Goal: Information Seeking & Learning: Check status

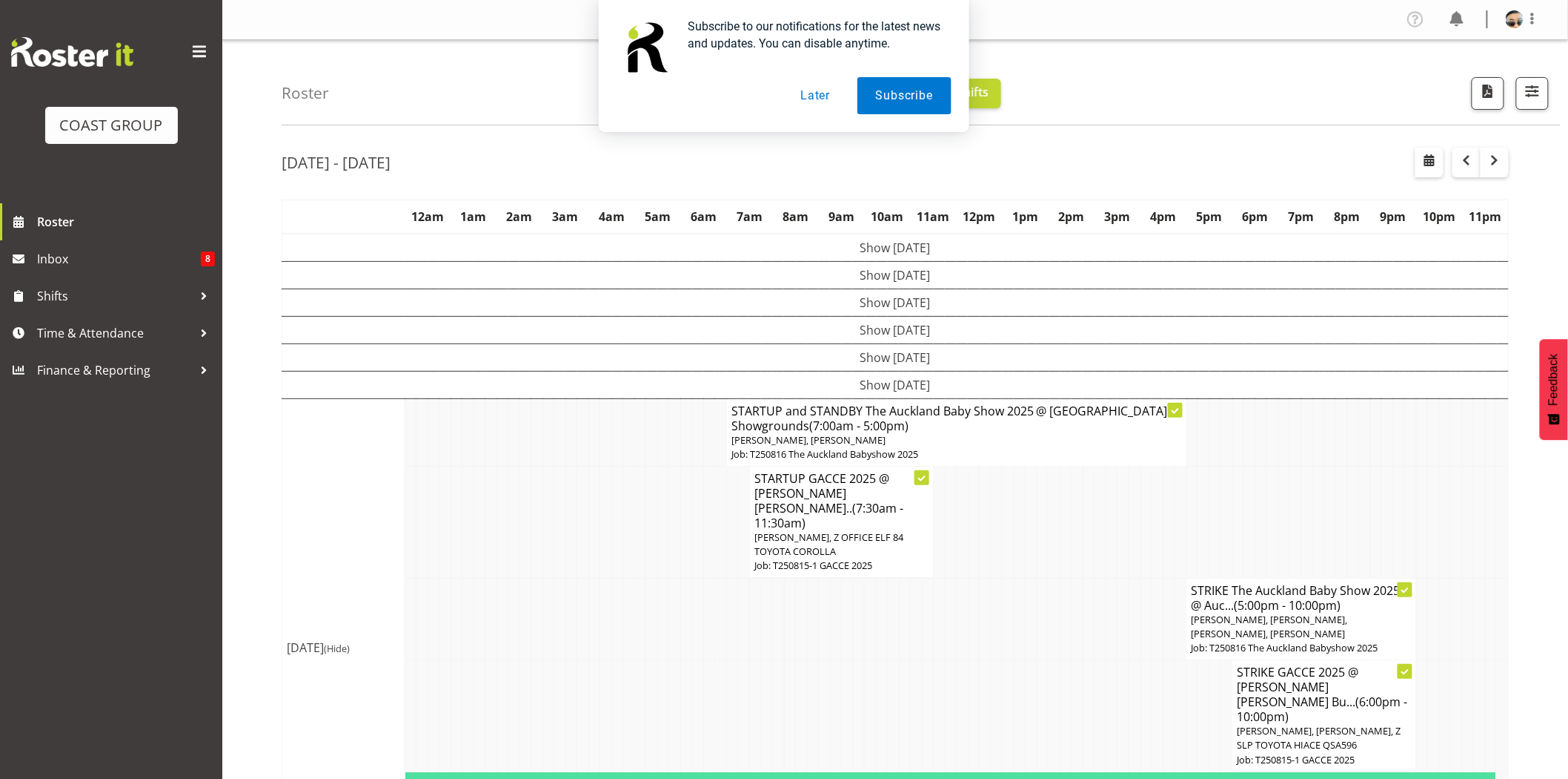
click at [832, 93] on button "Later" at bounding box center [816, 95] width 67 height 37
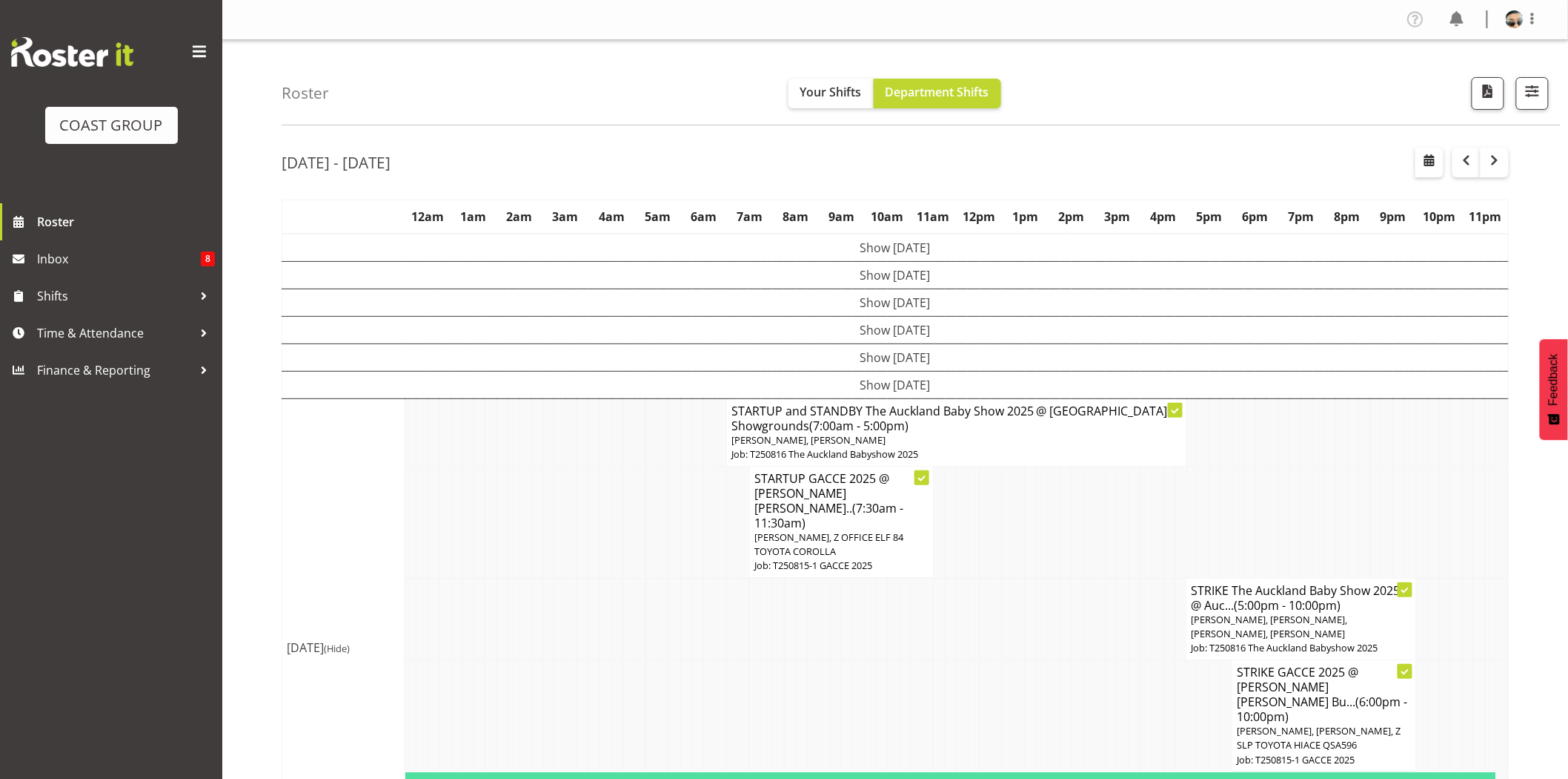
click at [818, 53] on div "Roster Your Shifts Department Shifts 1 Locations Clear CARLTON EVENTS [PERSON_N…" at bounding box center [921, 82] width 1279 height 85
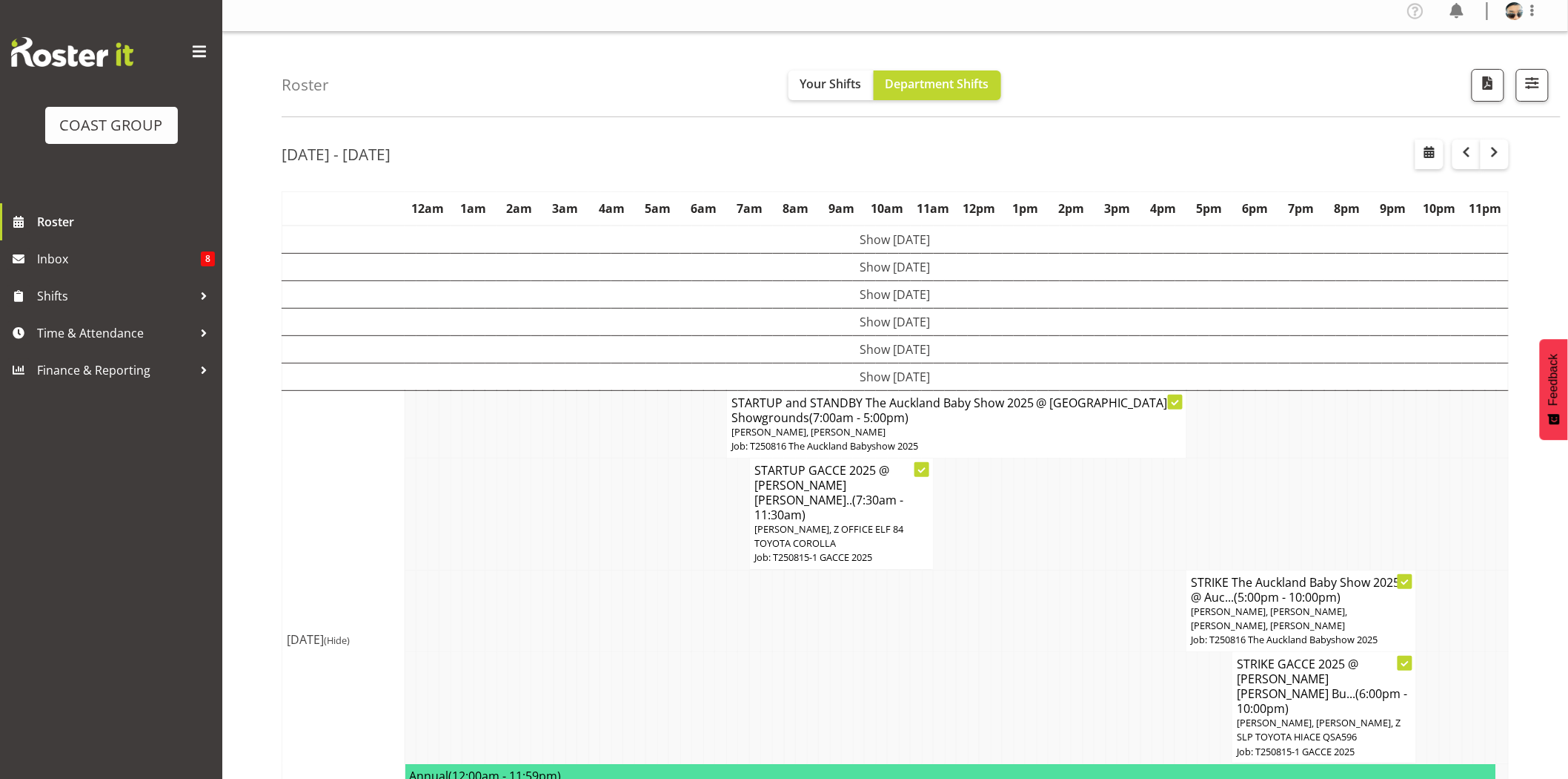
scroll to position [14, 0]
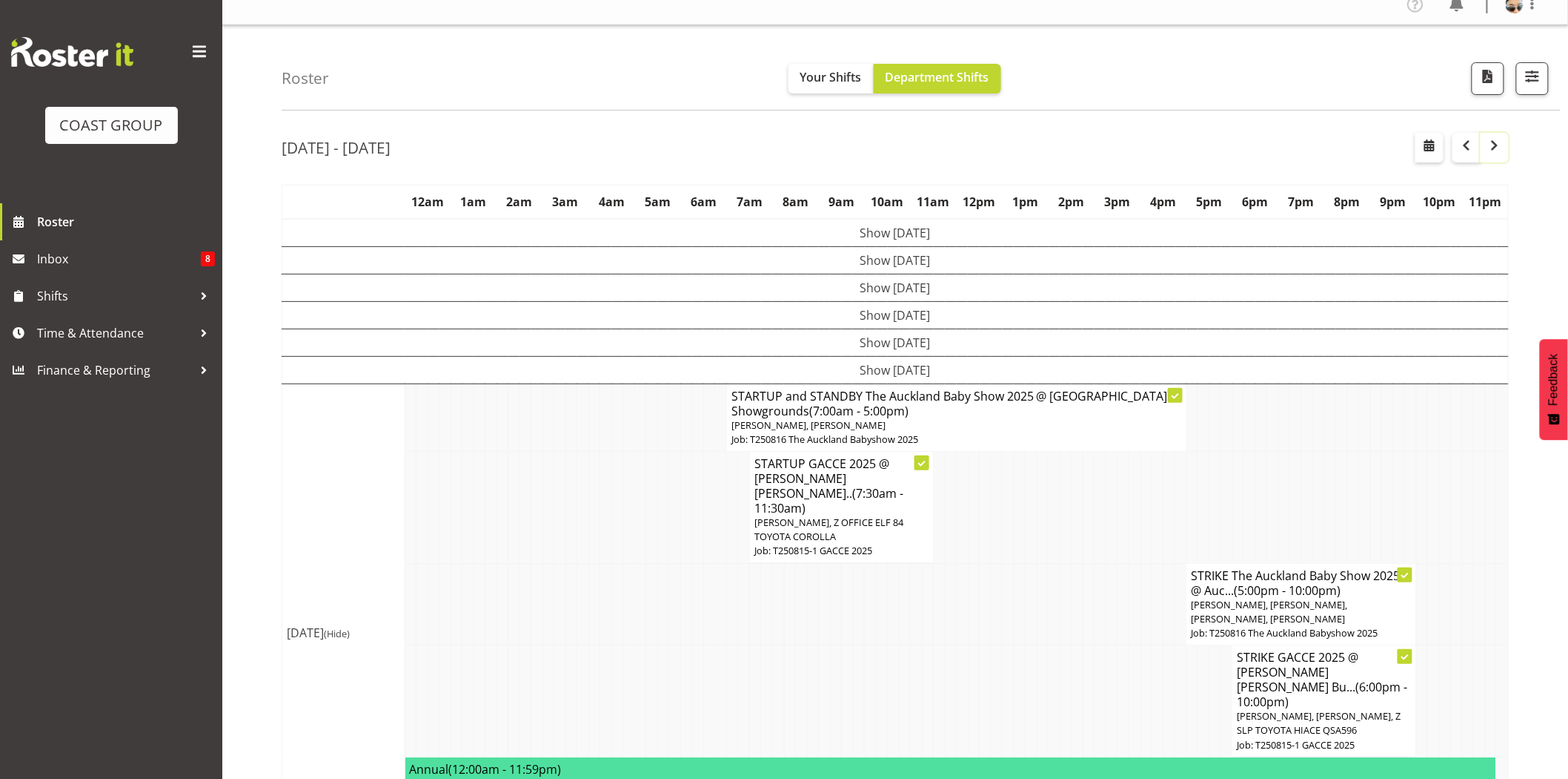
click at [1496, 144] on span "button" at bounding box center [1495, 146] width 18 height 18
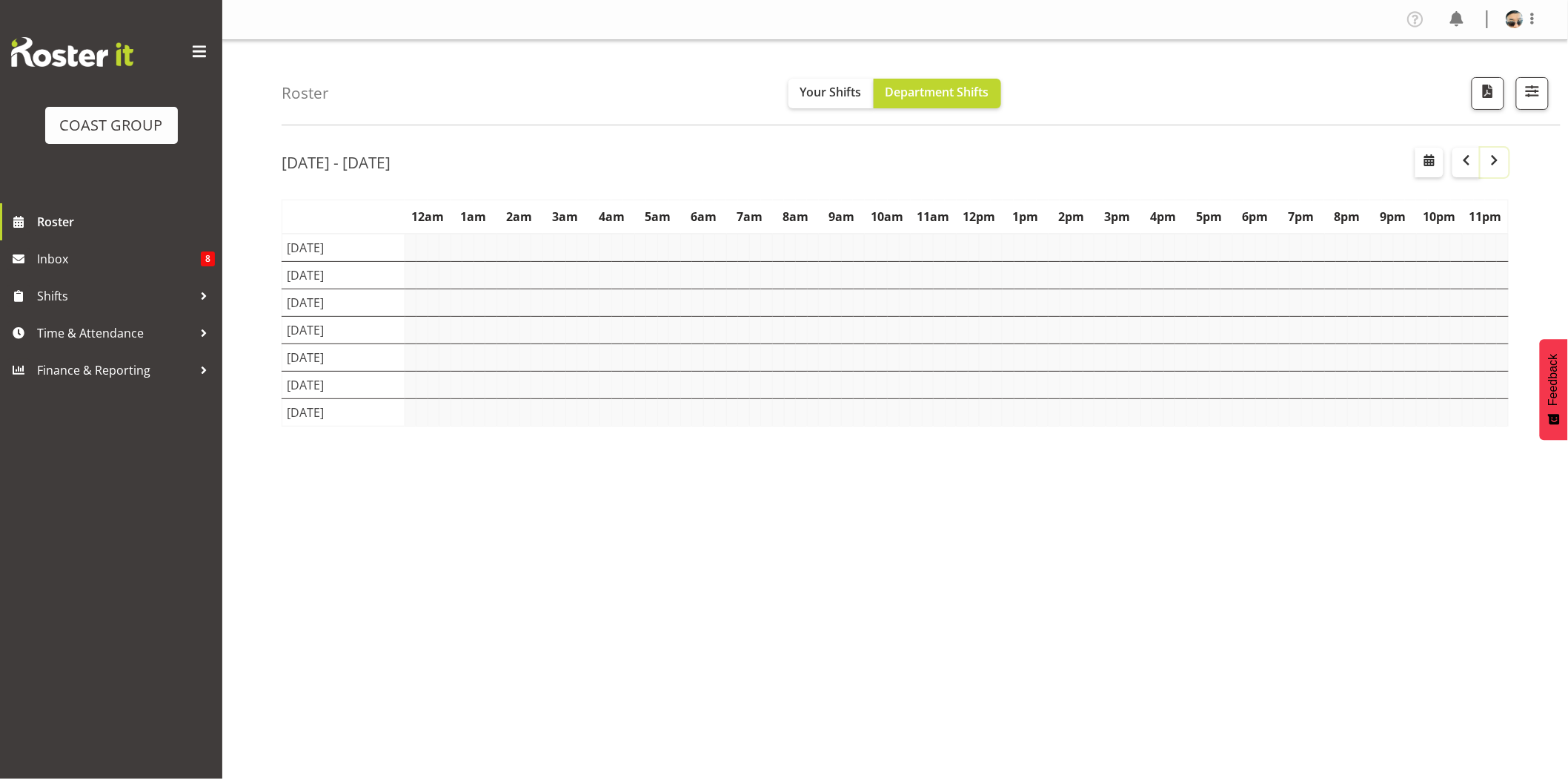
scroll to position [0, 0]
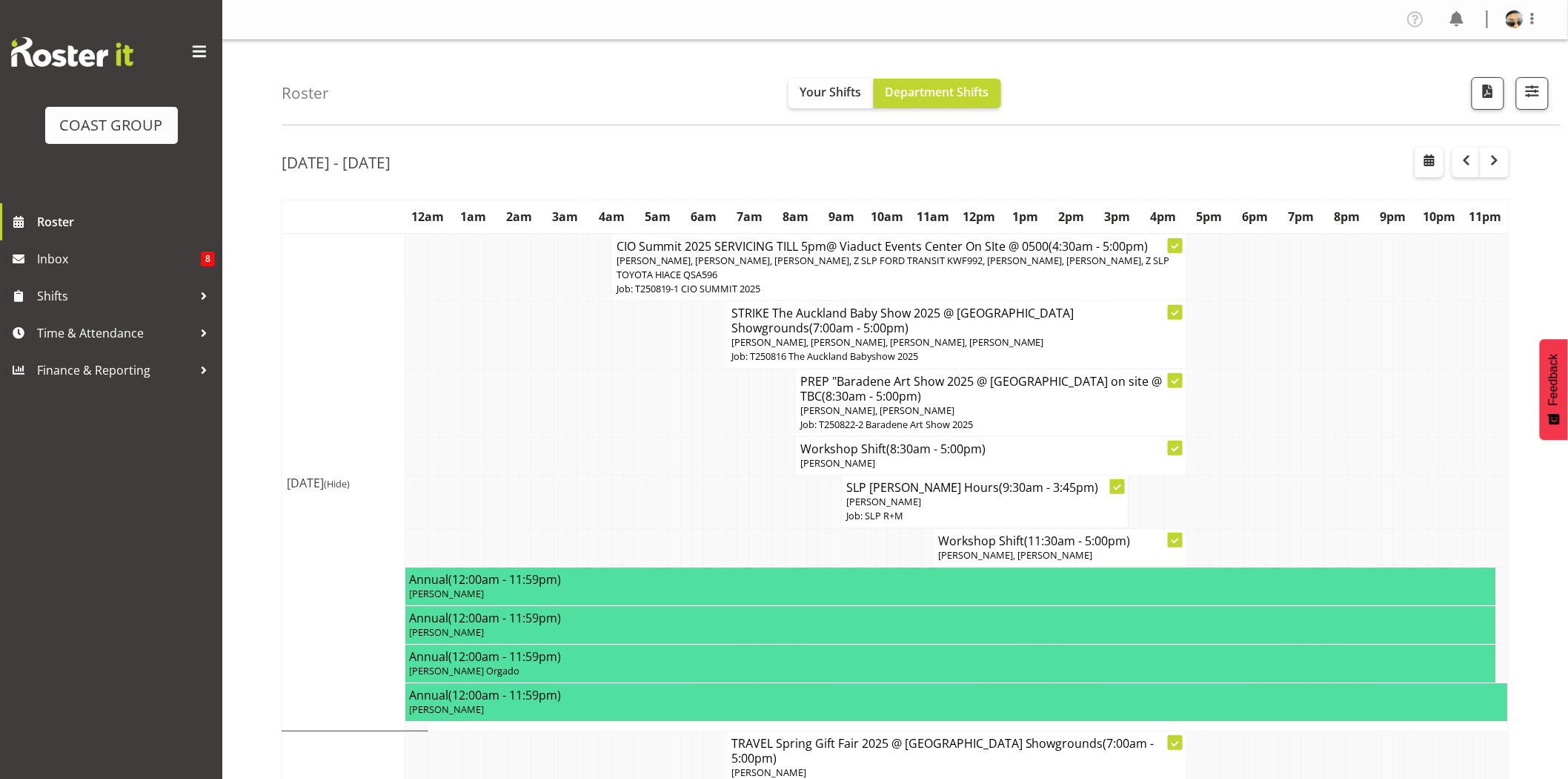
click at [705, 413] on td at bounding box center [709, 402] width 12 height 67
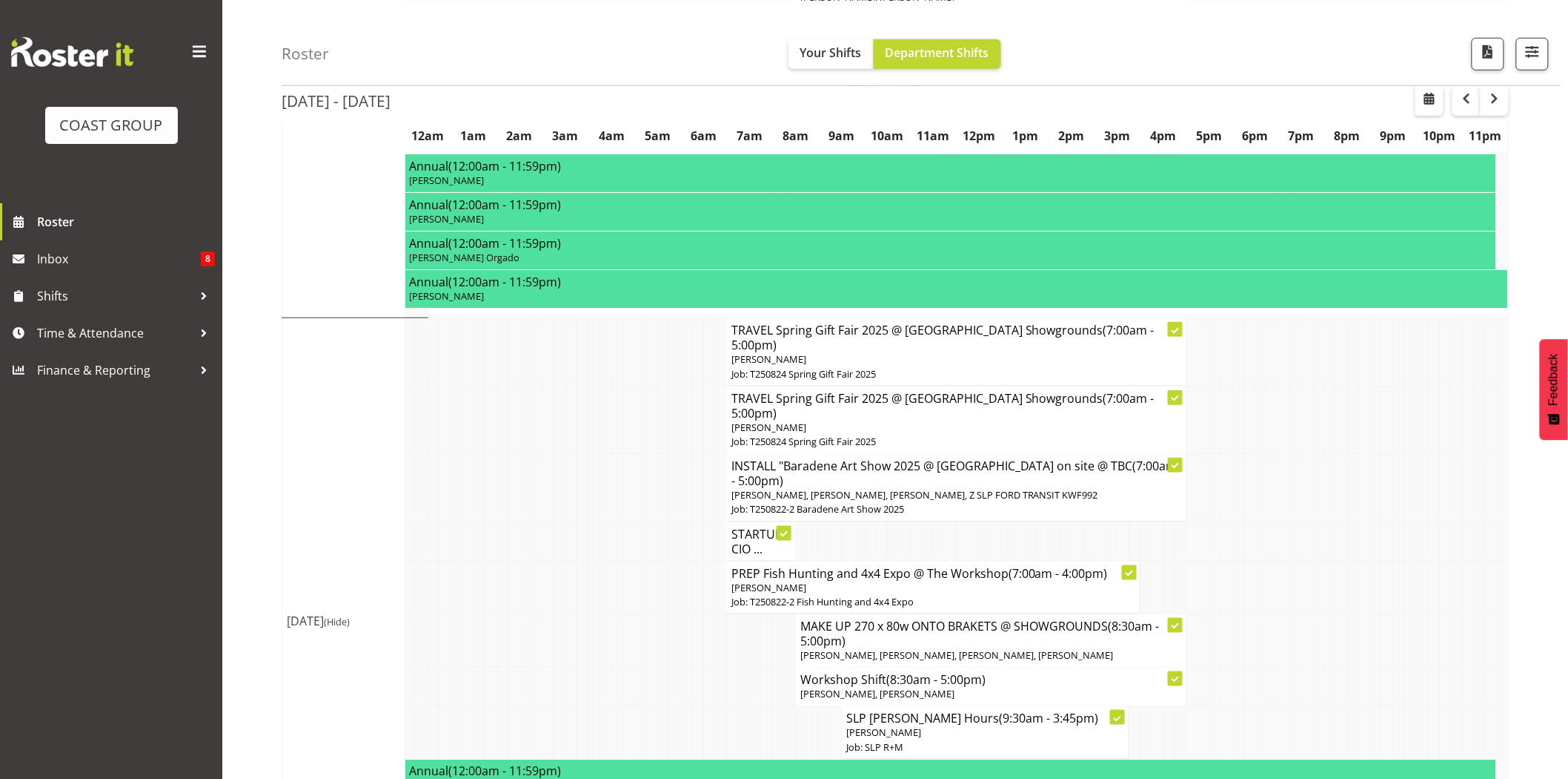
scroll to position [421, 0]
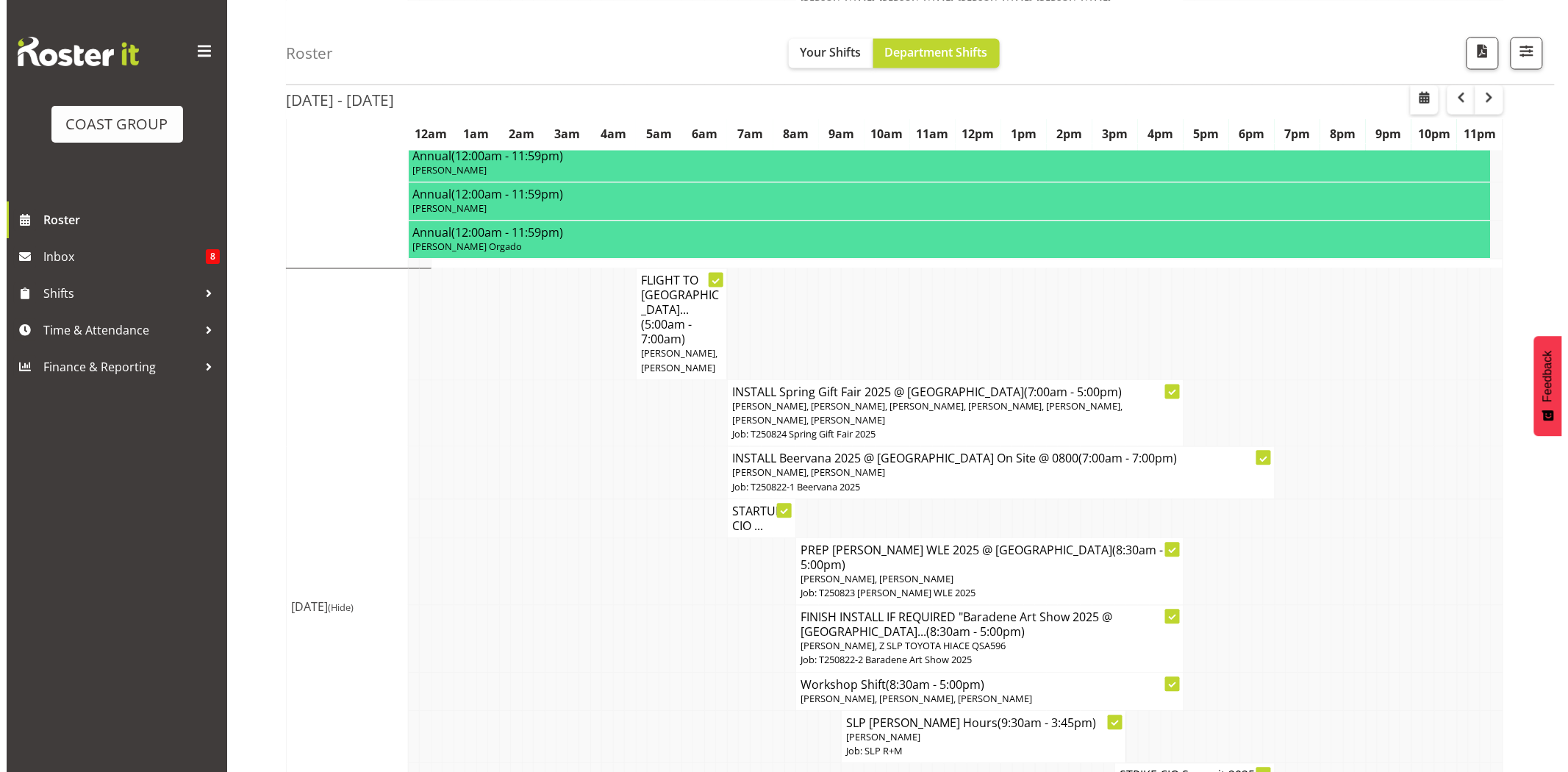
scroll to position [1027, 0]
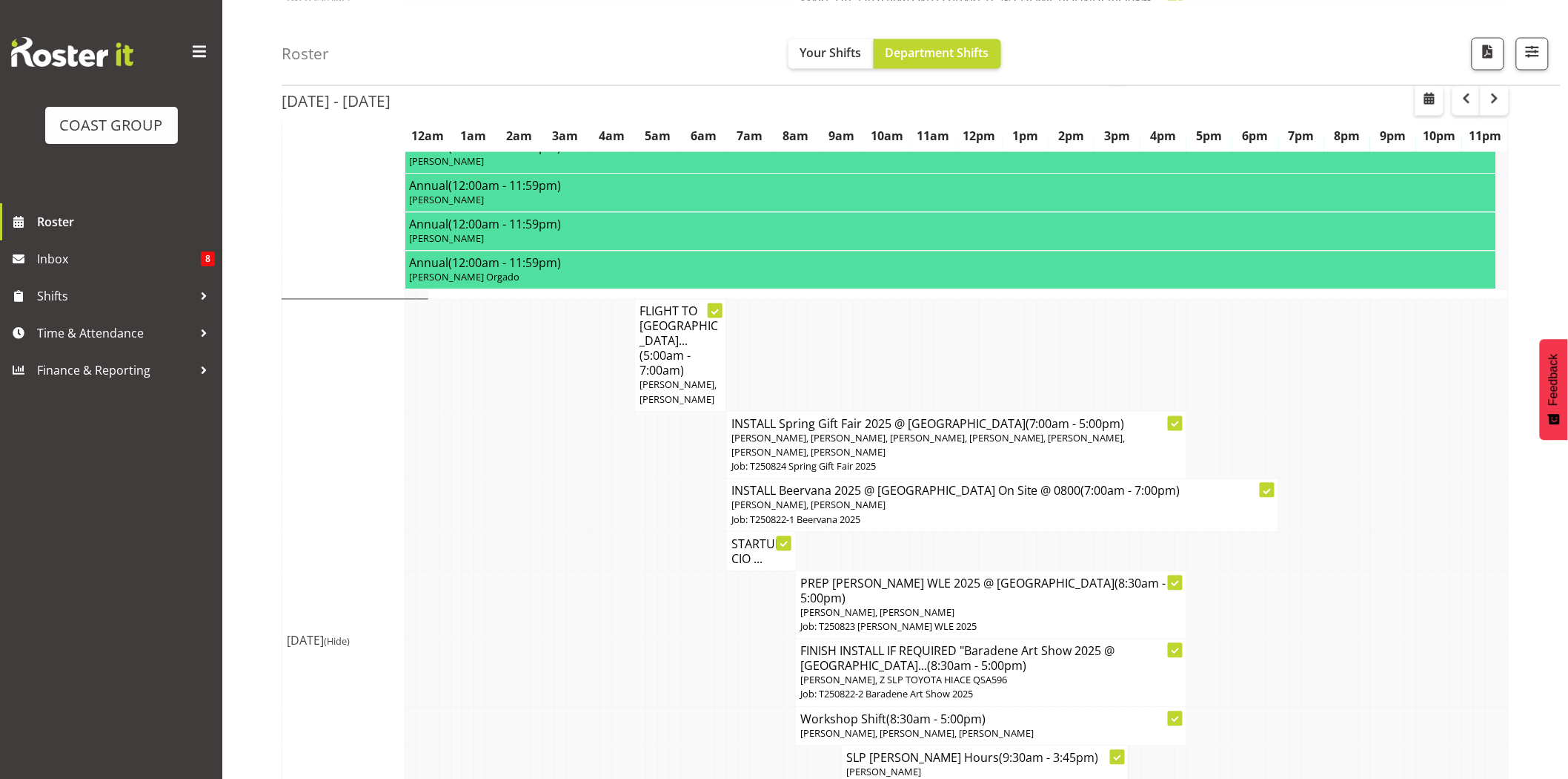
click at [921, 431] on span "[PERSON_NAME], [PERSON_NAME], [PERSON_NAME], [PERSON_NAME], [PERSON_NAME], [PER…" at bounding box center [928, 445] width 394 height 27
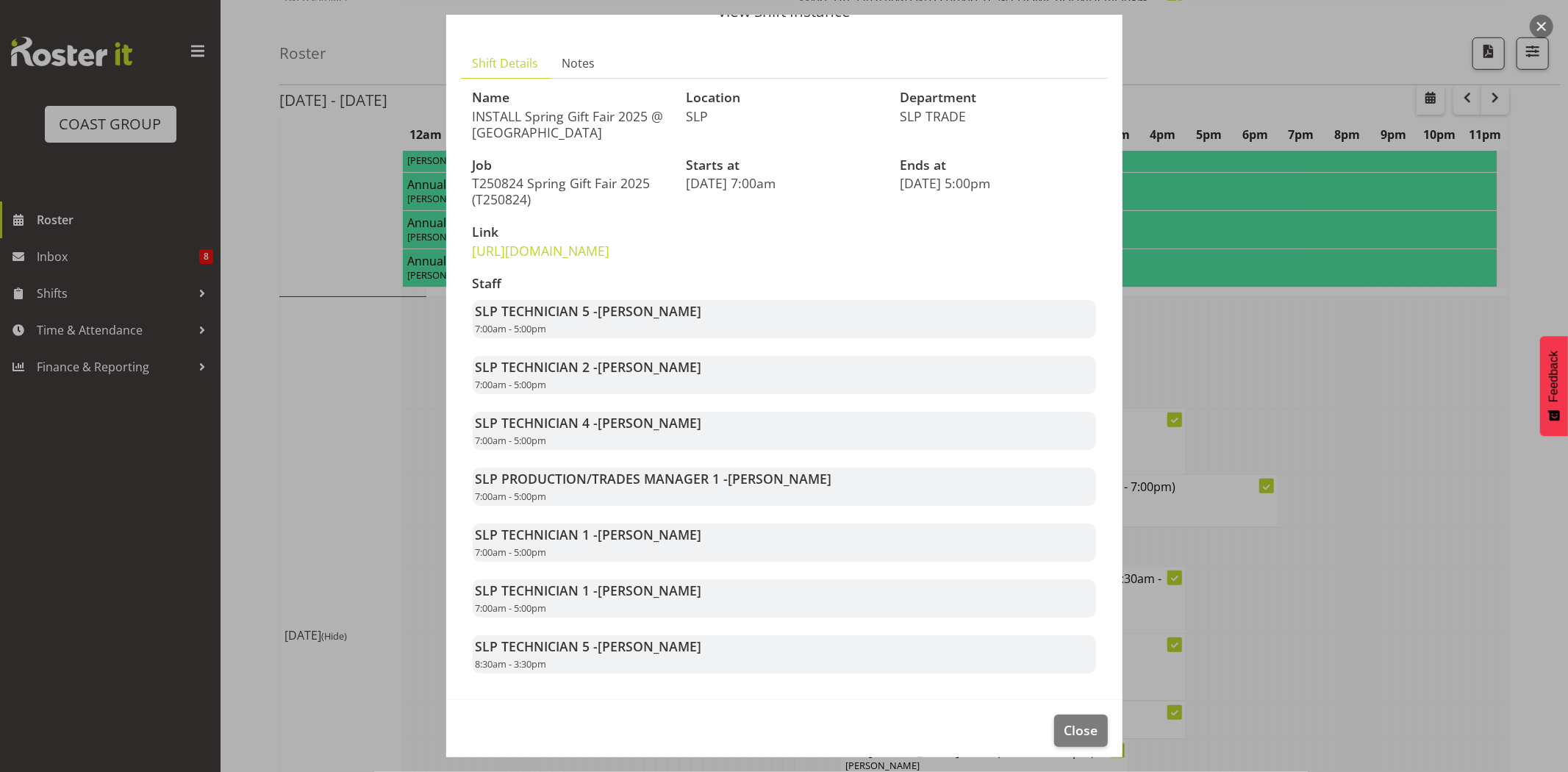
scroll to position [75, 0]
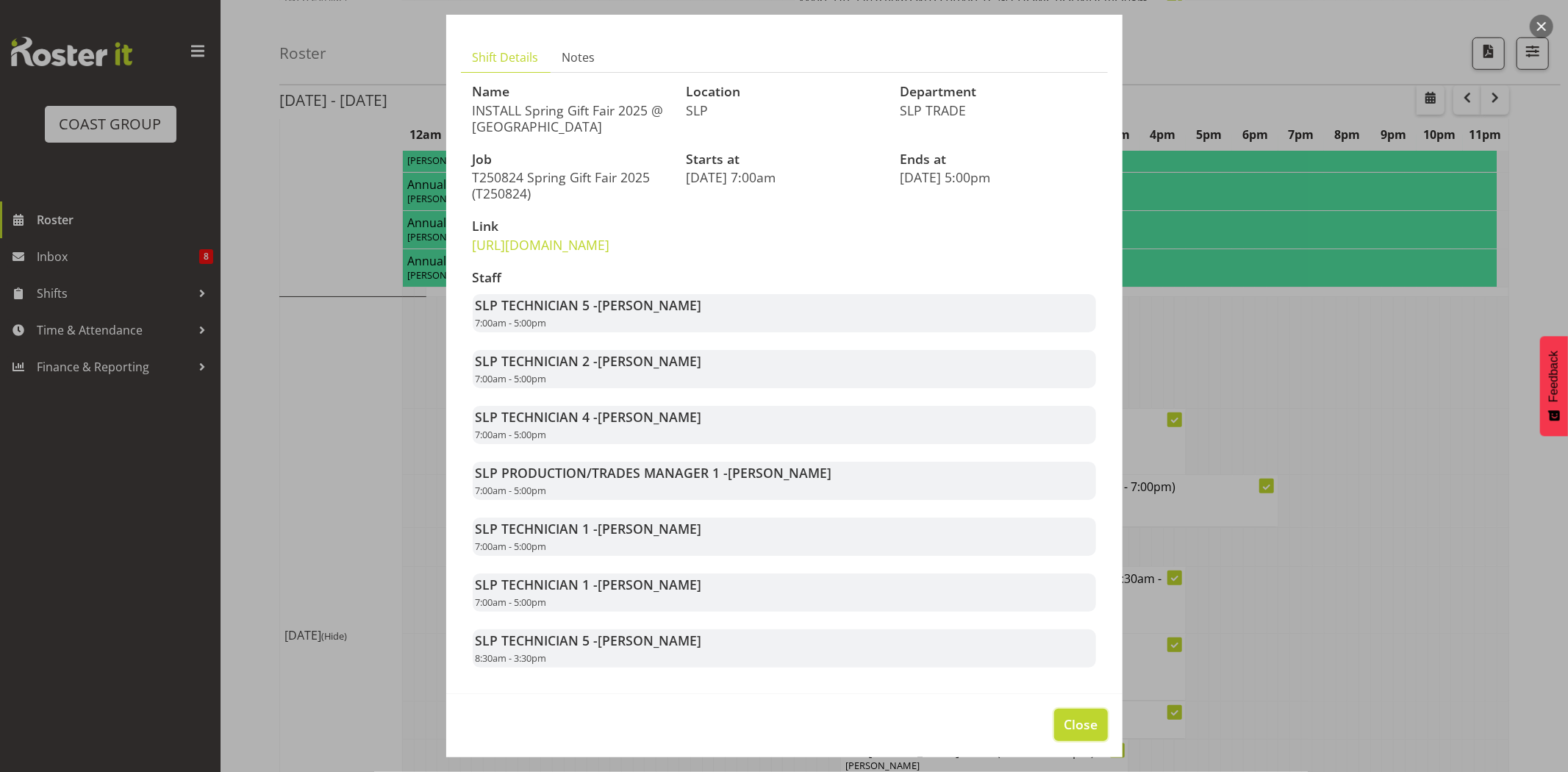
click at [1091, 741] on button "Close" at bounding box center [1080, 724] width 53 height 32
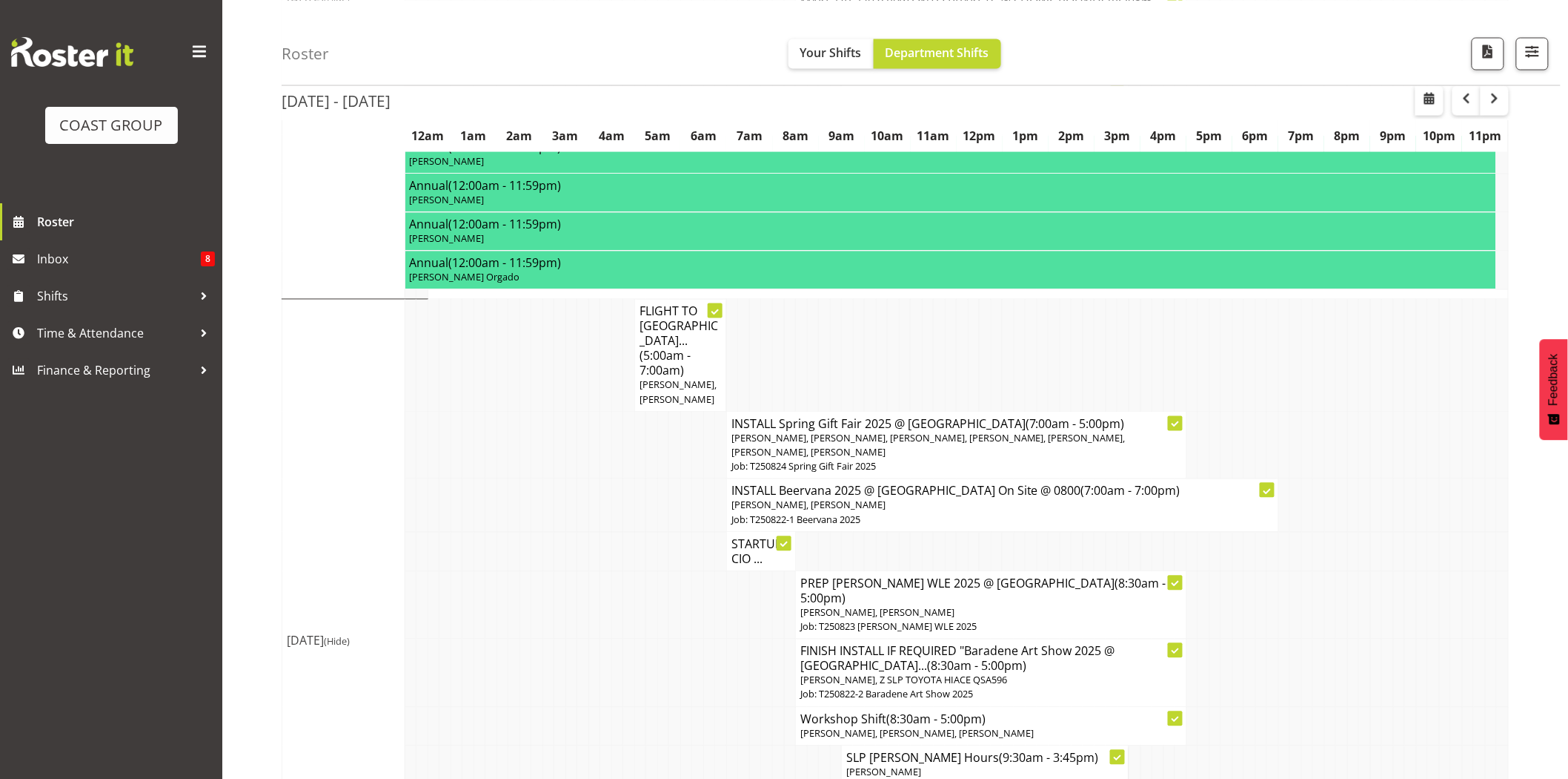
click at [720, 479] on td at bounding box center [721, 505] width 12 height 53
click at [713, 423] on td at bounding box center [709, 445] width 12 height 67
click at [798, 431] on p "[PERSON_NAME], [PERSON_NAME], [PERSON_NAME], [PERSON_NAME], [PERSON_NAME], [PER…" at bounding box center [957, 445] width 451 height 28
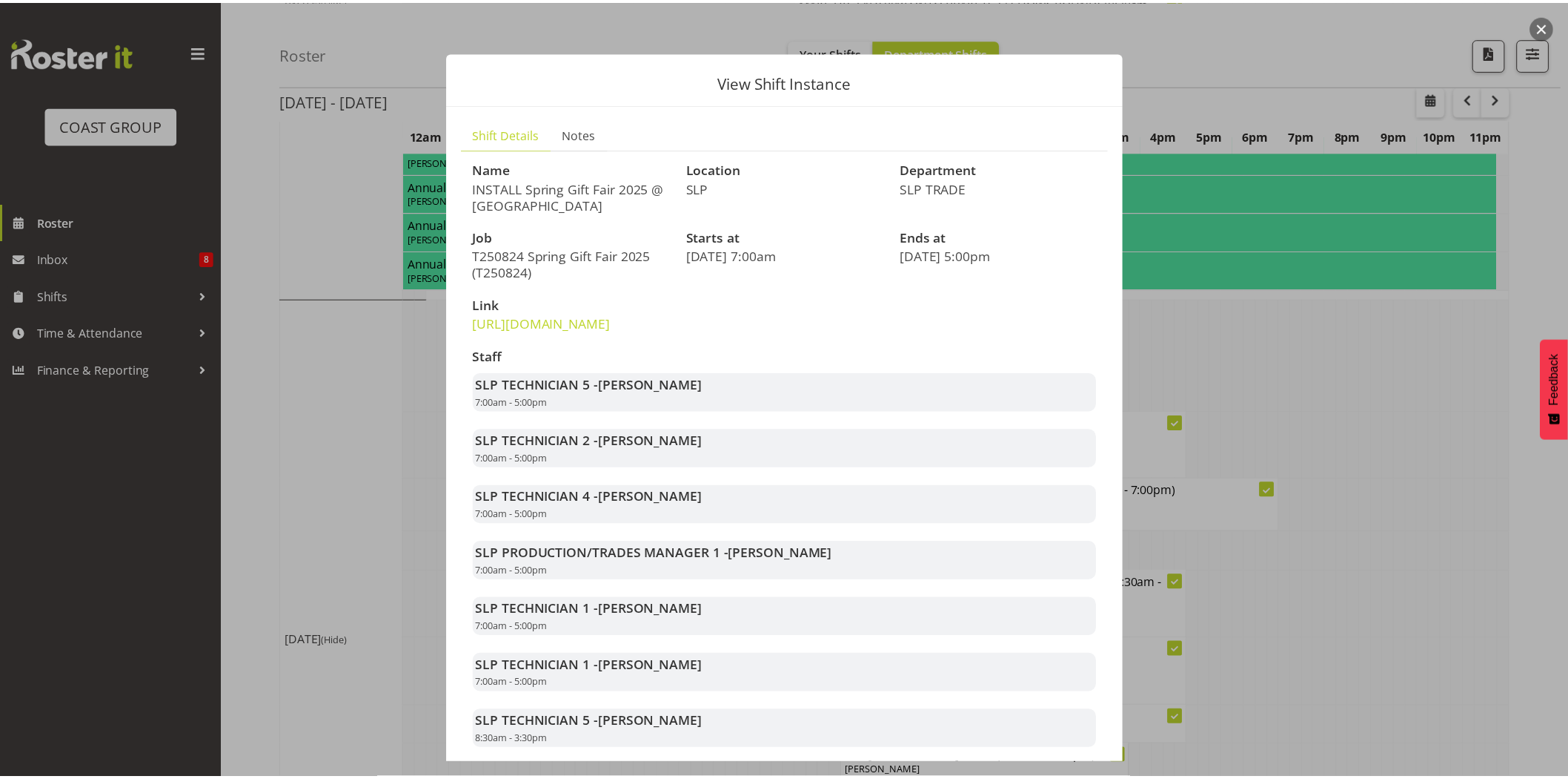
scroll to position [114, 0]
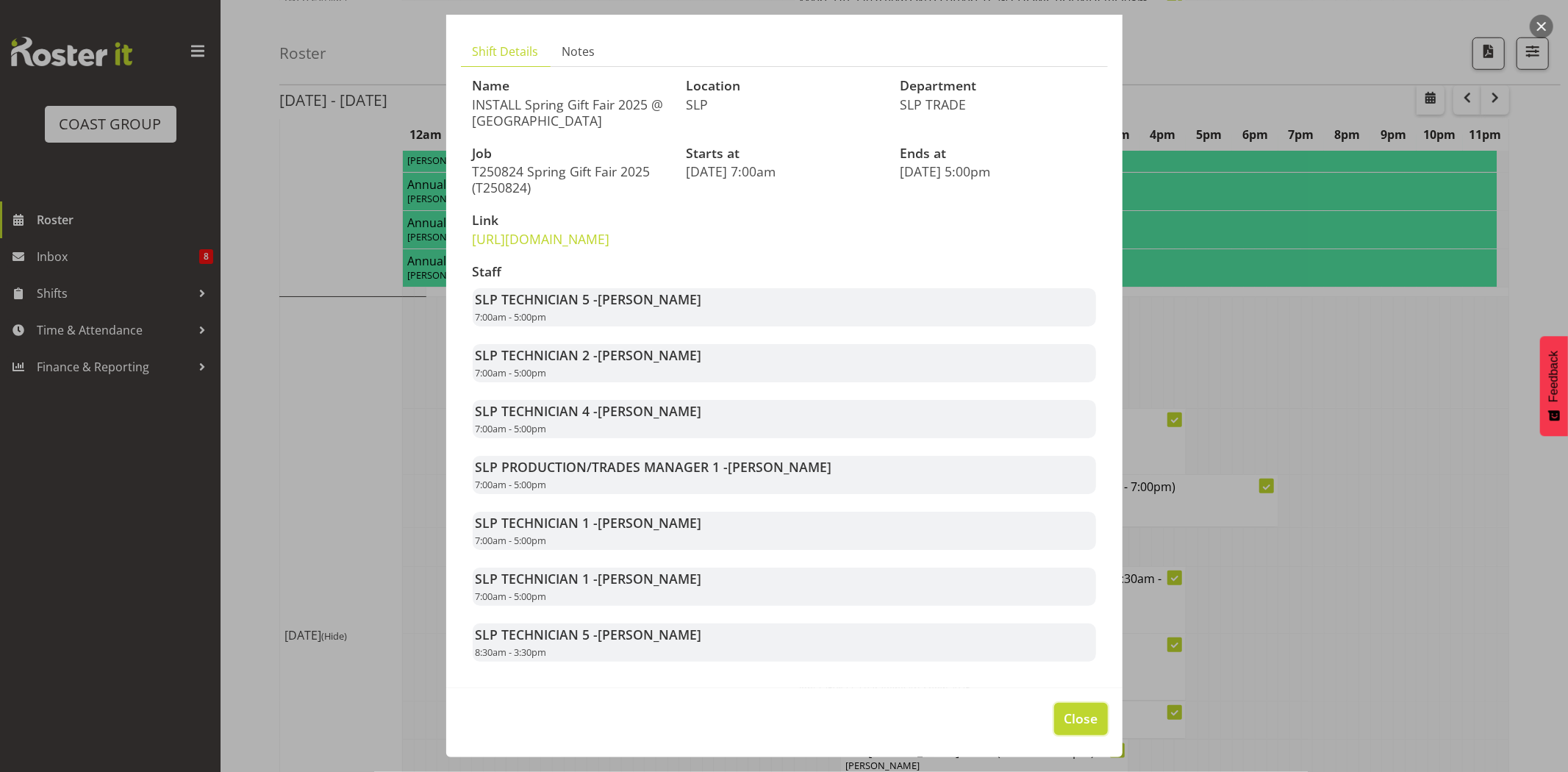
click at [1085, 714] on span "Close" at bounding box center [1081, 717] width 34 height 19
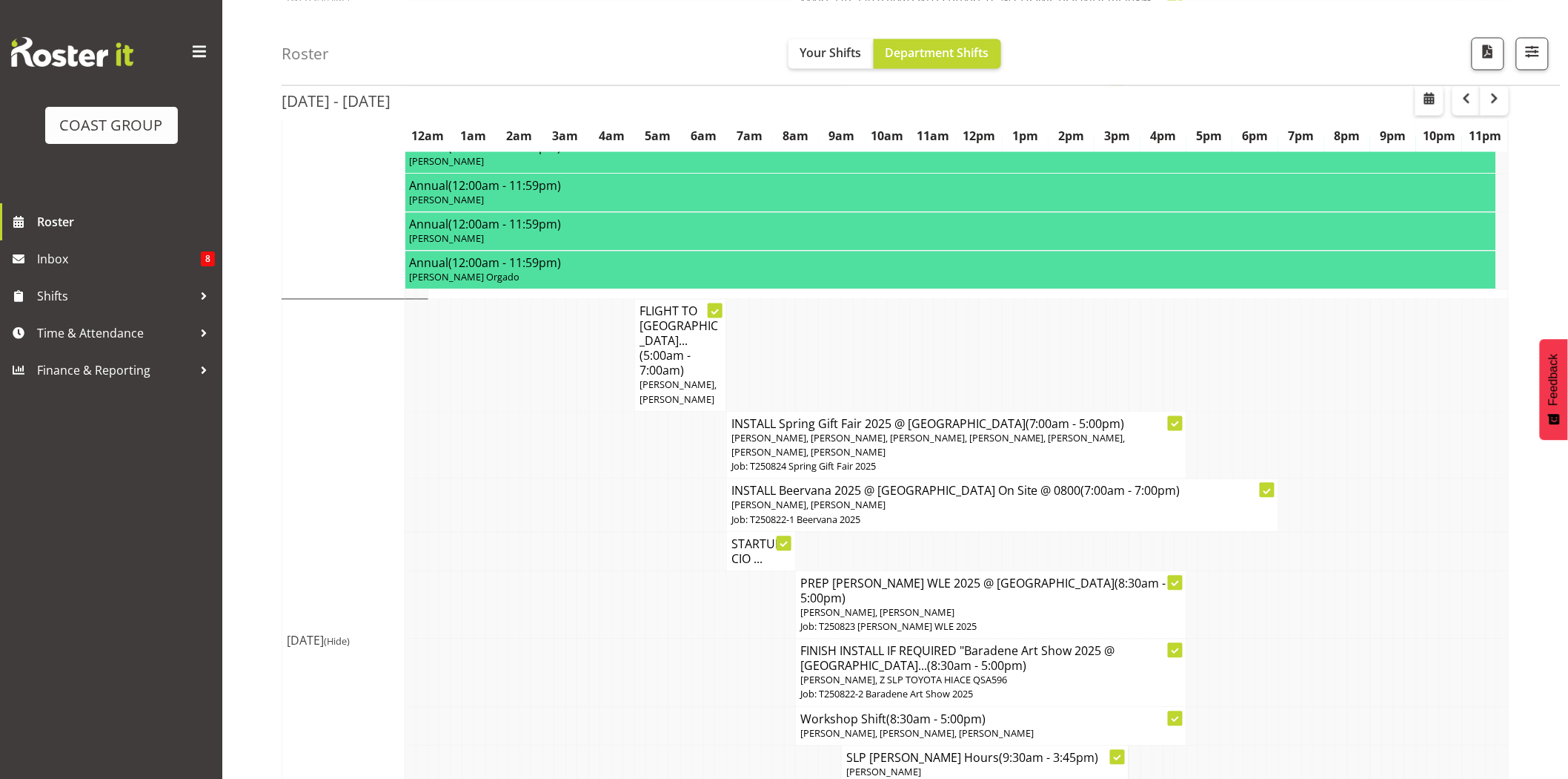
click at [732, 640] on td at bounding box center [731, 673] width 12 height 67
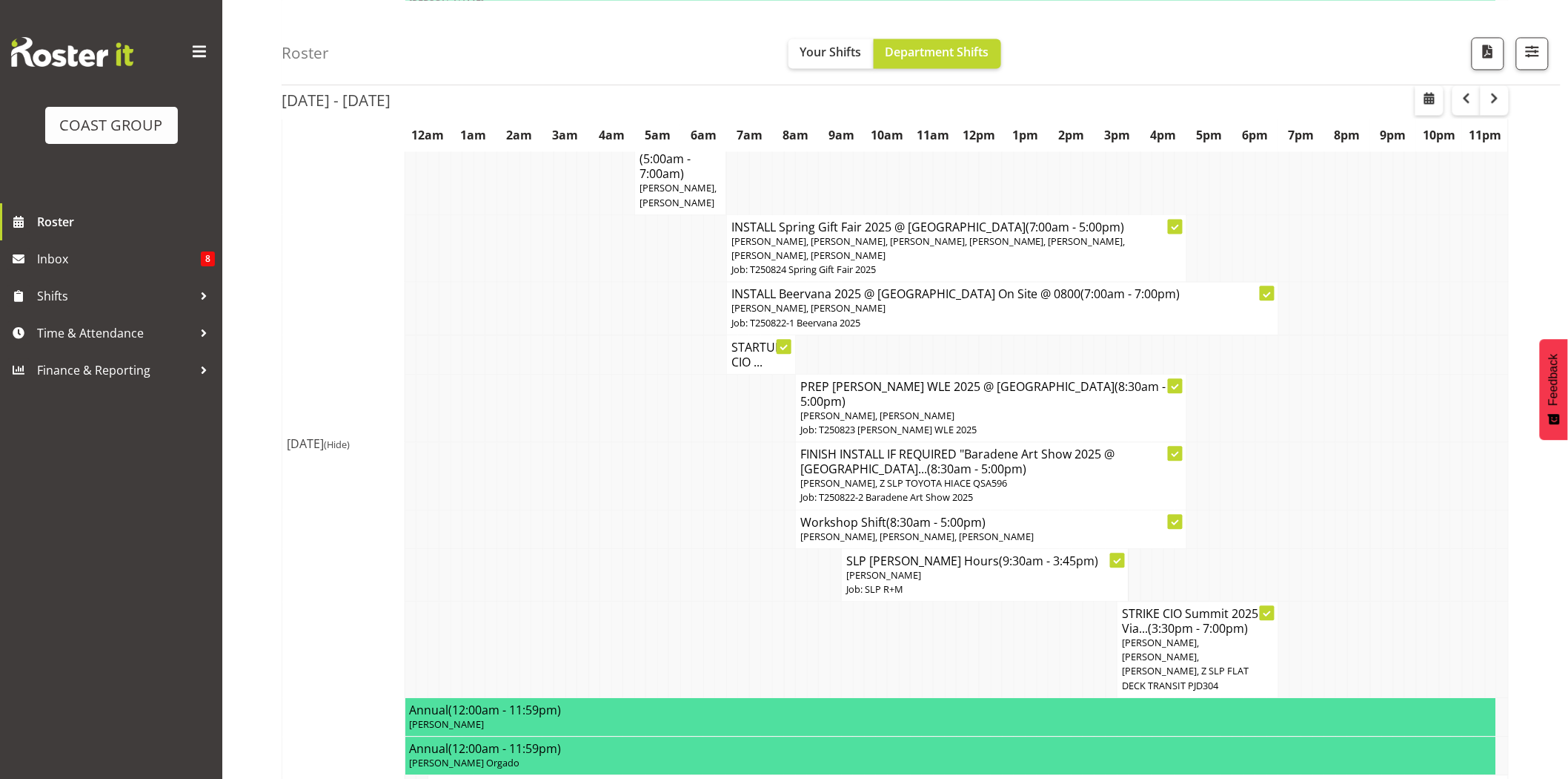
scroll to position [1210, 0]
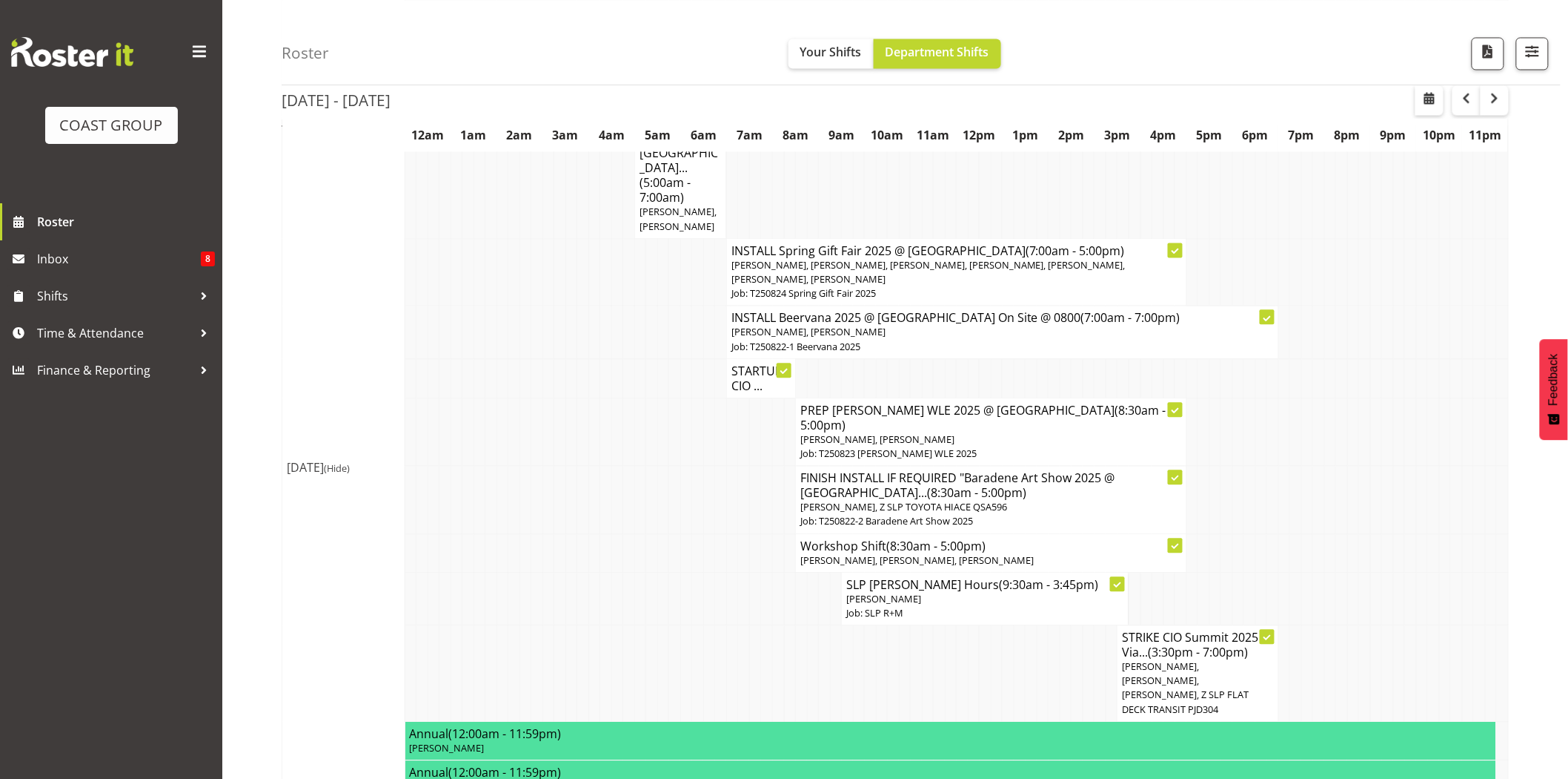
click at [768, 404] on td at bounding box center [767, 431] width 12 height 67
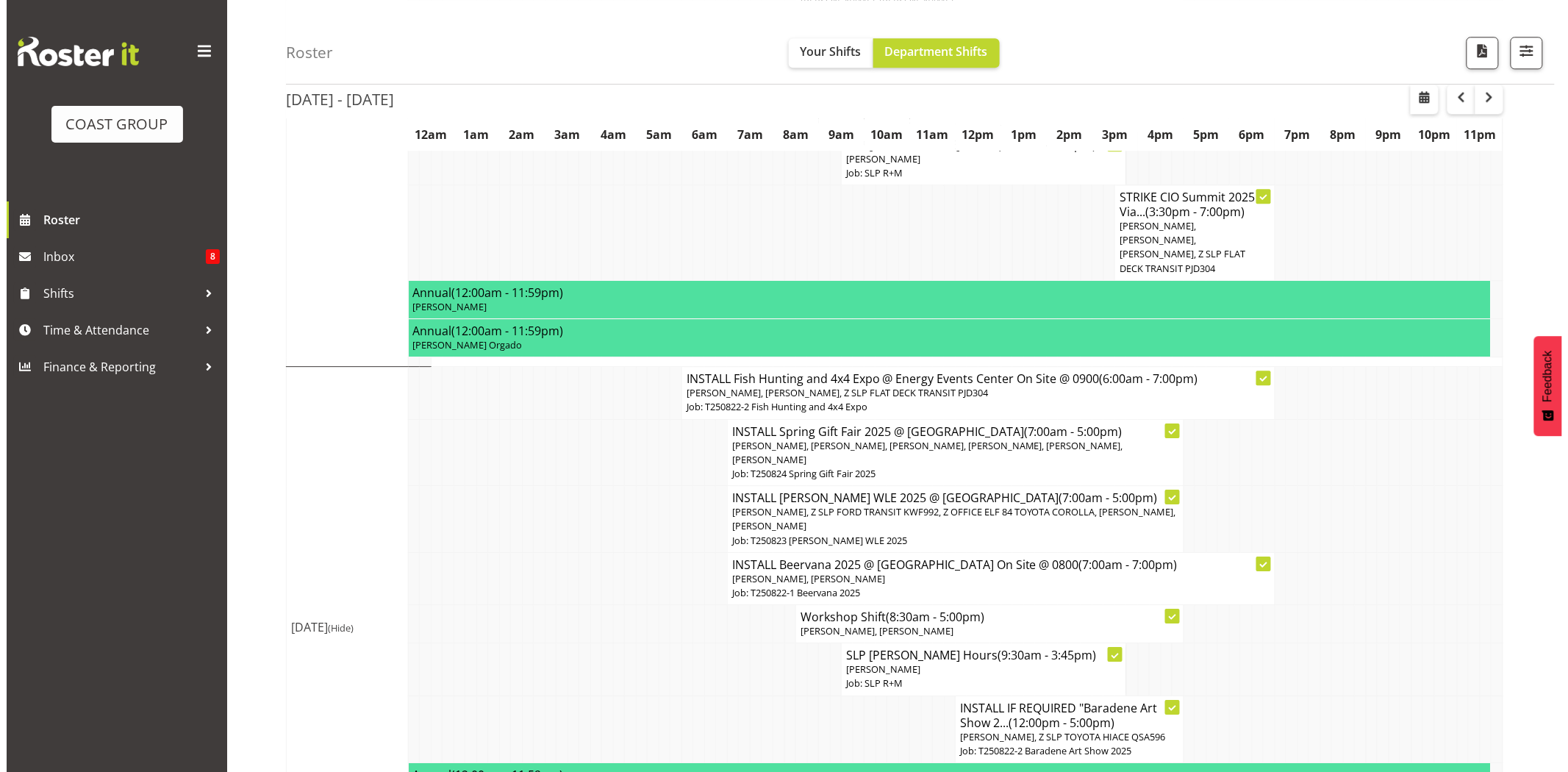
scroll to position [1637, 0]
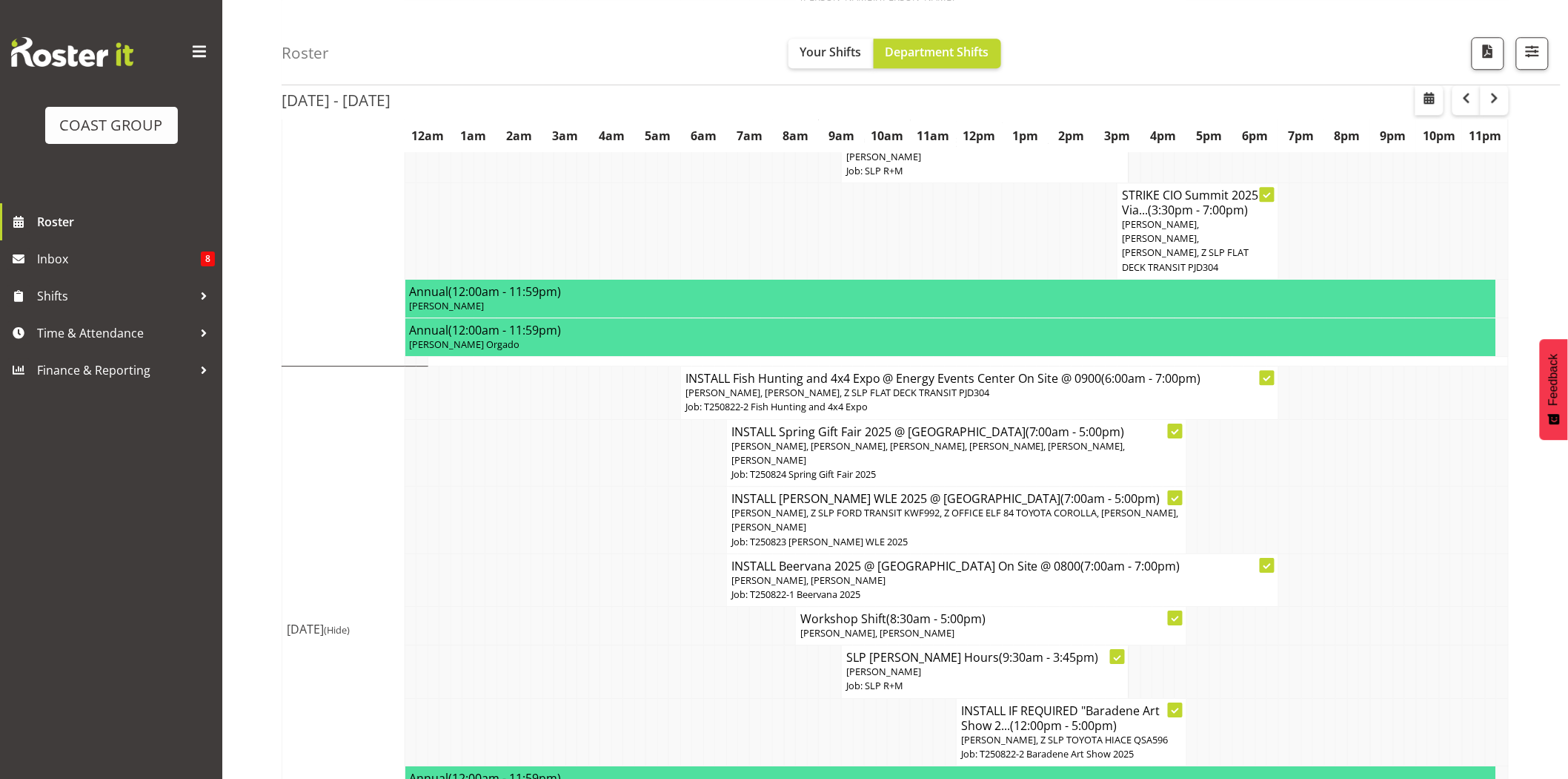
click at [949, 439] on p "[PERSON_NAME], [PERSON_NAME], [PERSON_NAME], [PERSON_NAME], [PERSON_NAME], [PER…" at bounding box center [957, 453] width 451 height 28
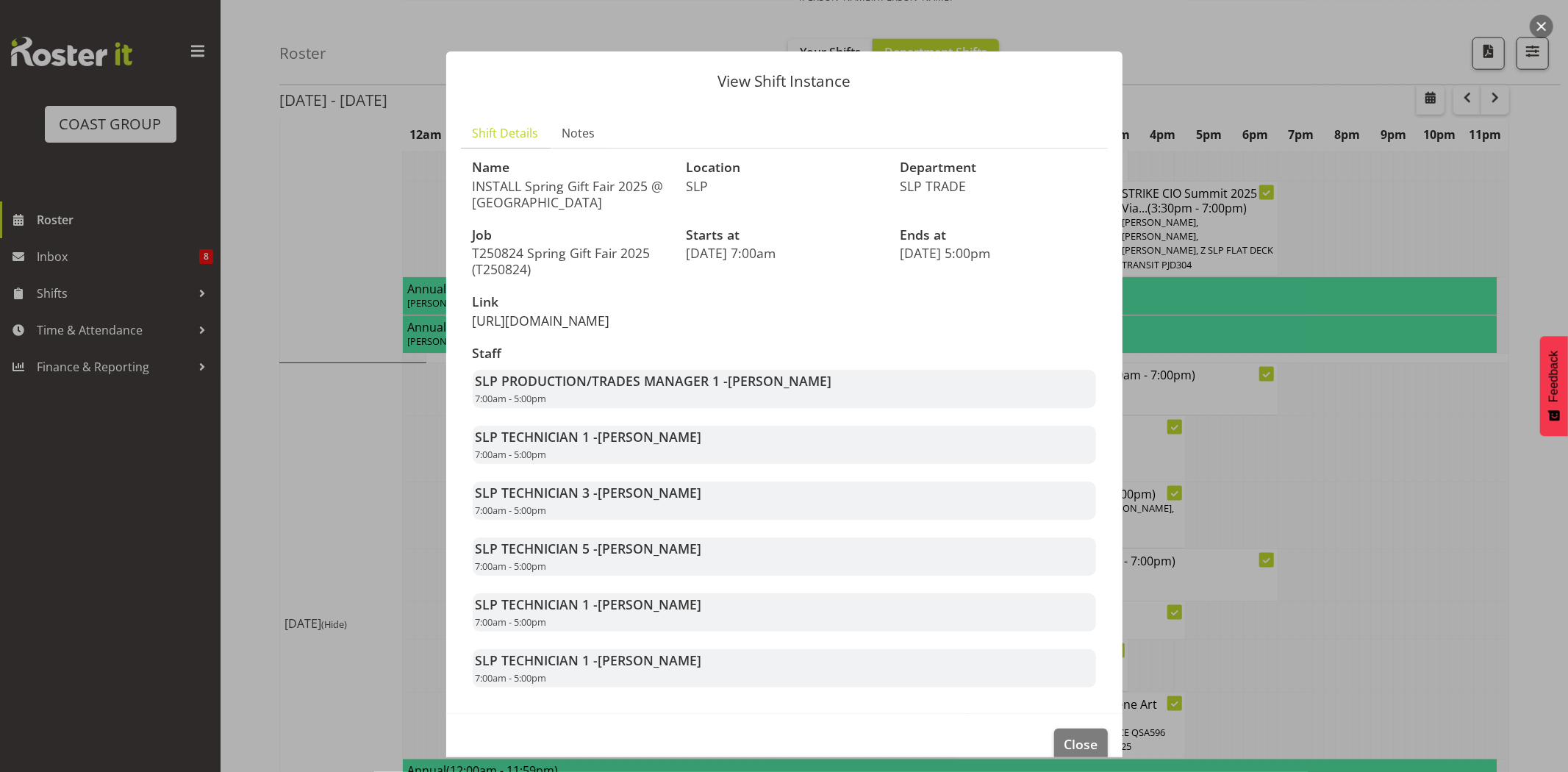
click at [610, 324] on link "[URL][DOMAIN_NAME]" at bounding box center [541, 320] width 137 height 18
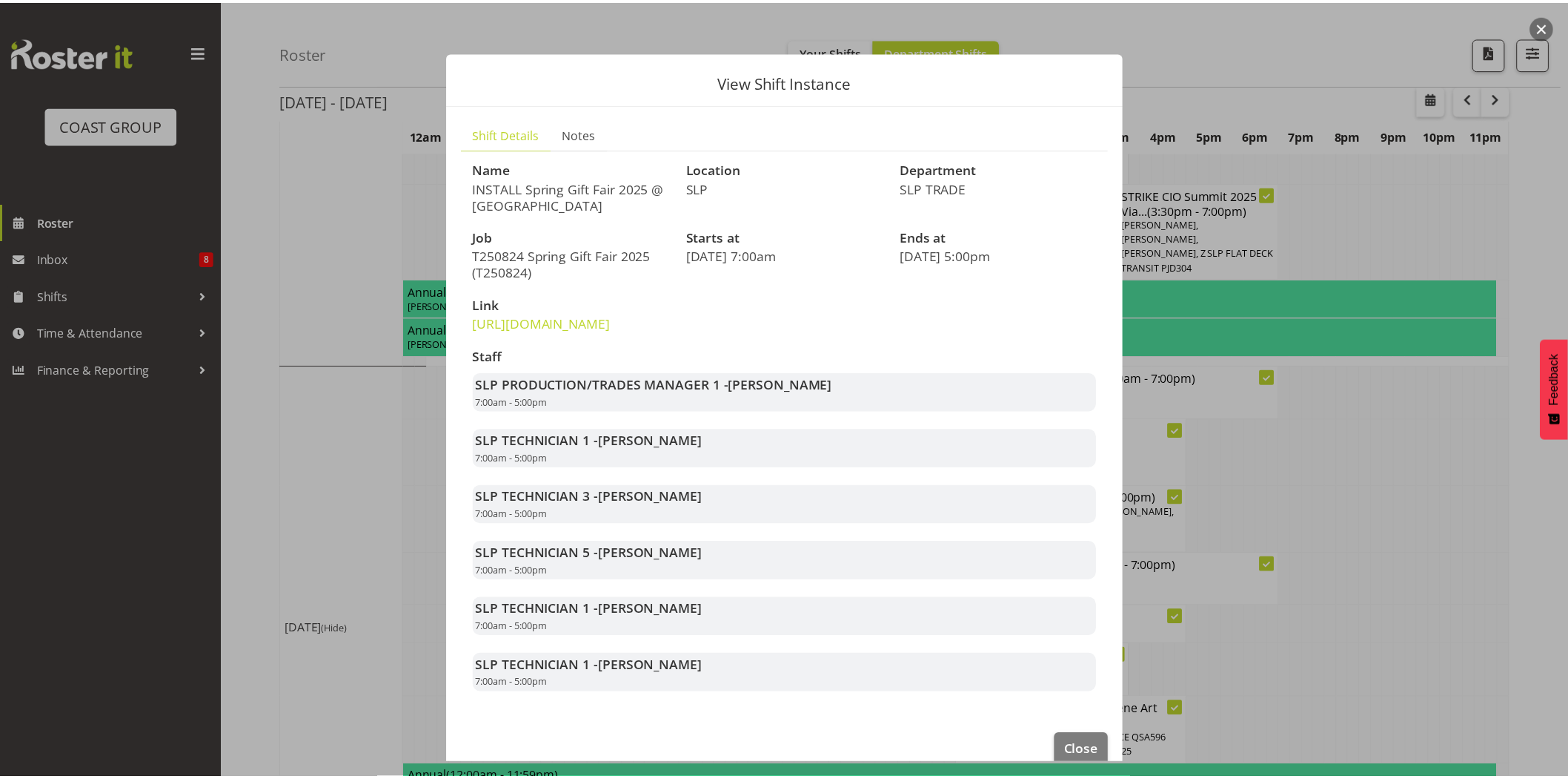
scroll to position [58, 0]
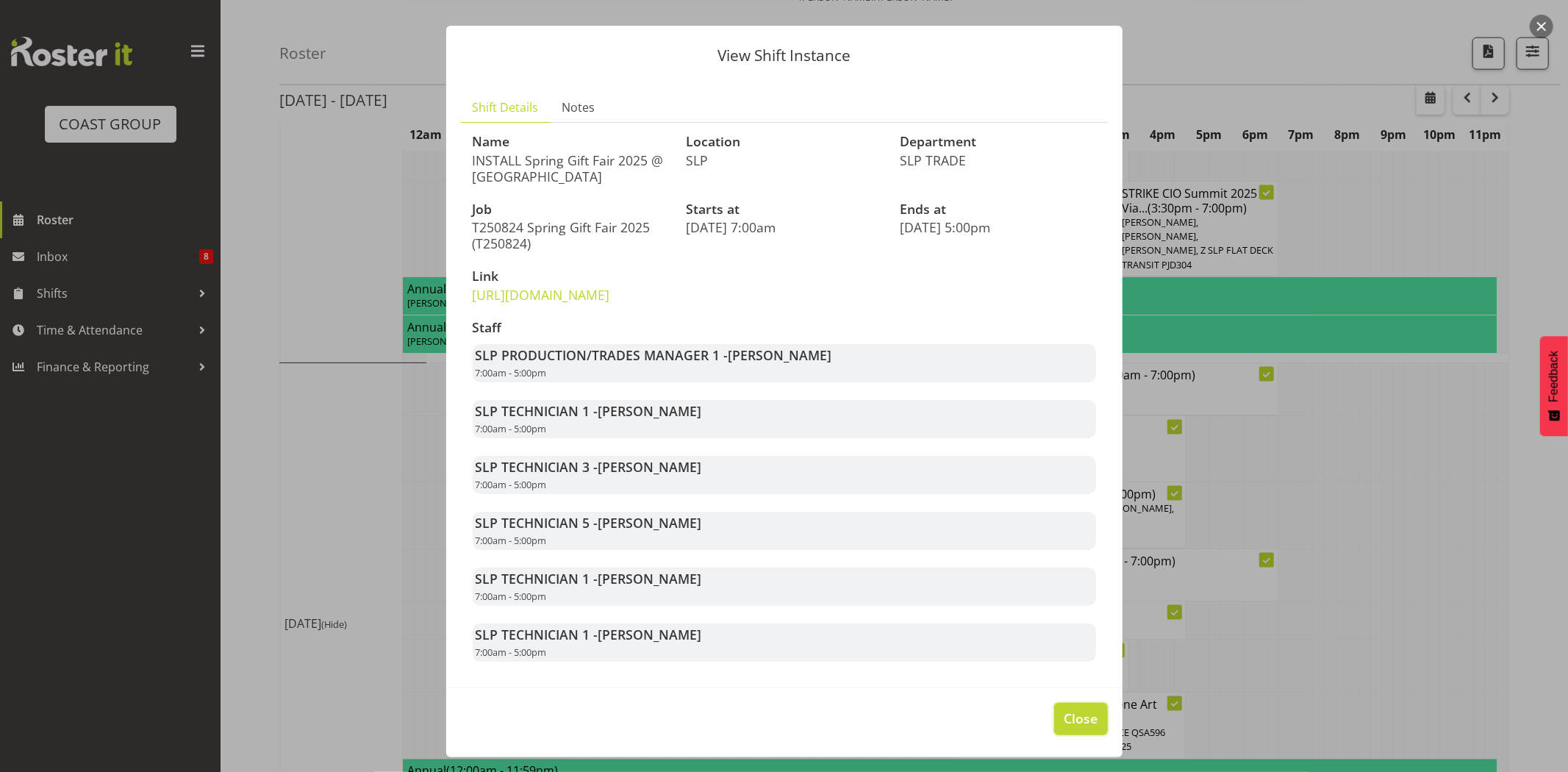
click at [1054, 715] on button "Close" at bounding box center [1080, 719] width 53 height 32
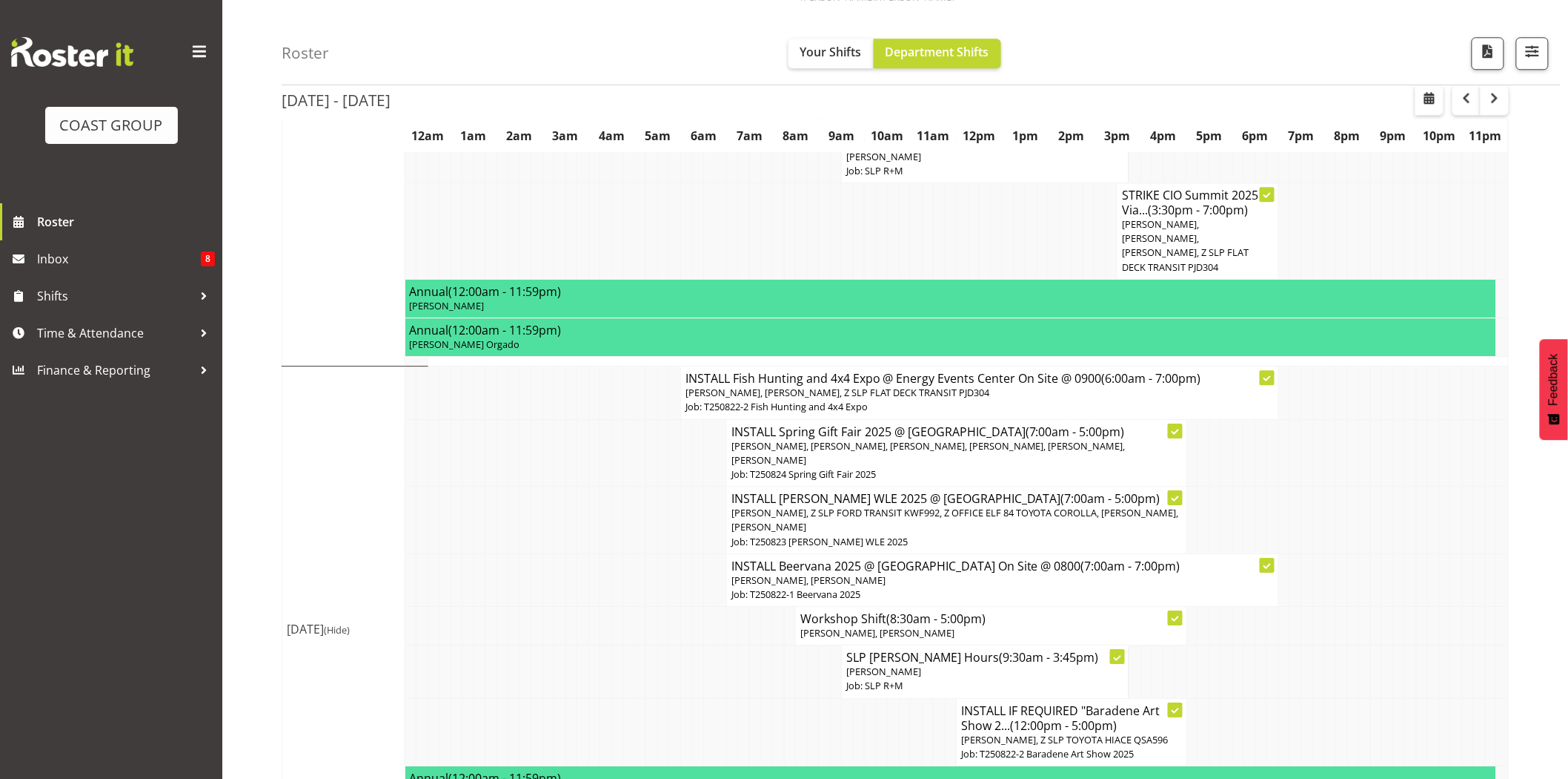
click at [624, 553] on td at bounding box center [628, 580] width 12 height 53
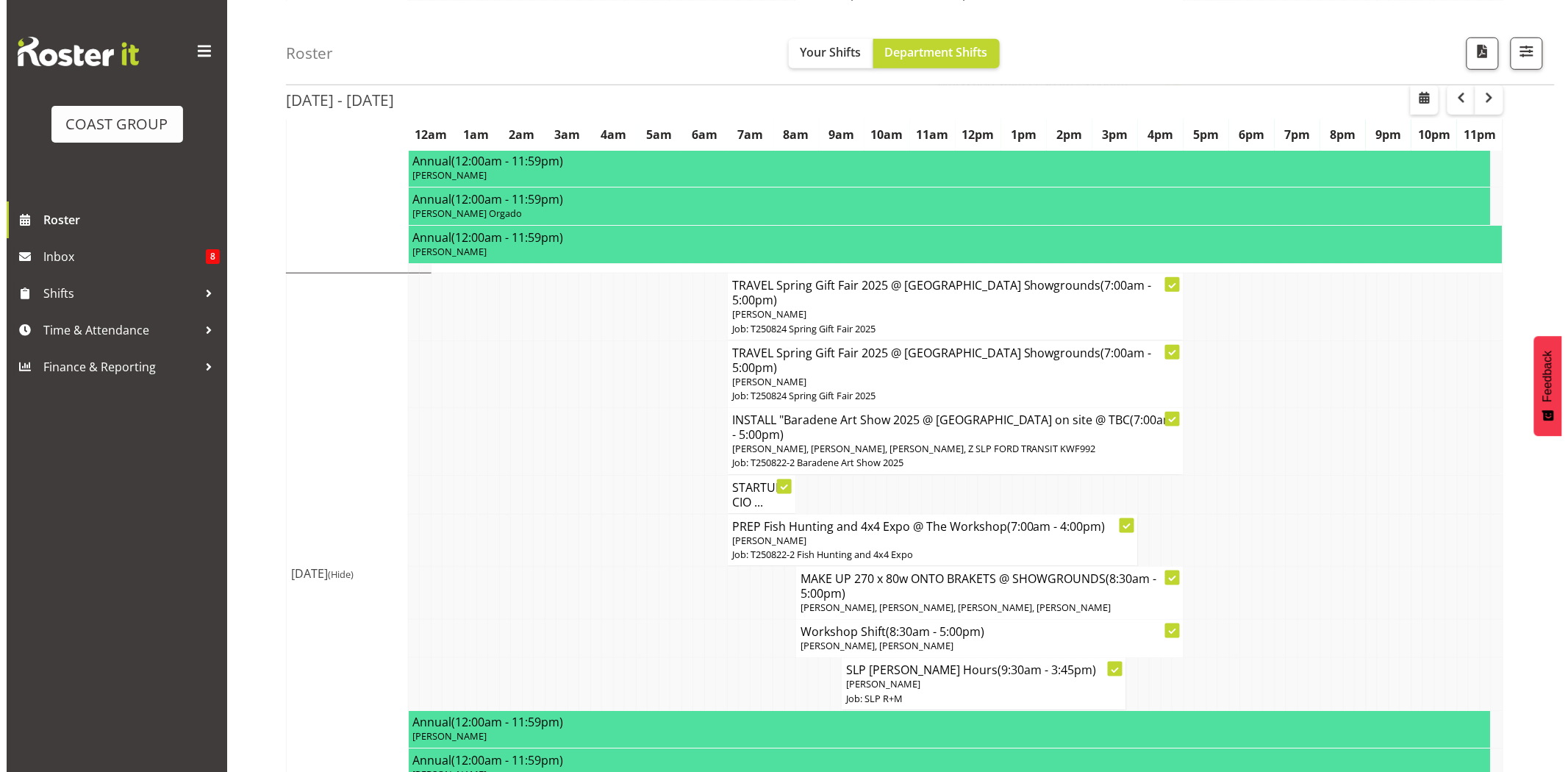
scroll to position [0, 0]
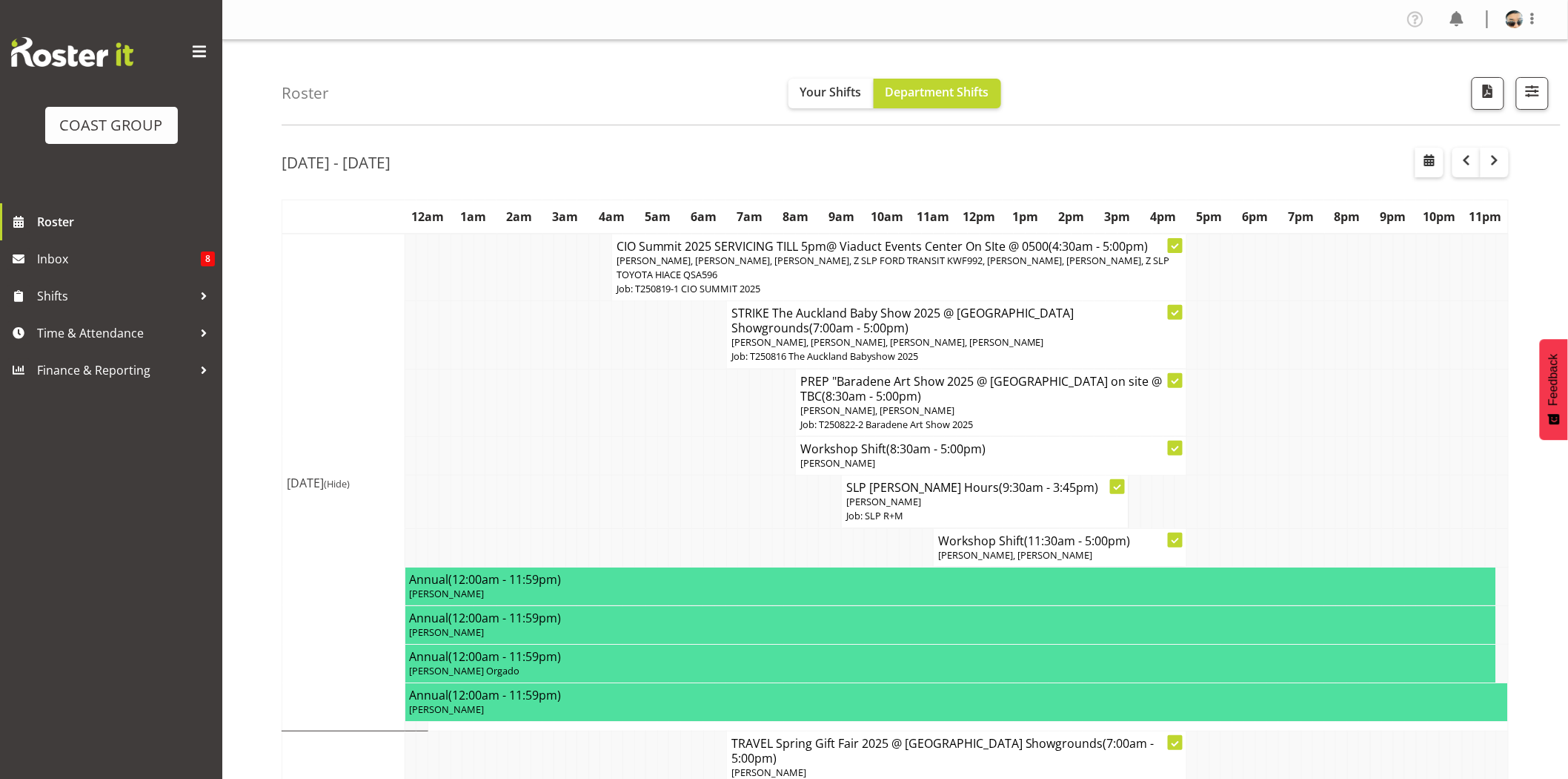
click at [745, 249] on h4 "CIO Summit 2025 SERVICING TILL 5pm@ Viaduct Events Center On SIte @ 0500 (4:30a…" at bounding box center [899, 246] width 566 height 14
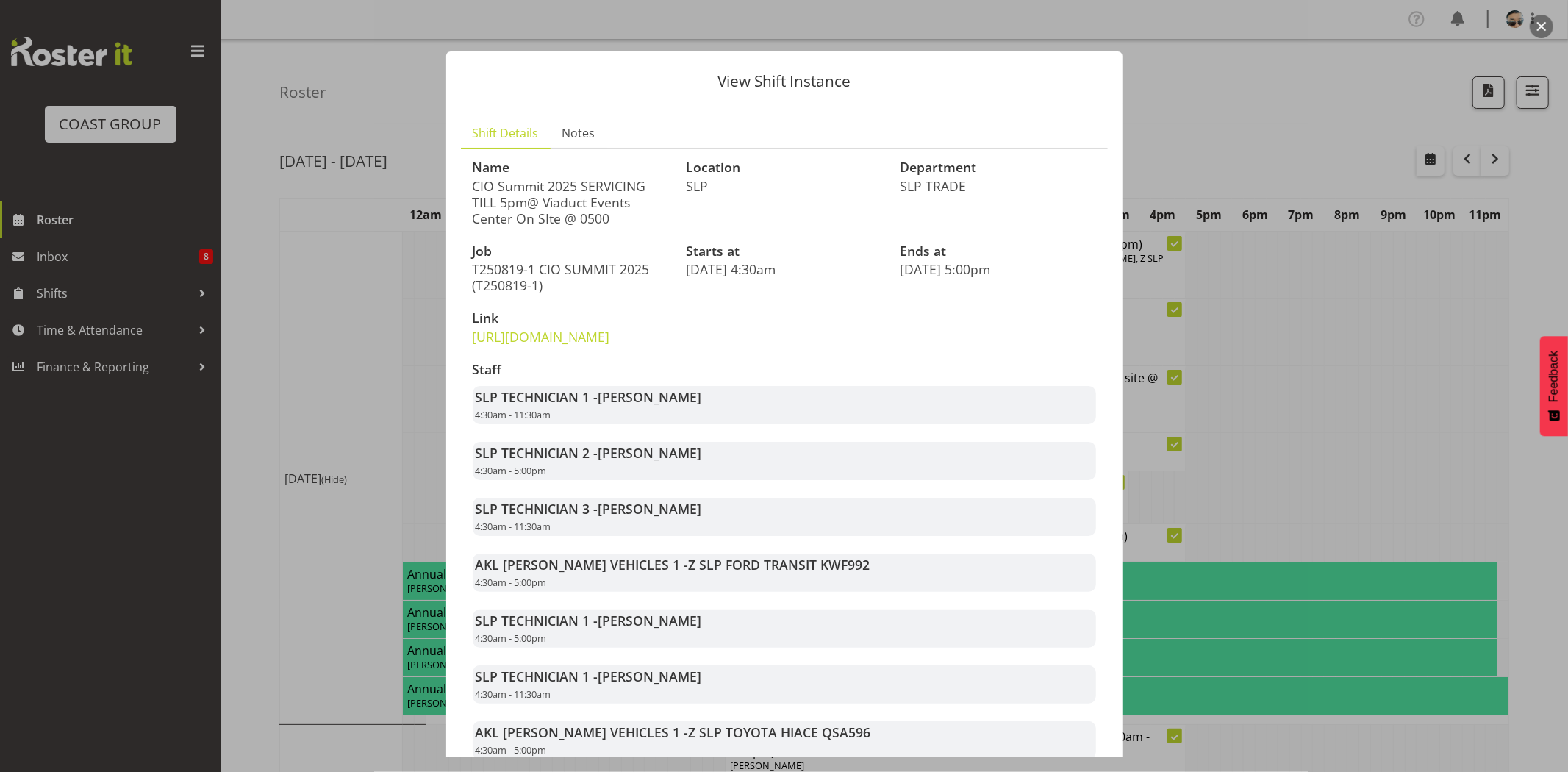
click at [639, 406] on span "[PERSON_NAME]" at bounding box center [649, 397] width 103 height 18
click at [577, 406] on strong "SLP TECHNICIAN 1 - [PERSON_NAME]" at bounding box center [589, 397] width 226 height 18
drag, startPoint x: 574, startPoint y: 427, endPoint x: 678, endPoint y: 427, distance: 104.0
click at [678, 424] on div "SLP TECHNICIAN 1 - [PERSON_NAME] 4:30am - 11:30am" at bounding box center [784, 405] width 623 height 39
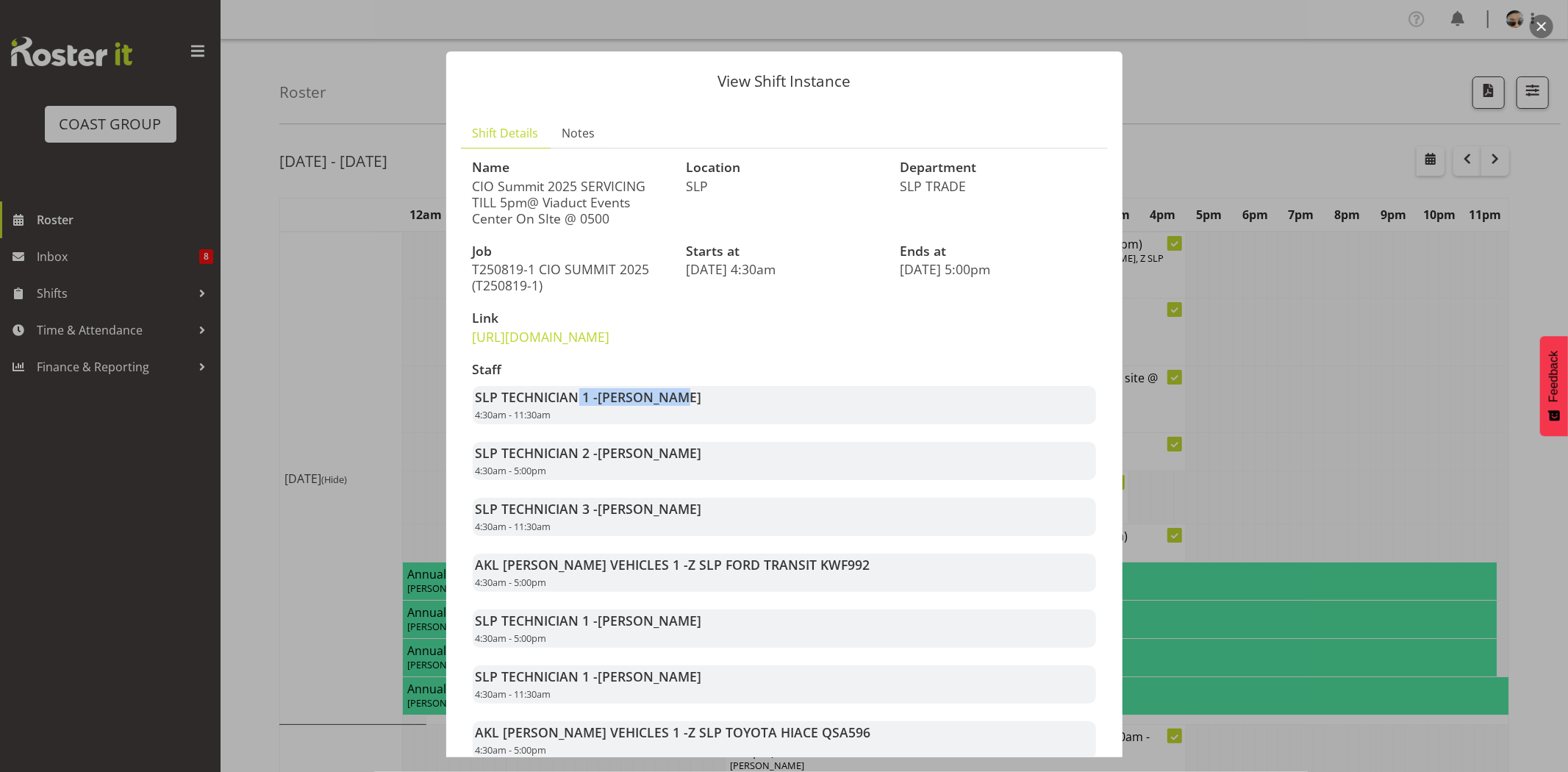
click at [678, 424] on div "SLP TECHNICIAN 1 - [PERSON_NAME] 4:30am - 11:30am" at bounding box center [784, 405] width 623 height 39
click at [610, 341] on link "[URL][DOMAIN_NAME]" at bounding box center [541, 337] width 137 height 18
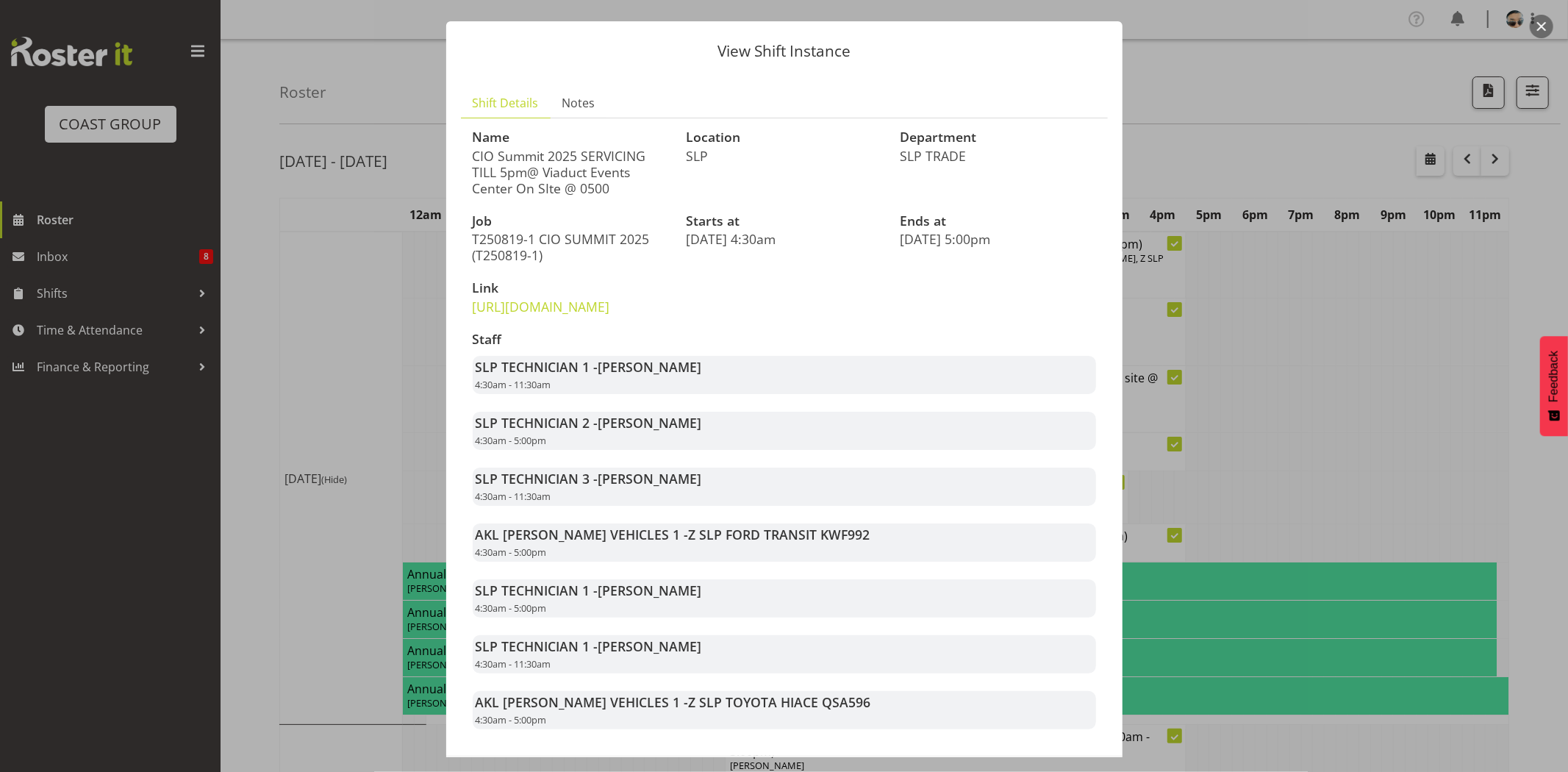
scroll to position [129, 0]
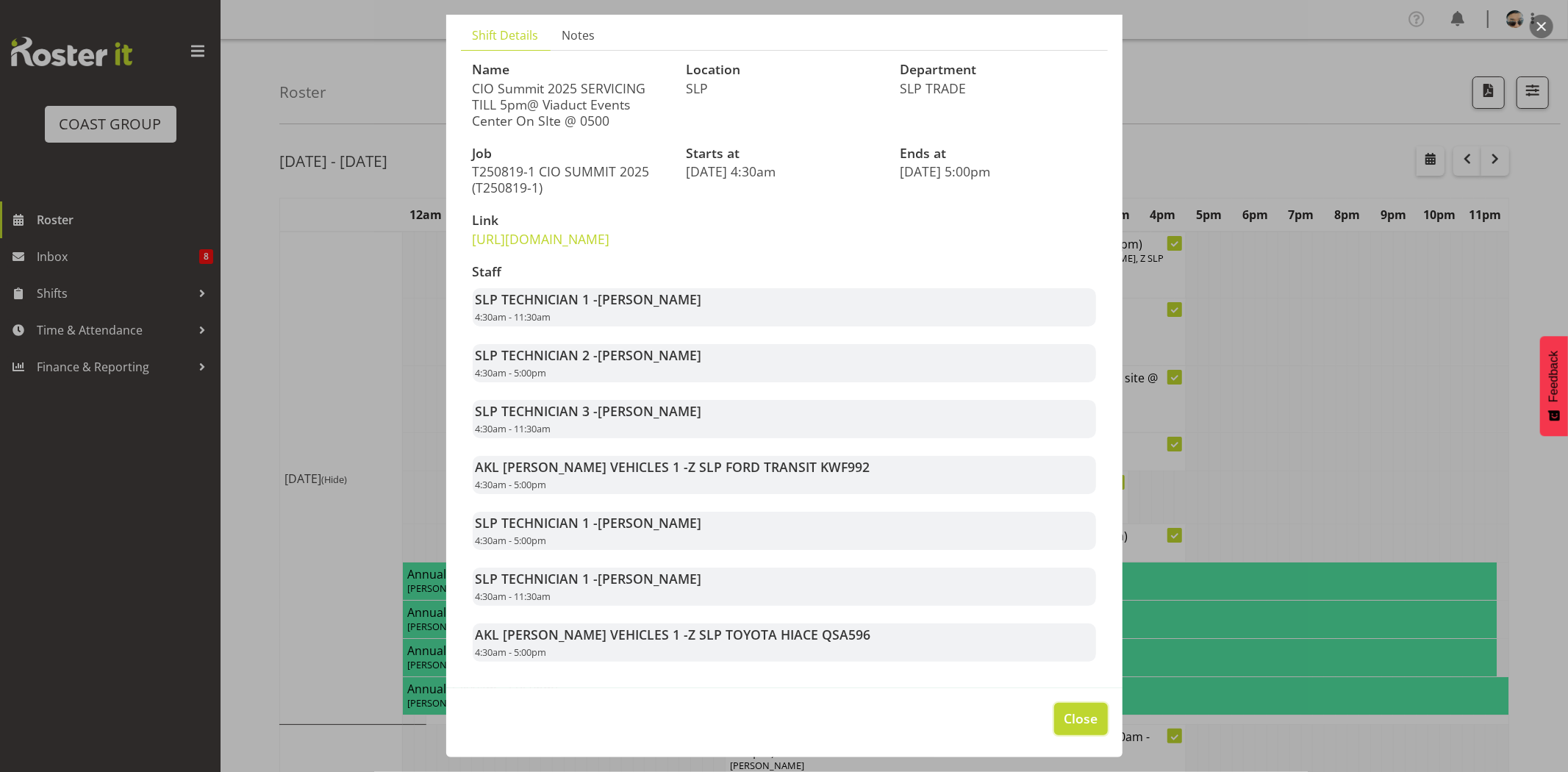
click at [1080, 706] on button "Close" at bounding box center [1080, 719] width 53 height 32
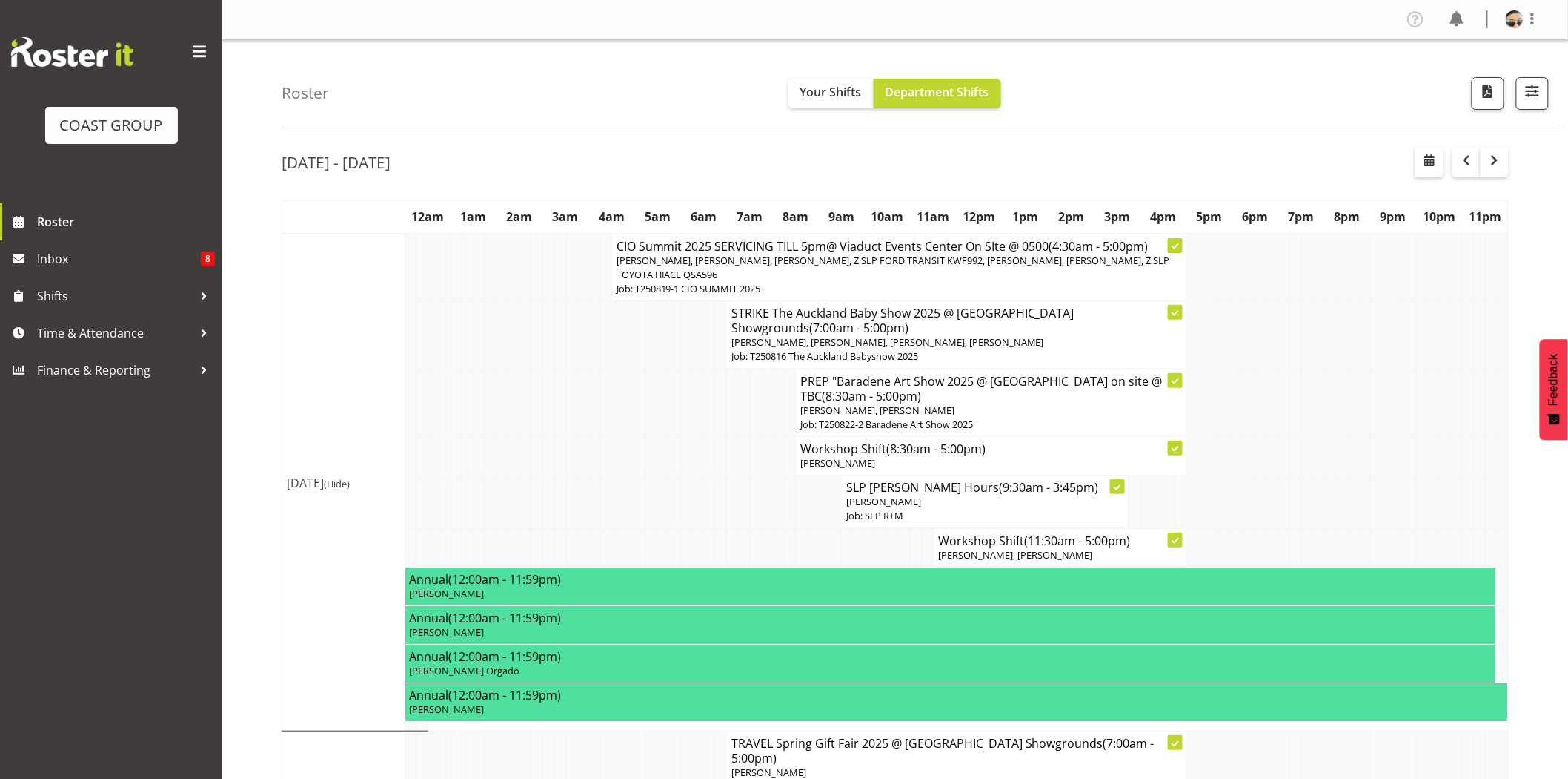
drag, startPoint x: 703, startPoint y: 454, endPoint x: 790, endPoint y: 428, distance: 90.8
click at [703, 455] on td at bounding box center [709, 455] width 12 height 39
click at [1533, 101] on span "button" at bounding box center [1532, 91] width 19 height 19
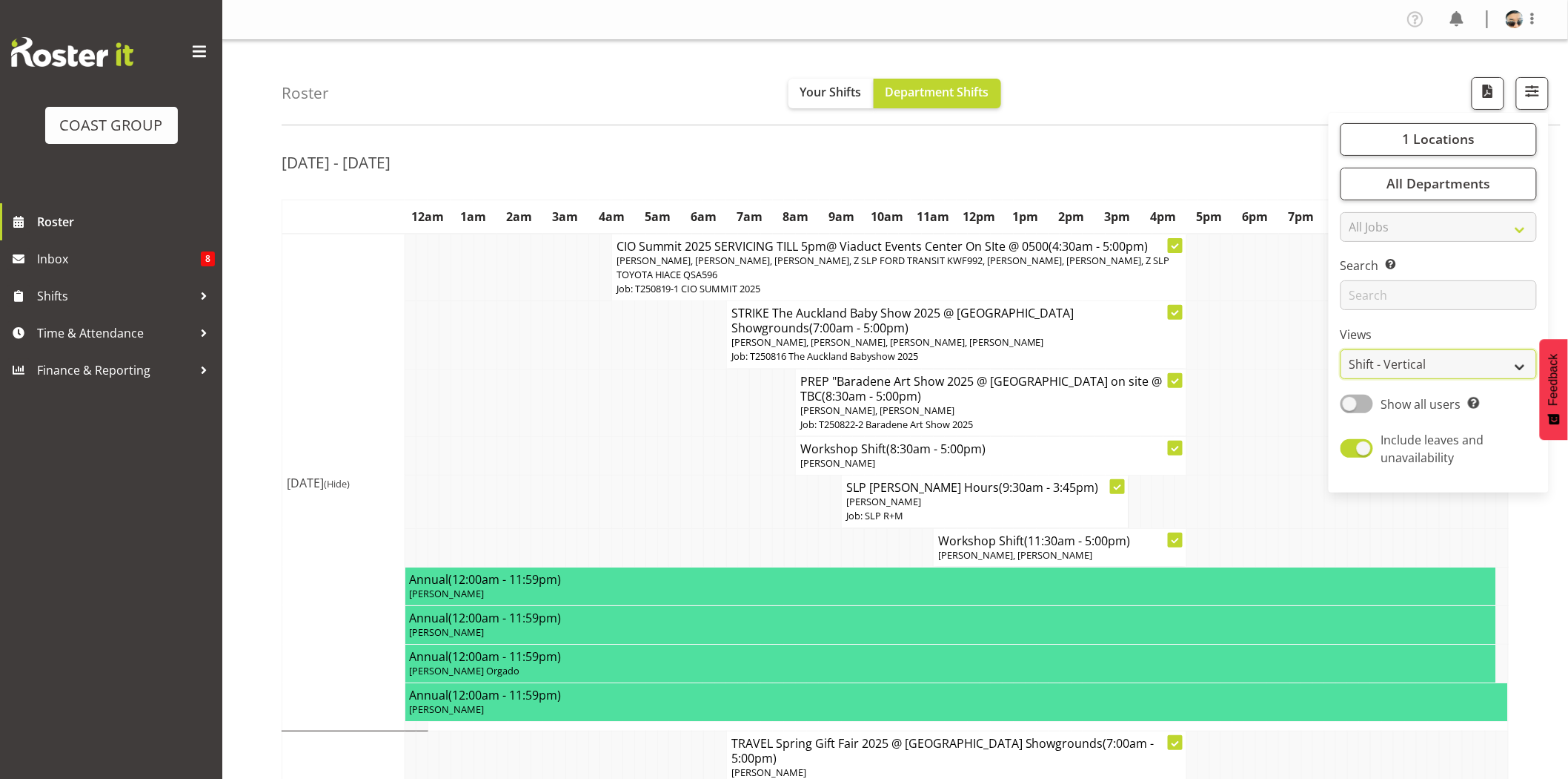
click at [1420, 361] on select "Staff Role Shift - Horizontal Shift - Vertical Staff - Location" at bounding box center [1439, 364] width 196 height 30
select select "staff"
click at [1342, 350] on select "Staff Role Shift - Horizontal Shift - Vertical Staff - Location" at bounding box center [1439, 364] width 196 height 30
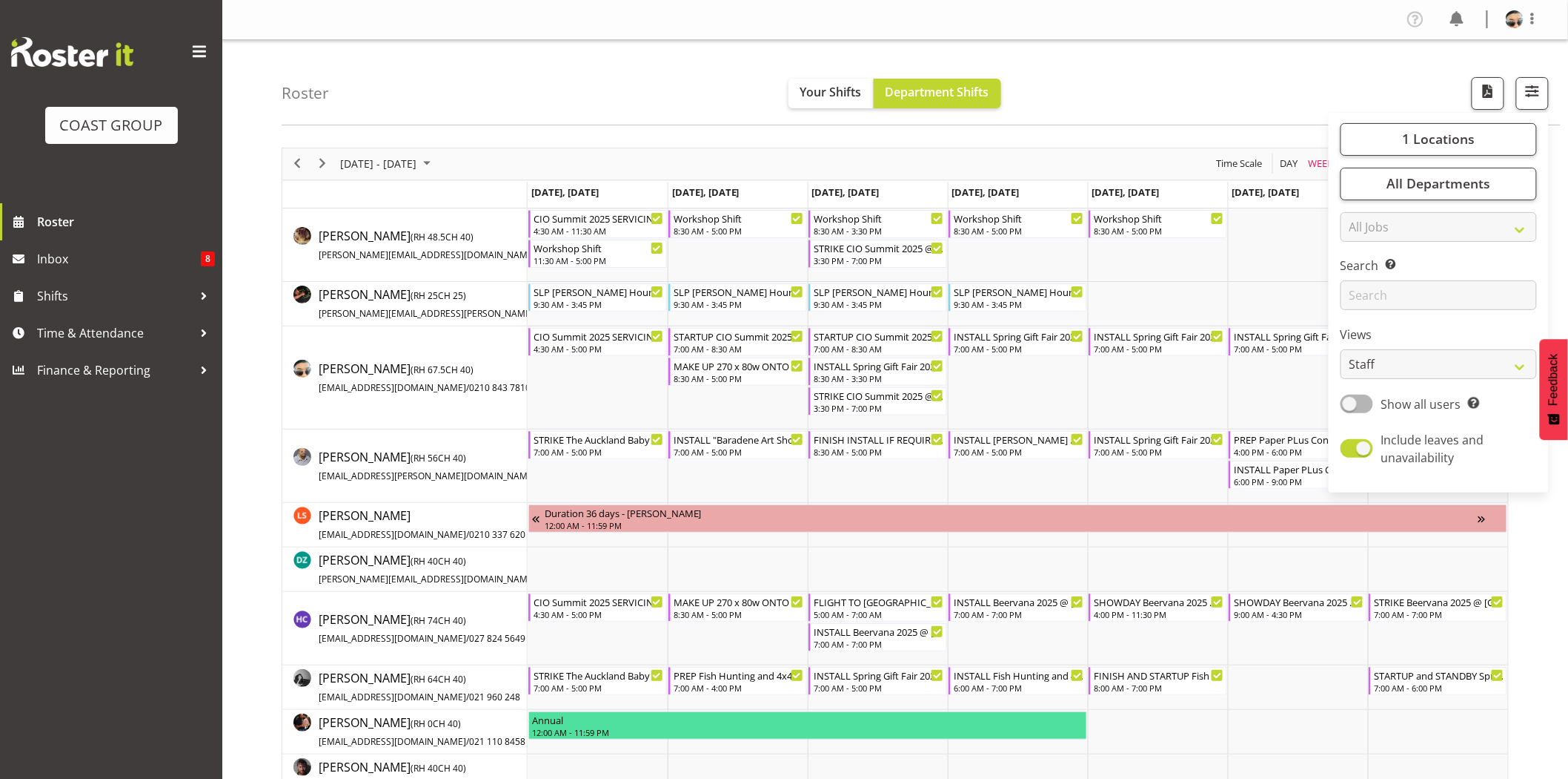
click at [1170, 104] on div "Roster Your Shifts Department Shifts 1 Locations Clear CARLTON EVENTS [PERSON_N…" at bounding box center [921, 82] width 1279 height 85
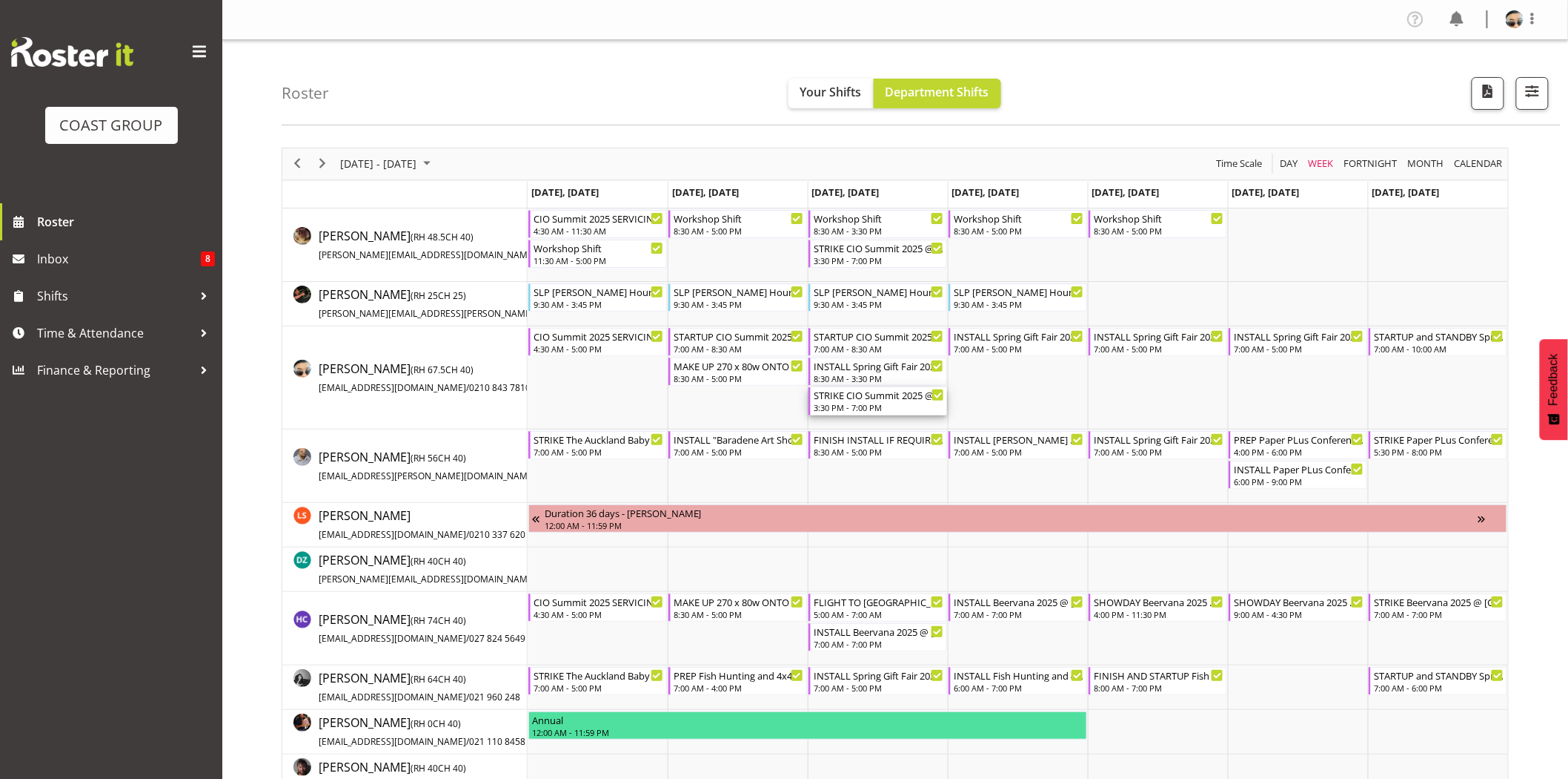
click at [840, 398] on div "STRIKE CIO Summit 2025 @ Viaduct Events Center On SIte @ 1600" at bounding box center [879, 394] width 130 height 14
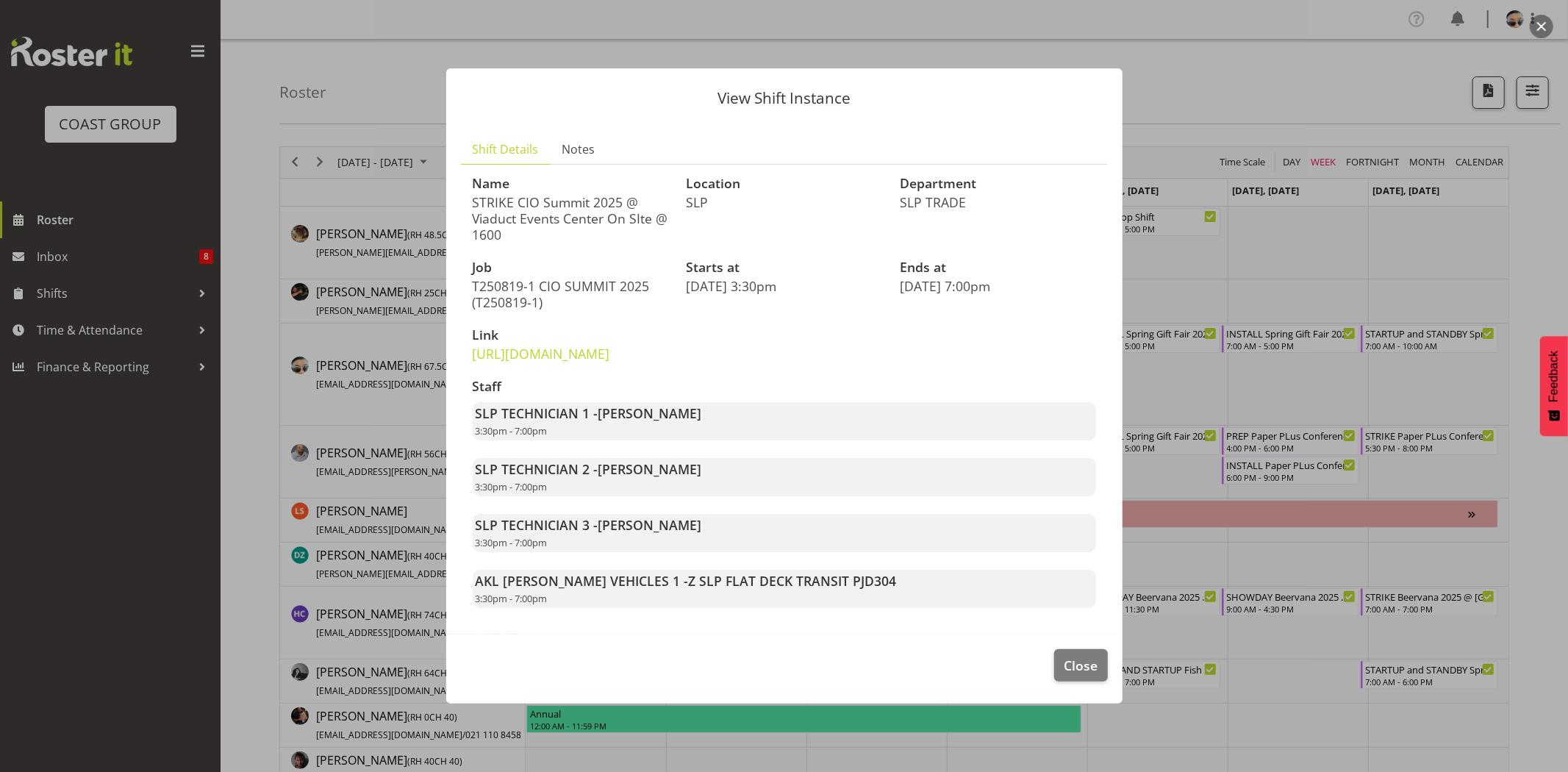
drag, startPoint x: 600, startPoint y: 488, endPoint x: 706, endPoint y: 492, distance: 106.1
click at [706, 492] on div "SLP TECHNICIAN 2 - Aof Anujarawat 3:30pm - 7:00pm" at bounding box center [784, 477] width 623 height 39
click at [707, 493] on div "SLP TECHNICIAN 2 - Aof Anujarawat 3:30pm - 7:00pm" at bounding box center [784, 477] width 623 height 39
click at [1068, 681] on button "Close" at bounding box center [1080, 665] width 53 height 32
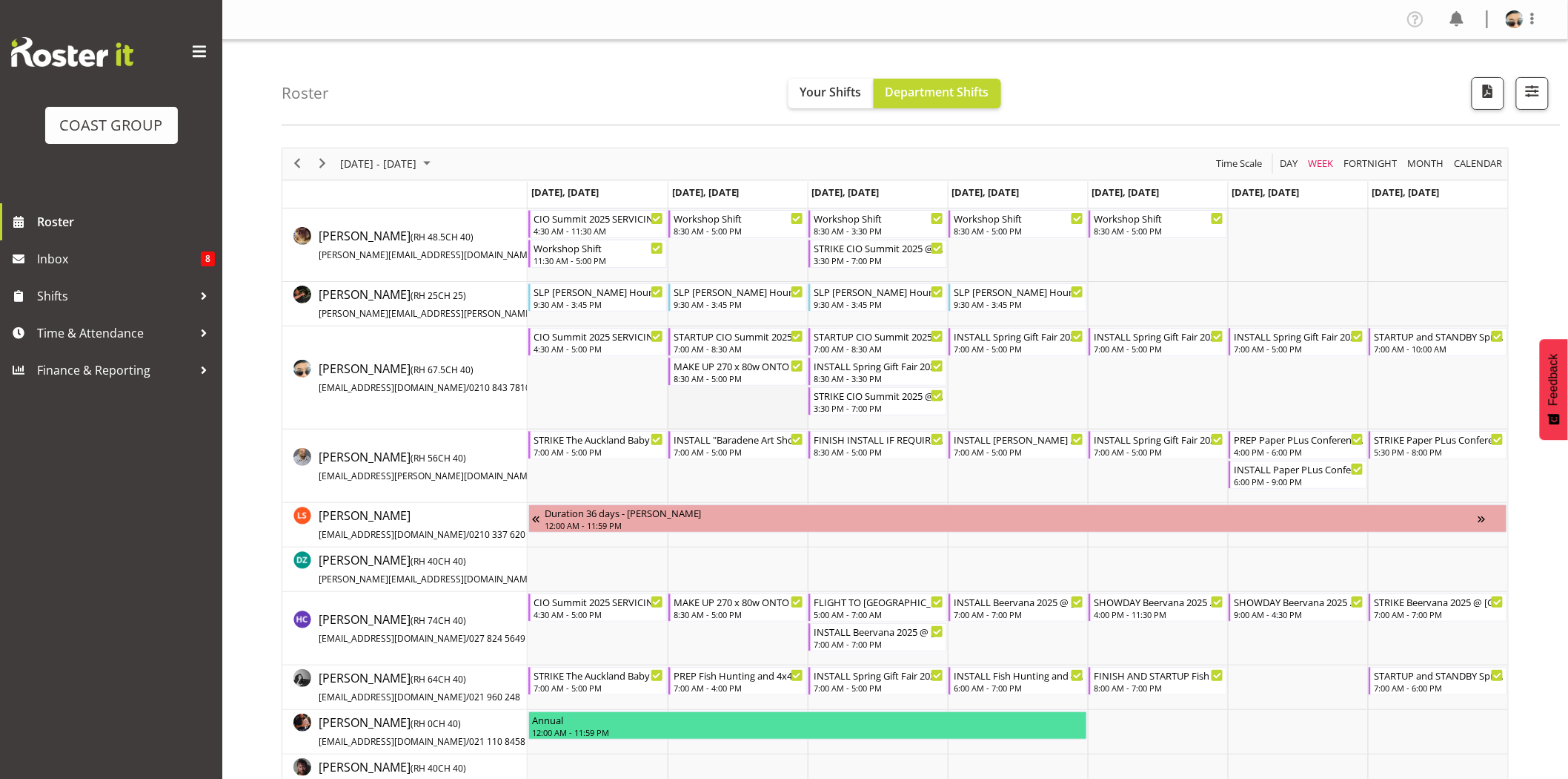
click at [770, 404] on td "Timeline Week of August 18, 2025" at bounding box center [738, 378] width 140 height 103
click at [1028, 347] on div "7:00 AM - 5:00 PM" at bounding box center [1019, 347] width 130 height 12
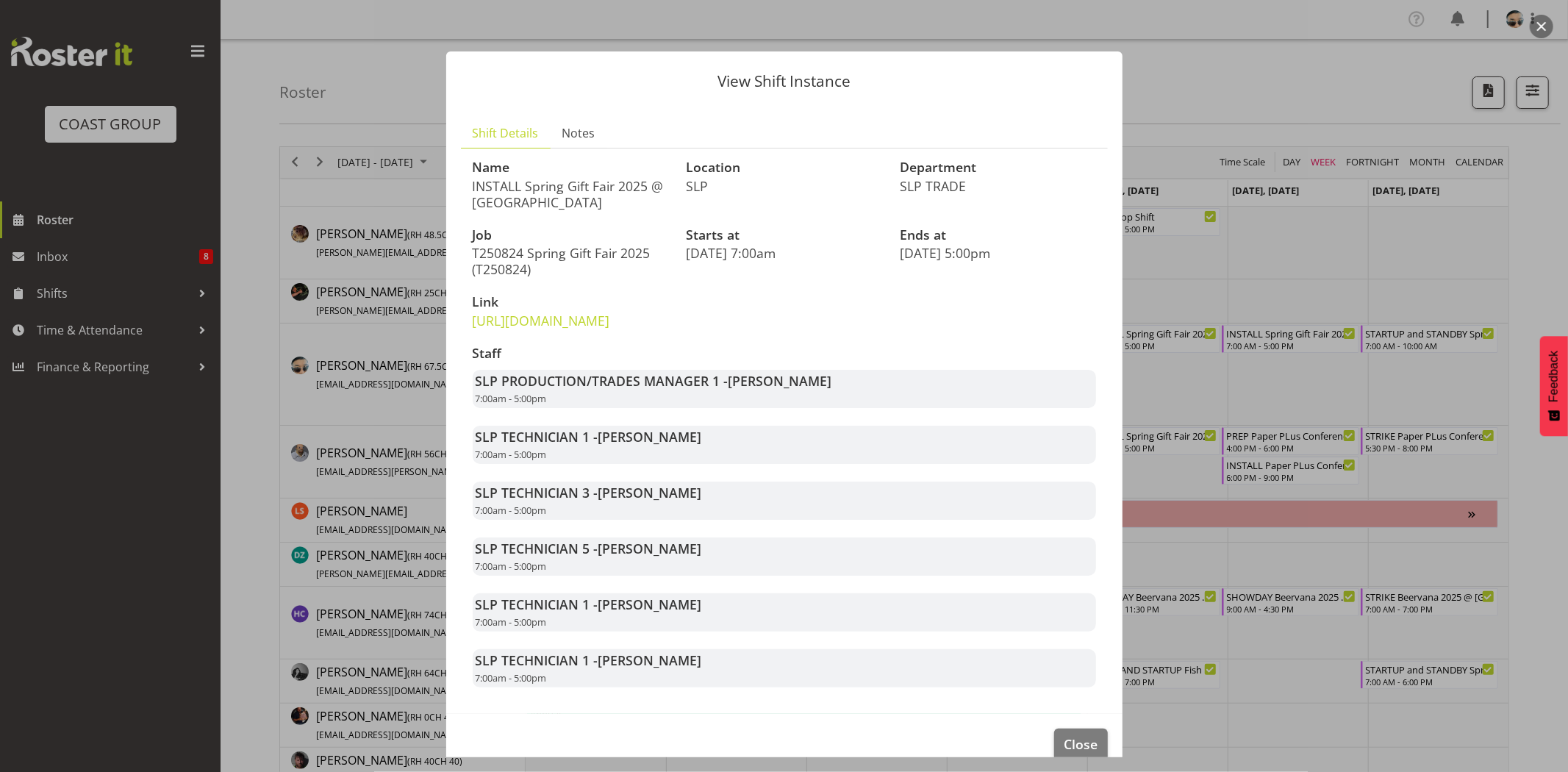
scroll to position [57, 0]
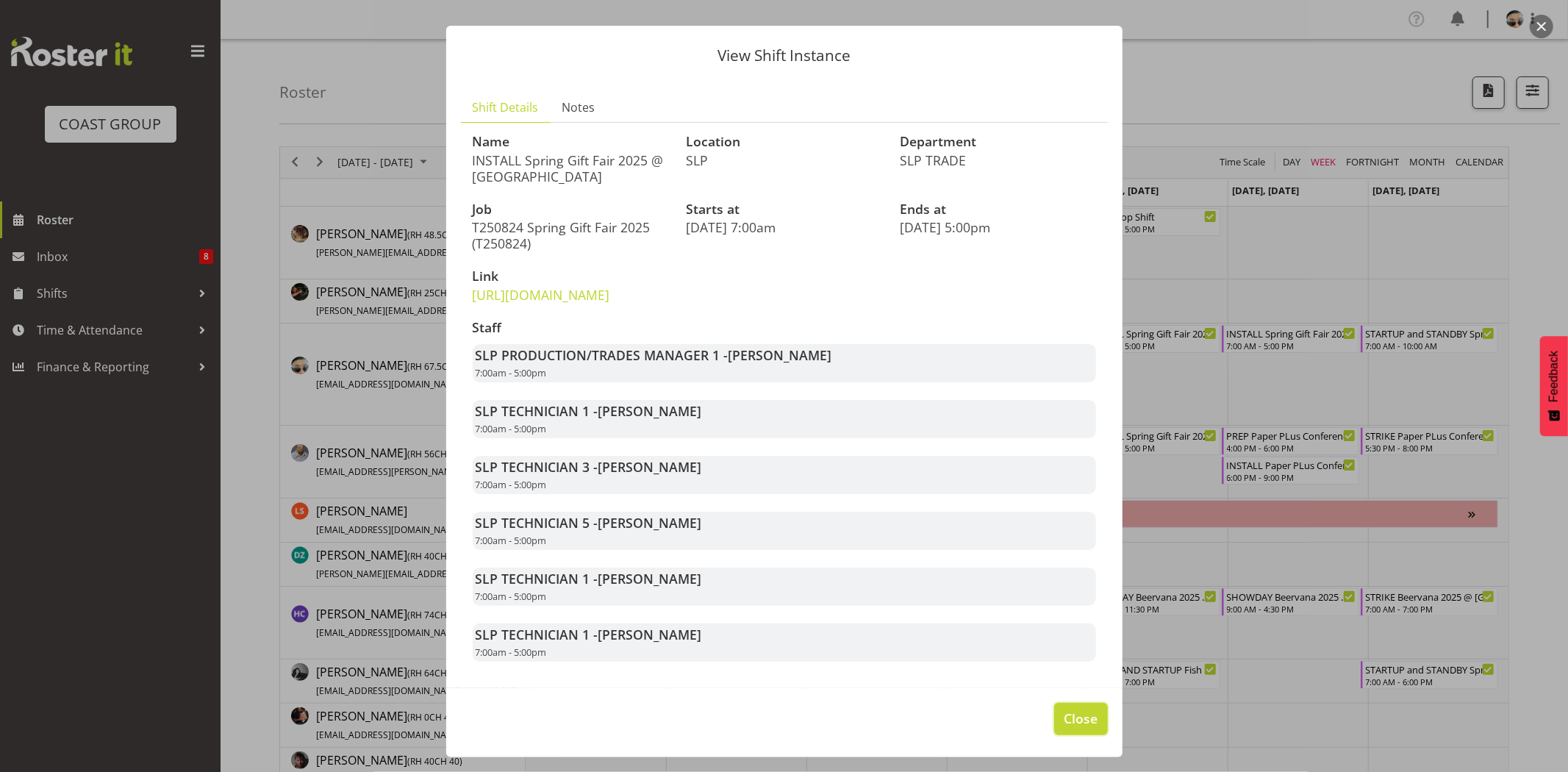
click at [1069, 722] on span "Close" at bounding box center [1081, 717] width 34 height 19
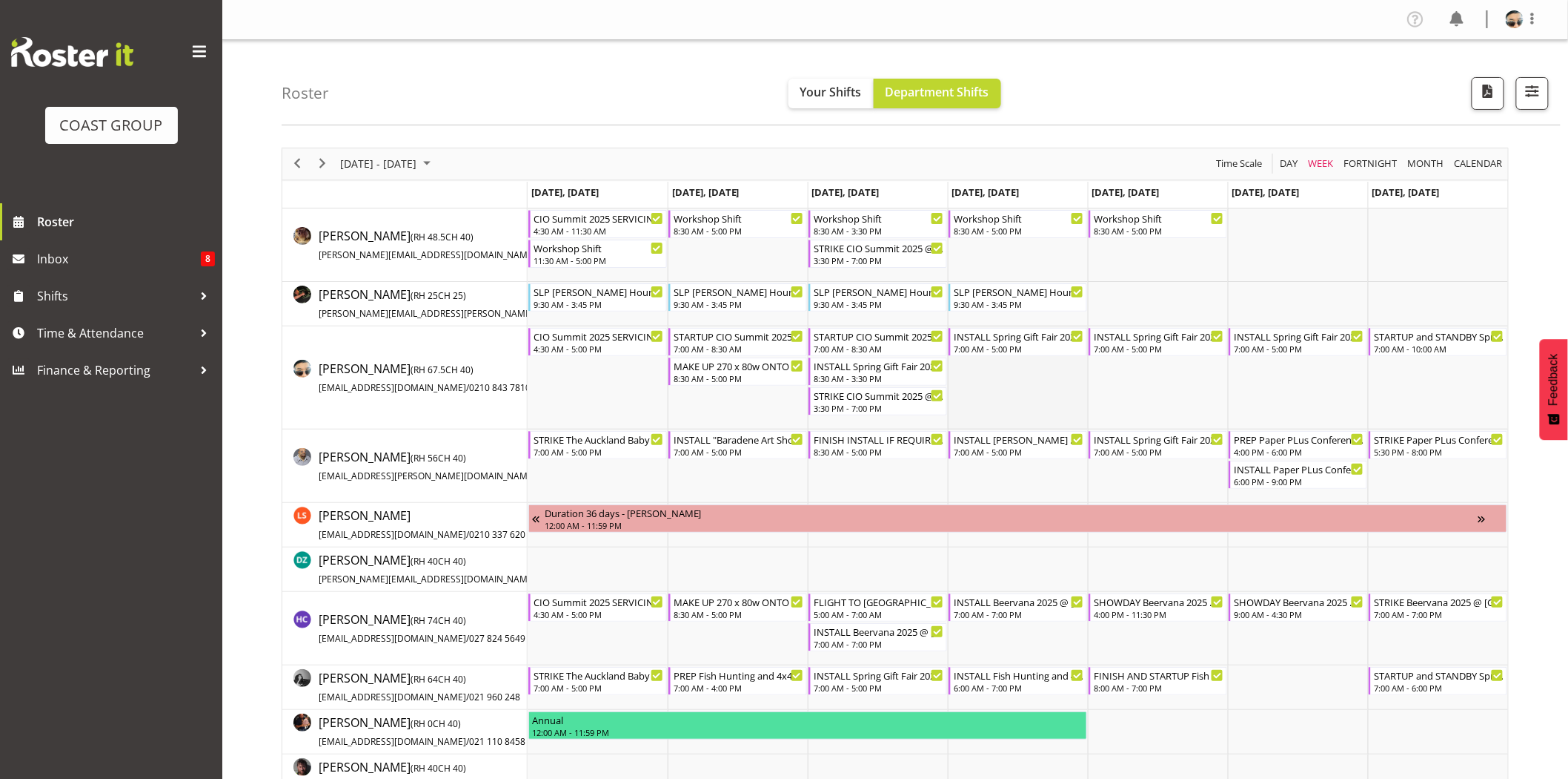
click at [991, 401] on td "Timeline Week of August 18, 2025" at bounding box center [1018, 378] width 140 height 103
click at [990, 341] on div "INSTALL Spring Gift Fair 2025 @ [GEOGRAPHIC_DATA]" at bounding box center [1019, 335] width 130 height 14
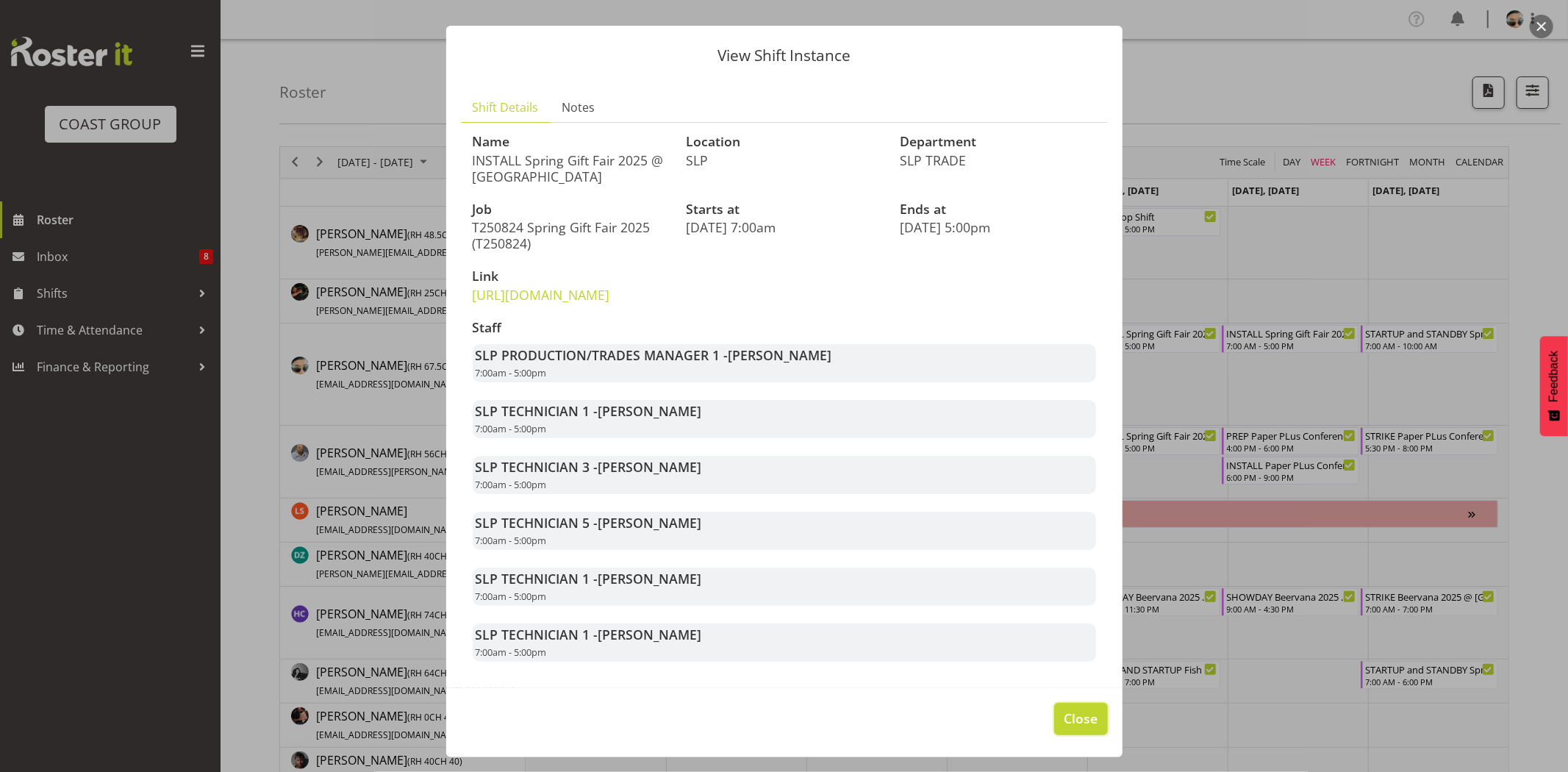
click at [1070, 714] on span "Close" at bounding box center [1081, 717] width 34 height 19
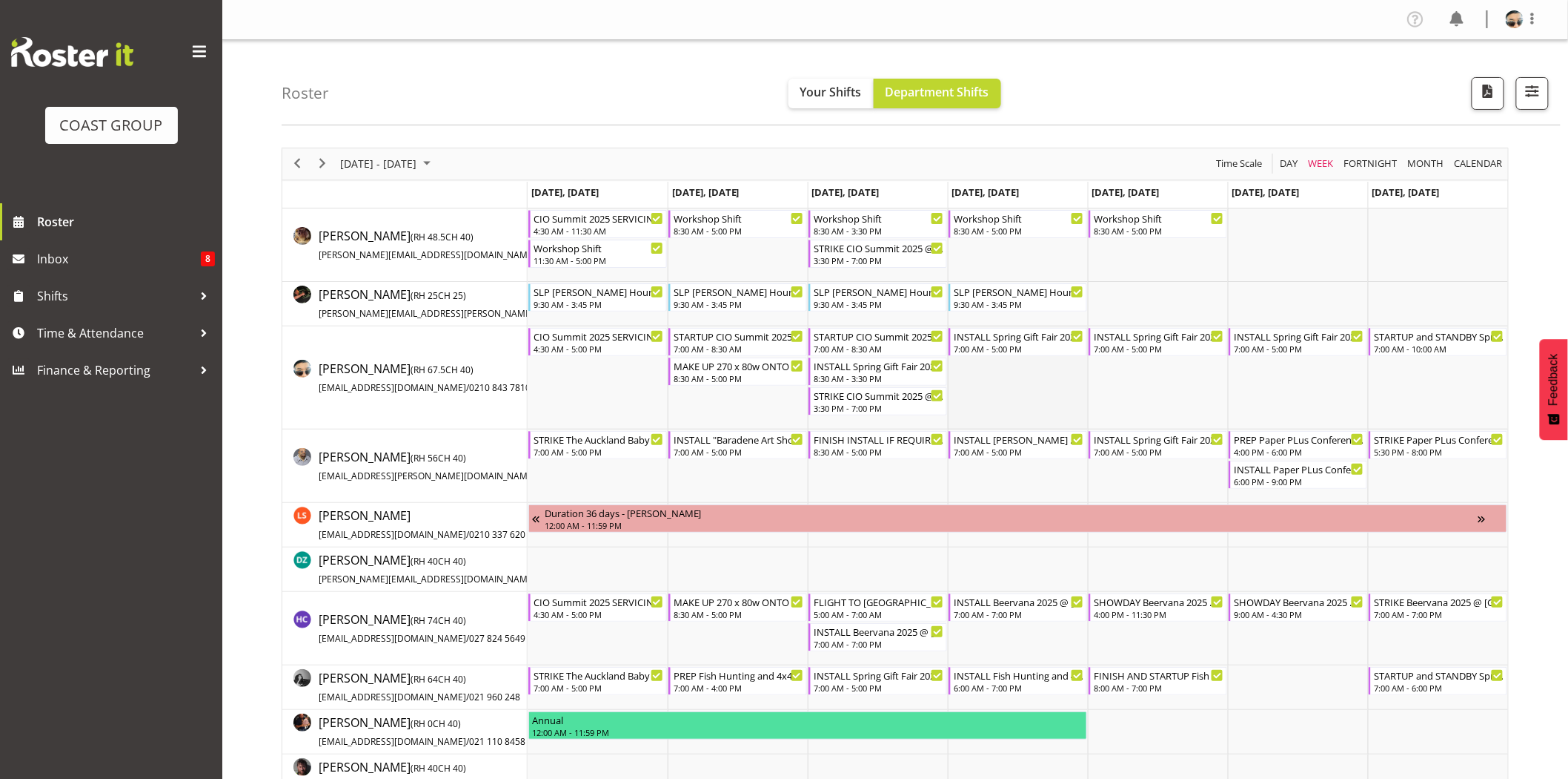
click at [1042, 400] on td "Timeline Week of August 18, 2025" at bounding box center [1018, 378] width 140 height 103
click at [1010, 336] on div "INSTALL Spring Gift Fair 2025 @ [GEOGRAPHIC_DATA]" at bounding box center [1019, 335] width 130 height 14
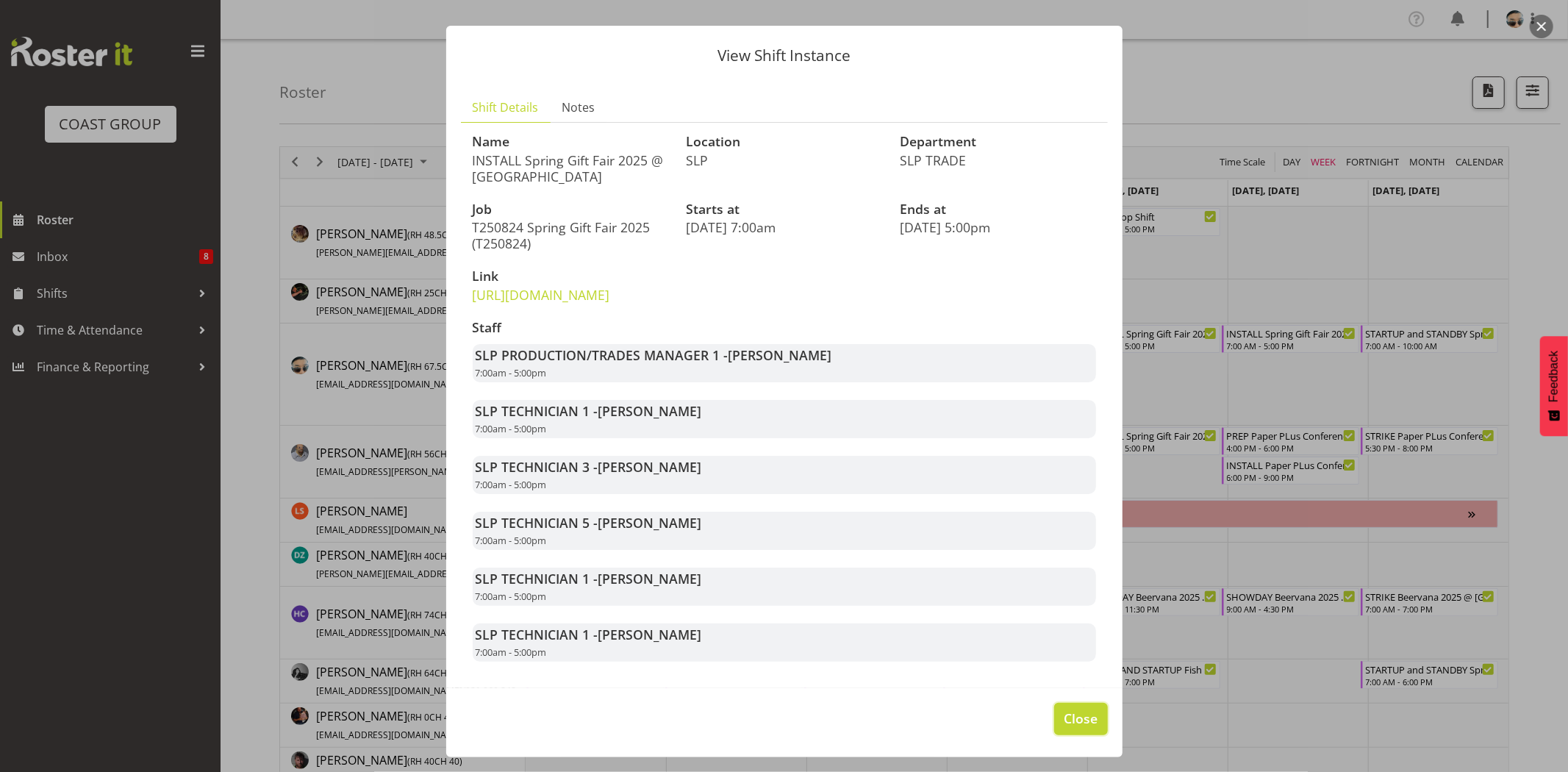
click at [1064, 715] on span "Close" at bounding box center [1081, 717] width 34 height 19
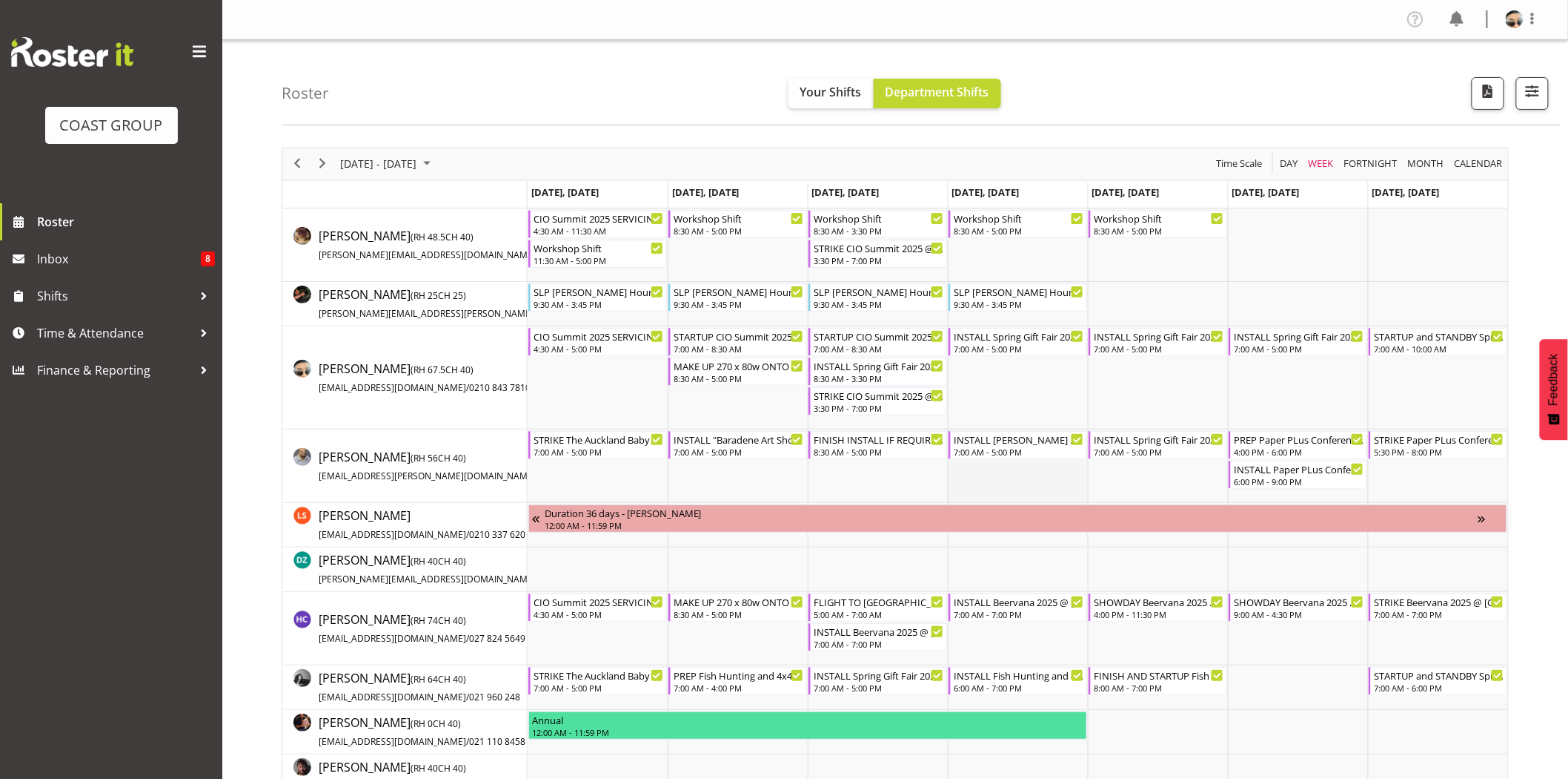
click at [991, 470] on td "Timeline Week of August 18, 2025" at bounding box center [1018, 466] width 140 height 73
click at [733, 605] on div "MAKE UP 270 x 80w ONTO BRAKETS @ SHOWGROUNDS" at bounding box center [739, 601] width 130 height 14
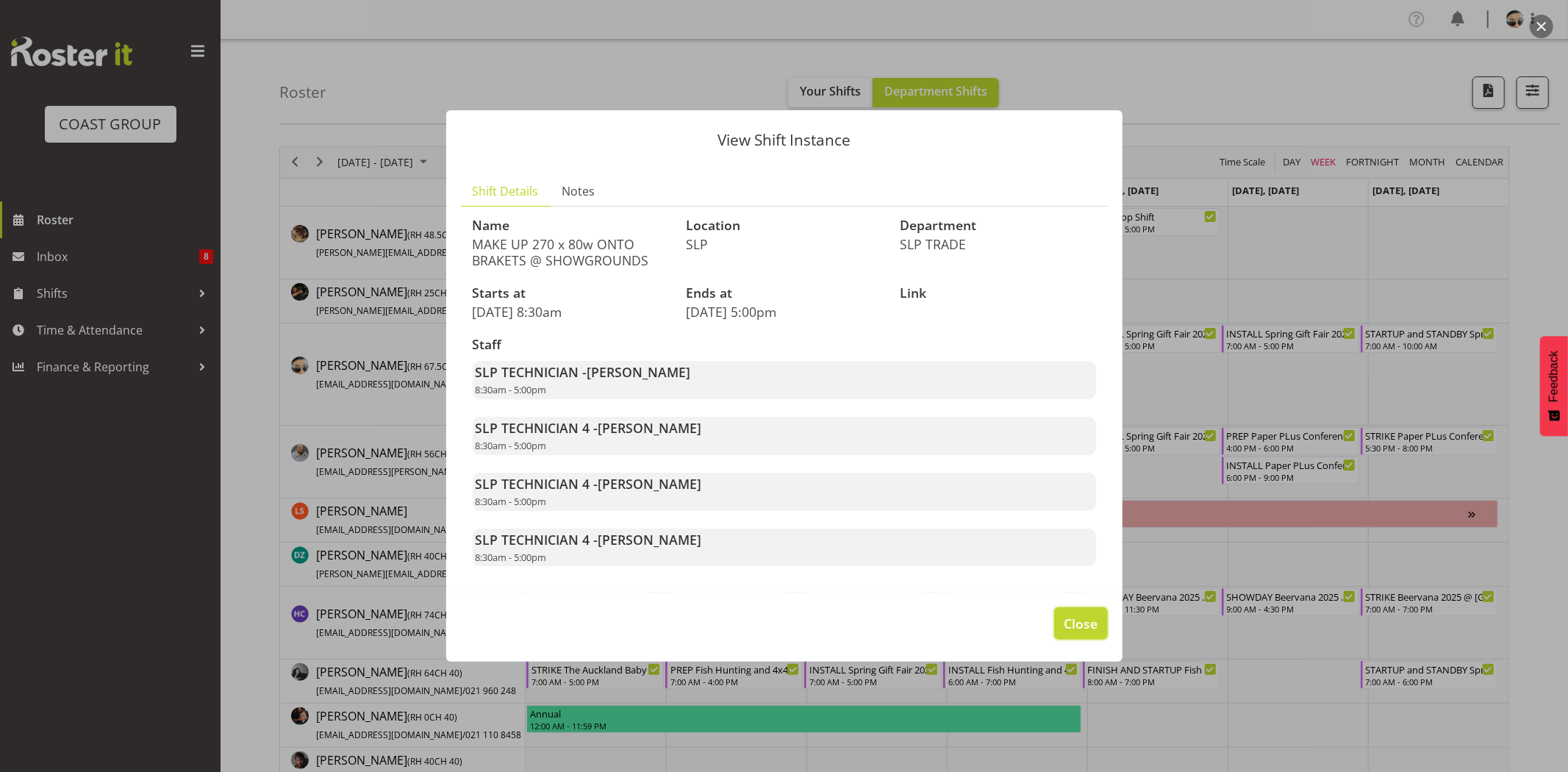
click at [1088, 635] on button "Close" at bounding box center [1080, 623] width 53 height 32
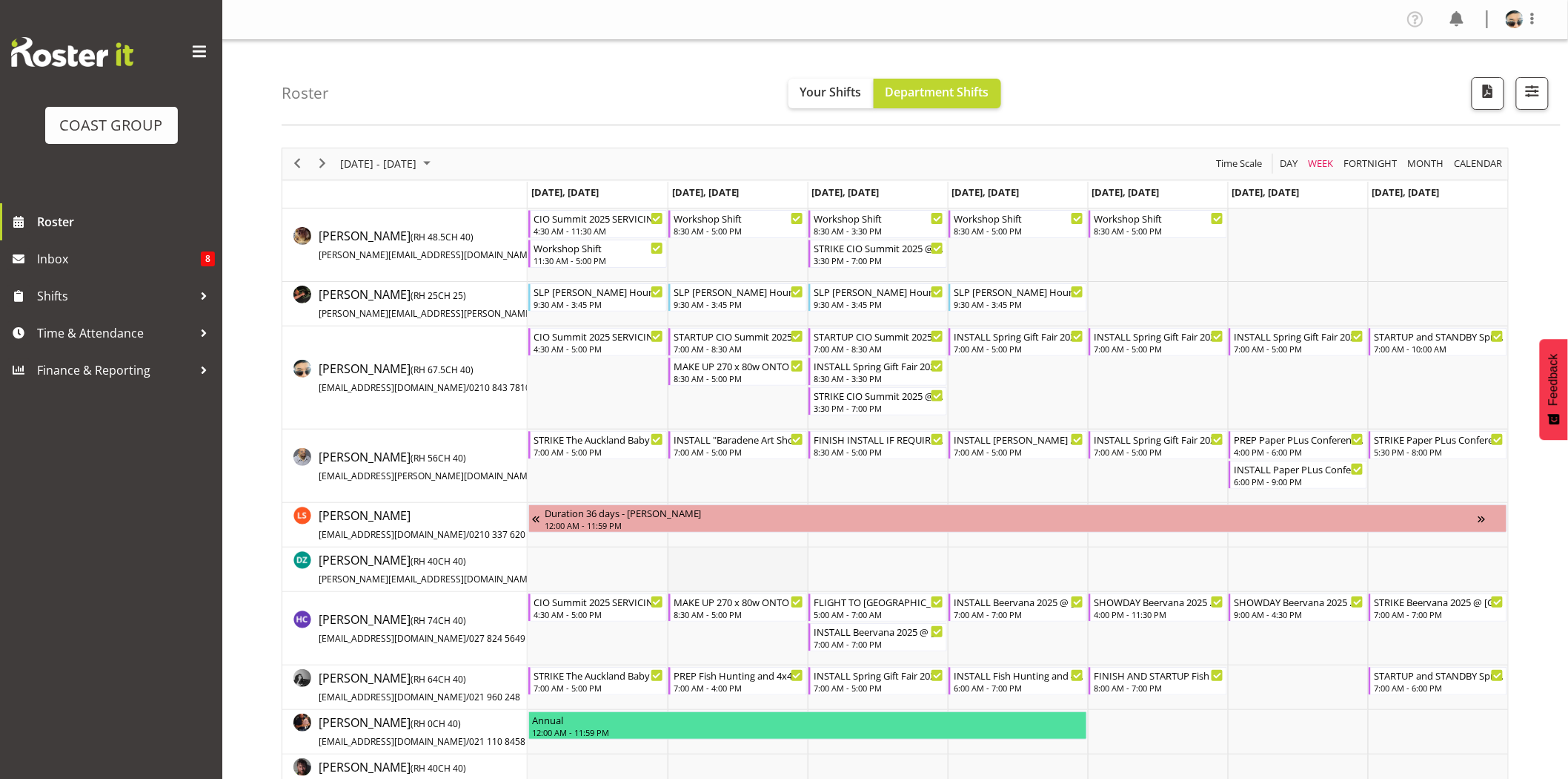
click at [773, 574] on td "Timeline Week of August 18, 2025" at bounding box center [738, 569] width 140 height 44
click at [693, 405] on td "Timeline Week of August 18, 2025" at bounding box center [738, 378] width 140 height 103
click at [578, 404] on td "Timeline Week of August 18, 2025" at bounding box center [598, 378] width 140 height 103
click at [690, 412] on td "Timeline Week of August 18, 2025" at bounding box center [738, 378] width 140 height 103
click at [747, 374] on div "8:30 AM - 5:00 PM" at bounding box center [739, 377] width 130 height 12
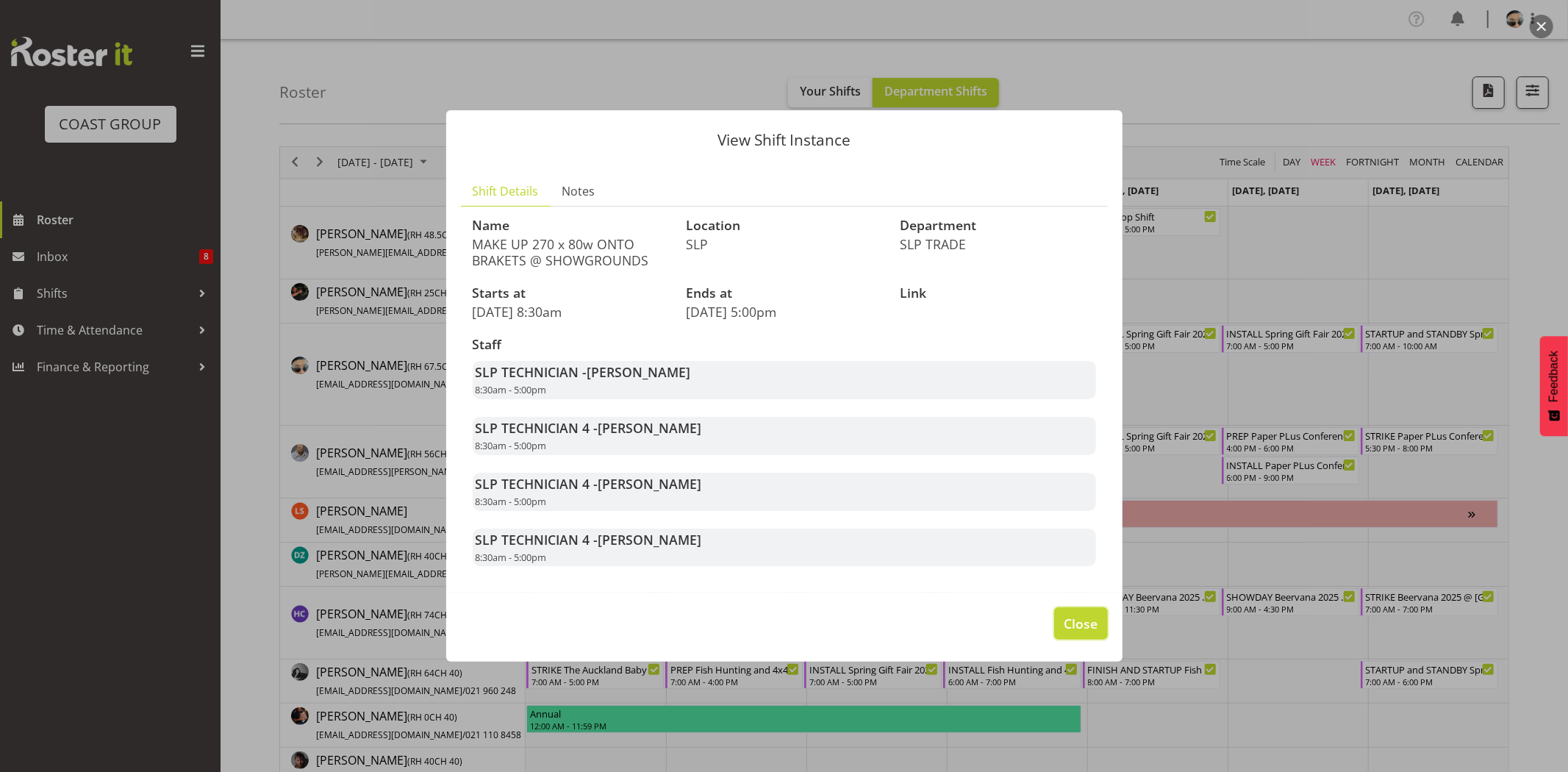
click at [1090, 625] on span "Close" at bounding box center [1081, 623] width 34 height 19
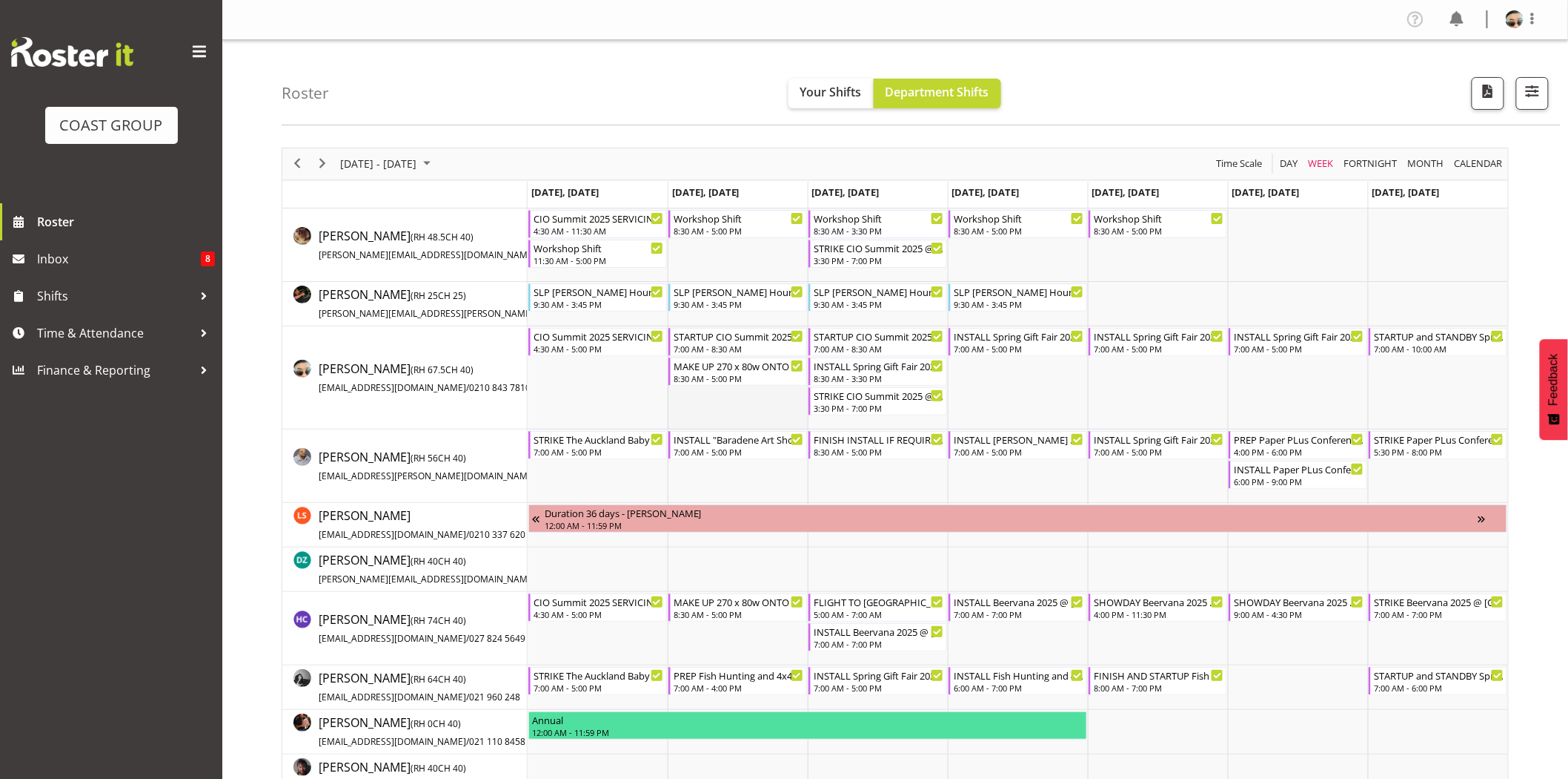
click at [760, 416] on td "Timeline Week of August 18, 2025" at bounding box center [738, 378] width 140 height 103
click at [317, 165] on span "Next" at bounding box center [322, 163] width 18 height 18
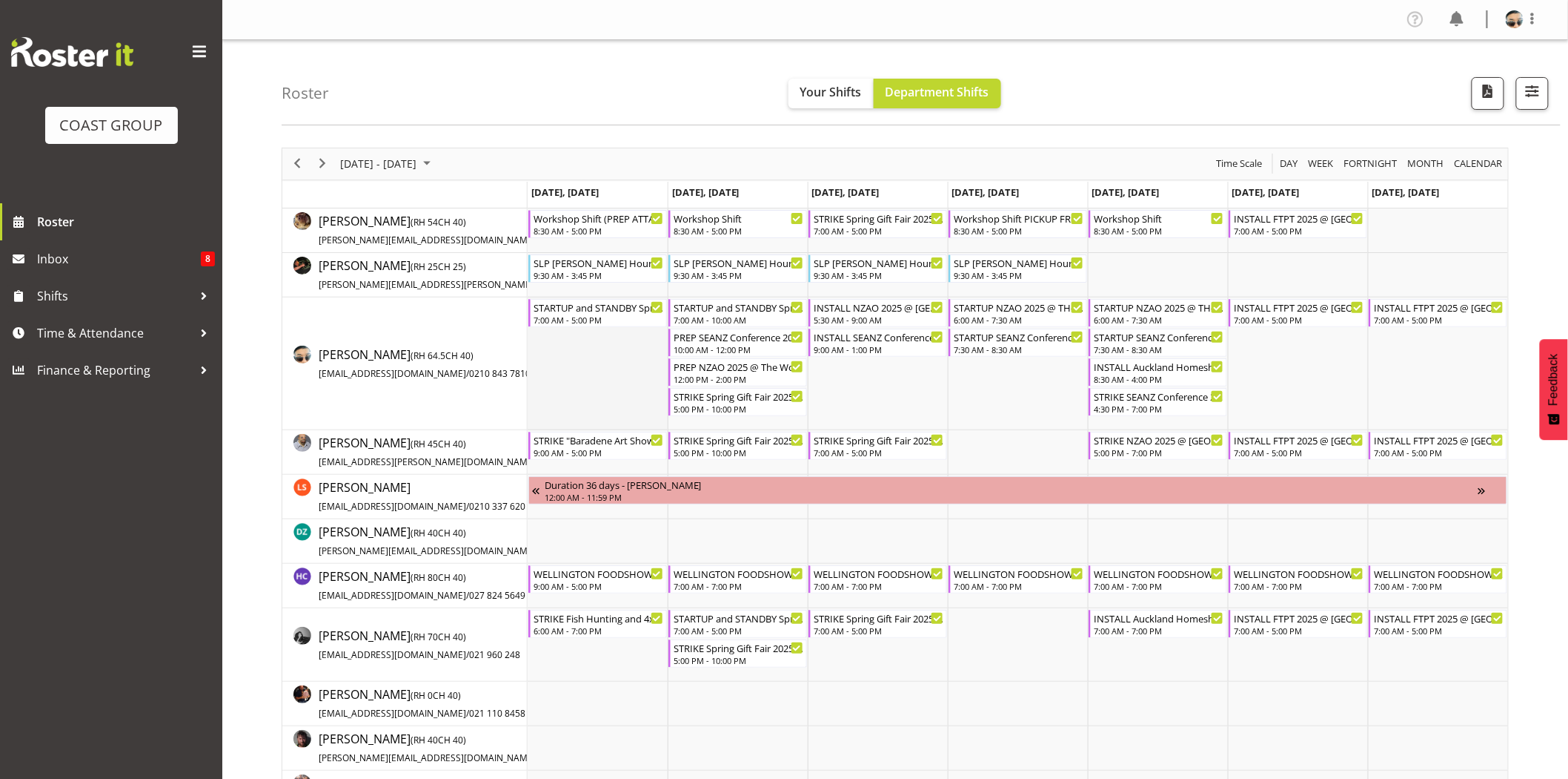
click at [647, 373] on td "Timeline Week of August 25, 2025" at bounding box center [598, 363] width 140 height 133
click at [697, 309] on div "STARTUP and STANDBY Spring Gift Fair 2025 @ [GEOGRAPHIC_DATA]" at bounding box center [739, 306] width 130 height 14
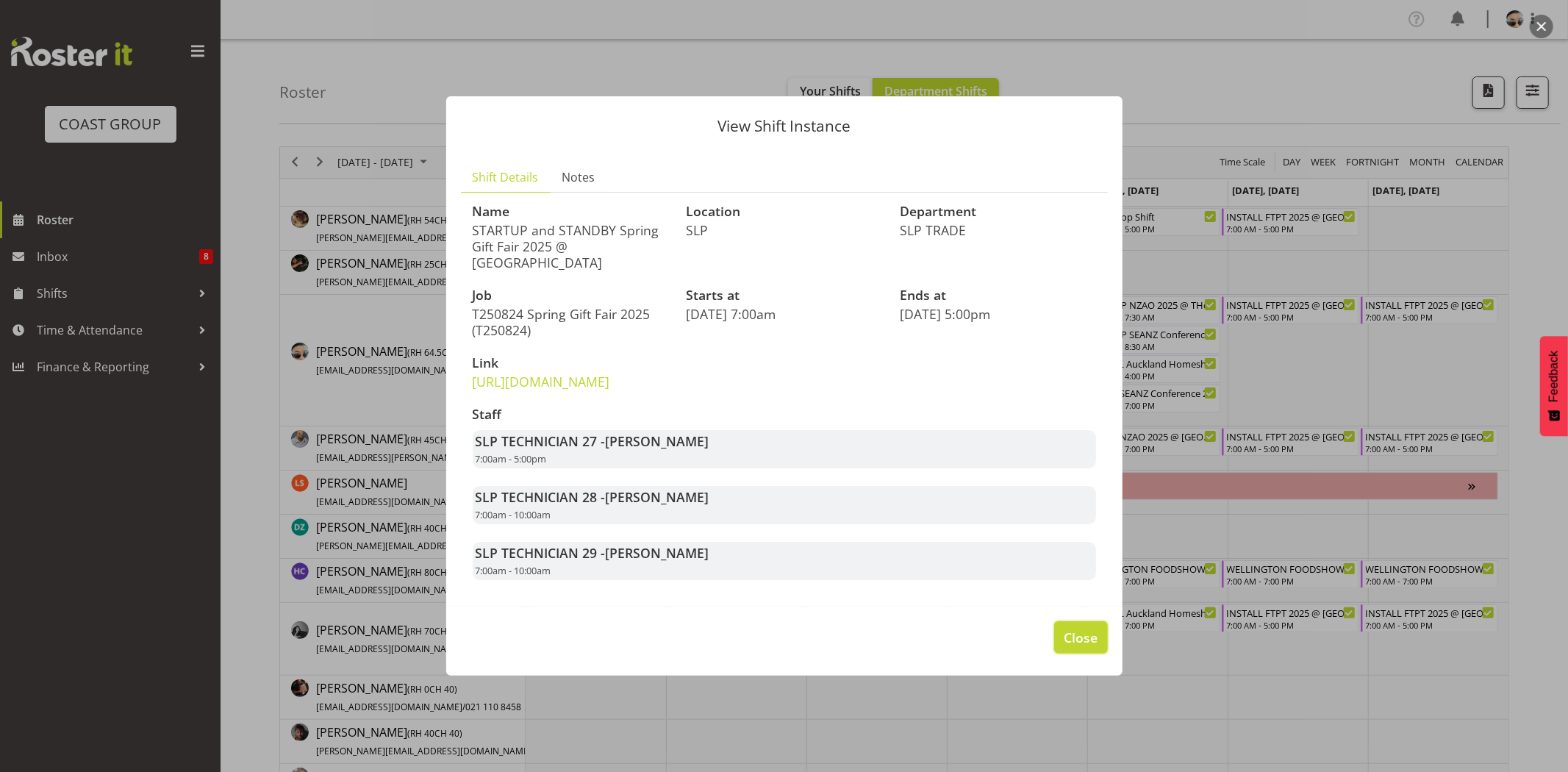
click at [1069, 654] on button "Close" at bounding box center [1080, 637] width 53 height 32
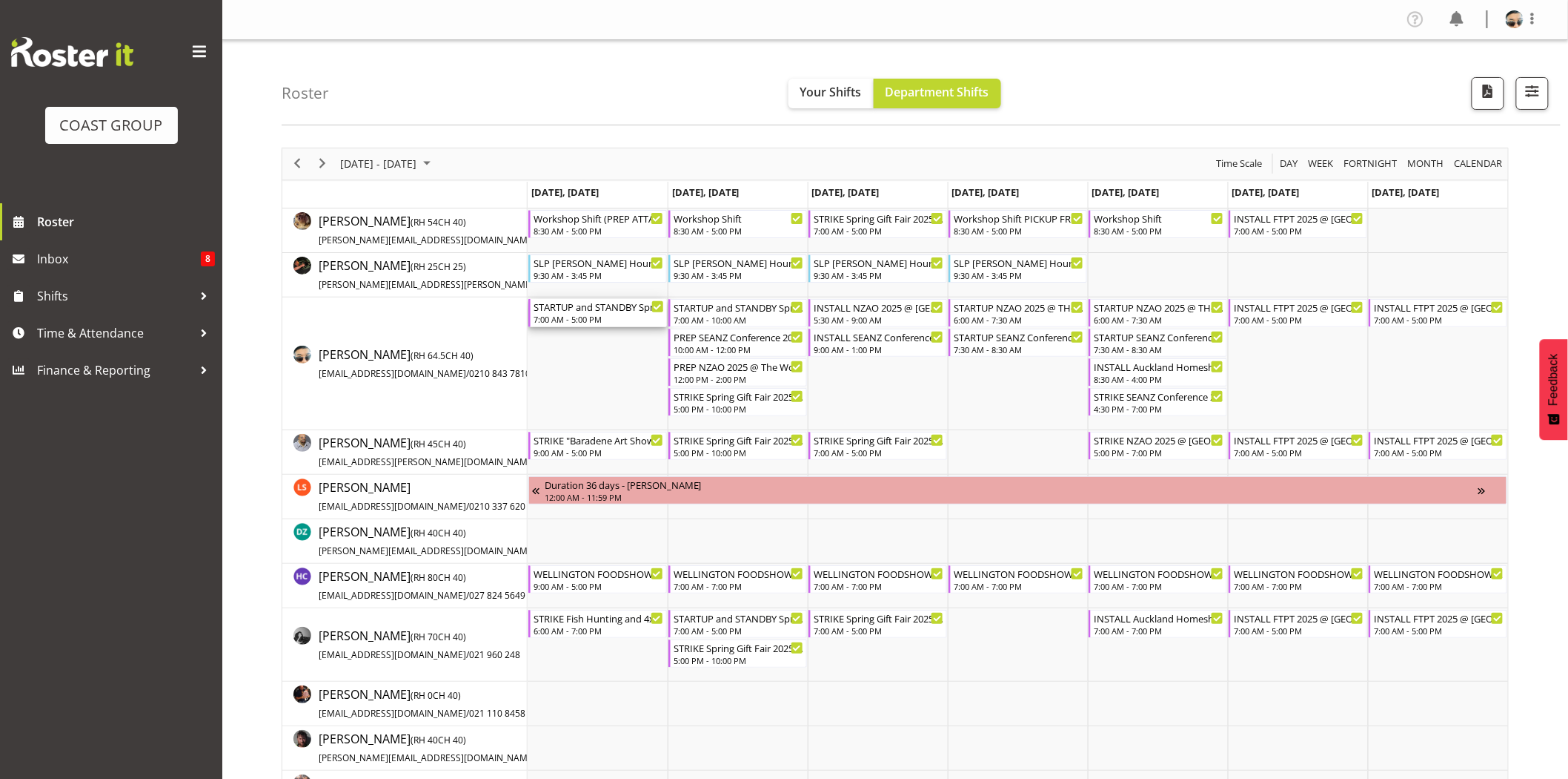
click at [617, 309] on div "STARTUP and STANDBY Spring Gift Fair 2025 @ [GEOGRAPHIC_DATA]" at bounding box center [598, 306] width 130 height 14
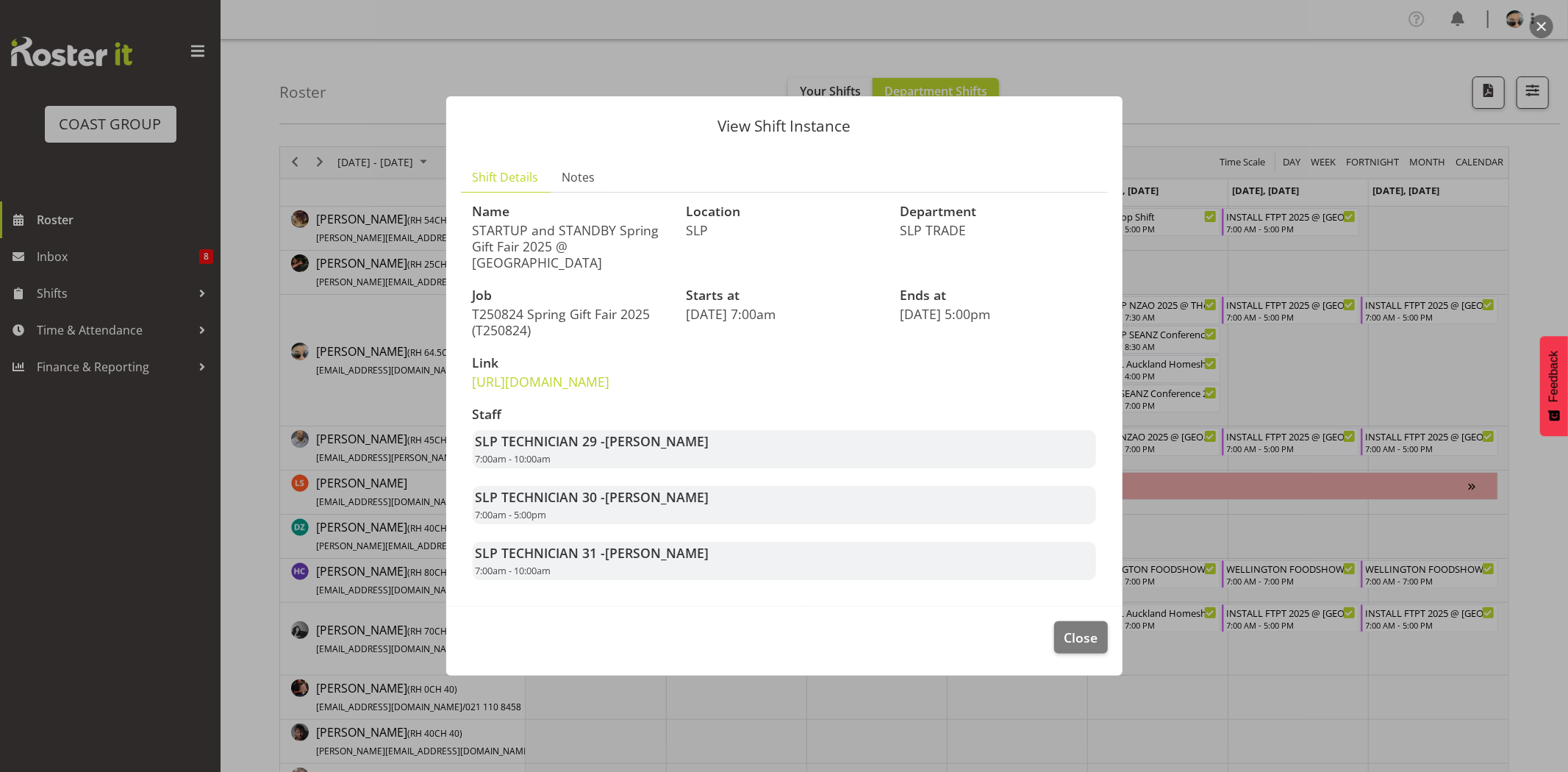
drag, startPoint x: 541, startPoint y: 508, endPoint x: 691, endPoint y: 524, distance: 150.9
click at [691, 524] on div "SLP TECHNICIAN 30 - Aof Anujarawat 7:00am - 5:00pm" at bounding box center [784, 504] width 623 height 39
drag, startPoint x: 500, startPoint y: 519, endPoint x: 621, endPoint y: 528, distance: 121.3
click at [621, 524] on div "SLP TECHNICIAN 30 - Aof Anujarawat 7:00am - 5:00pm" at bounding box center [784, 504] width 623 height 39
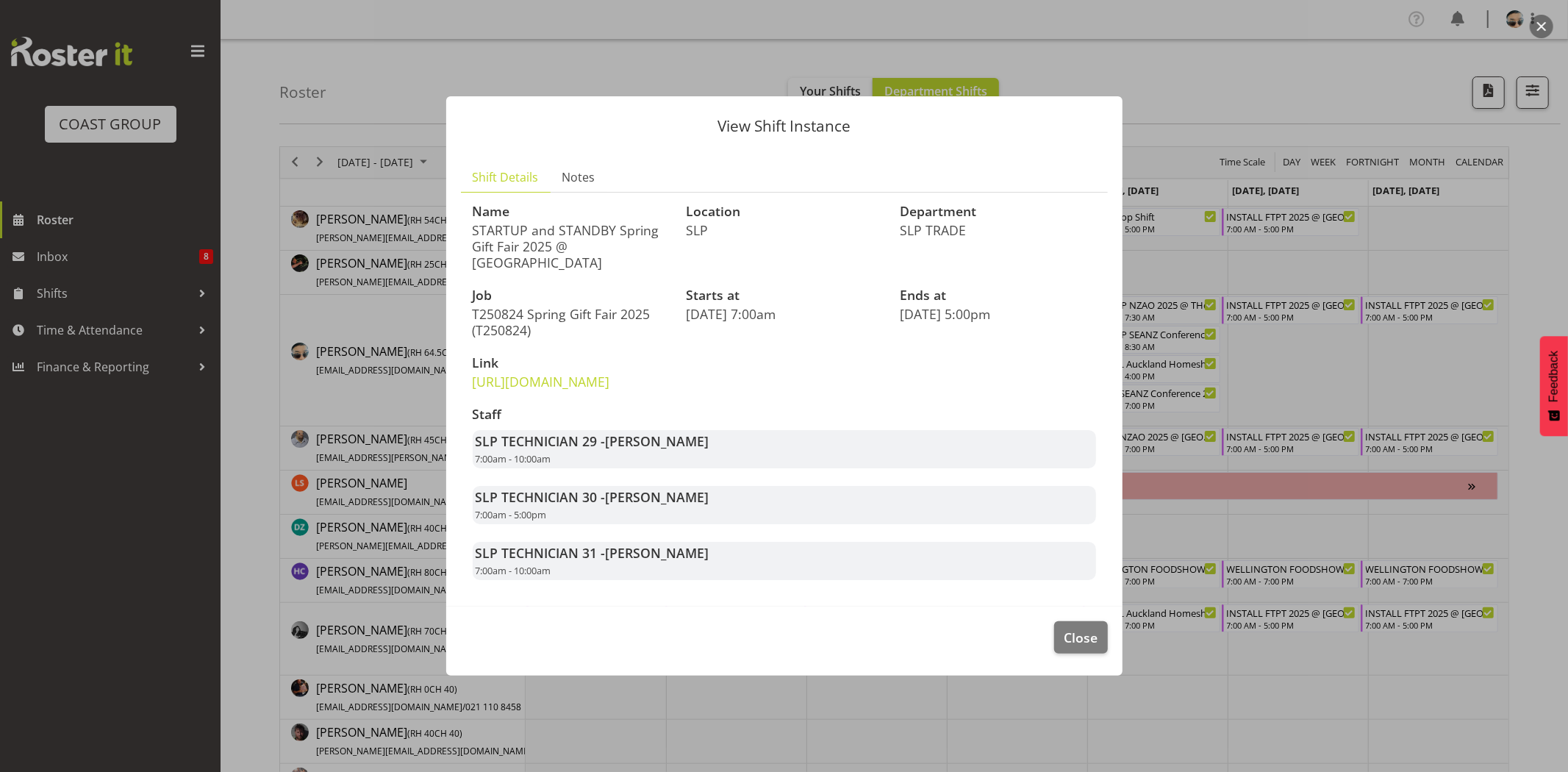
click at [621, 524] on div "SLP TECHNICIAN 30 - Aof Anujarawat 7:00am - 5:00pm" at bounding box center [784, 504] width 623 height 39
drag, startPoint x: 540, startPoint y: 515, endPoint x: 643, endPoint y: 527, distance: 103.7
click at [642, 524] on div "SLP TECHNICIAN 30 - Aof Anujarawat 7:00am - 5:00pm" at bounding box center [784, 504] width 623 height 39
click at [648, 524] on div "SLP TECHNICIAN 30 - Aof Anujarawat 7:00am - 5:00pm" at bounding box center [784, 504] width 623 height 39
drag, startPoint x: 524, startPoint y: 505, endPoint x: 612, endPoint y: 516, distance: 88.7
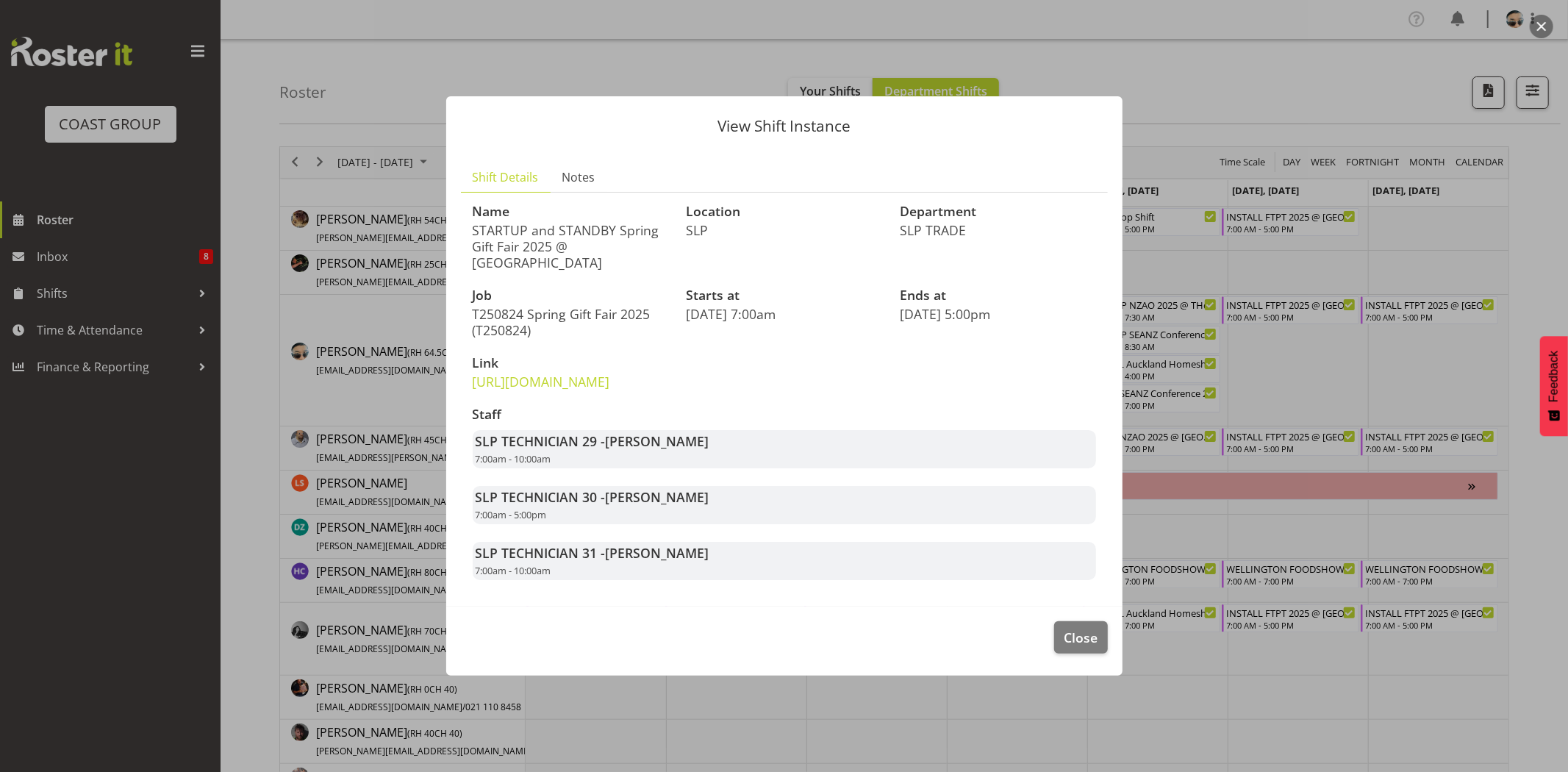
click at [612, 505] on strong "SLP TECHNICIAN 30 - Aof Anujarawat" at bounding box center [593, 497] width 233 height 18
click at [612, 505] on span "[PERSON_NAME]" at bounding box center [657, 497] width 103 height 18
click at [1069, 646] on span "Close" at bounding box center [1081, 636] width 34 height 19
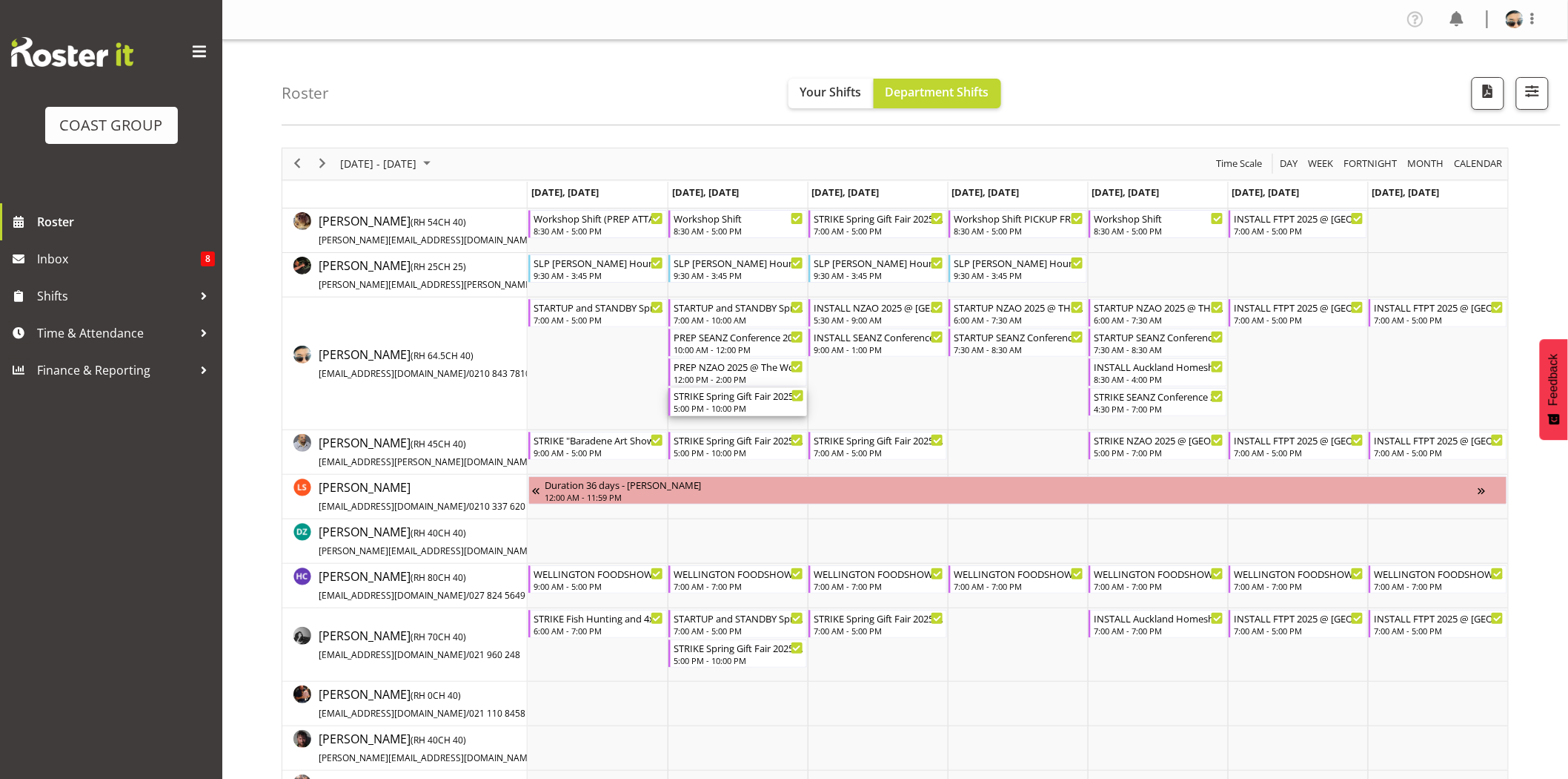
click at [751, 400] on div "STRIKE Spring Gift Fair 2025 @ [GEOGRAPHIC_DATA] Showgrounds" at bounding box center [739, 395] width 130 height 14
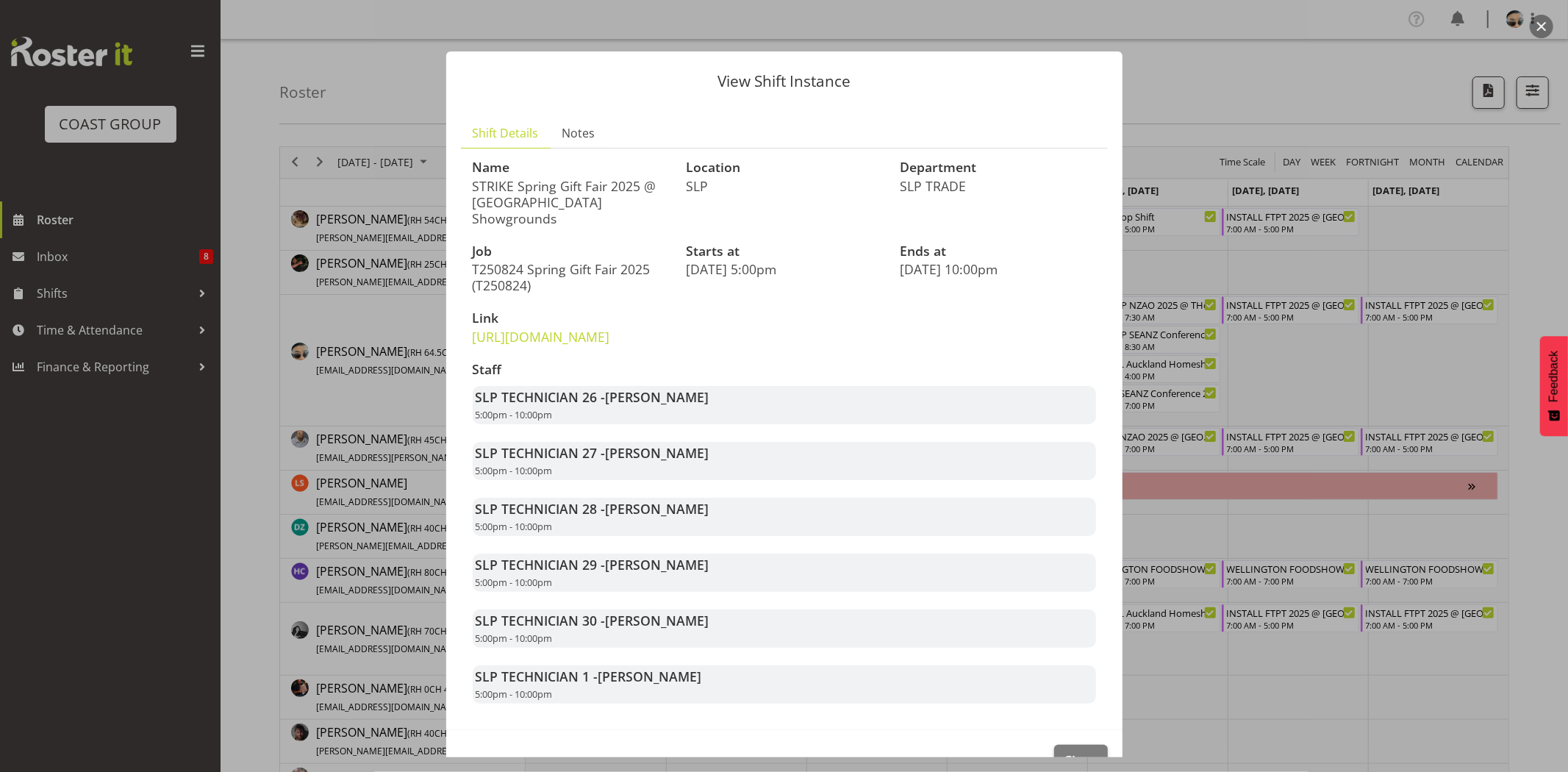
scroll to position [57, 0]
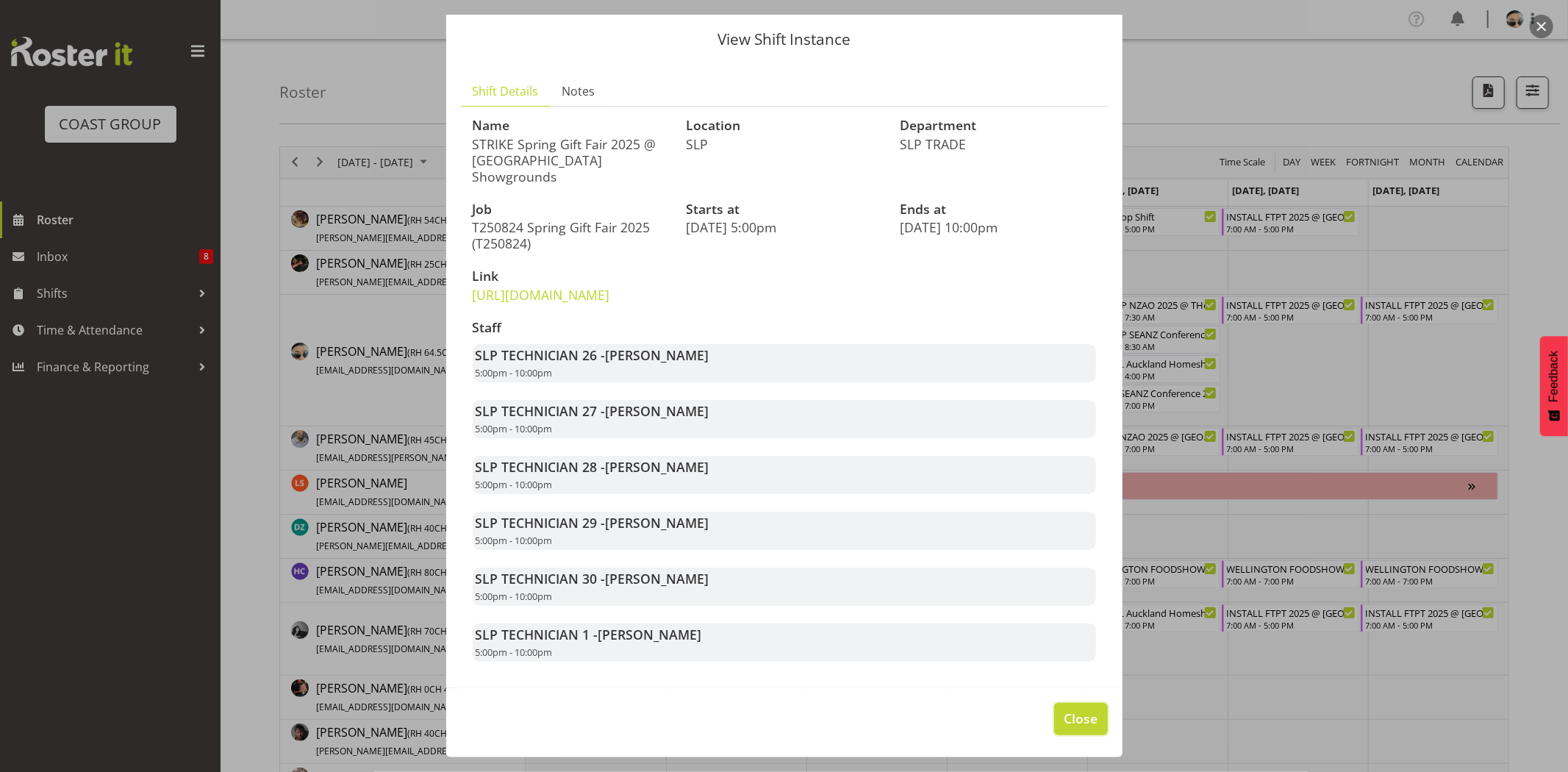
click at [1080, 721] on span "Close" at bounding box center [1081, 717] width 34 height 19
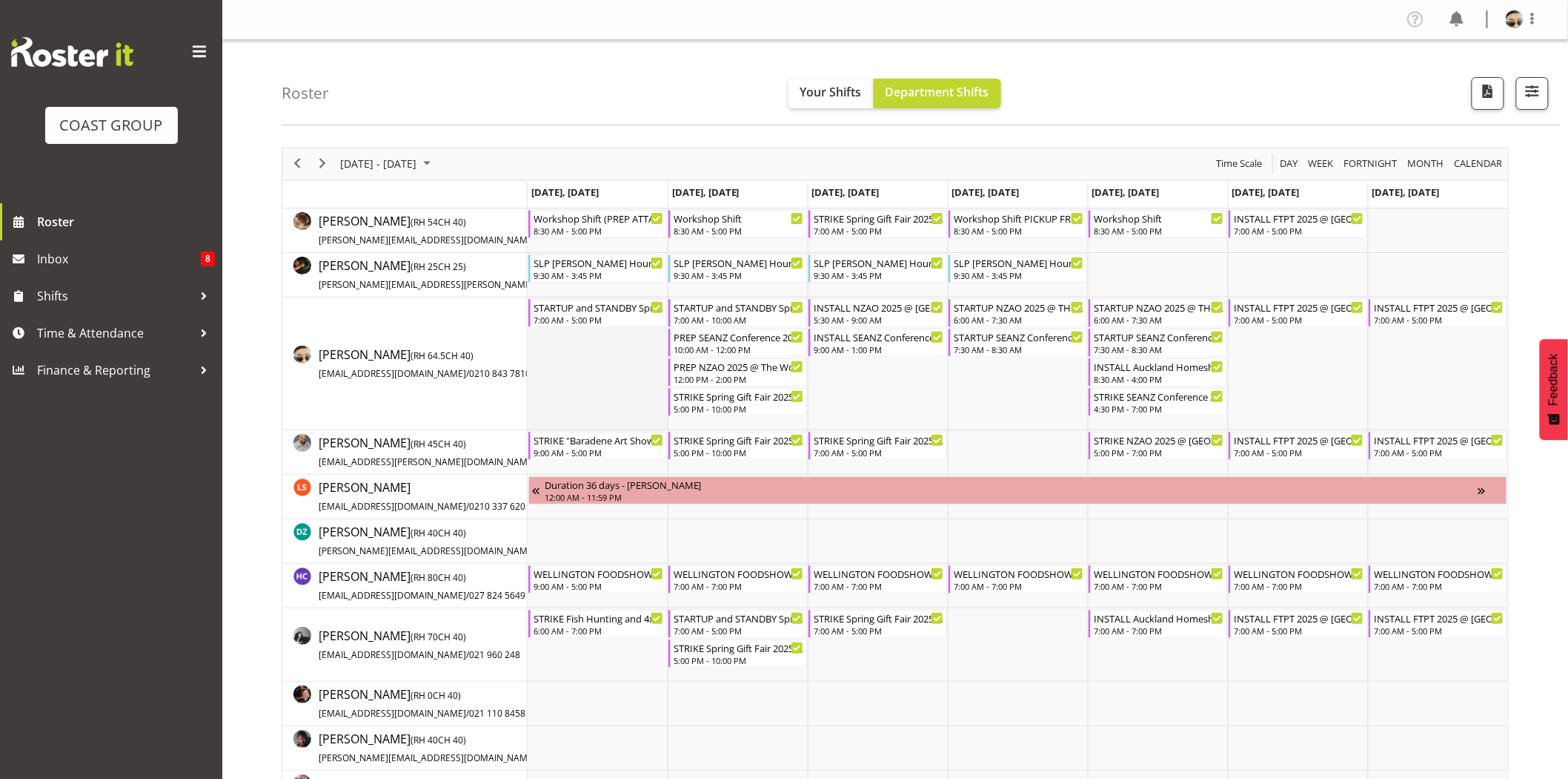
click at [587, 374] on td "Timeline Week of August 25, 2025" at bounding box center [598, 363] width 140 height 133
click at [883, 320] on div "5:30 AM - 9:00 AM" at bounding box center [879, 318] width 130 height 12
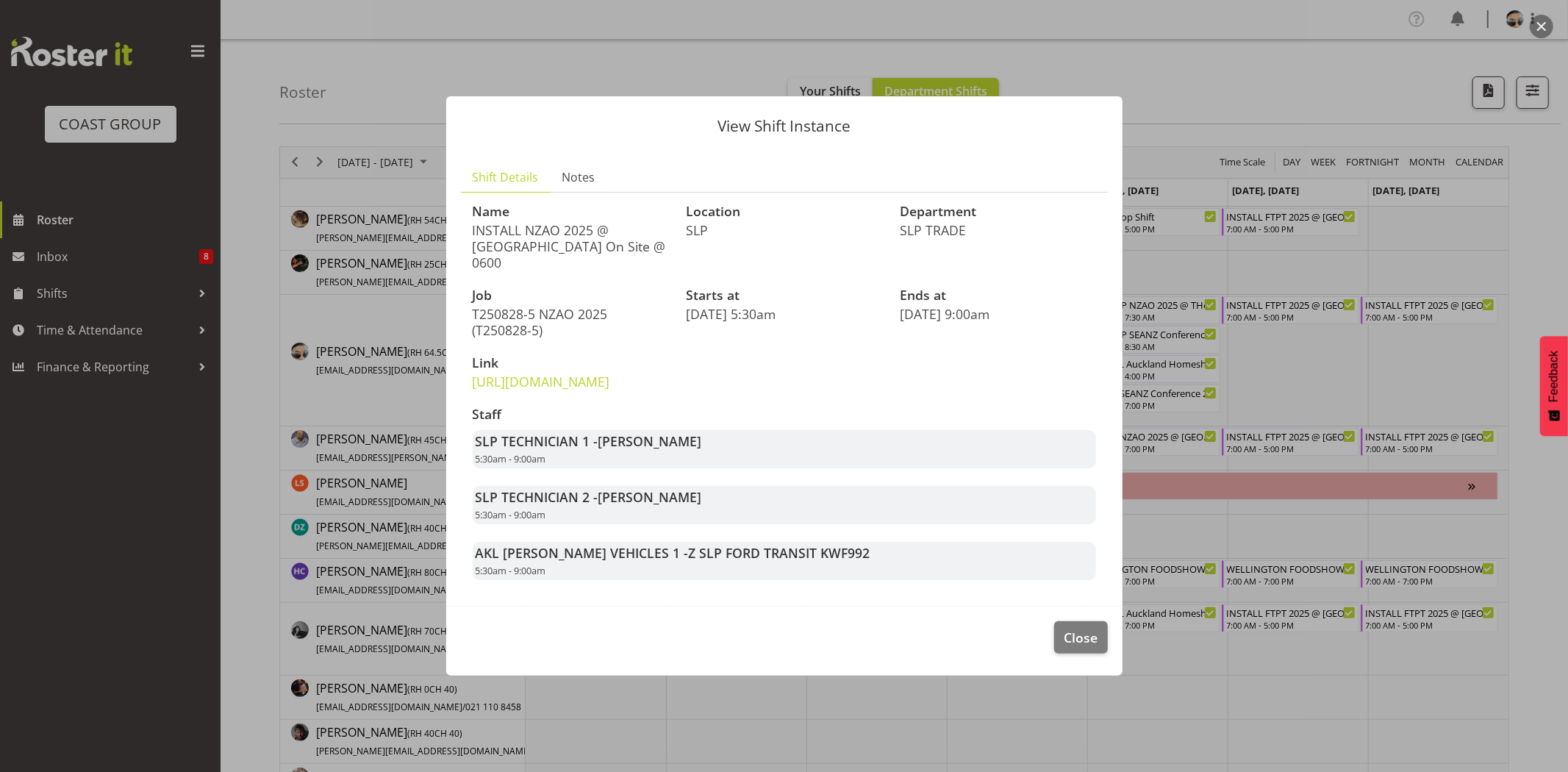
drag, startPoint x: 604, startPoint y: 443, endPoint x: 703, endPoint y: 460, distance: 100.4
click at [701, 460] on div "SLP TECHNICIAN 1 - Aof Anujarawat 5:30am - 9:00am" at bounding box center [784, 449] width 623 height 39
click at [703, 460] on div "SLP TECHNICIAN 1 - Aof Anujarawat 5:30am - 9:00am" at bounding box center [784, 449] width 623 height 39
click at [1088, 645] on span "Close" at bounding box center [1081, 636] width 34 height 19
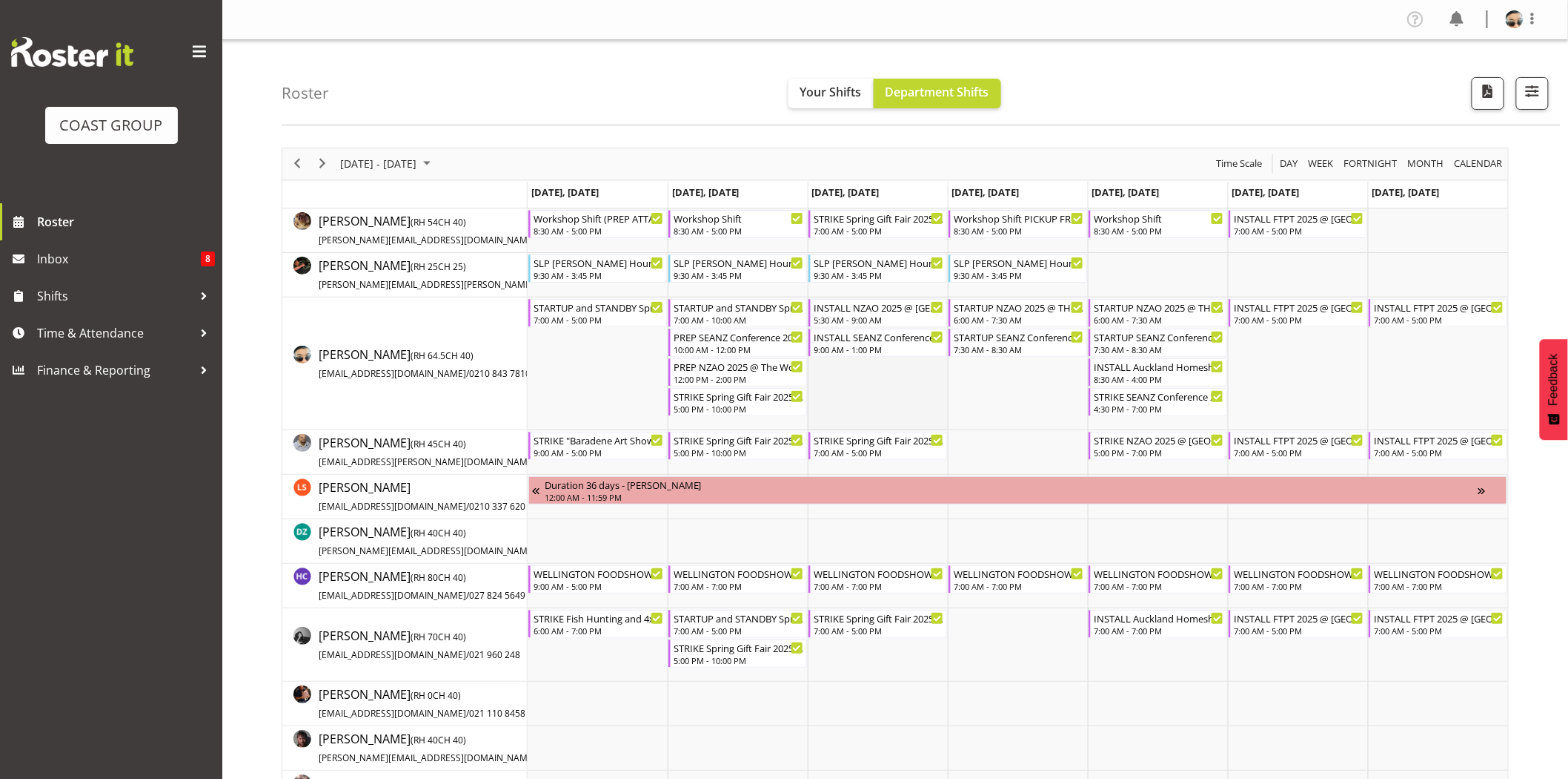
click at [865, 382] on td "Timeline Week of August 25, 2025" at bounding box center [877, 363] width 140 height 133
click at [858, 345] on div "9:00 AM - 1:00 PM" at bounding box center [879, 348] width 130 height 12
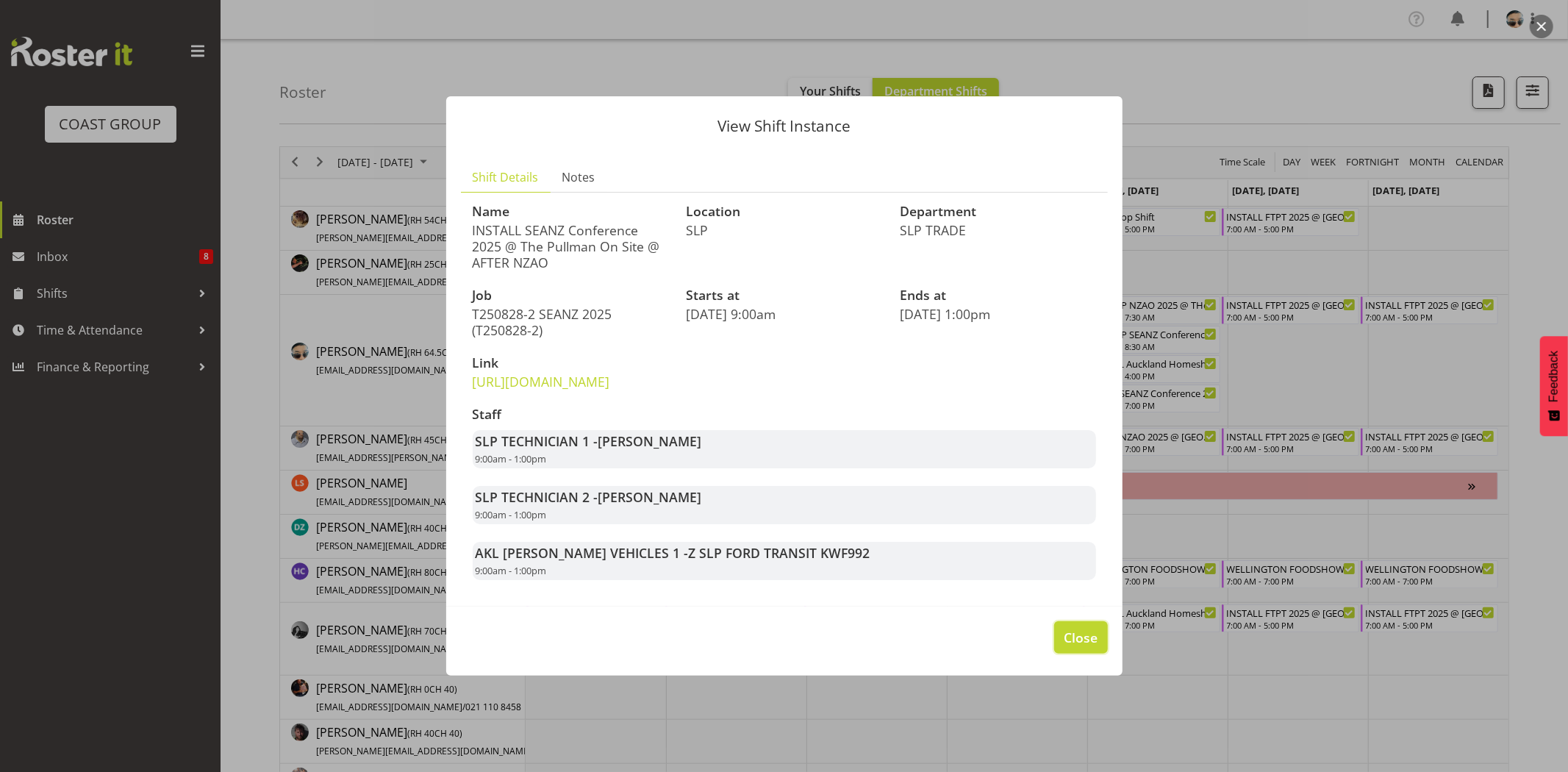
click at [1075, 646] on span "Close" at bounding box center [1081, 636] width 34 height 19
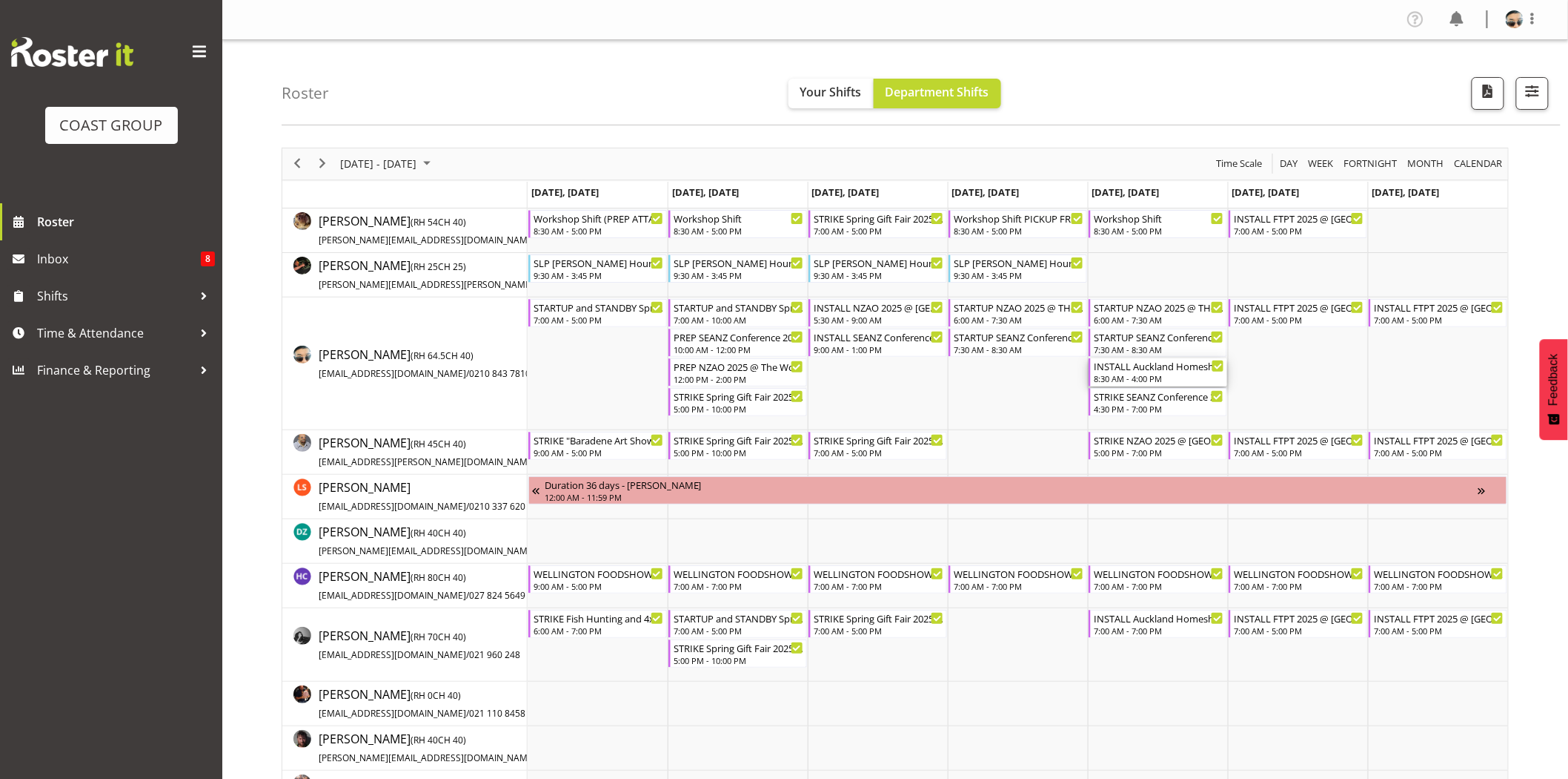
click at [1149, 364] on div "INSTALL Auckland Homeshow 2025 MARQUEE 6 @ [GEOGRAPHIC_DATA]" at bounding box center [1159, 365] width 130 height 14
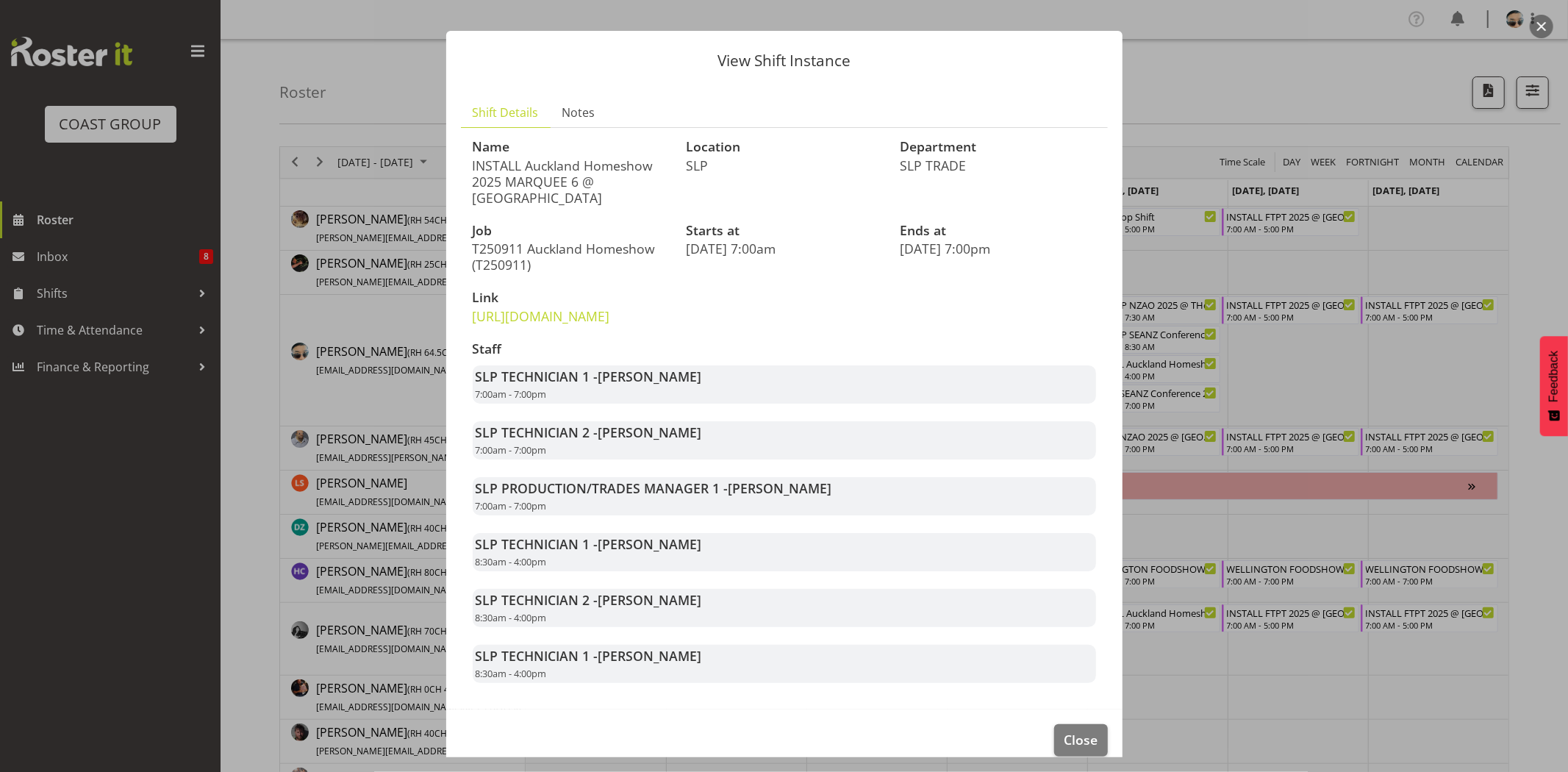
scroll to position [75, 0]
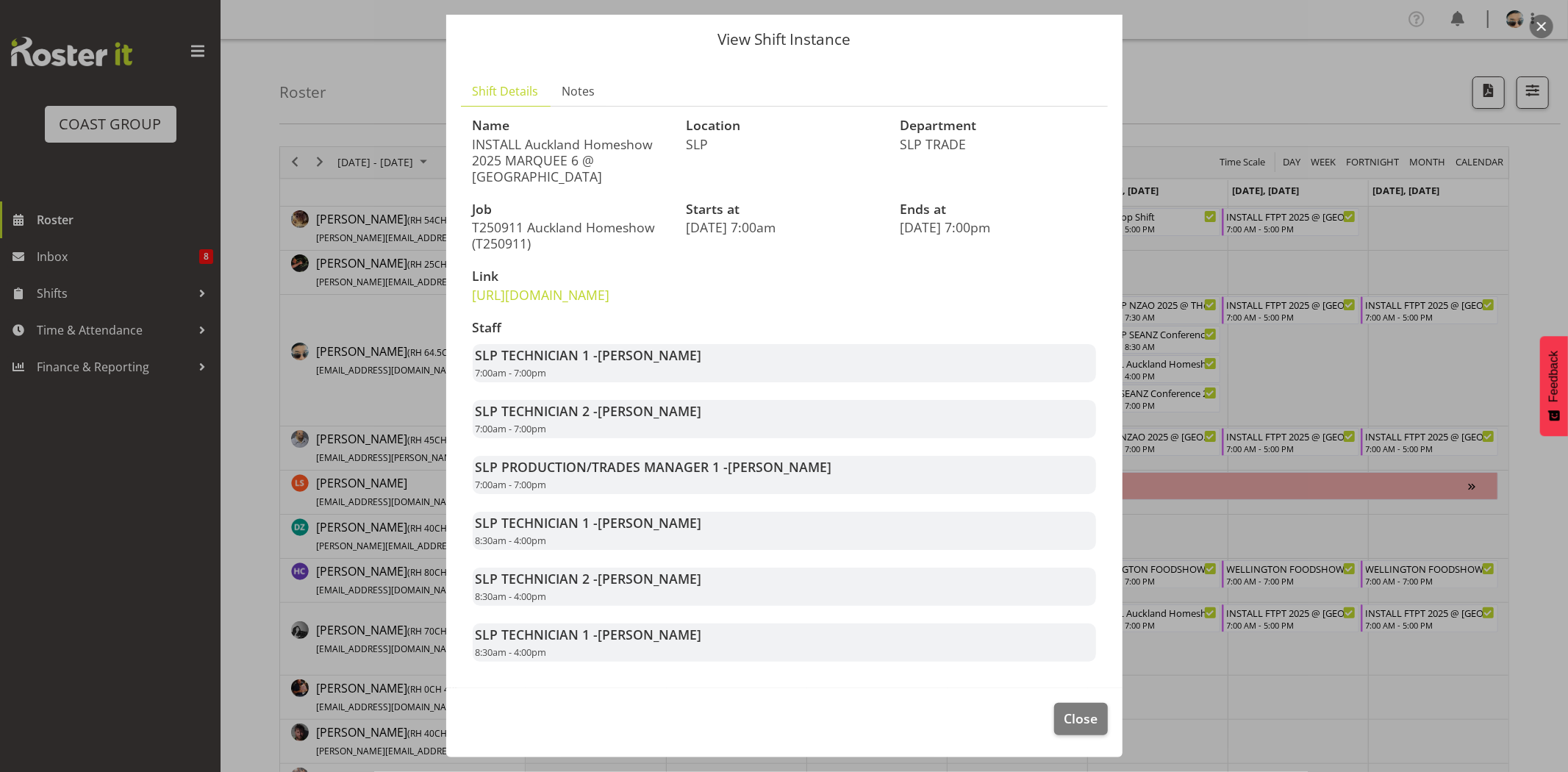
drag, startPoint x: 736, startPoint y: 466, endPoint x: 833, endPoint y: 486, distance: 99.0
click at [832, 485] on div "SLP PRODUCTION/TRADES MANAGER 1 - [PERSON_NAME] 7:00am - 7:00pm" at bounding box center [784, 475] width 623 height 39
click at [833, 486] on div "SLP PRODUCTION/TRADES MANAGER 1 - [PERSON_NAME] 7:00am - 7:00pm" at bounding box center [784, 475] width 623 height 39
drag, startPoint x: 647, startPoint y: 371, endPoint x: 710, endPoint y: 422, distance: 81.1
click at [710, 422] on div "Staff SLP TECHNICIAN 1 - [PERSON_NAME] 7:00am - 7:00pm SLP TECHNICIAN 2 - [PERS…" at bounding box center [785, 490] width 641 height 358
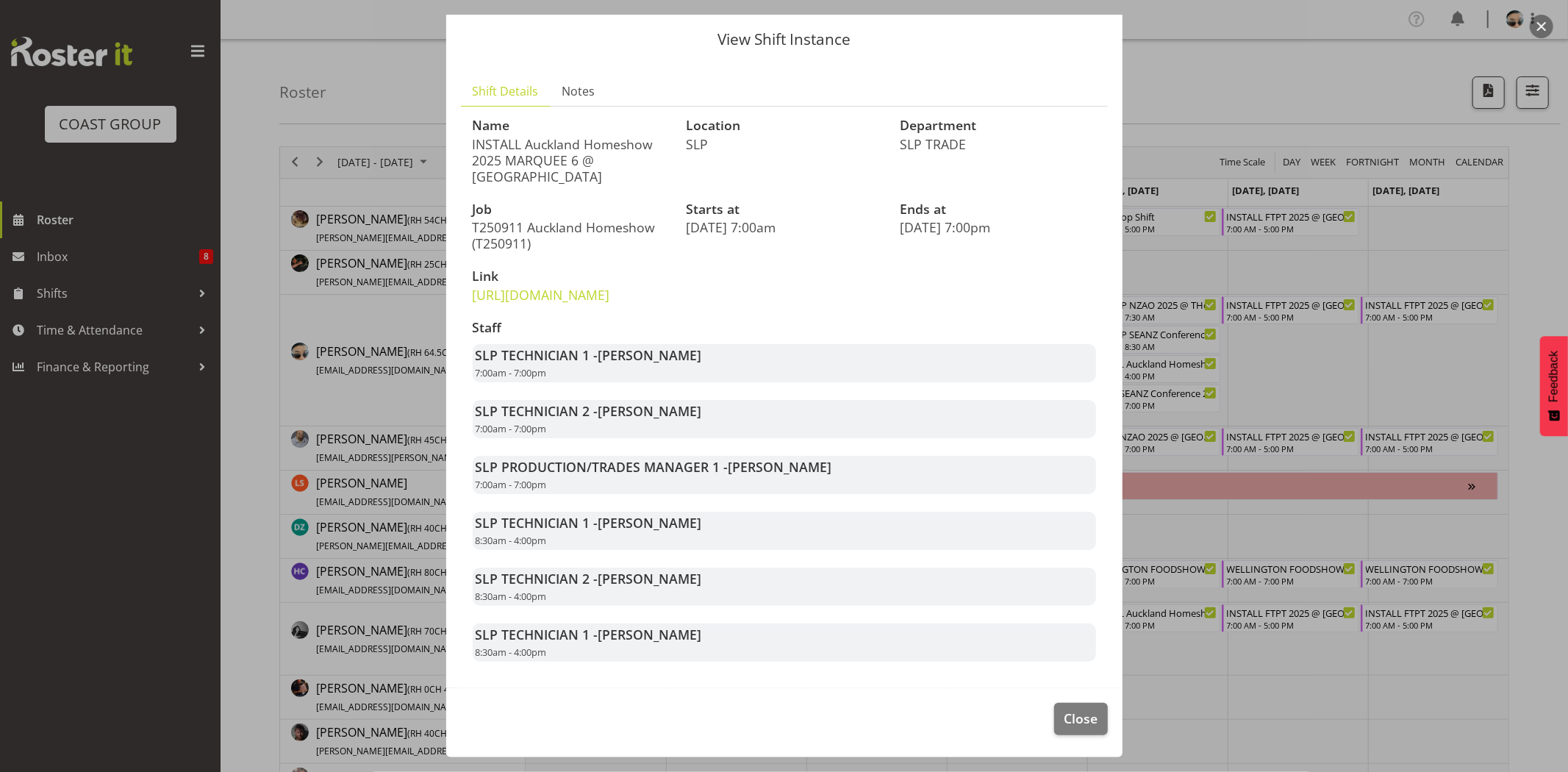
click at [710, 422] on div "SLP TECHNICIAN 2 - [PERSON_NAME] 7:00am - 7:00pm" at bounding box center [784, 418] width 623 height 39
drag, startPoint x: 744, startPoint y: 460, endPoint x: 772, endPoint y: 475, distance: 31.8
click at [772, 475] on div "Staff SLP TECHNICIAN 1 - [PERSON_NAME] 7:00am - 7:00pm SLP TECHNICIAN 2 - [PERS…" at bounding box center [785, 490] width 641 height 358
click at [736, 456] on div "SLP PRODUCTION/TRADES MANAGER 1 - [PERSON_NAME] 7:00am - 7:00pm" at bounding box center [784, 475] width 623 height 39
drag, startPoint x: 726, startPoint y: 461, endPoint x: 810, endPoint y: 487, distance: 87.9
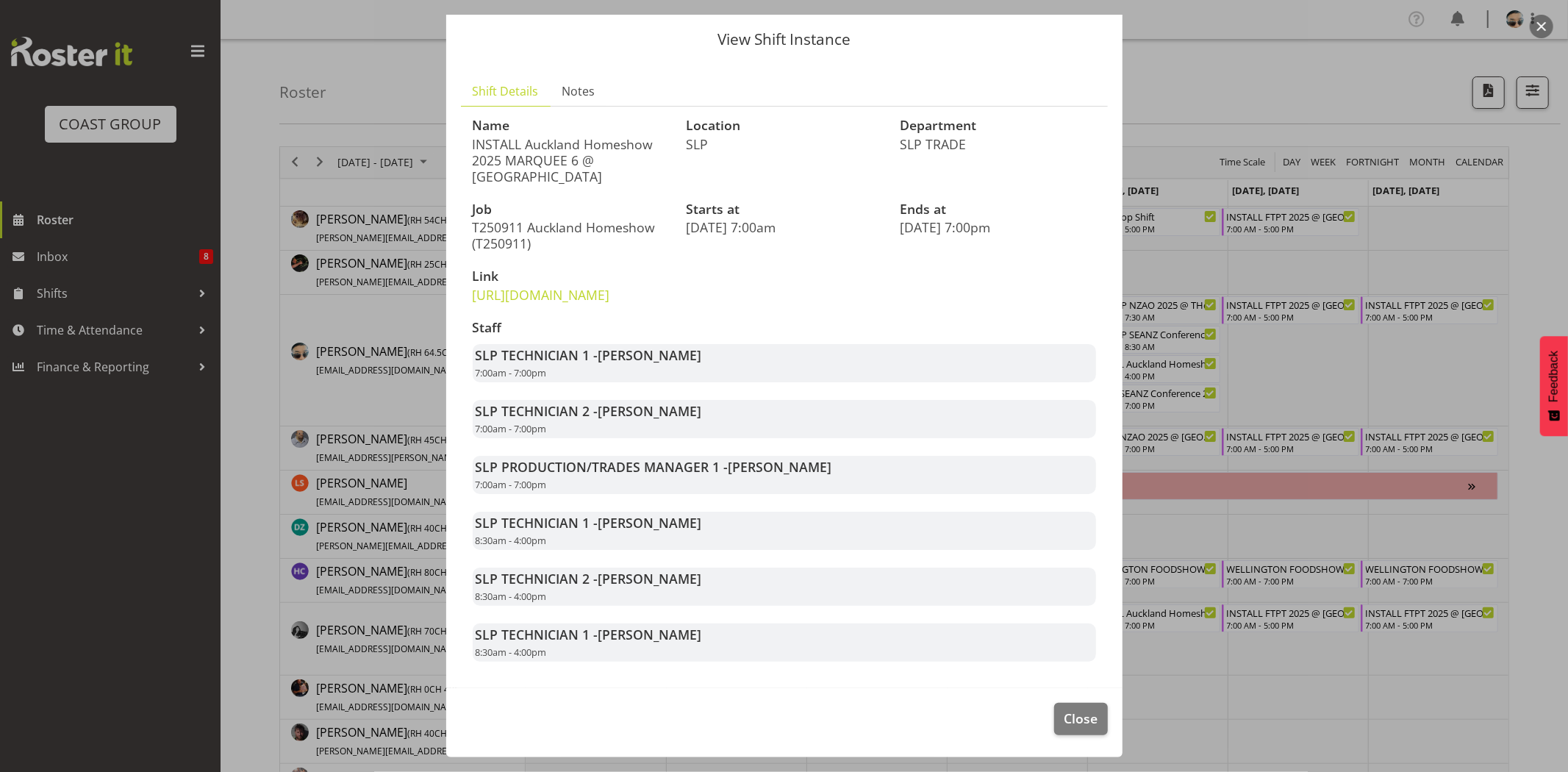
click at [810, 487] on div "SLP PRODUCTION/TRADES MANAGER 1 - [PERSON_NAME] 7:00am - 7:00pm" at bounding box center [784, 475] width 623 height 39
drag, startPoint x: 591, startPoint y: 518, endPoint x: 694, endPoint y: 537, distance: 104.7
click at [694, 537] on div "SLP TECHNICIAN 1 - Aof Anujarawat 8:30am - 4:00pm" at bounding box center [784, 531] width 623 height 39
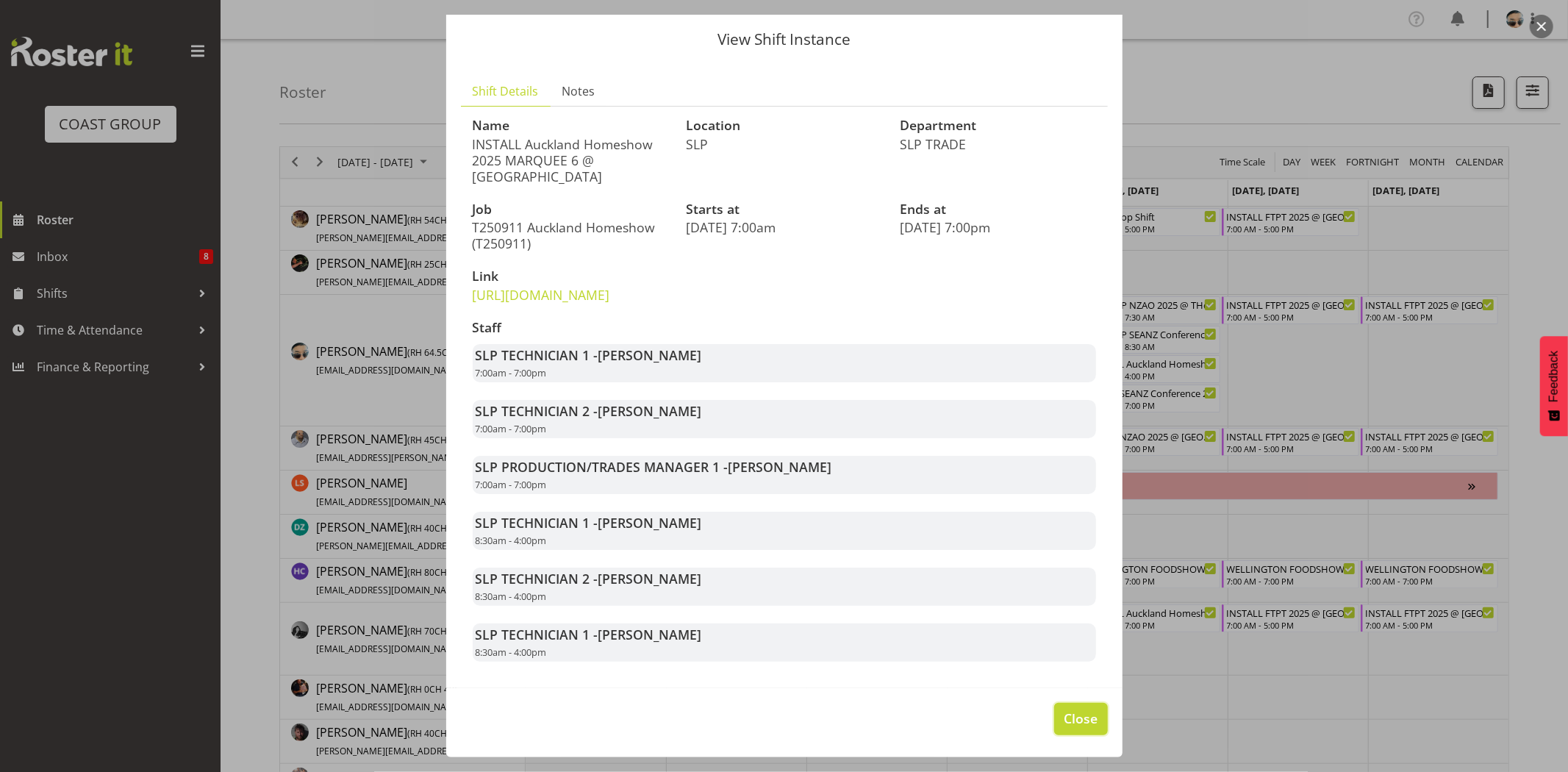
click at [1078, 723] on span "Close" at bounding box center [1081, 717] width 34 height 19
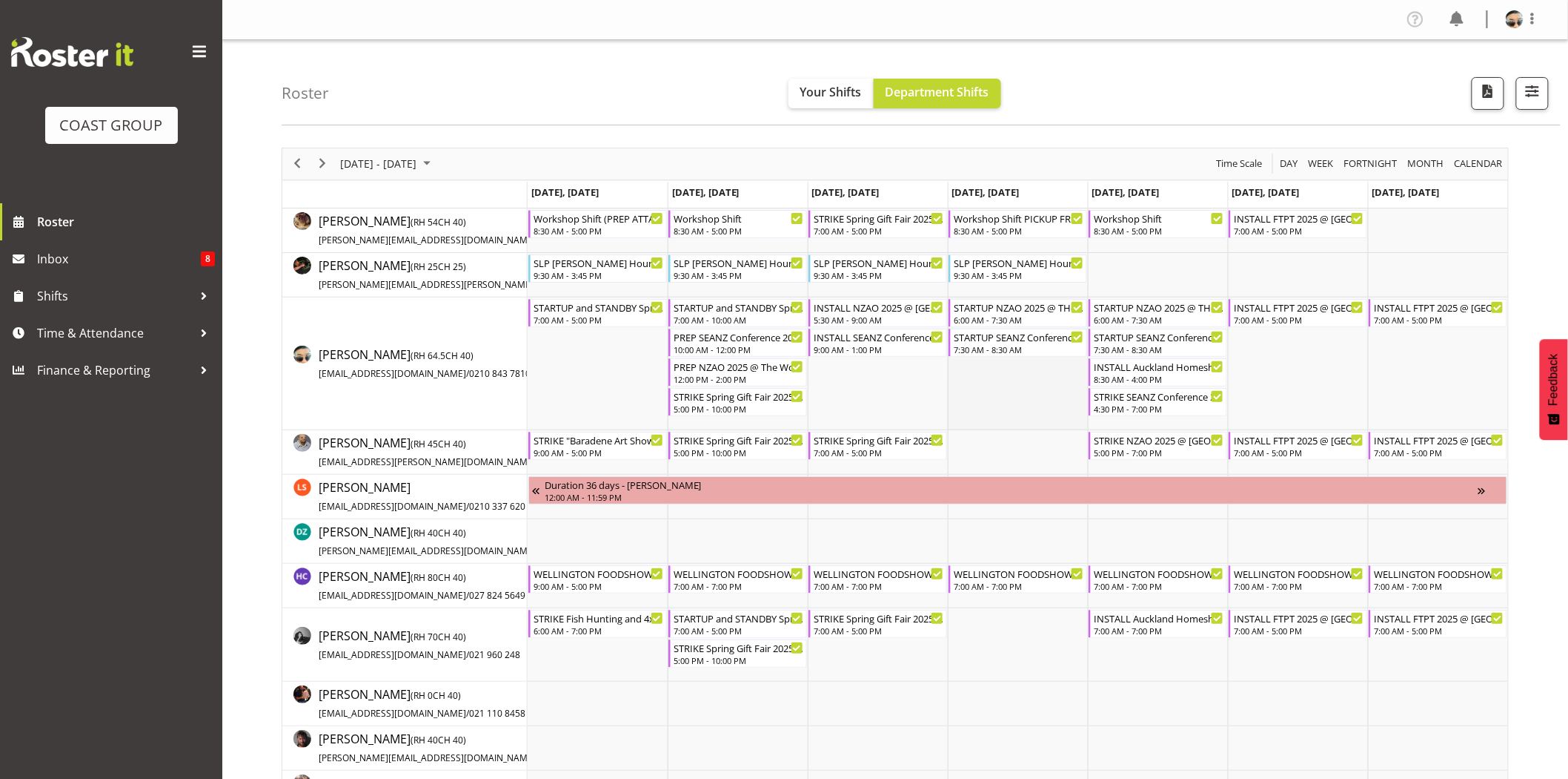
click at [1030, 404] on td "Timeline Week of August 25, 2025" at bounding box center [1018, 363] width 140 height 133
click at [1142, 405] on div "4:30 PM - 7:00 PM" at bounding box center [1159, 408] width 130 height 12
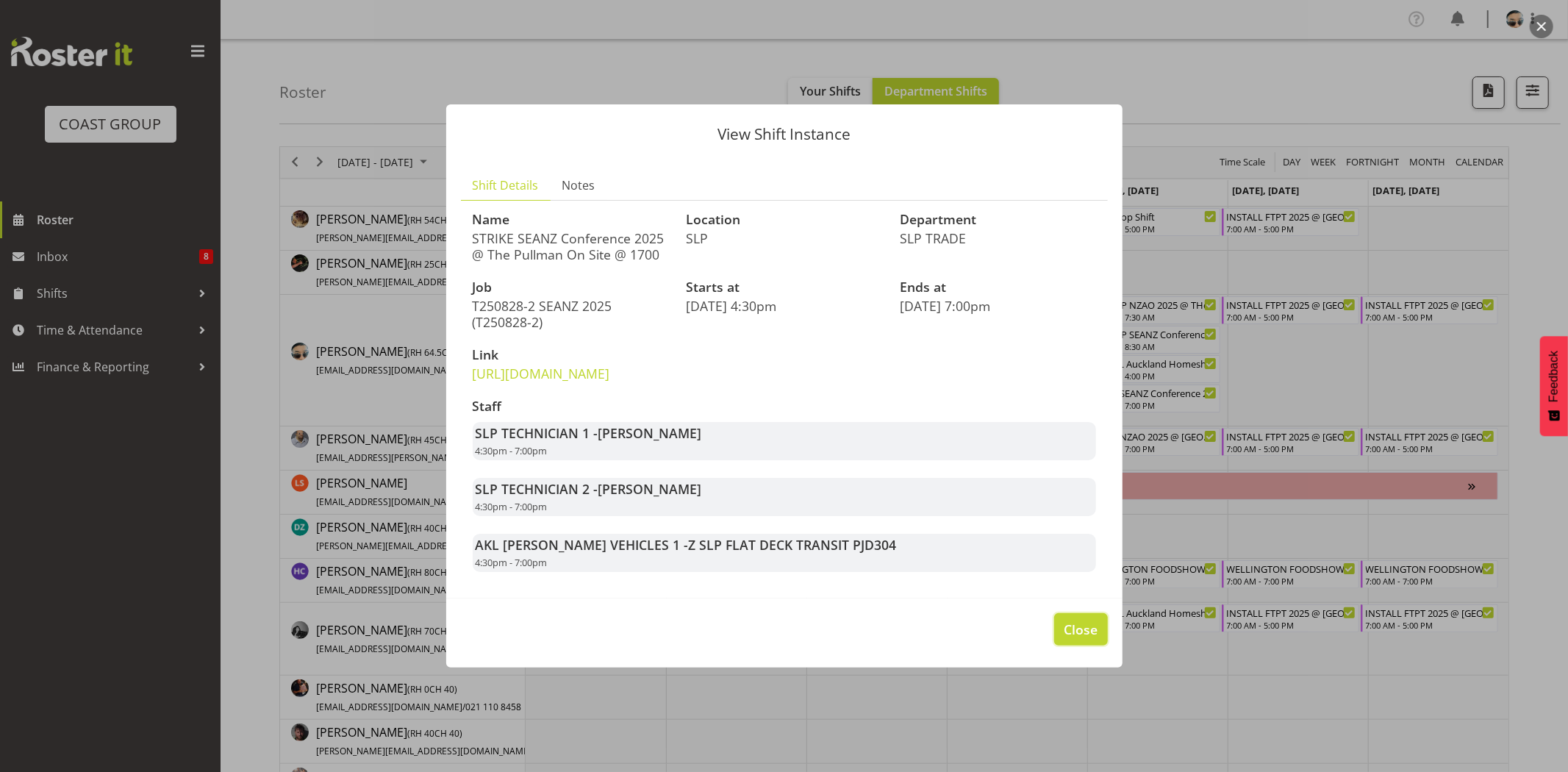
click at [1063, 645] on button "Close" at bounding box center [1080, 629] width 53 height 32
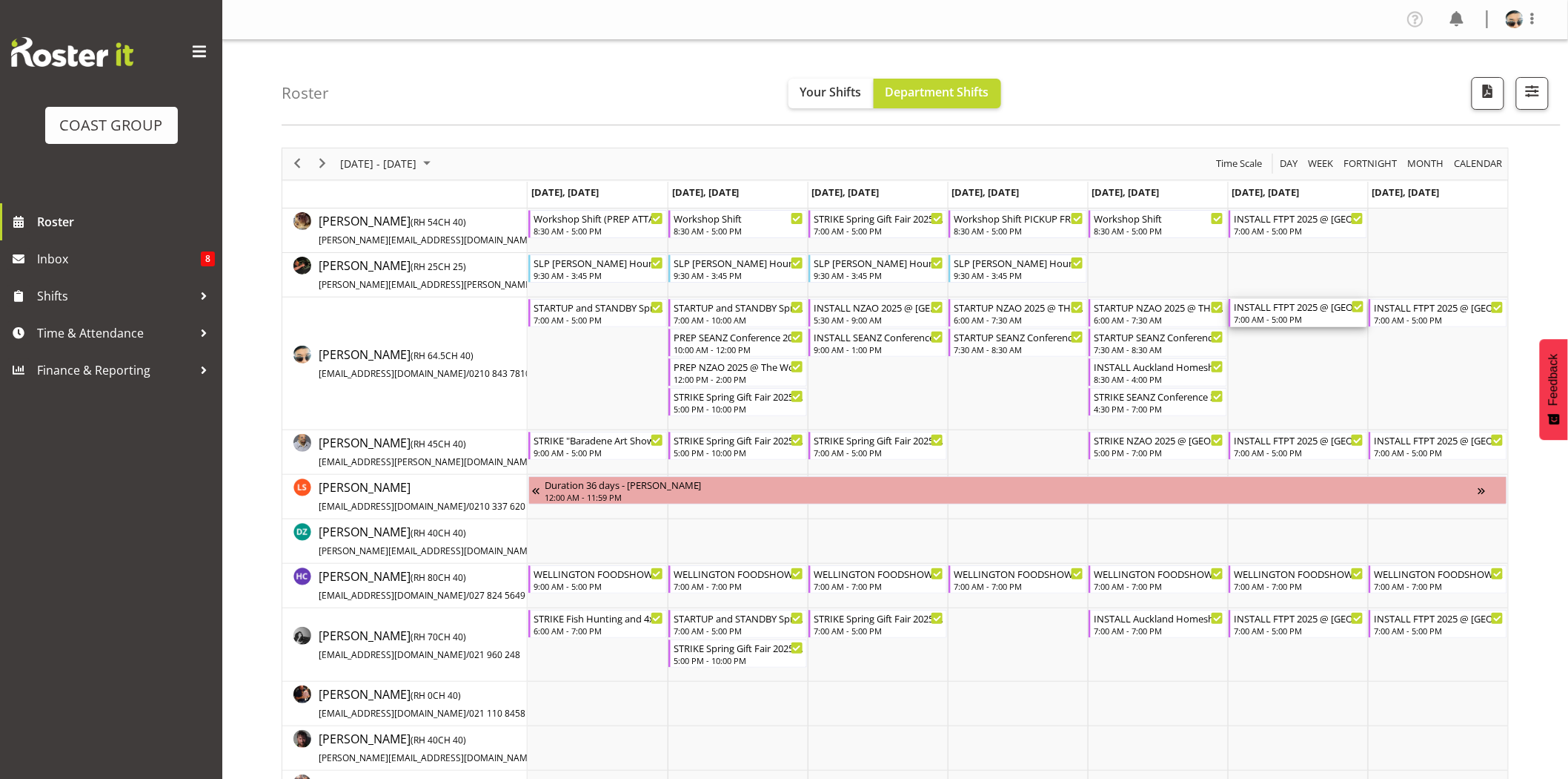
click at [1282, 319] on div "7:00 AM - 5:00 PM" at bounding box center [1299, 318] width 130 height 12
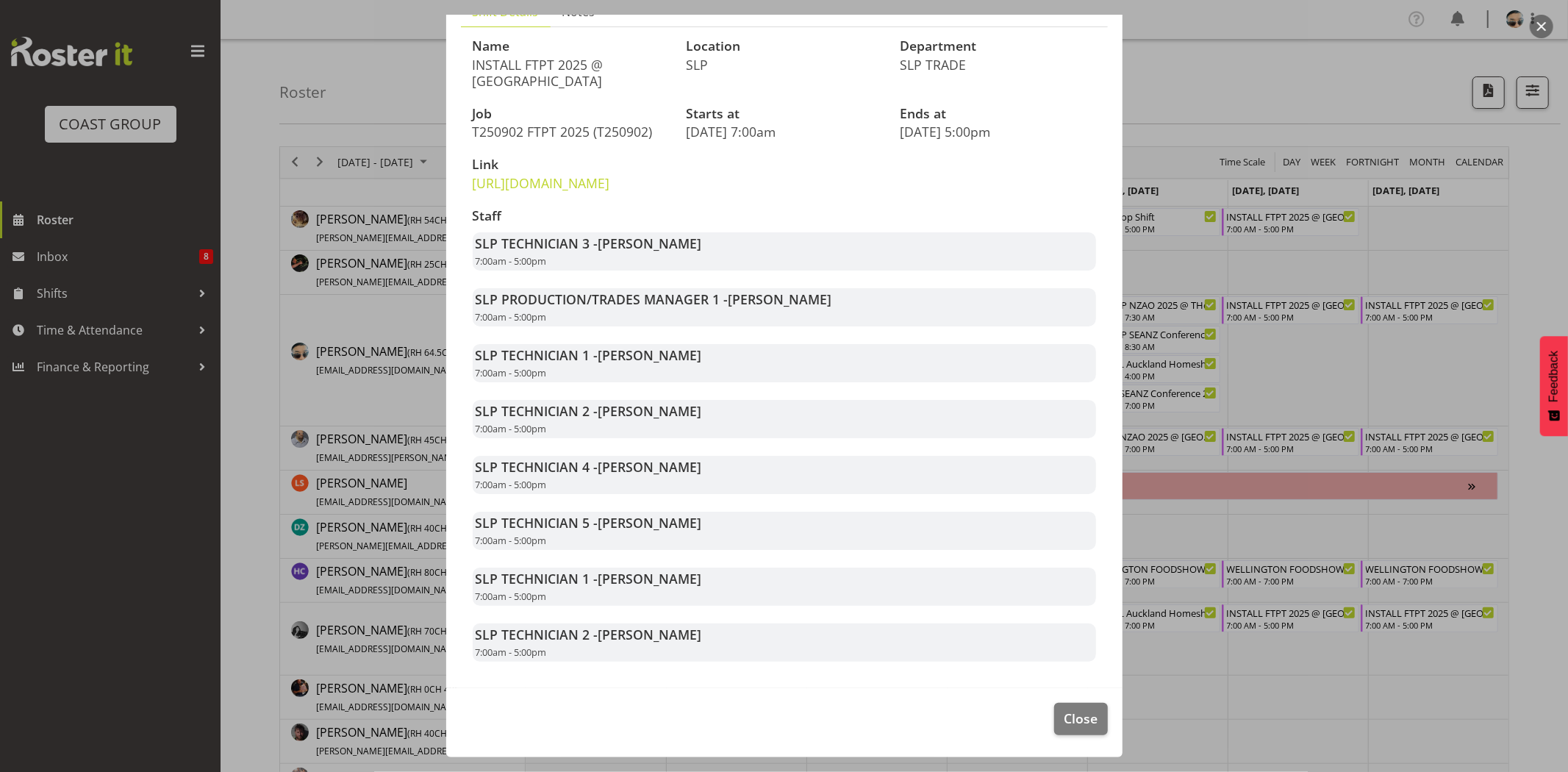
scroll to position [153, 0]
click at [600, 367] on div "SLP TECHNICIAN 1 - Aof Anujarawat 7:00am - 5:00pm" at bounding box center [784, 363] width 623 height 39
drag, startPoint x: 603, startPoint y: 358, endPoint x: 687, endPoint y: 378, distance: 86.3
click at [687, 378] on div "SLP TECHNICIAN 1 - Aof Anujarawat 7:00am - 5:00pm" at bounding box center [784, 363] width 623 height 39
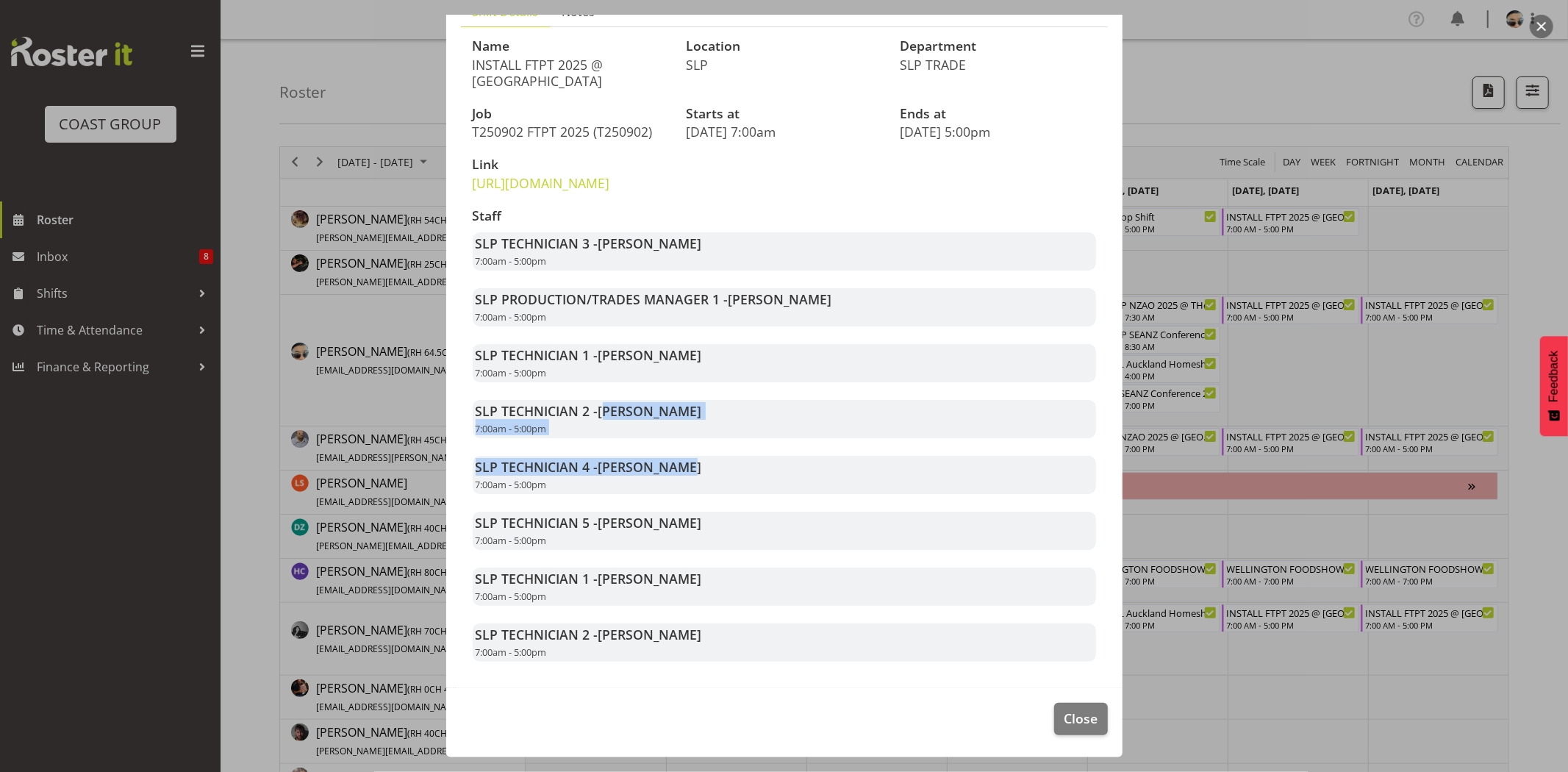
drag, startPoint x: 606, startPoint y: 403, endPoint x: 727, endPoint y: 443, distance: 127.4
click at [727, 443] on div "Staff SLP TECHNICIAN 3 - [PERSON_NAME] 7:00am - 5:00pm SLP PRODUCTION/TRADES MA…" at bounding box center [785, 435] width 641 height 470
drag, startPoint x: 602, startPoint y: 361, endPoint x: 680, endPoint y: 373, distance: 78.9
click at [680, 373] on div "SLP TECHNICIAN 1 - Aof Anujarawat 7:00am - 5:00pm" at bounding box center [784, 363] width 623 height 39
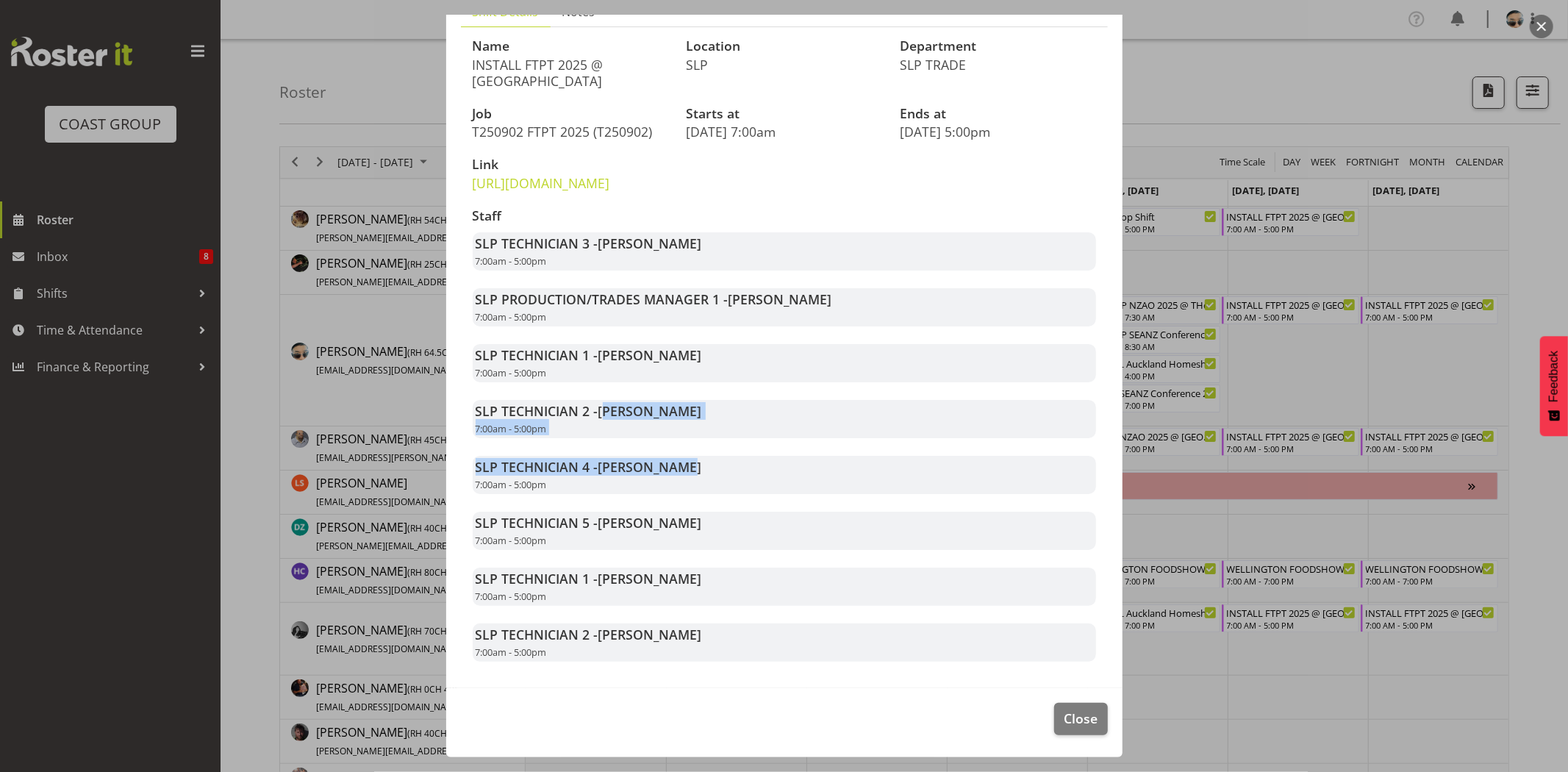
click at [681, 373] on div "SLP TECHNICIAN 1 - Aof Anujarawat 7:00am - 5:00pm" at bounding box center [784, 363] width 623 height 39
drag, startPoint x: 595, startPoint y: 411, endPoint x: 683, endPoint y: 434, distance: 91.0
click at [674, 432] on div "SLP TECHNICIAN 2 - [PERSON_NAME] 7:00am - 5:00pm" at bounding box center [784, 418] width 623 height 39
click at [683, 434] on div "SLP TECHNICIAN 2 - [PERSON_NAME] 7:00am - 5:00pm" at bounding box center [784, 418] width 623 height 39
click at [1069, 722] on span "Close" at bounding box center [1081, 717] width 34 height 19
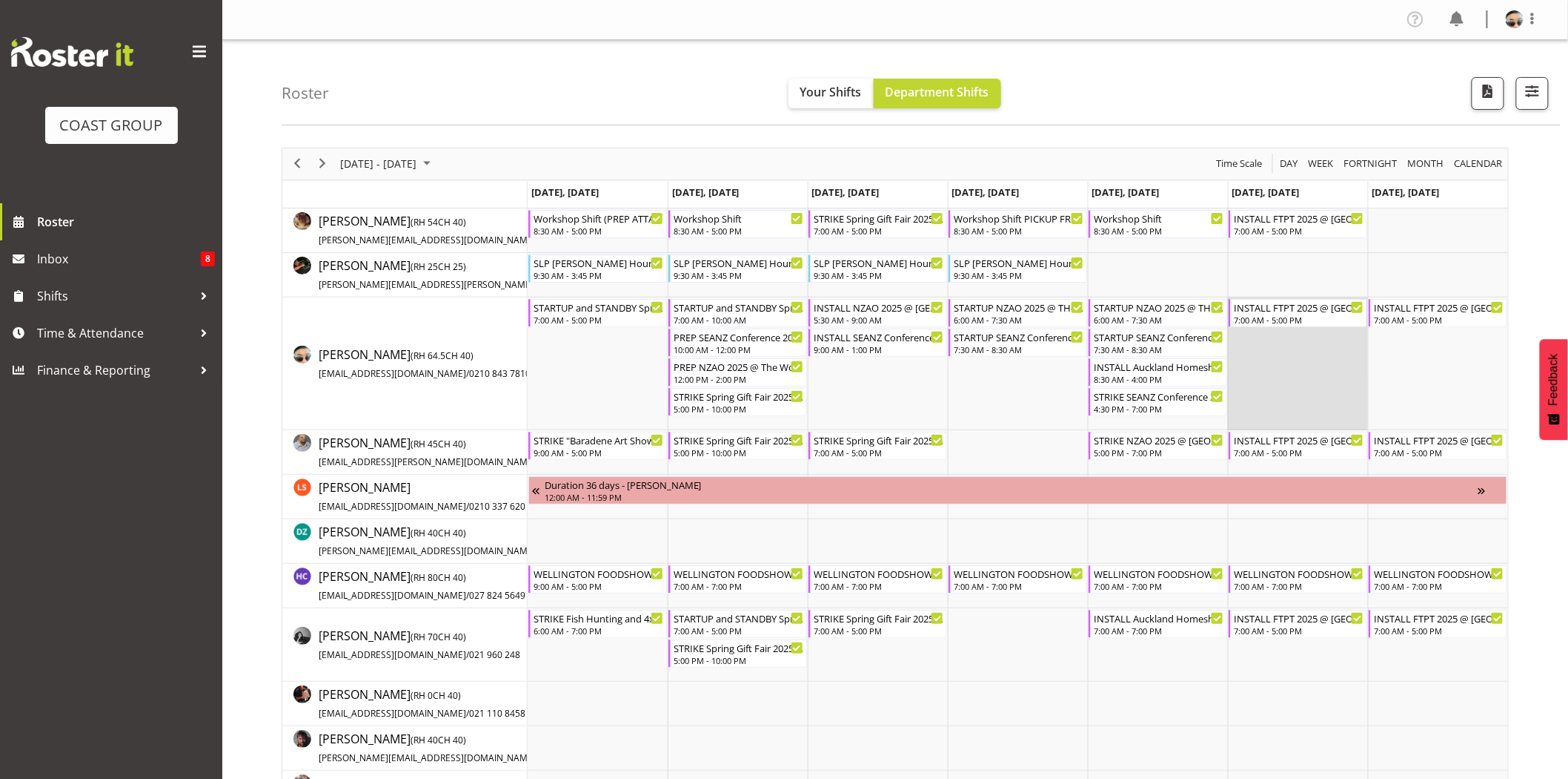
click at [1362, 382] on td "Timeline Week of August 25, 2025" at bounding box center [1297, 363] width 140 height 133
drag, startPoint x: 323, startPoint y: 159, endPoint x: 414, endPoint y: 107, distance: 104.8
click at [324, 159] on span "Next" at bounding box center [322, 163] width 18 height 18
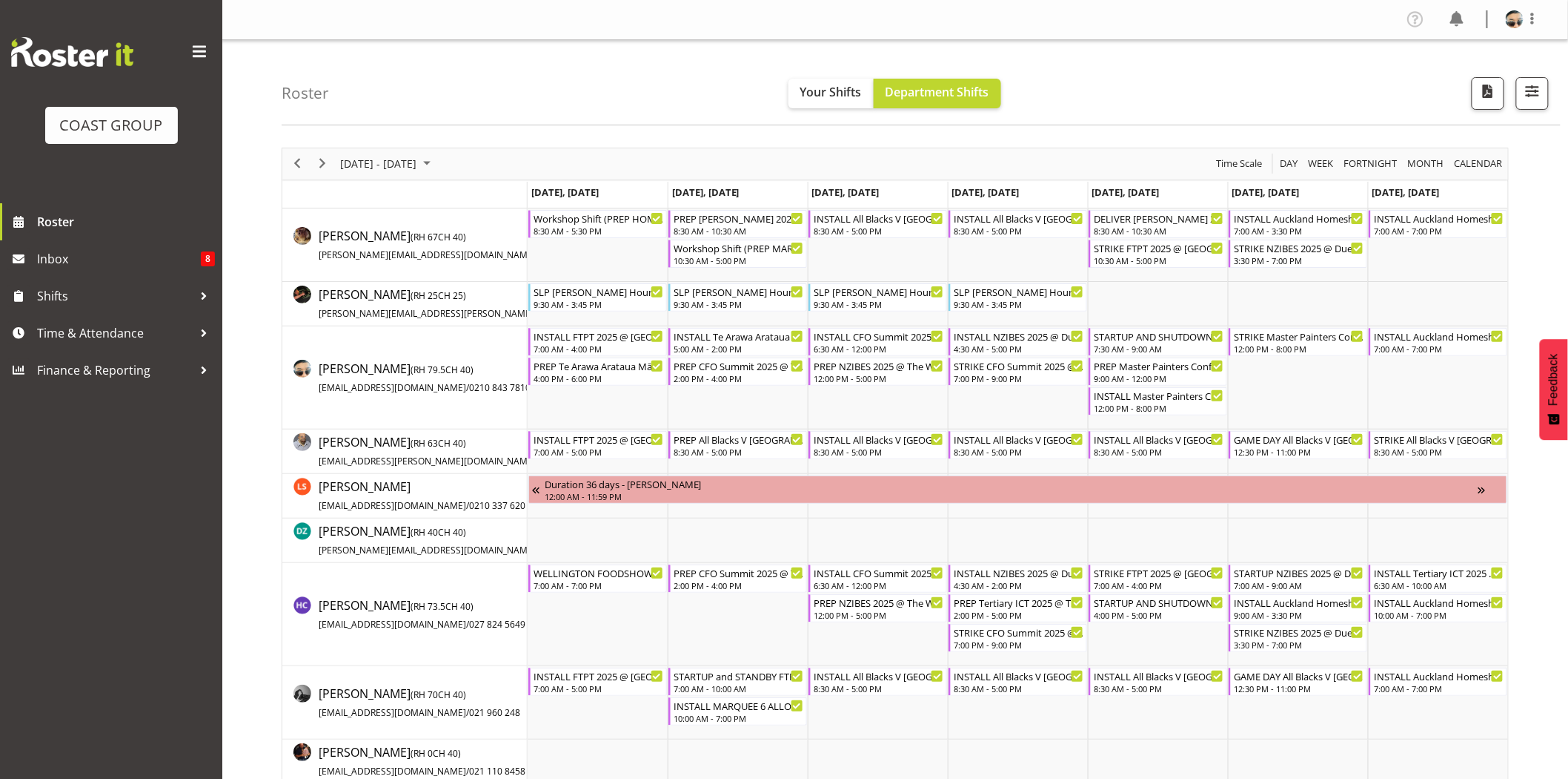
click at [986, 342] on div "4:30 AM - 5:00 PM" at bounding box center [1019, 347] width 130 height 12
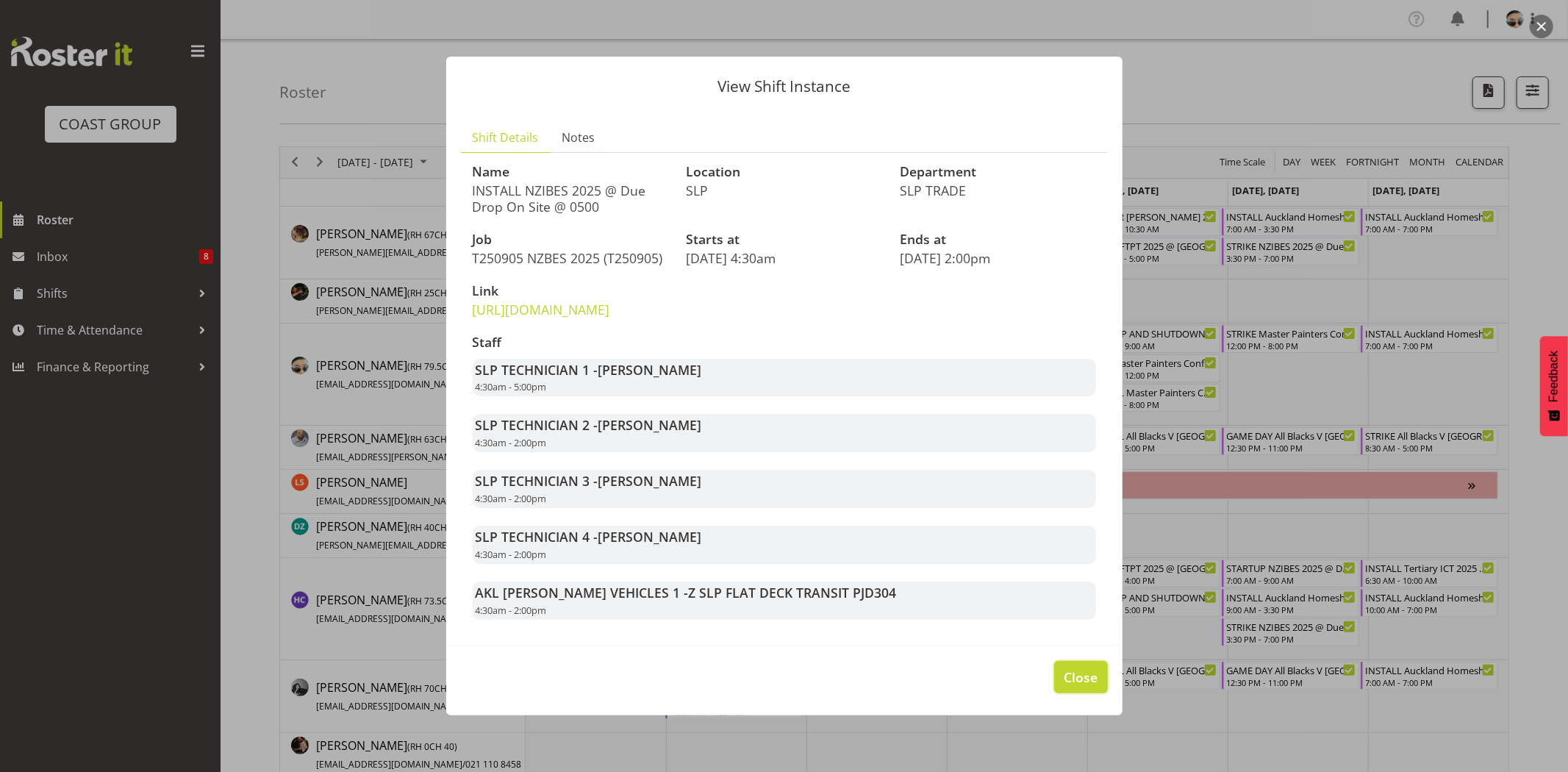
click at [1070, 693] on button "Close" at bounding box center [1080, 677] width 53 height 32
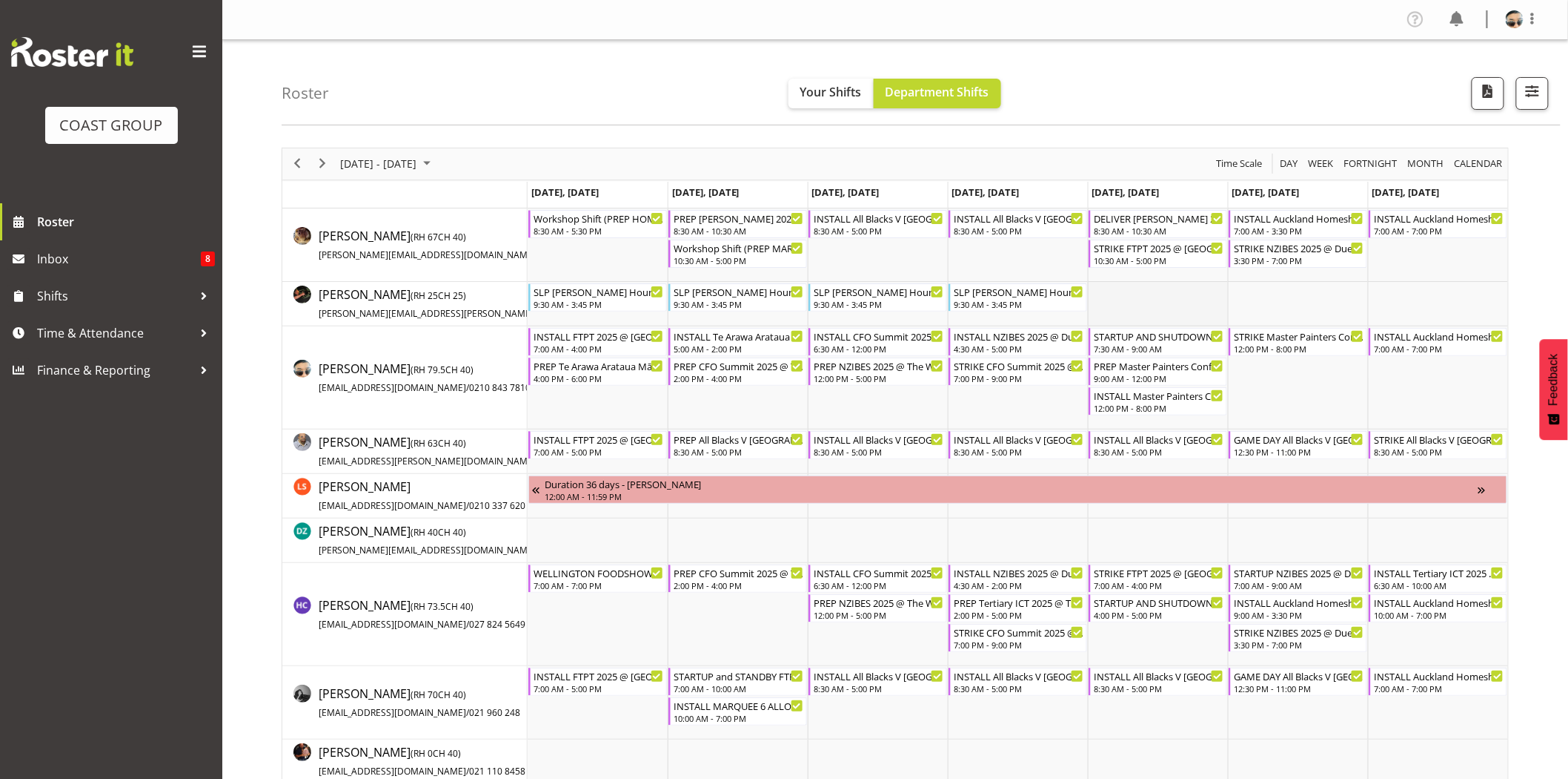
click at [1121, 315] on td "Timeline Week of September 1, 2025" at bounding box center [1158, 303] width 140 height 44
click at [317, 165] on span "Next" at bounding box center [322, 163] width 18 height 18
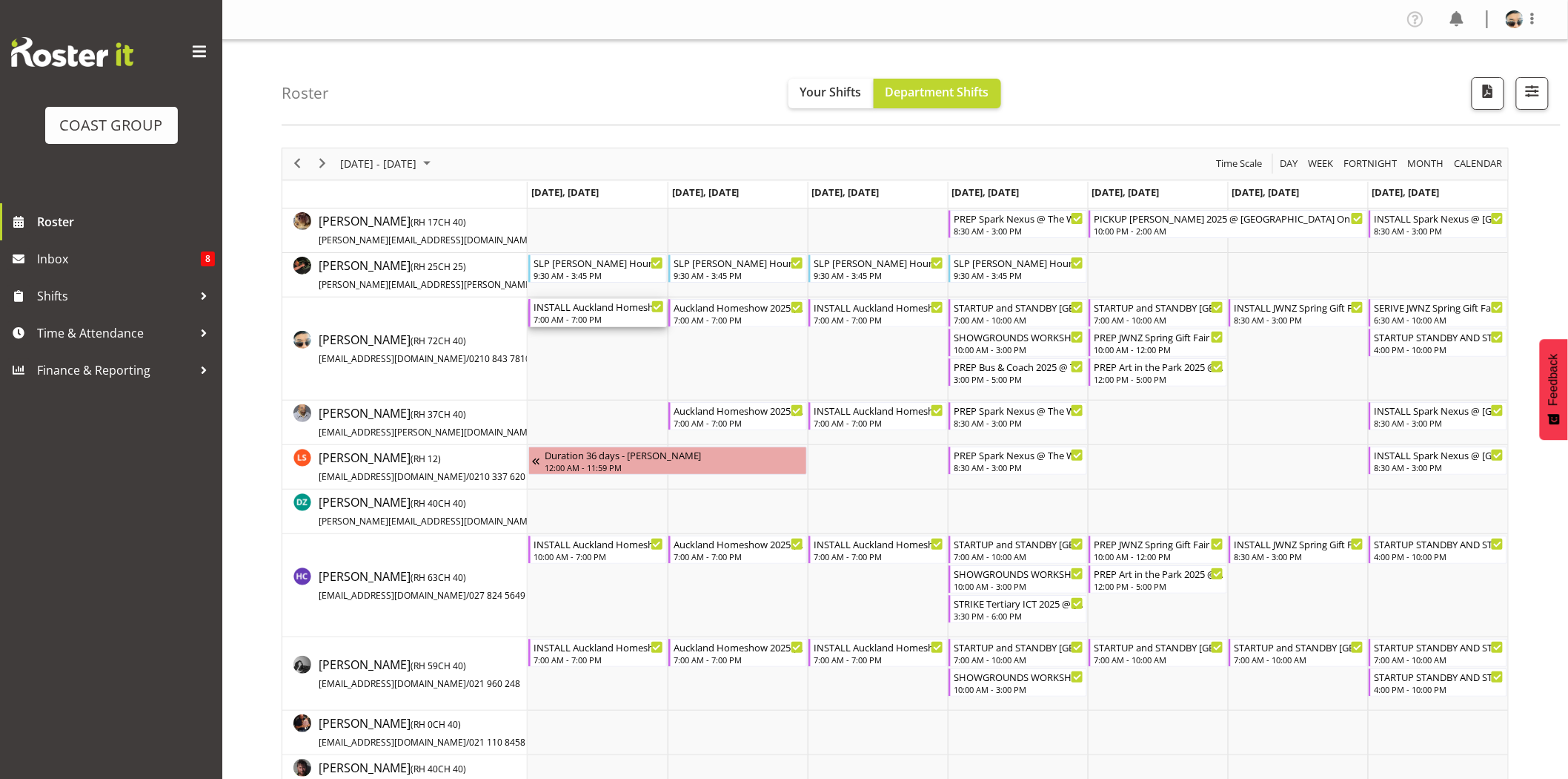
click at [588, 310] on div "INSTALL Auckland Homeshow 2025 @ [GEOGRAPHIC_DATA]" at bounding box center [598, 306] width 130 height 14
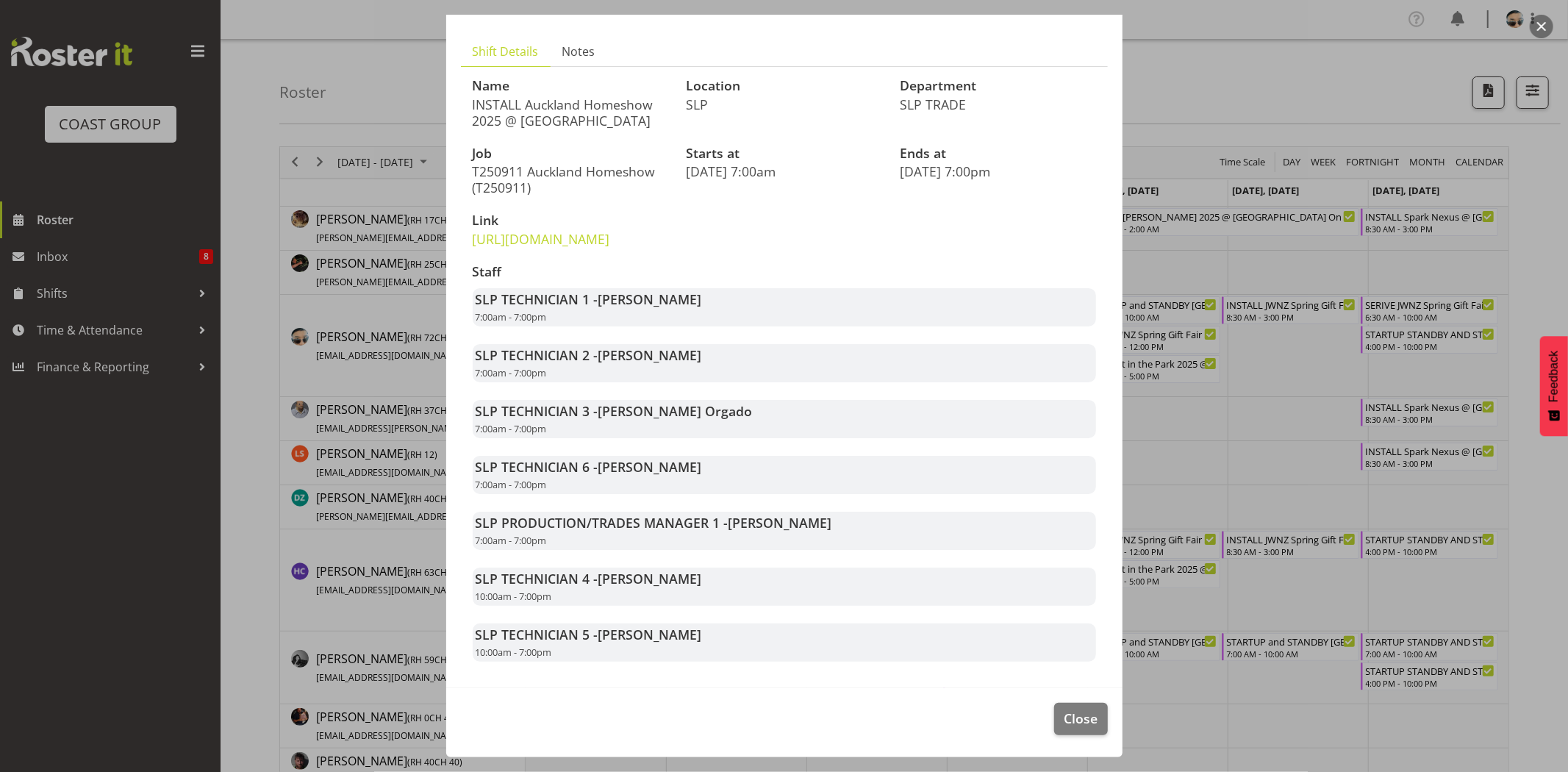
scroll to position [95, 0]
click at [1088, 727] on button "Close" at bounding box center [1080, 719] width 53 height 32
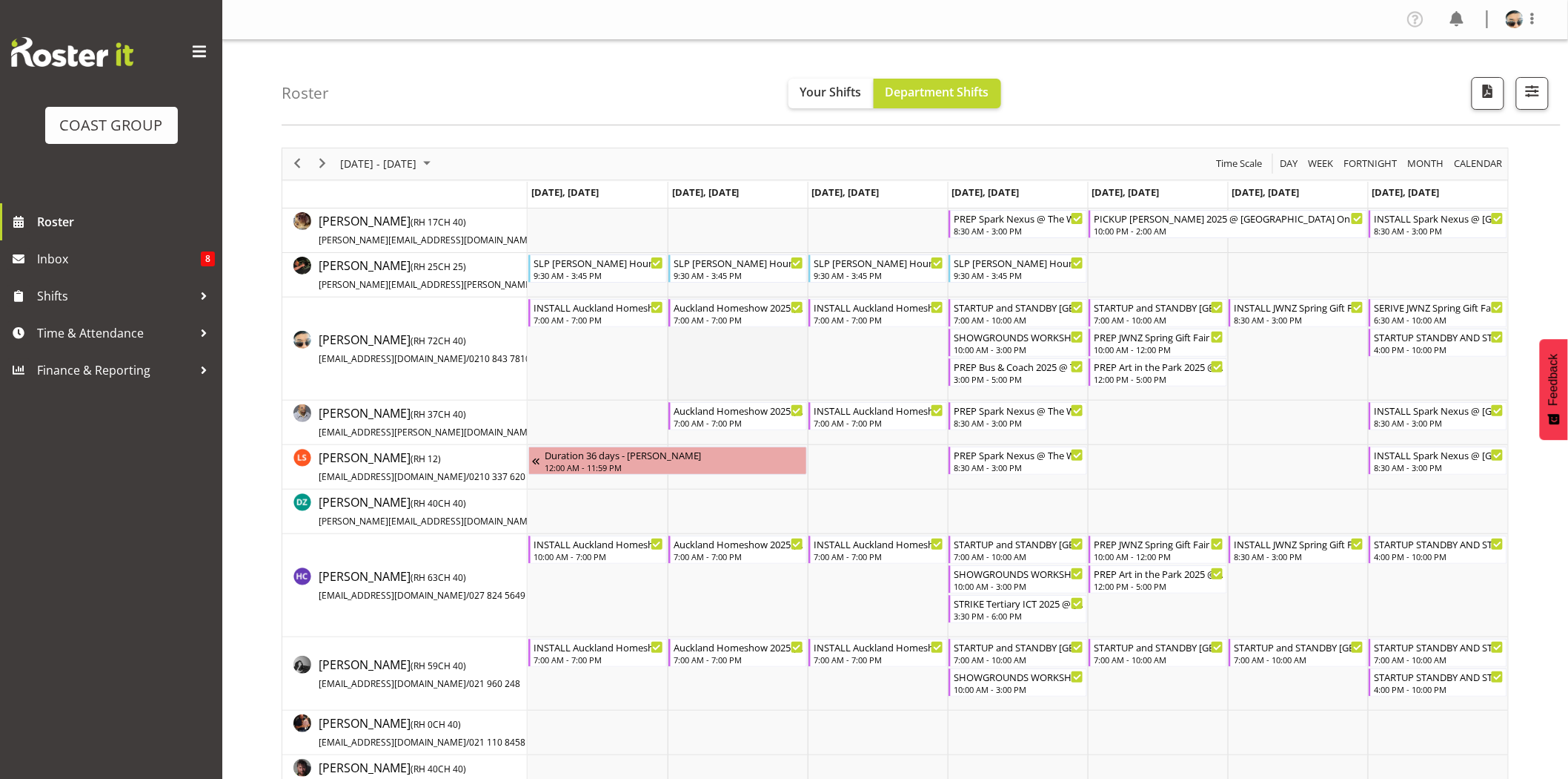
click at [717, 370] on td "Timeline Week of September 8, 2025" at bounding box center [738, 349] width 140 height 103
click at [981, 369] on div "PREP Bus & Coach 2025 @ The Workshop" at bounding box center [1019, 365] width 130 height 14
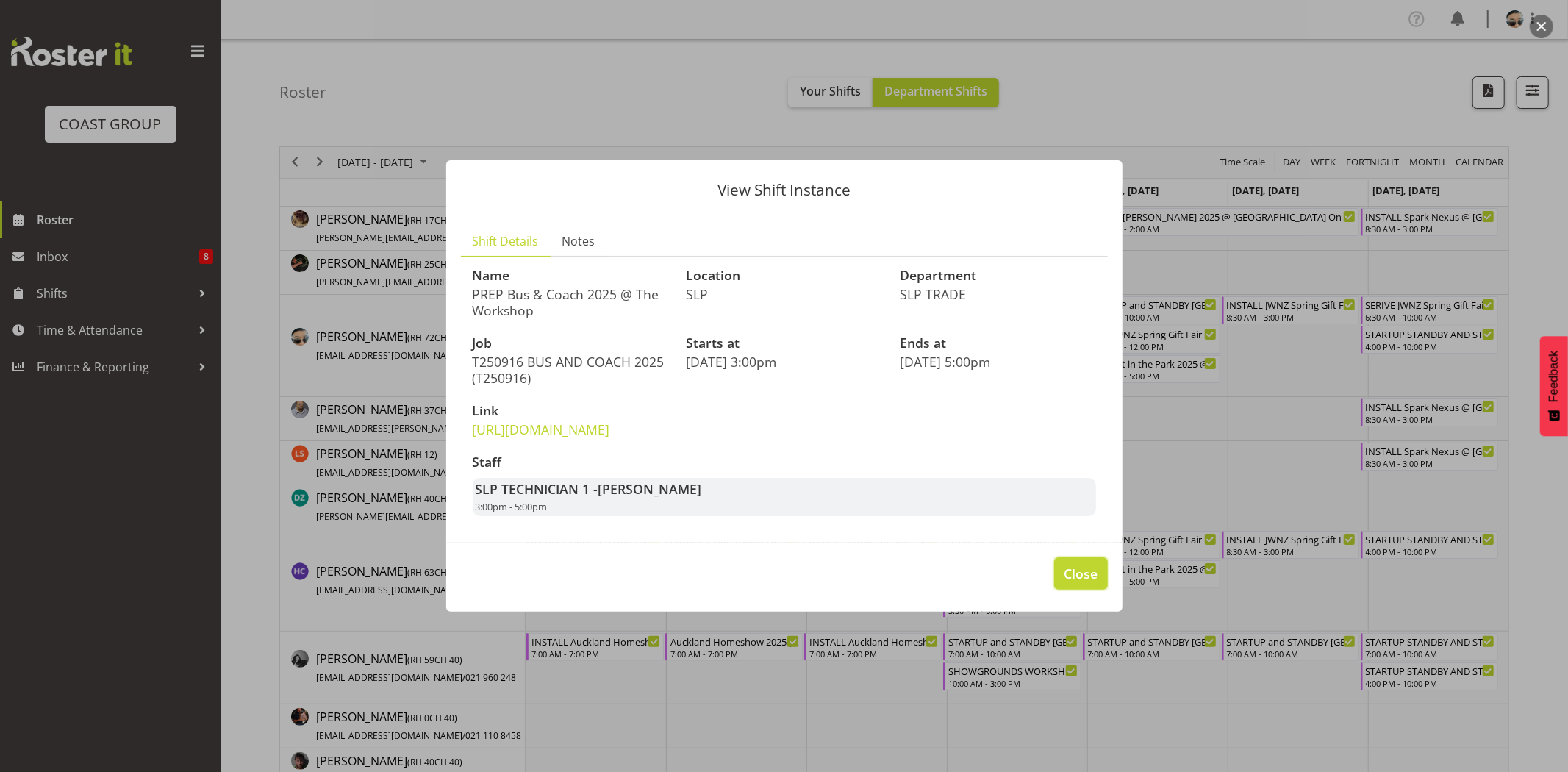
click at [1091, 583] on span "Close" at bounding box center [1081, 573] width 34 height 19
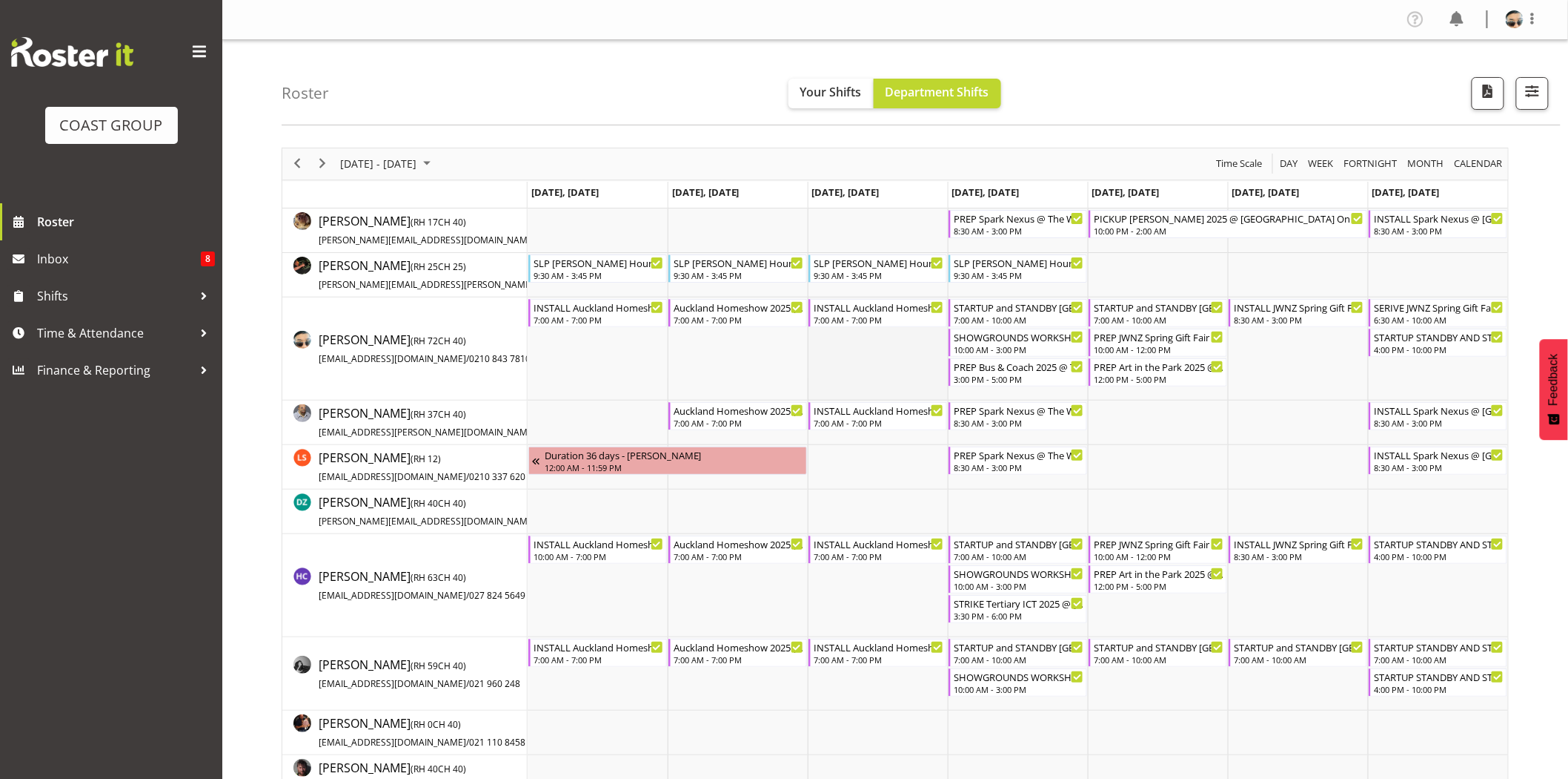
click at [873, 381] on td "Timeline Week of September 8, 2025" at bounding box center [877, 349] width 140 height 103
click at [1019, 346] on div "10:00 AM - 3:00 PM" at bounding box center [1019, 348] width 130 height 12
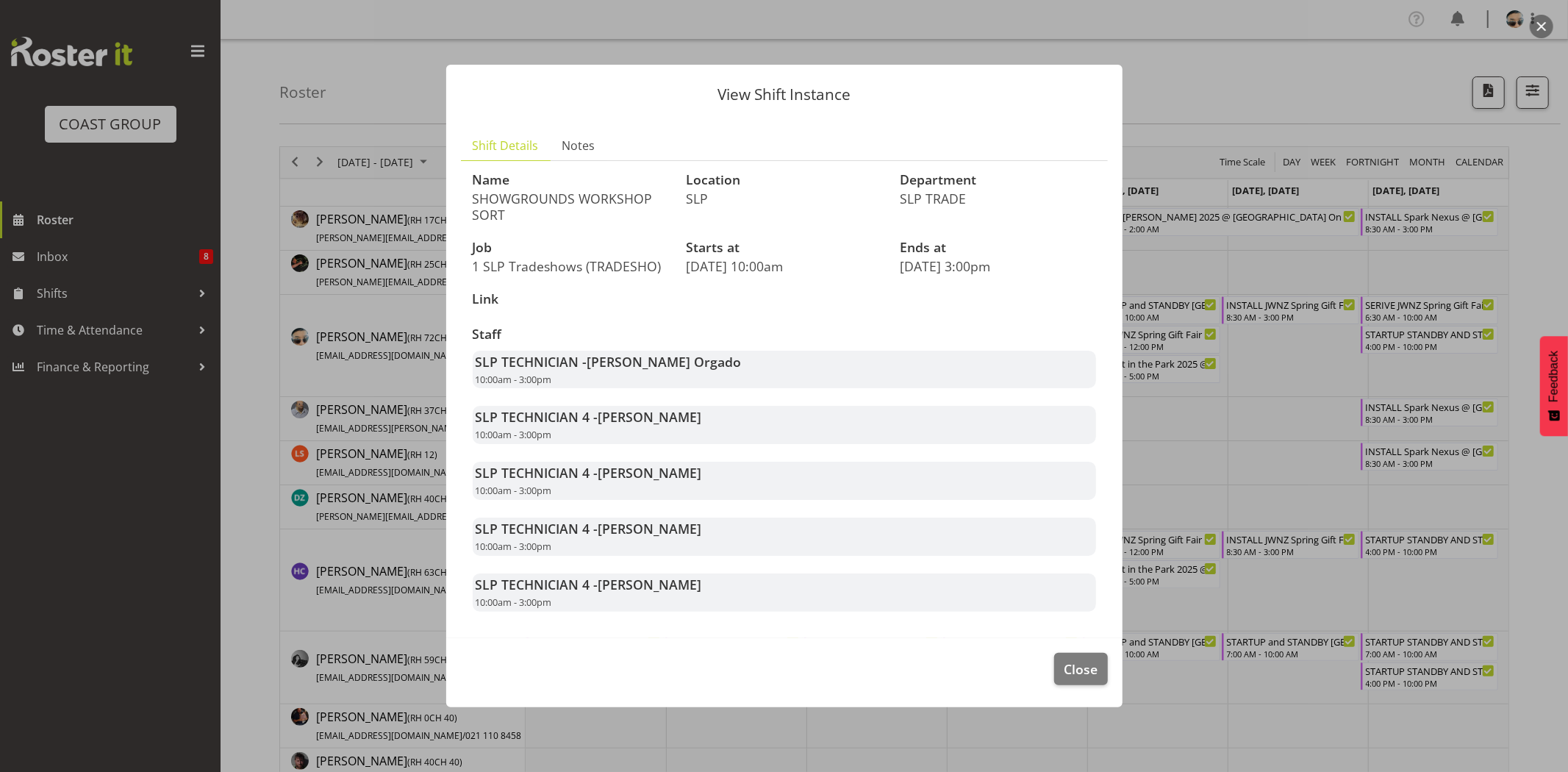
drag, startPoint x: 548, startPoint y: 194, endPoint x: 647, endPoint y: 208, distance: 100.0
click at [645, 207] on p "SHOWGROUNDS WORKSHOP SORT" at bounding box center [570, 206] width 197 height 32
click at [647, 208] on p "SHOWGROUNDS WORKSHOP SORT" at bounding box center [570, 206] width 197 height 32
click at [1082, 662] on span "Close" at bounding box center [1081, 668] width 34 height 19
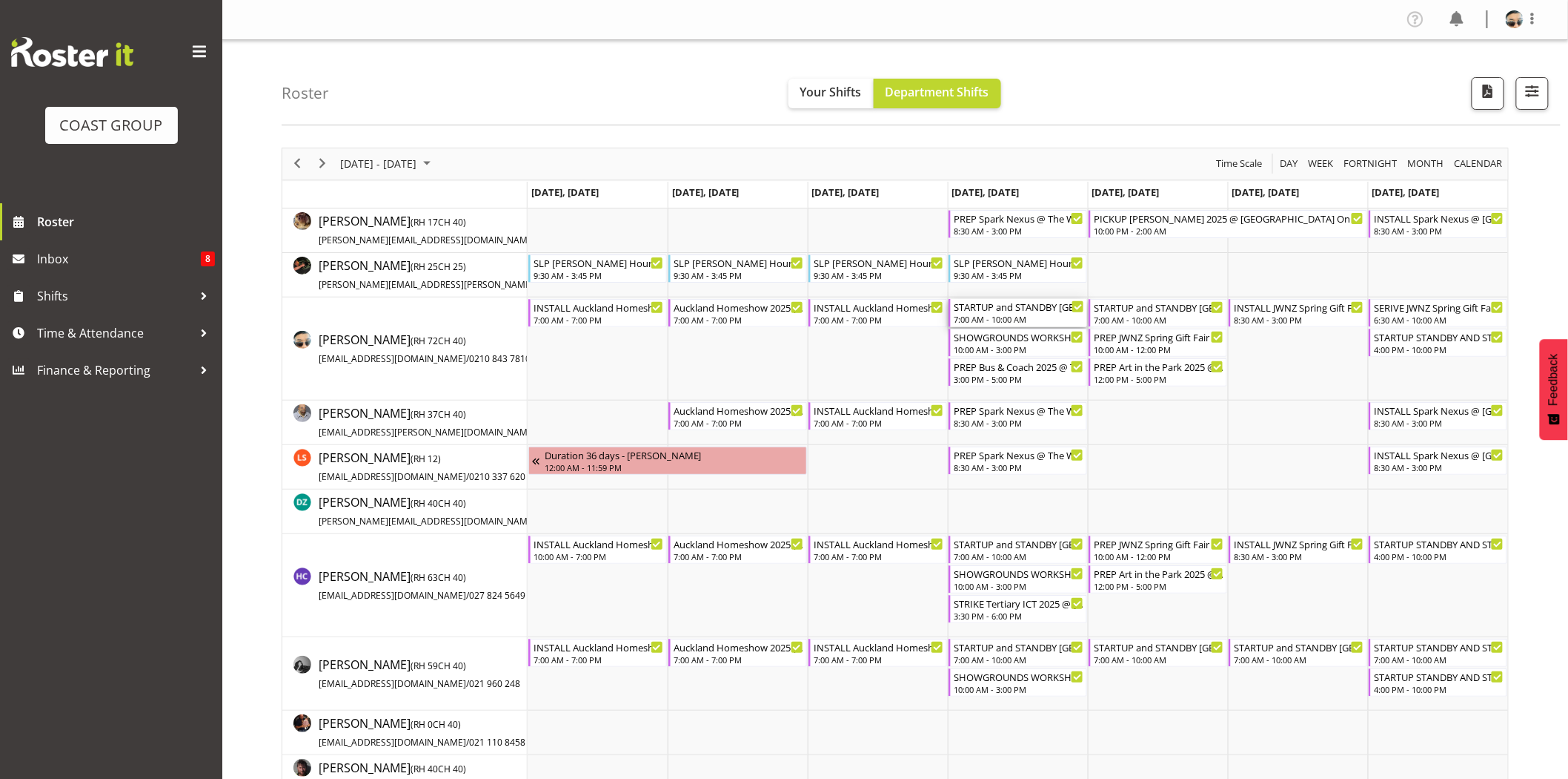
click at [1007, 313] on div "7:00 AM - 10:00 AM" at bounding box center [1019, 318] width 130 height 12
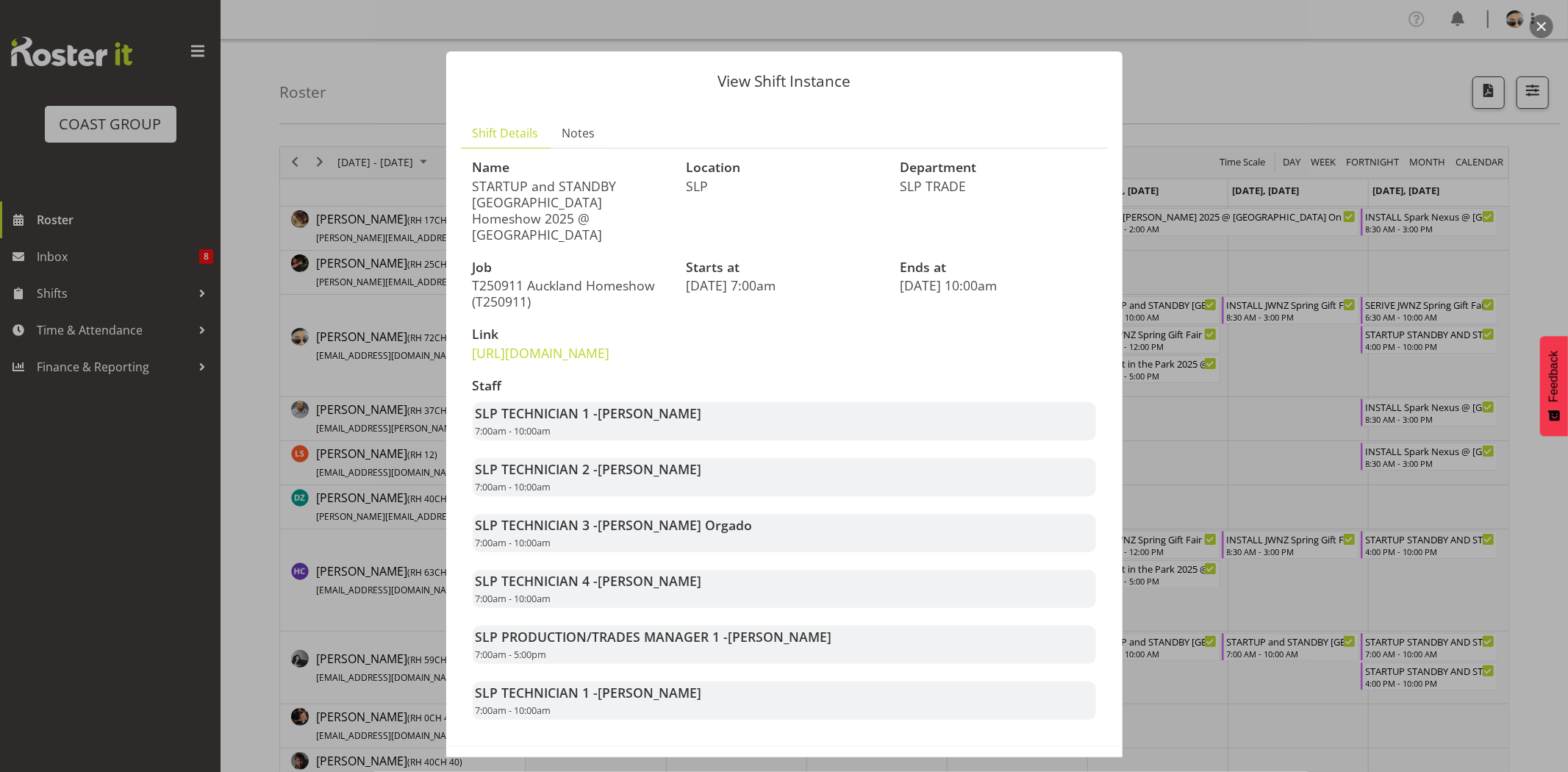
scroll to position [75, 0]
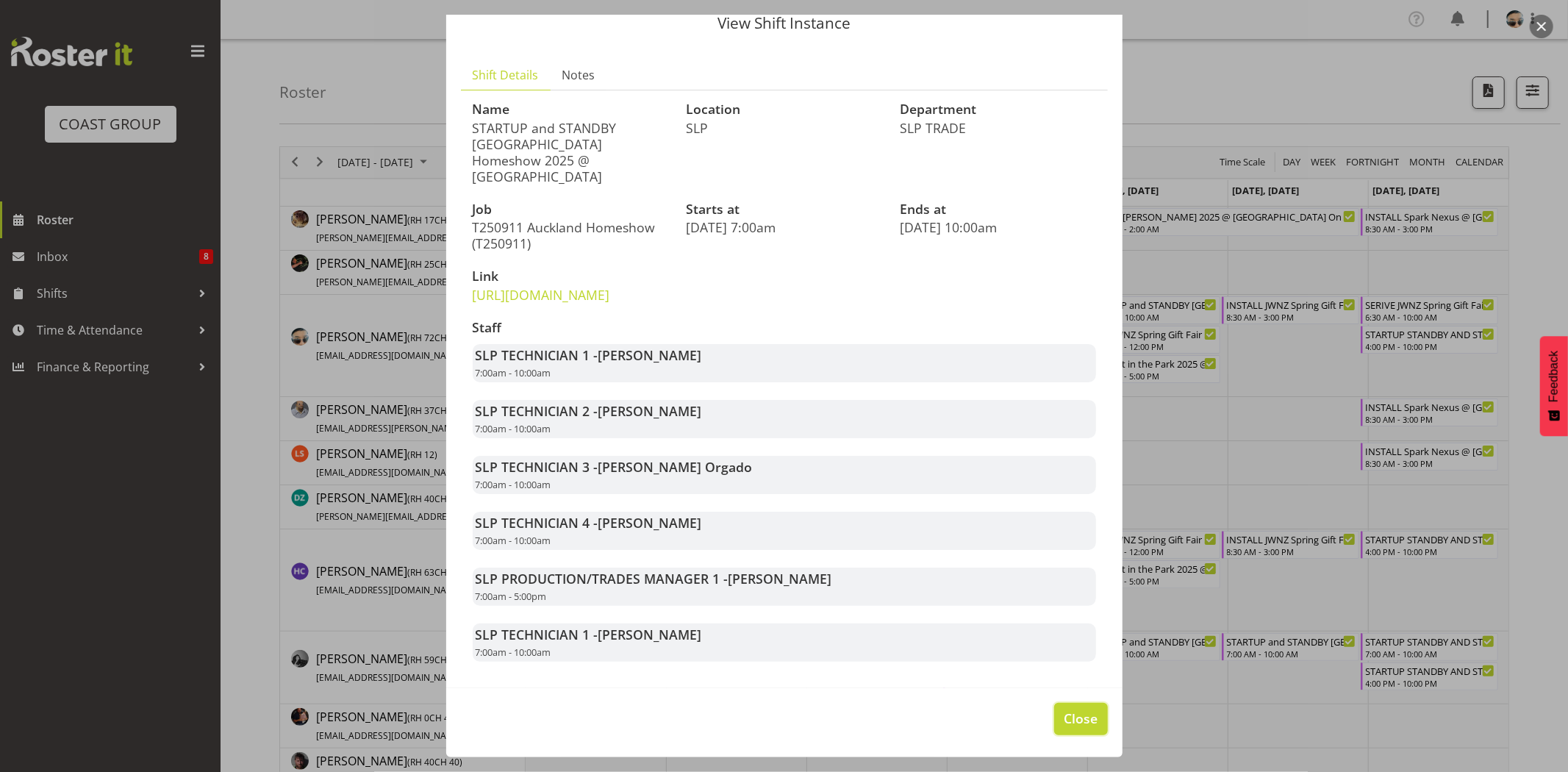
click at [1083, 725] on span "Close" at bounding box center [1081, 717] width 34 height 19
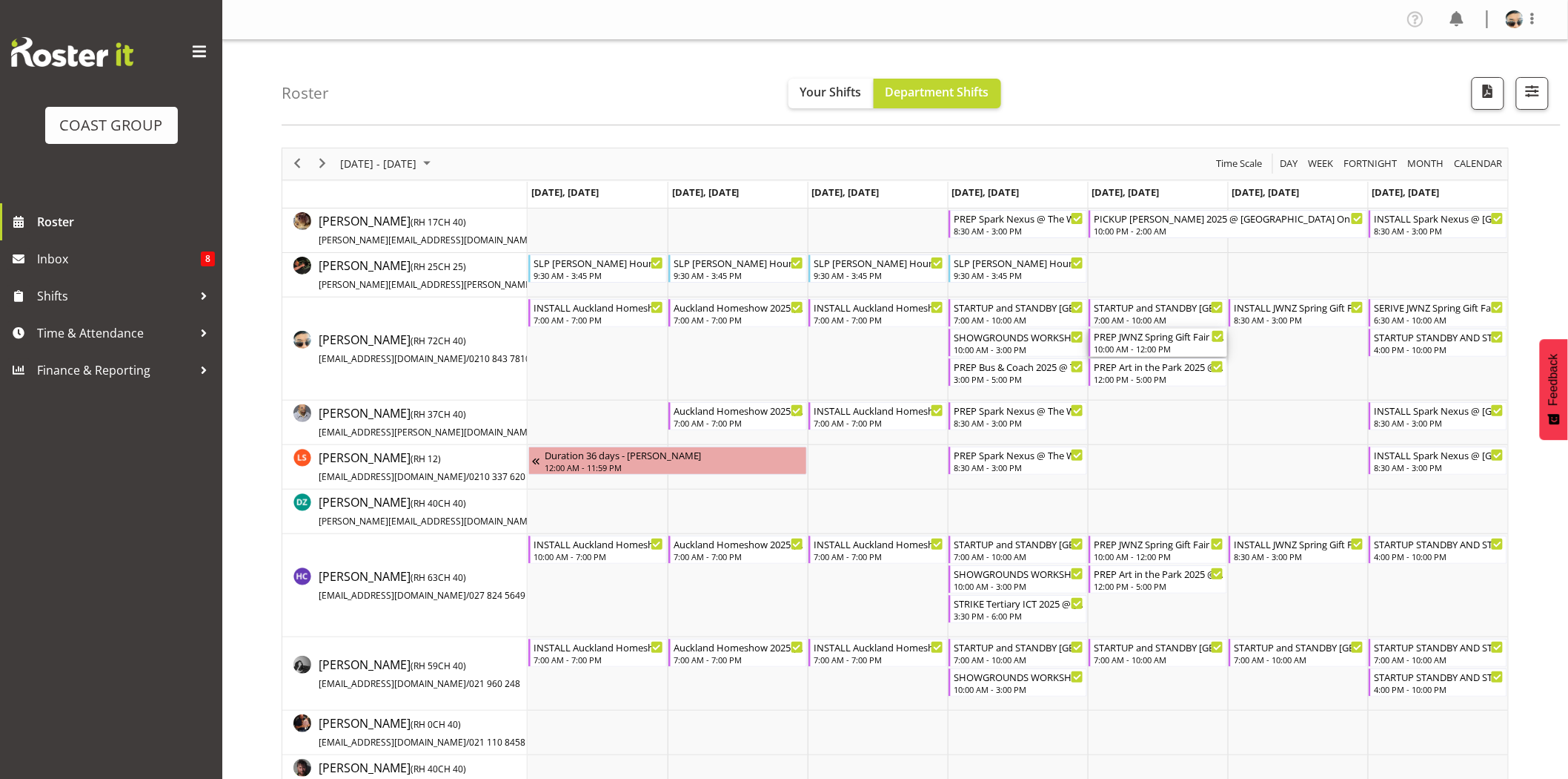
click at [1182, 347] on div "10:00 AM - 12:00 PM" at bounding box center [1159, 348] width 130 height 12
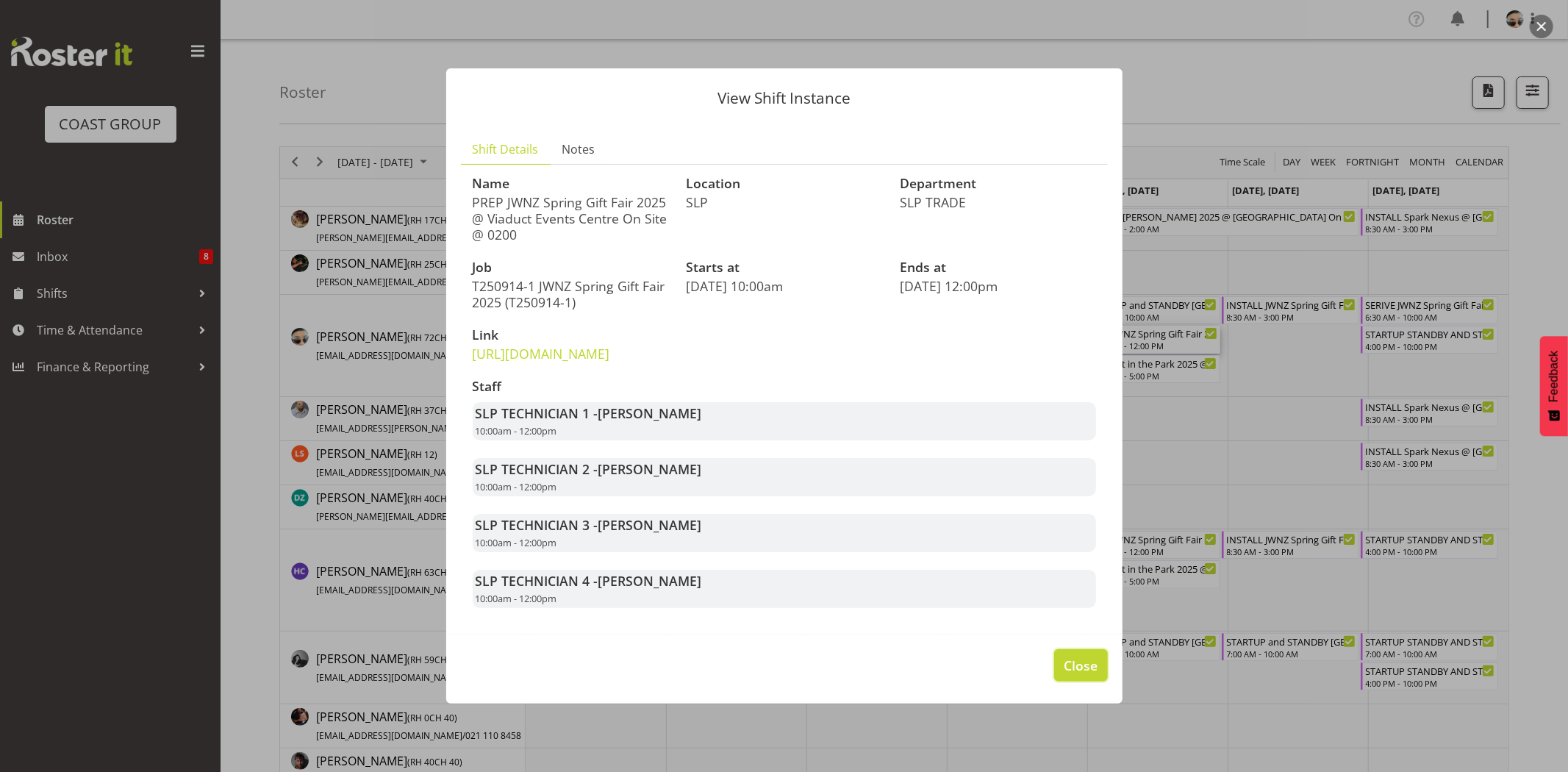
click at [1080, 674] on span "Close" at bounding box center [1081, 664] width 34 height 19
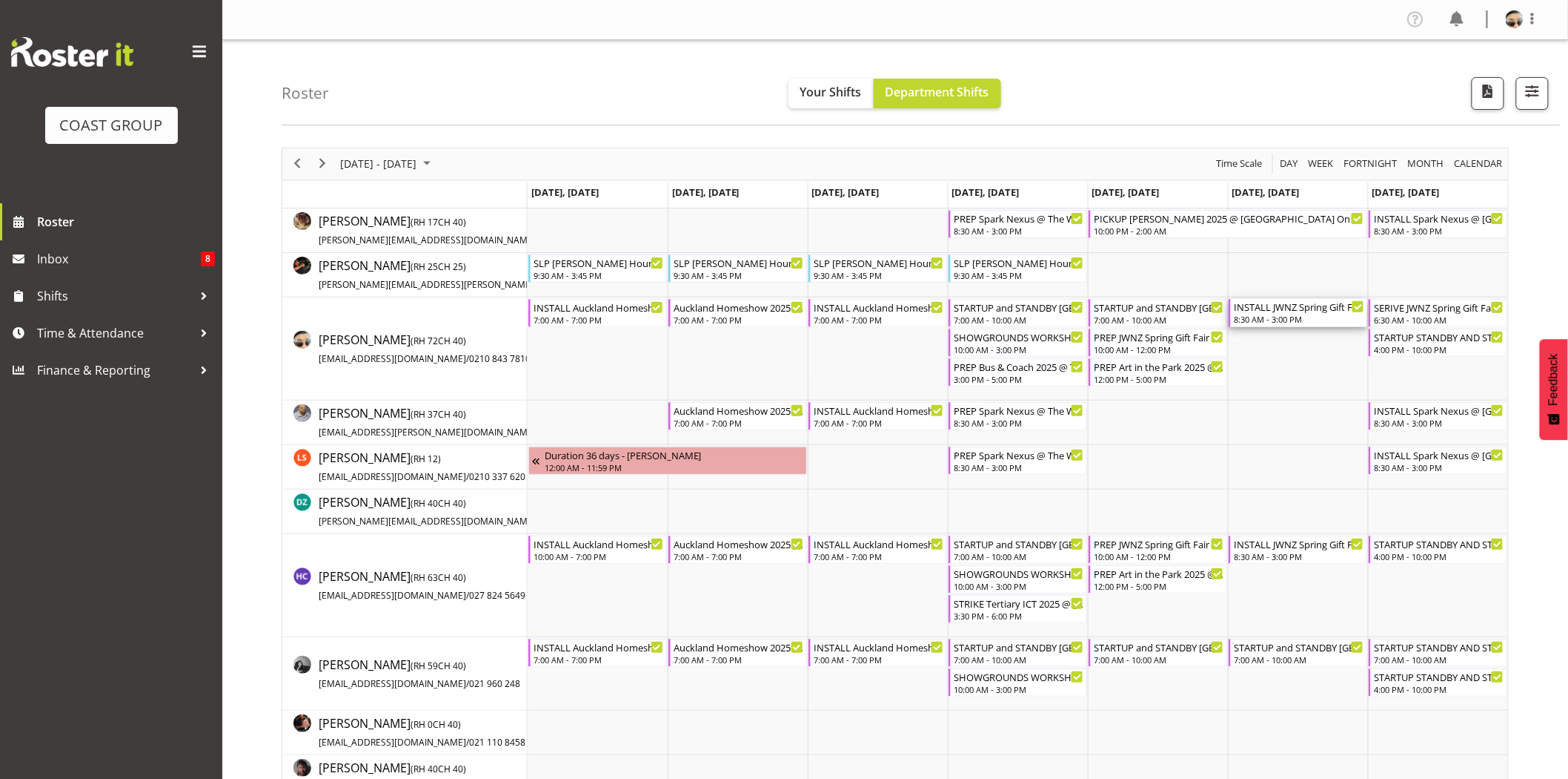
click at [1268, 313] on div "8:30 AM - 3:00 PM" at bounding box center [1299, 318] width 130 height 12
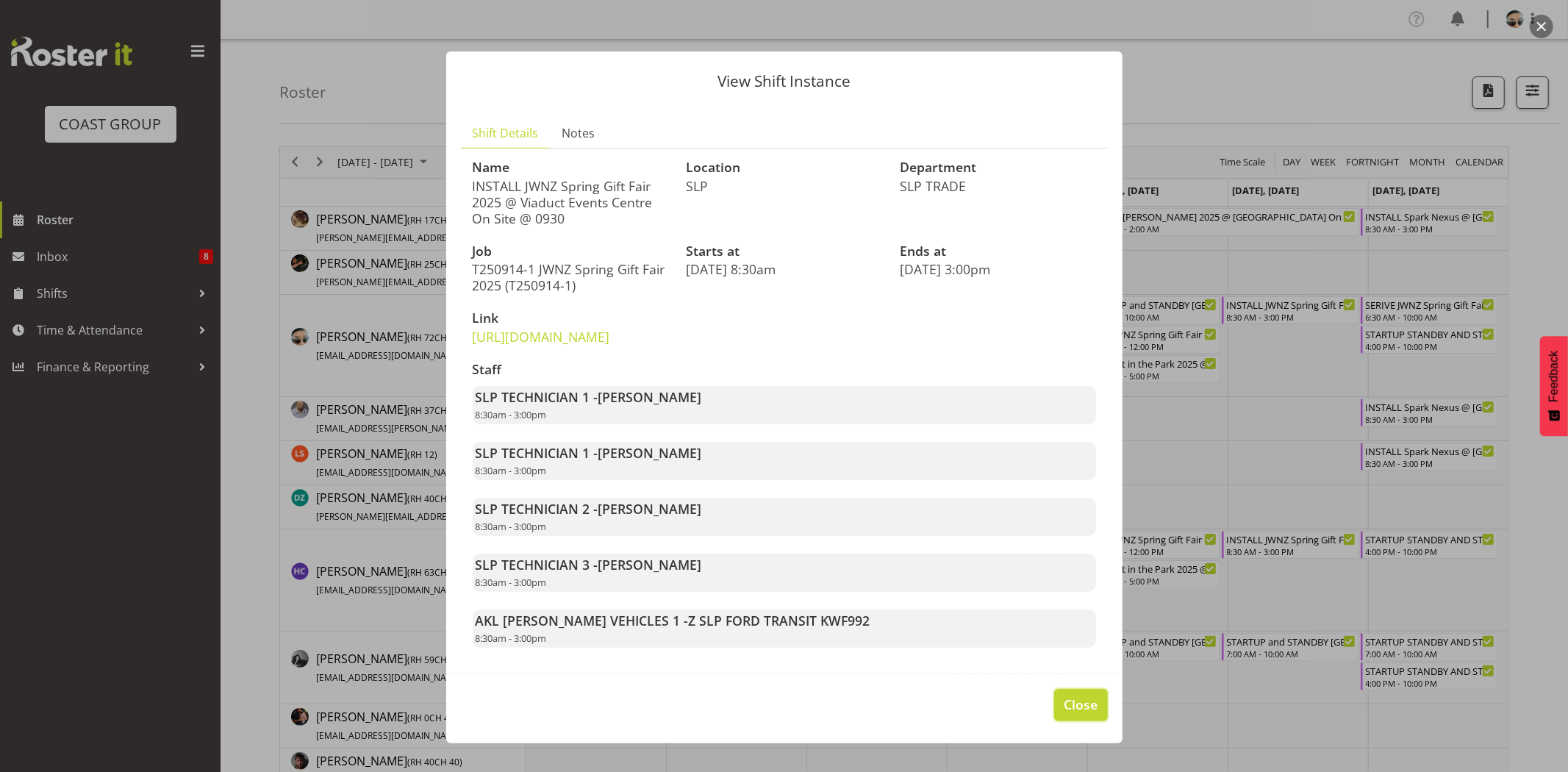
click at [1072, 714] on span "Close" at bounding box center [1081, 704] width 34 height 19
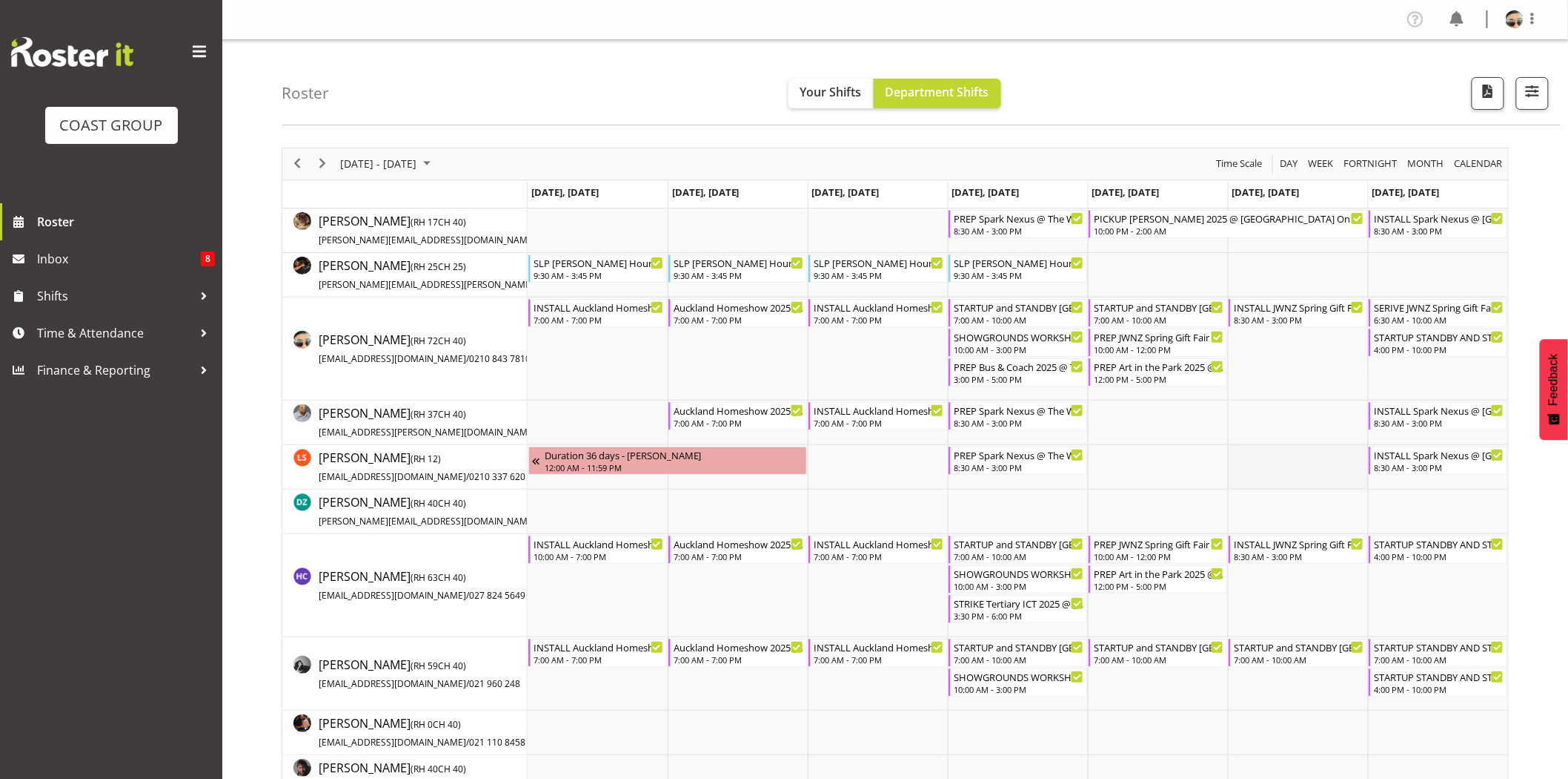
click at [1258, 485] on td "Timeline Week of September 8, 2025" at bounding box center [1297, 466] width 140 height 44
click at [1293, 502] on td "Timeline Week of September 8, 2025" at bounding box center [1297, 511] width 140 height 44
click at [1397, 336] on div "STARTUP STANDBY AND STRIKE [GEOGRAPHIC_DATA] Homeshow 2025 @ [GEOGRAPHIC_DATA]" at bounding box center [1439, 336] width 130 height 14
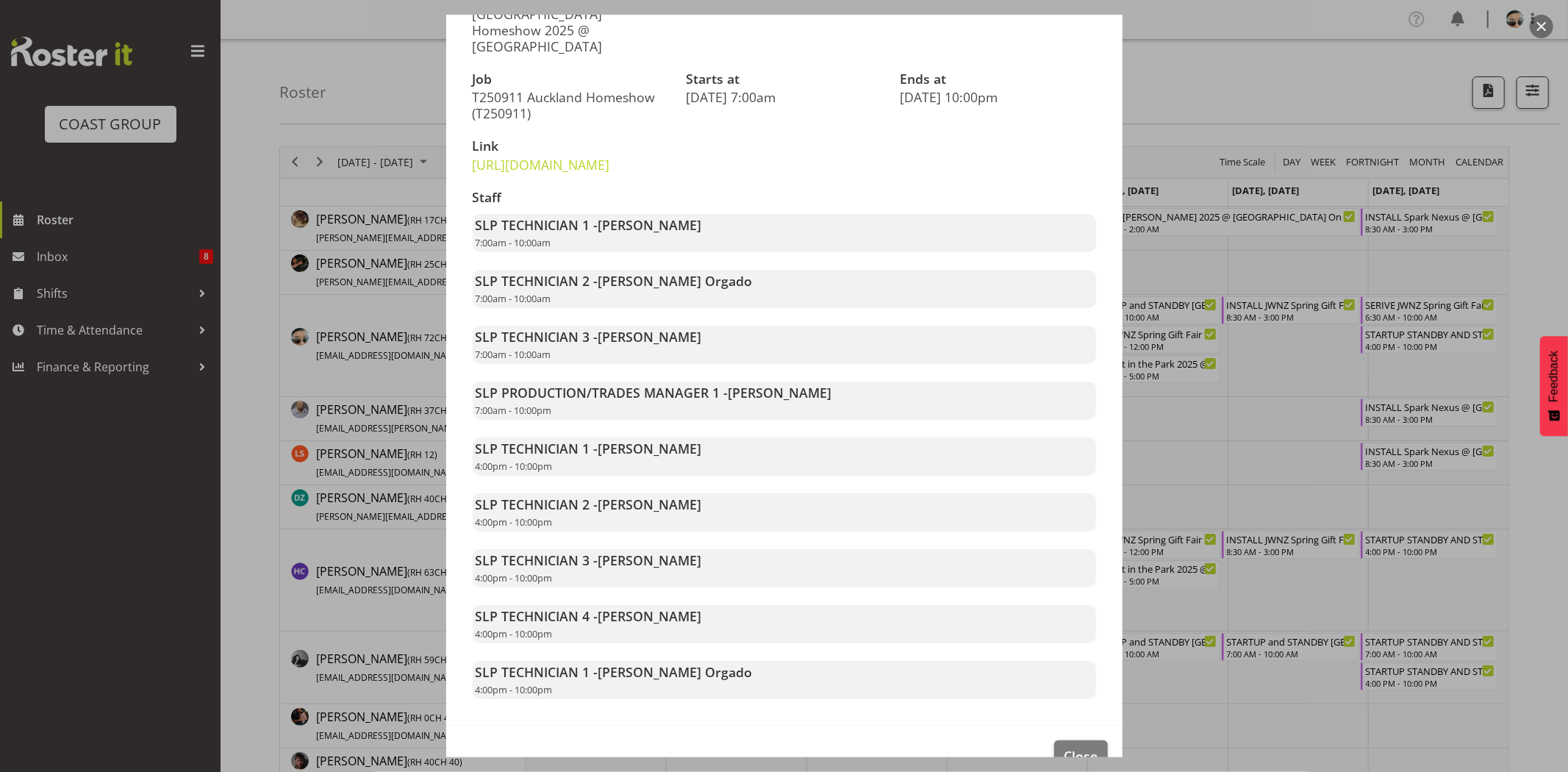
scroll to position [193, 0]
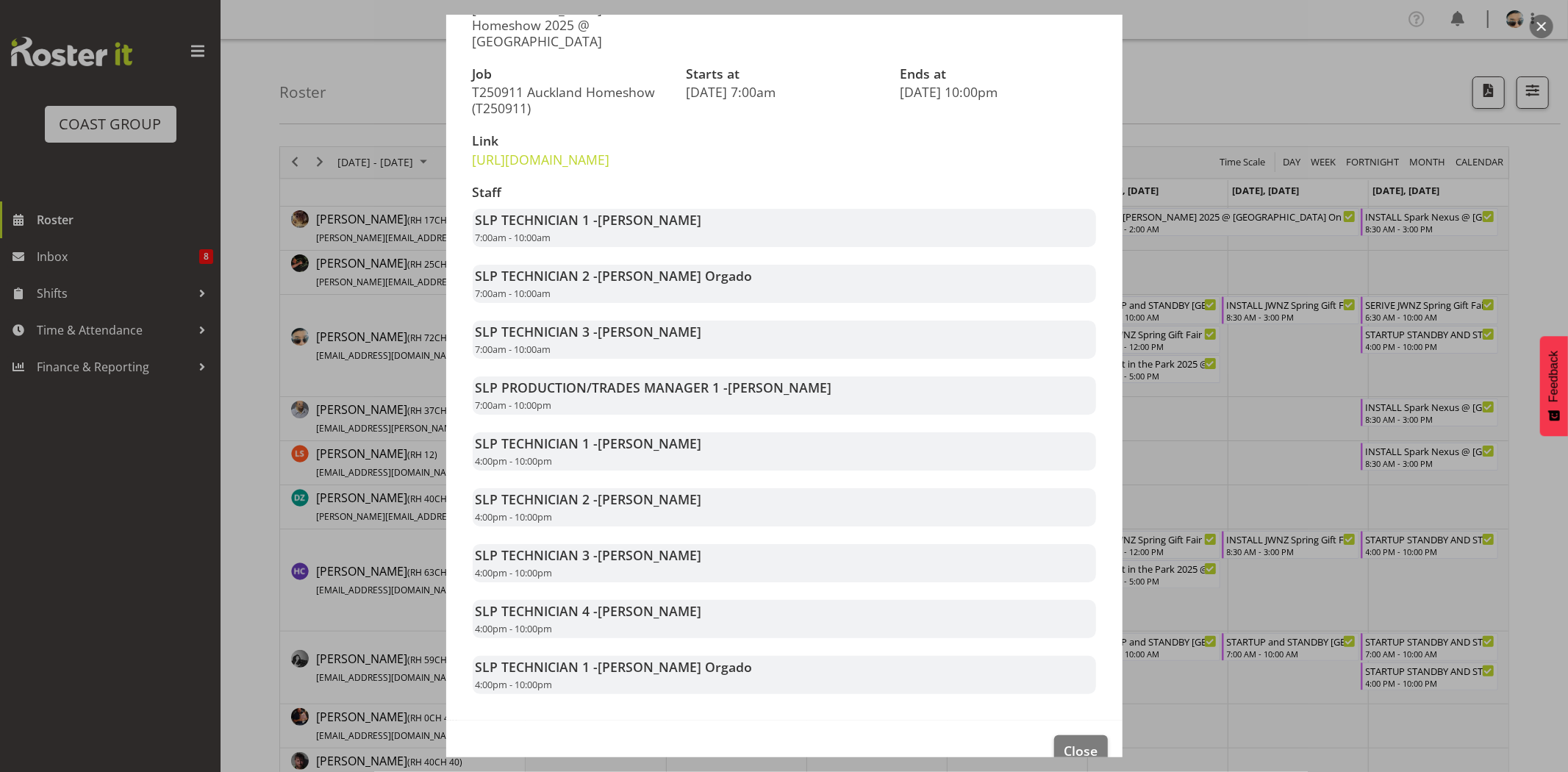
drag, startPoint x: 480, startPoint y: 421, endPoint x: 586, endPoint y: 426, distance: 106.1
click at [586, 415] on div "SLP PRODUCTION/TRADES MANAGER 1 - [PERSON_NAME] 7:00am - 10:00pm" at bounding box center [784, 395] width 623 height 39
drag, startPoint x: 523, startPoint y: 421, endPoint x: 585, endPoint y: 430, distance: 62.6
click at [585, 415] on div "SLP PRODUCTION/TRADES MANAGER 1 - [PERSON_NAME] 7:00am - 10:00pm" at bounding box center [784, 395] width 623 height 39
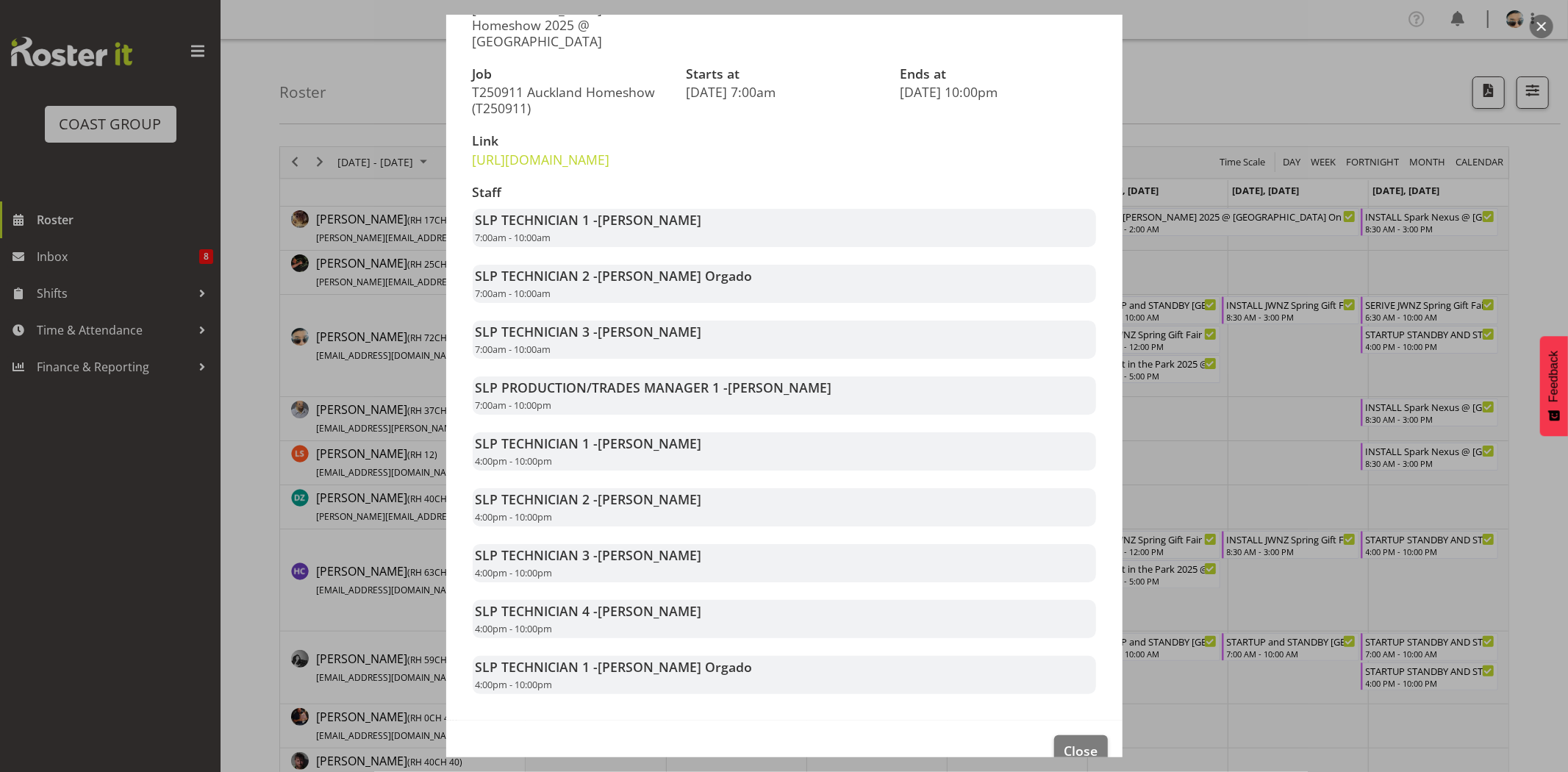
click at [585, 415] on div "SLP PRODUCTION/TRADES MANAGER 1 - [PERSON_NAME] 7:00am - 10:00pm" at bounding box center [784, 395] width 623 height 39
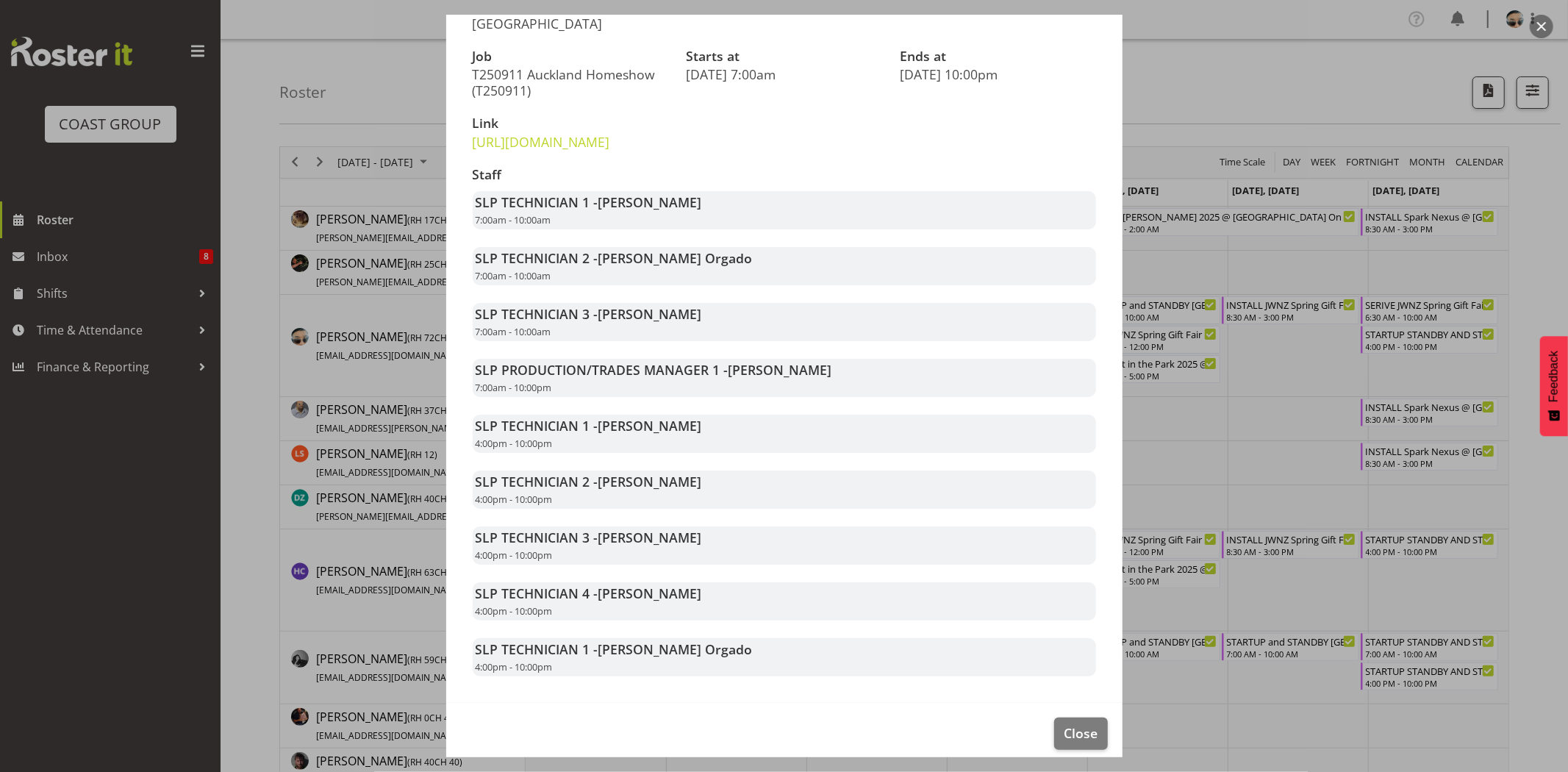
scroll to position [241, 0]
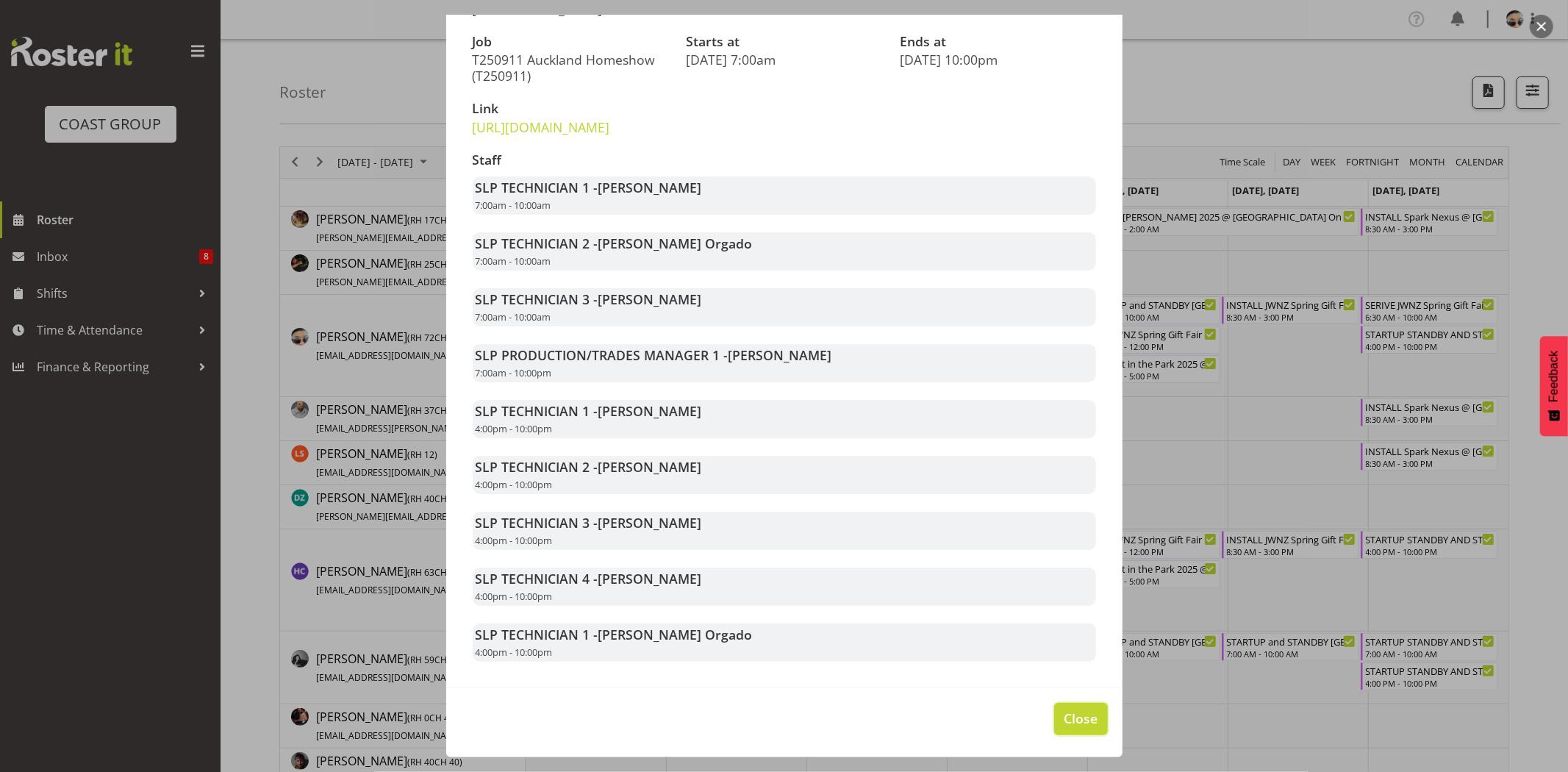
click at [1064, 715] on span "Close" at bounding box center [1081, 717] width 34 height 19
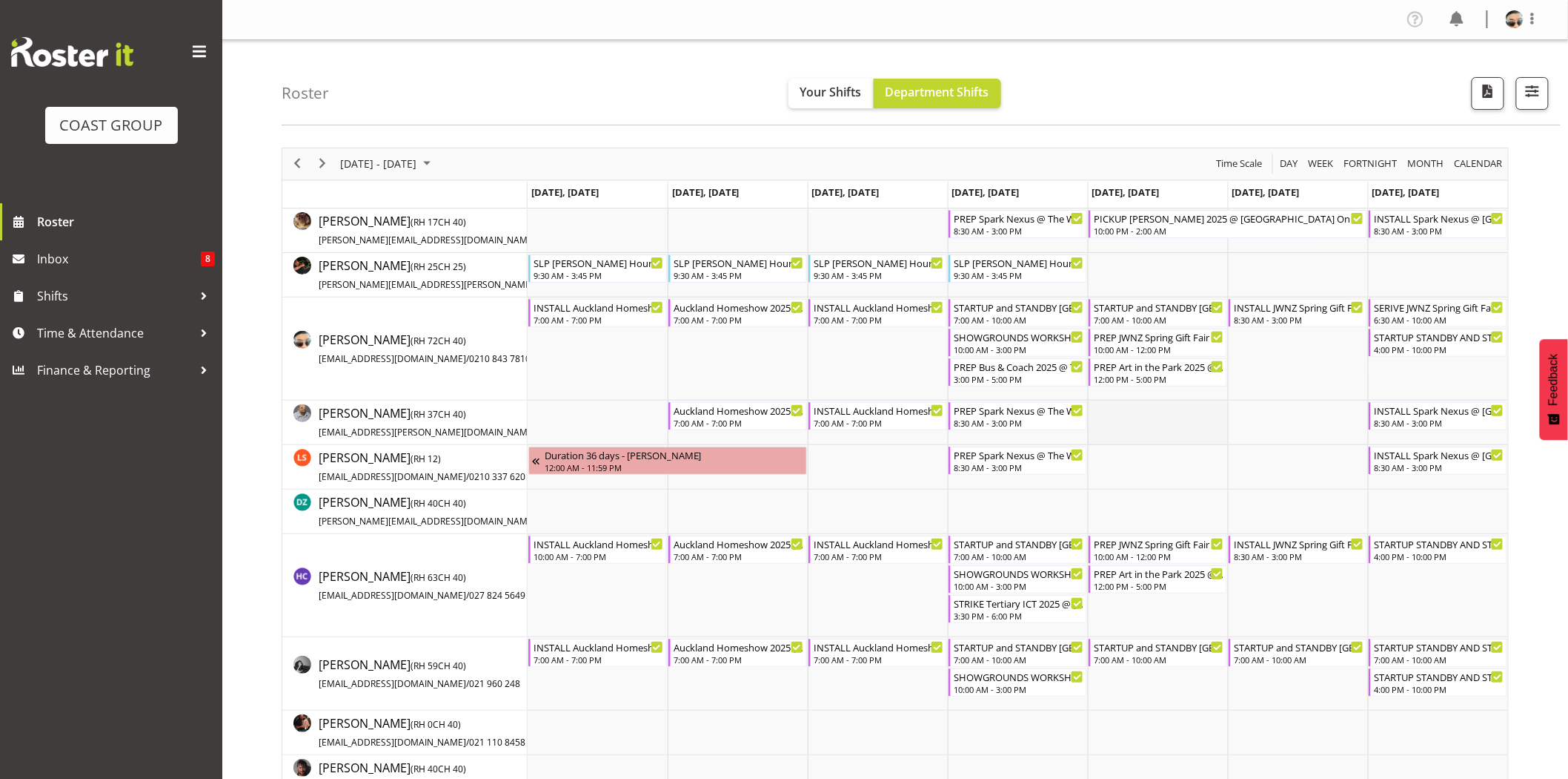
click at [1183, 424] on td "Timeline Week of September 8, 2025" at bounding box center [1158, 422] width 140 height 44
drag, startPoint x: 317, startPoint y: 166, endPoint x: 552, endPoint y: 94, distance: 245.8
click at [317, 166] on span "Next" at bounding box center [322, 163] width 18 height 18
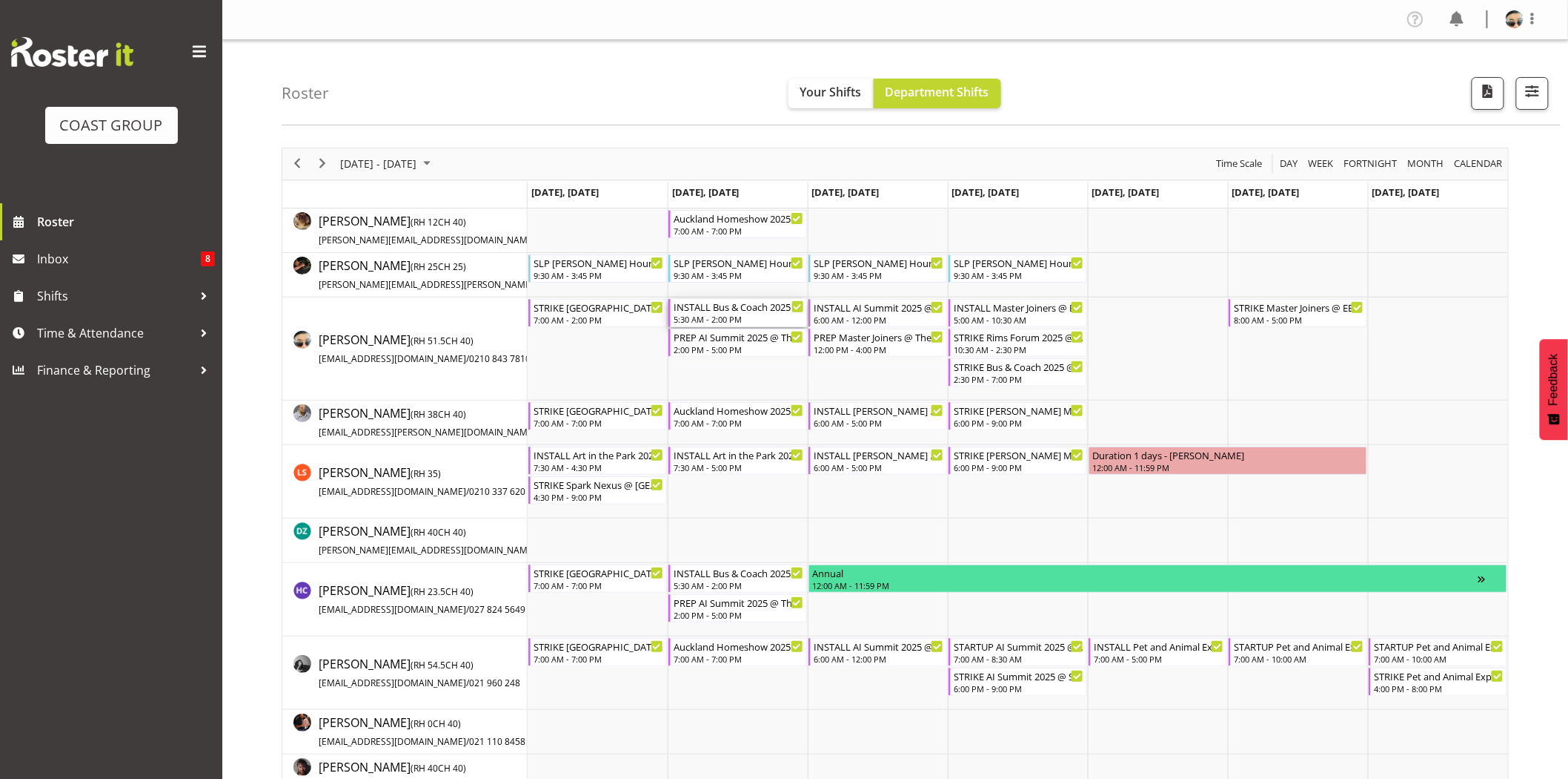
click at [722, 313] on div "5:30 AM - 2:00 PM" at bounding box center [739, 318] width 130 height 12
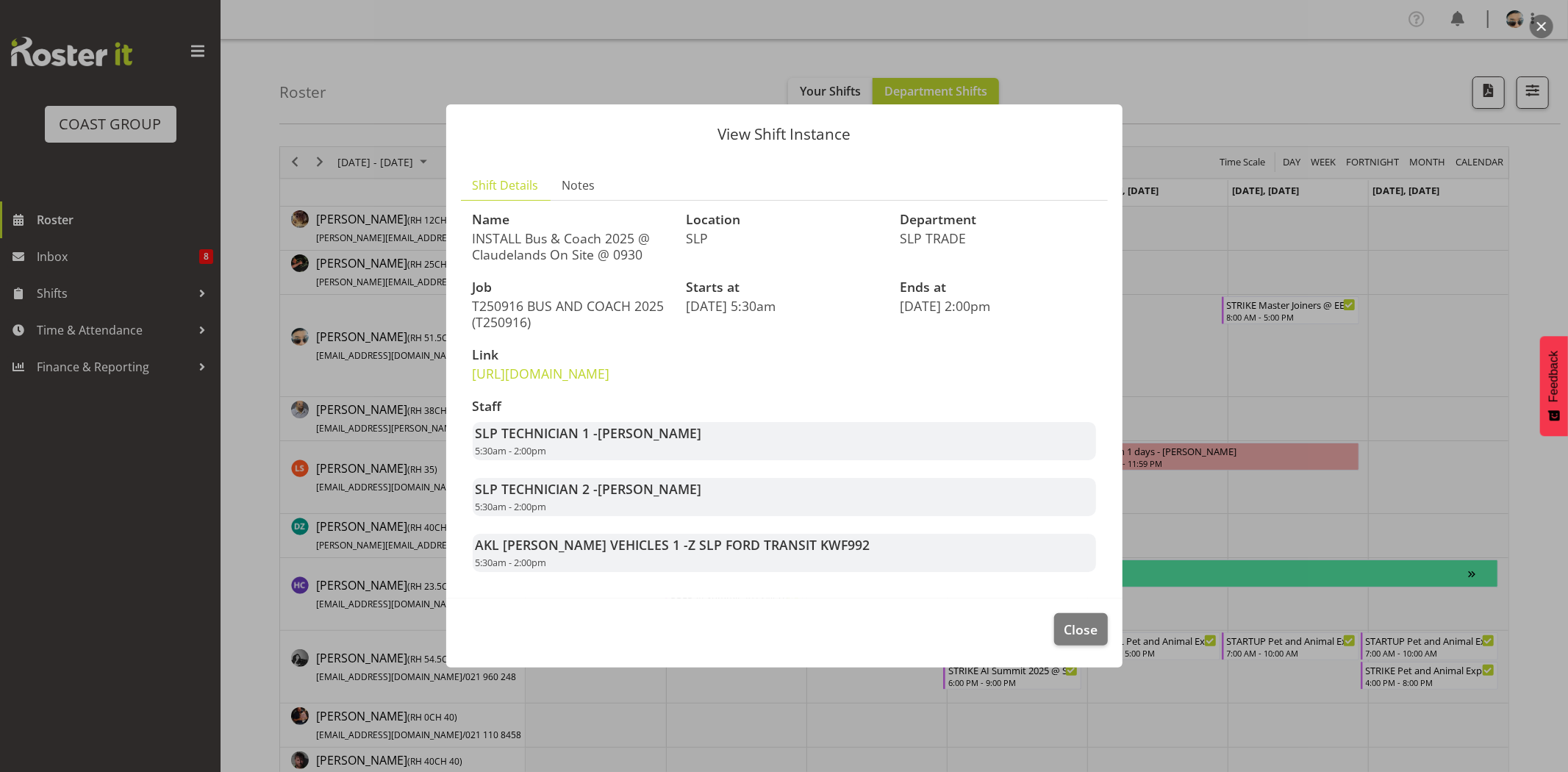
click at [1070, 663] on footer "Close" at bounding box center [784, 632] width 676 height 69
click at [1070, 645] on button "Close" at bounding box center [1080, 629] width 53 height 32
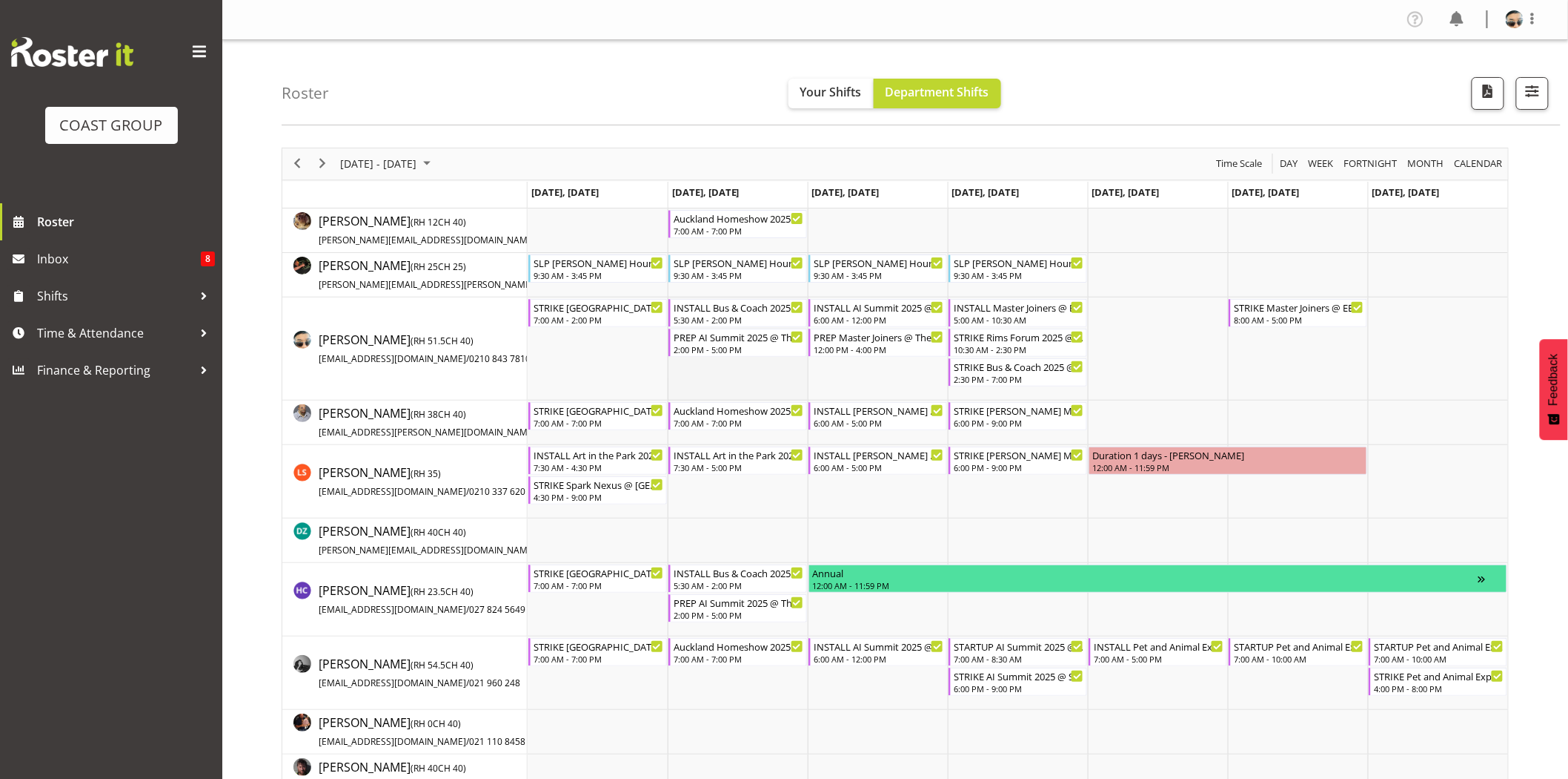
click at [746, 386] on td "Timeline Week of September 15, 2025" at bounding box center [738, 349] width 140 height 103
click at [745, 386] on td "Timeline Week of September 15, 2025" at bounding box center [738, 349] width 140 height 103
click at [740, 360] on td "Timeline Week of September 15, 2025" at bounding box center [738, 349] width 140 height 103
click at [739, 350] on div "2:00 PM - 5:00 PM" at bounding box center [739, 348] width 130 height 12
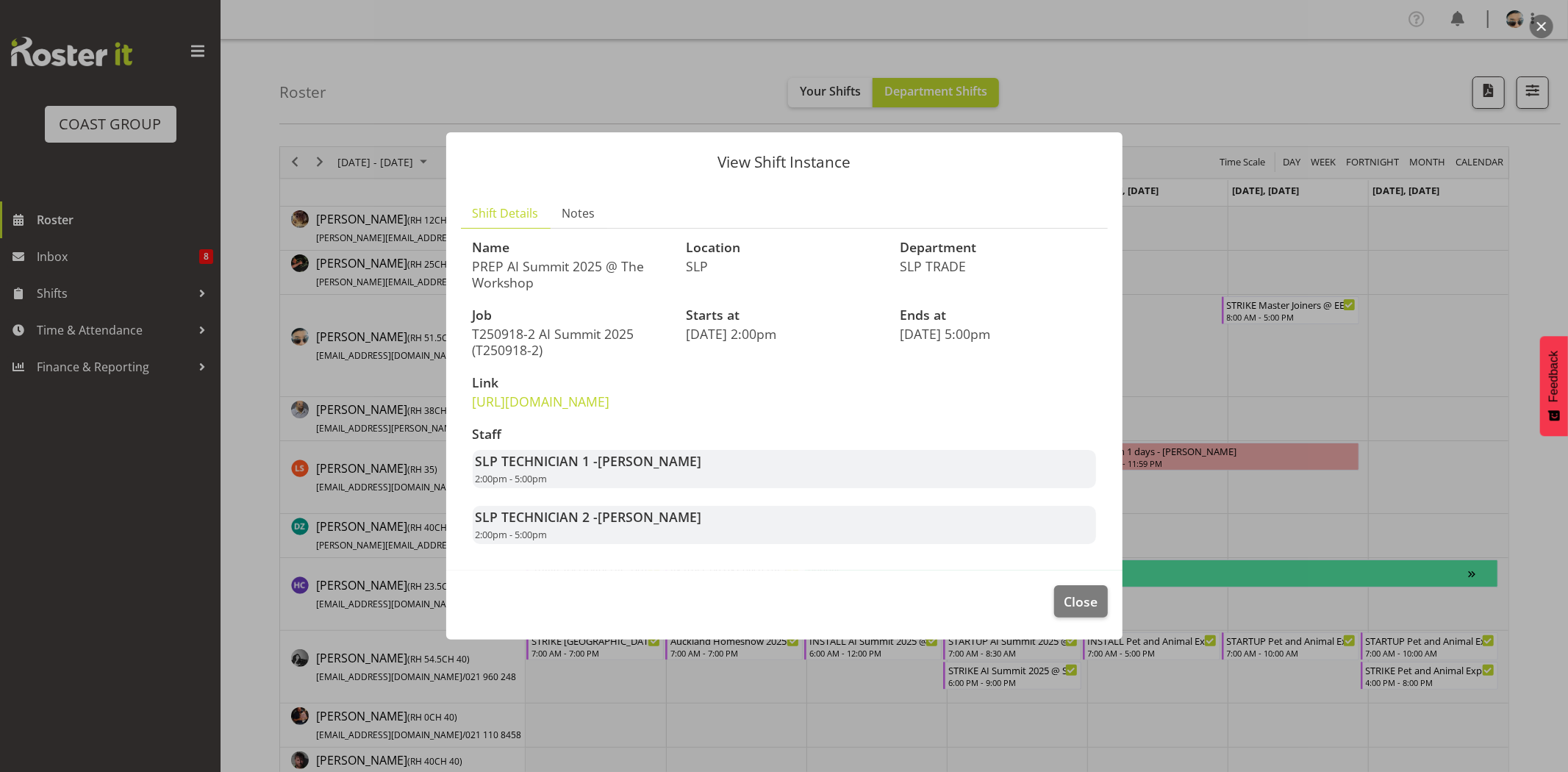
drag, startPoint x: 594, startPoint y: 476, endPoint x: 744, endPoint y: 481, distance: 150.1
click at [744, 481] on div "SLP TECHNICIAN 1 - Aof Anujarawat 2:00pm - 5:00pm" at bounding box center [784, 469] width 623 height 39
drag, startPoint x: 595, startPoint y: 476, endPoint x: 680, endPoint y: 478, distance: 85.0
click at [678, 469] on strong "SLP TECHNICIAN 1 - Aof Anujarawat" at bounding box center [589, 461] width 226 height 18
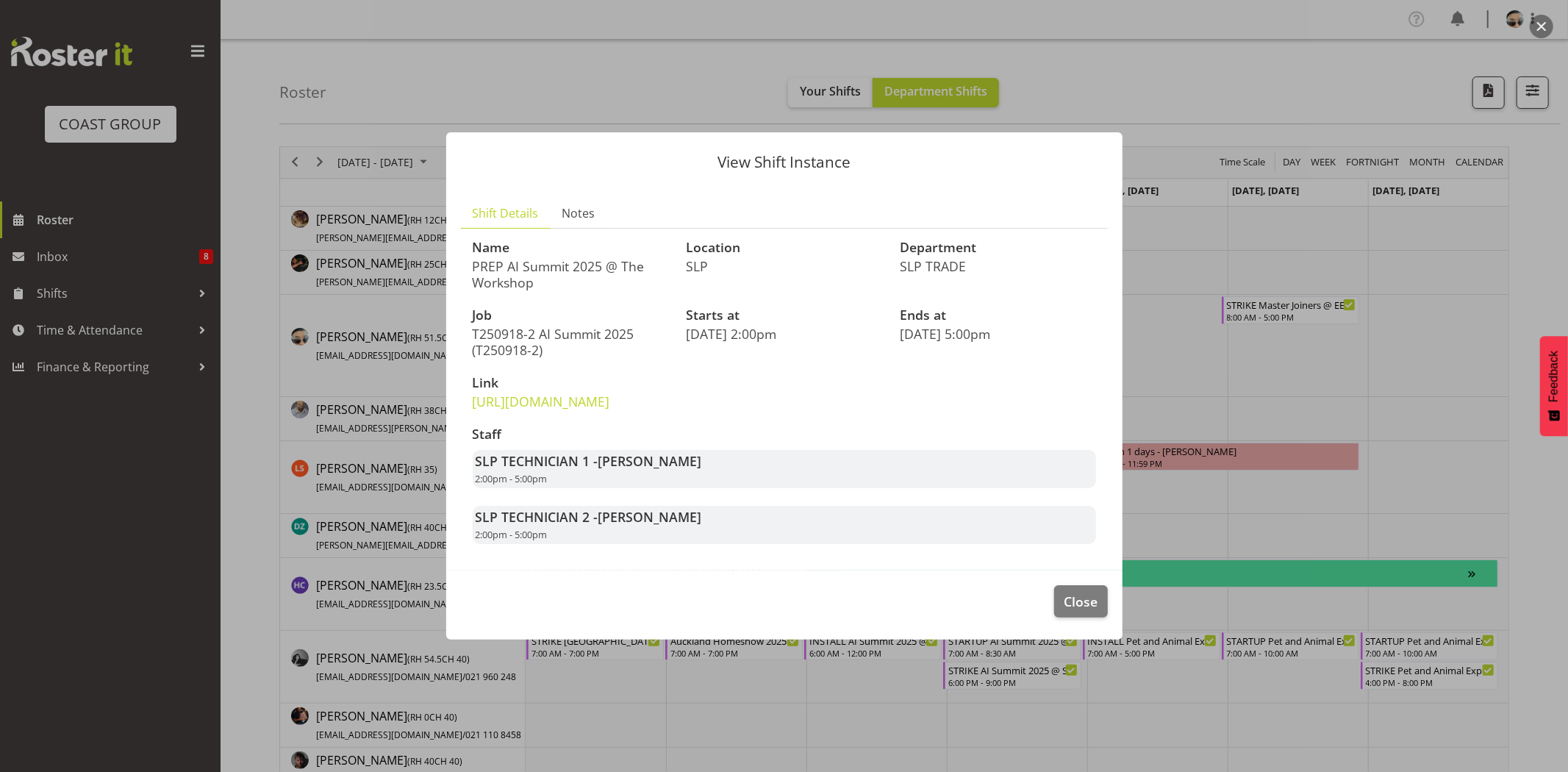
click at [683, 469] on span "[PERSON_NAME]" at bounding box center [649, 461] width 103 height 18
drag, startPoint x: 590, startPoint y: 475, endPoint x: 666, endPoint y: 473, distance: 76.0
click at [666, 469] on strong "SLP TECHNICIAN 1 - Aof Anujarawat" at bounding box center [589, 461] width 226 height 18
click at [666, 469] on span "[PERSON_NAME]" at bounding box center [649, 461] width 103 height 18
drag, startPoint x: 595, startPoint y: 478, endPoint x: 666, endPoint y: 482, distance: 71.1
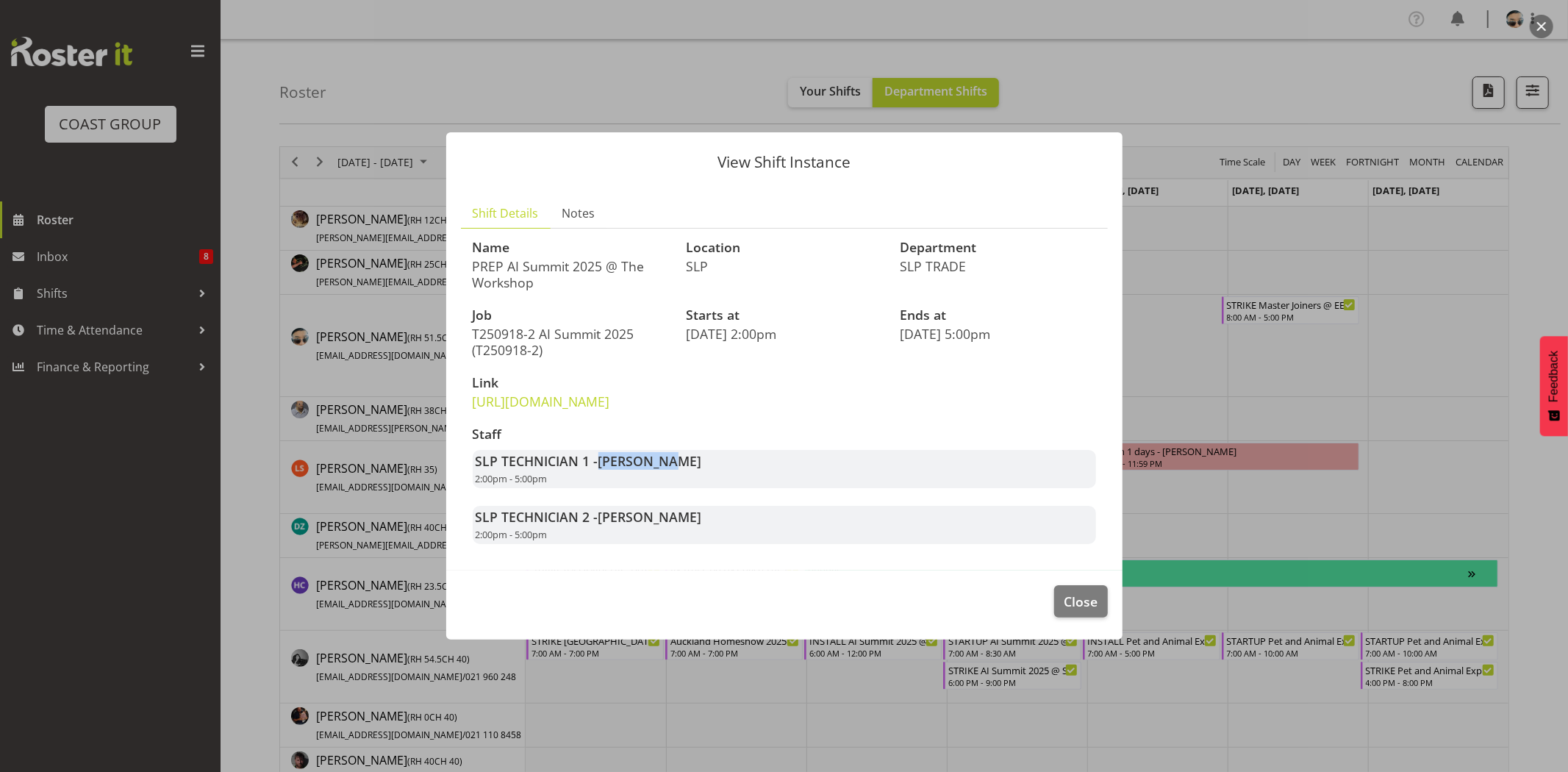
click at [666, 469] on strong "SLP TECHNICIAN 1 - Aof Anujarawat" at bounding box center [589, 461] width 226 height 18
click at [666, 469] on span "[PERSON_NAME]" at bounding box center [649, 461] width 103 height 18
click at [1078, 618] on button "Close" at bounding box center [1080, 601] width 53 height 32
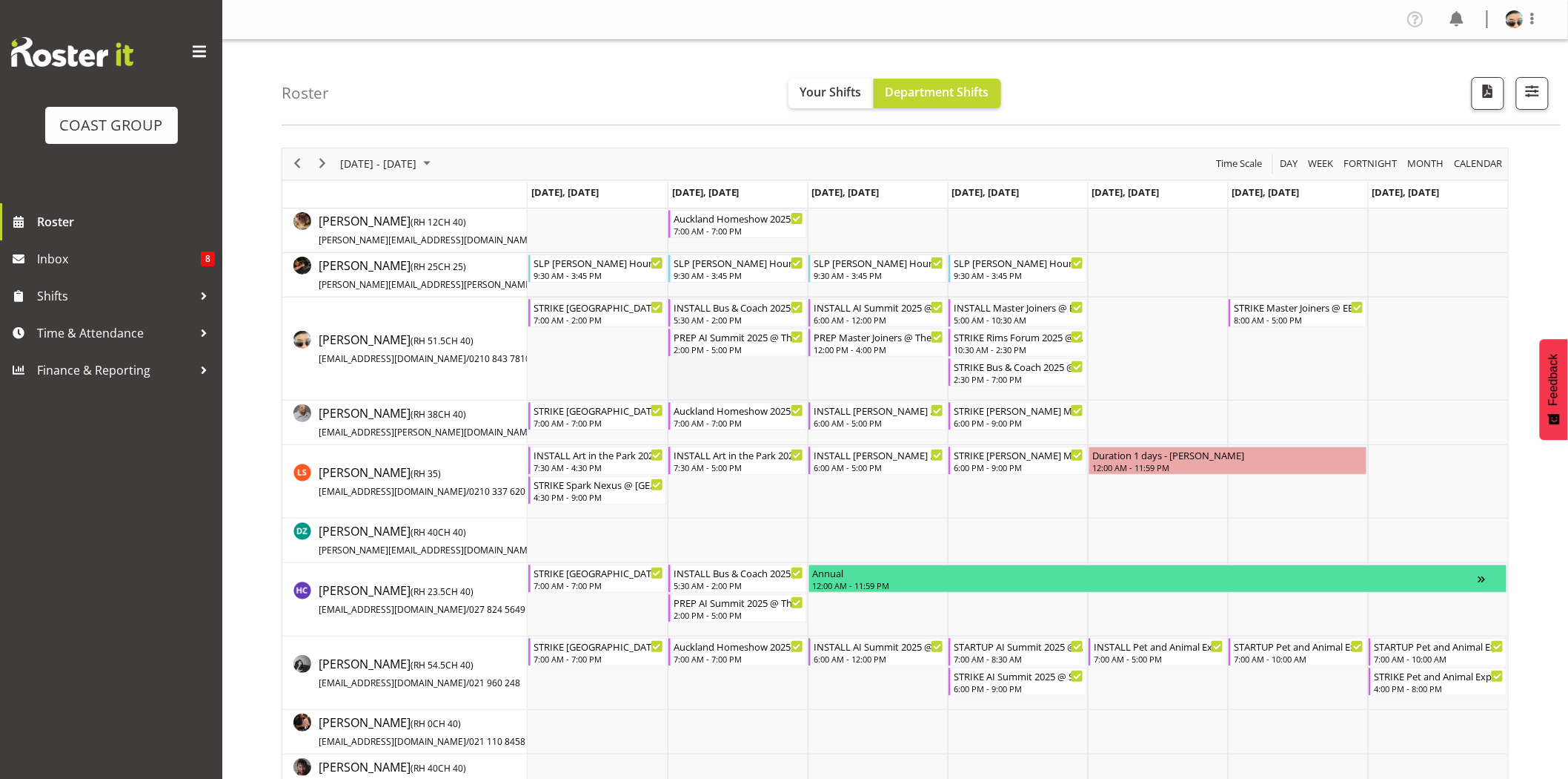
click at [738, 395] on td "Timeline Week of September 15, 2025" at bounding box center [738, 349] width 140 height 103
click at [852, 313] on div "6:00 AM - 12:00 PM" at bounding box center [879, 318] width 130 height 12
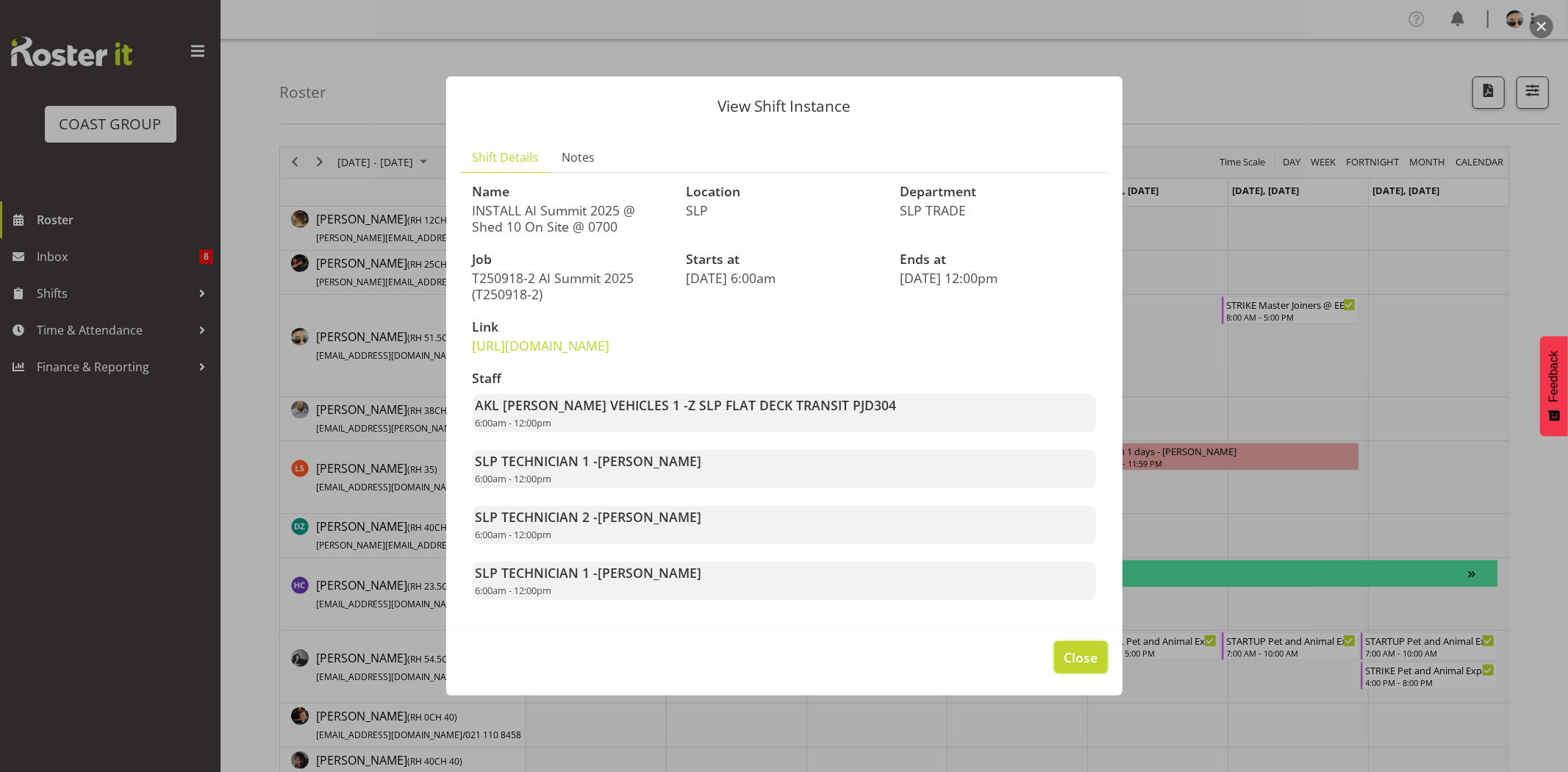
click at [1082, 666] on span "Close" at bounding box center [1081, 656] width 34 height 19
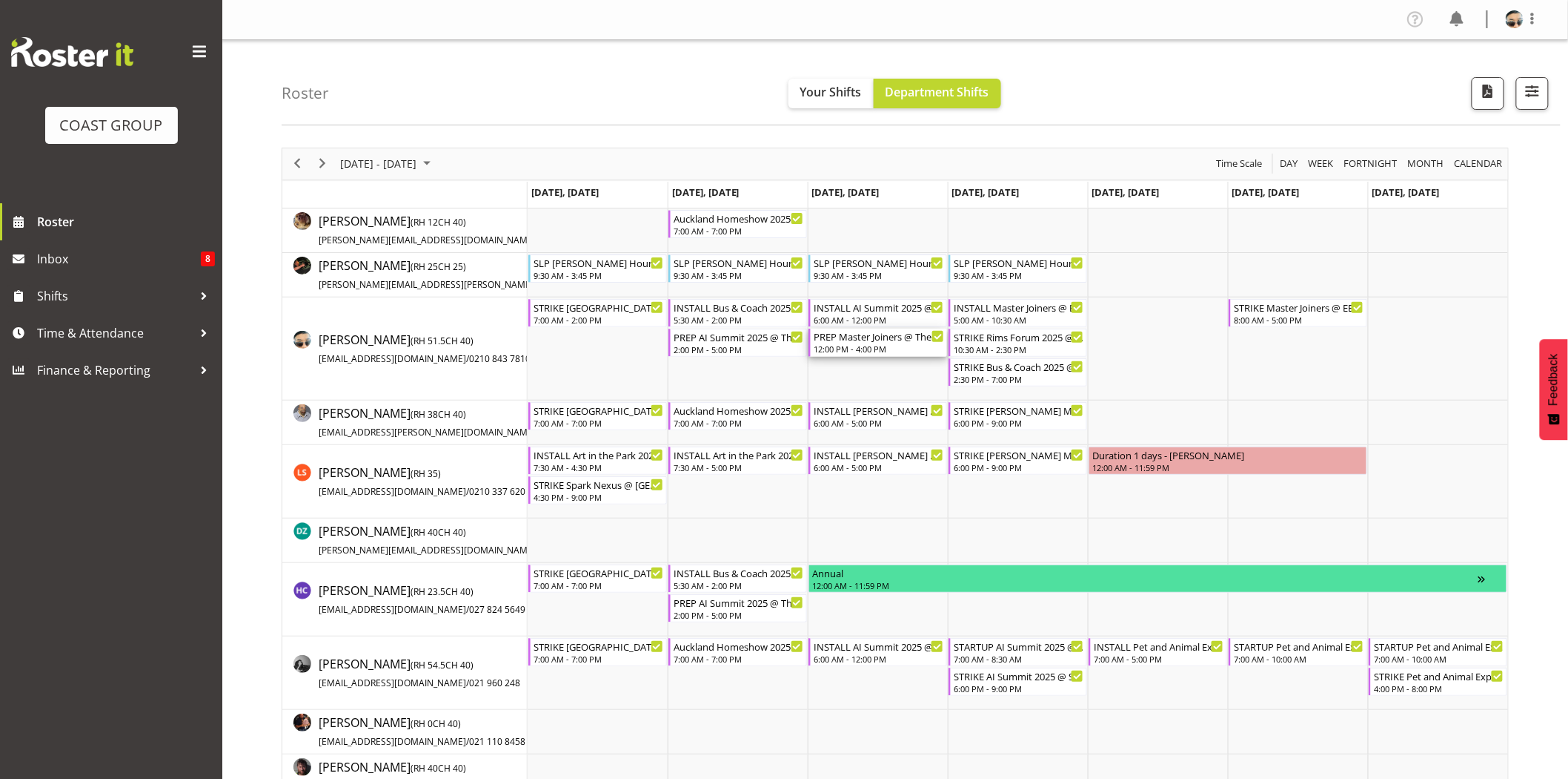
click at [894, 341] on div "PREP Master Joiners @ The Workshop" at bounding box center [879, 336] width 130 height 14
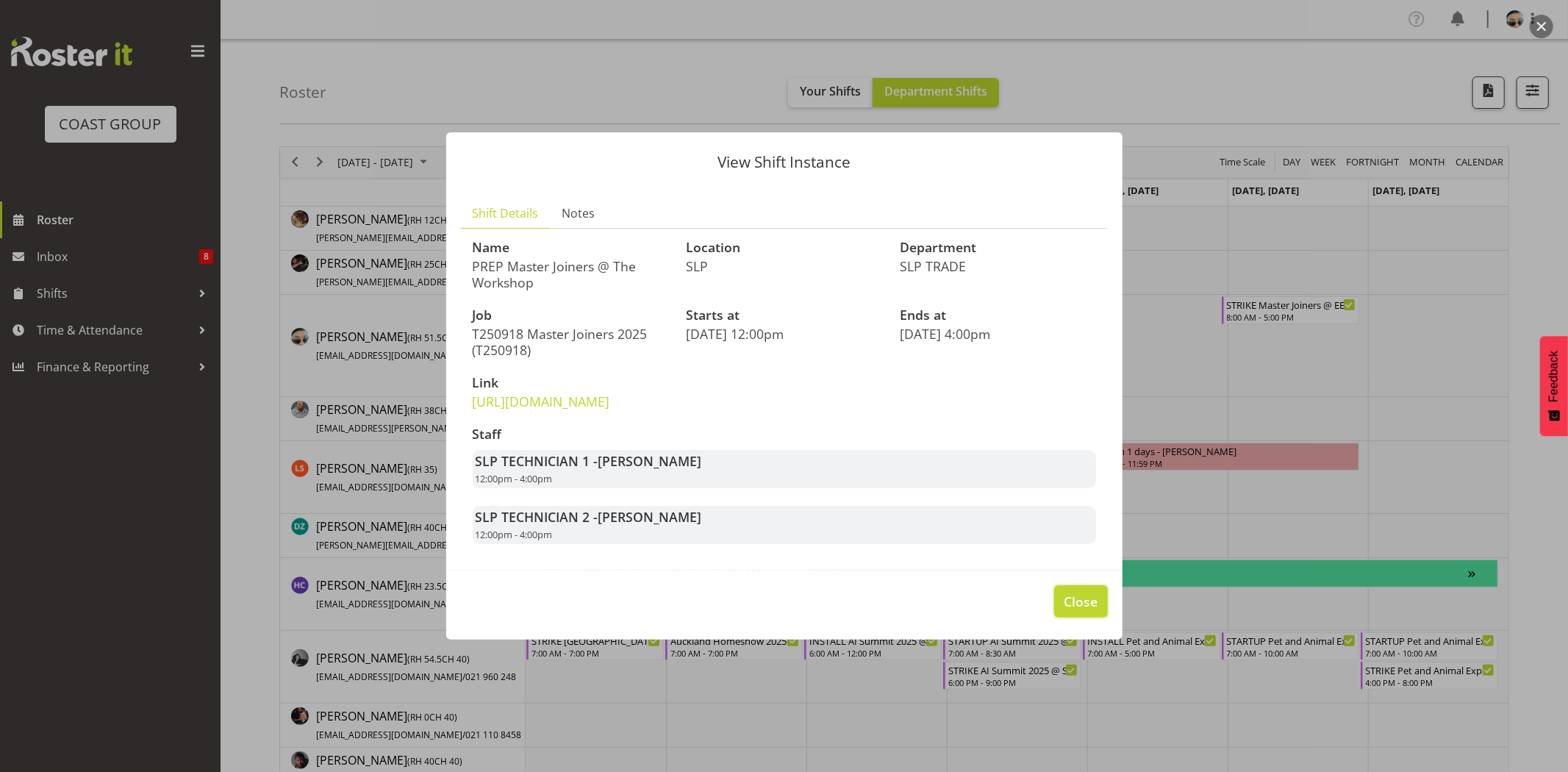
click at [1085, 610] on span "Close" at bounding box center [1081, 601] width 34 height 19
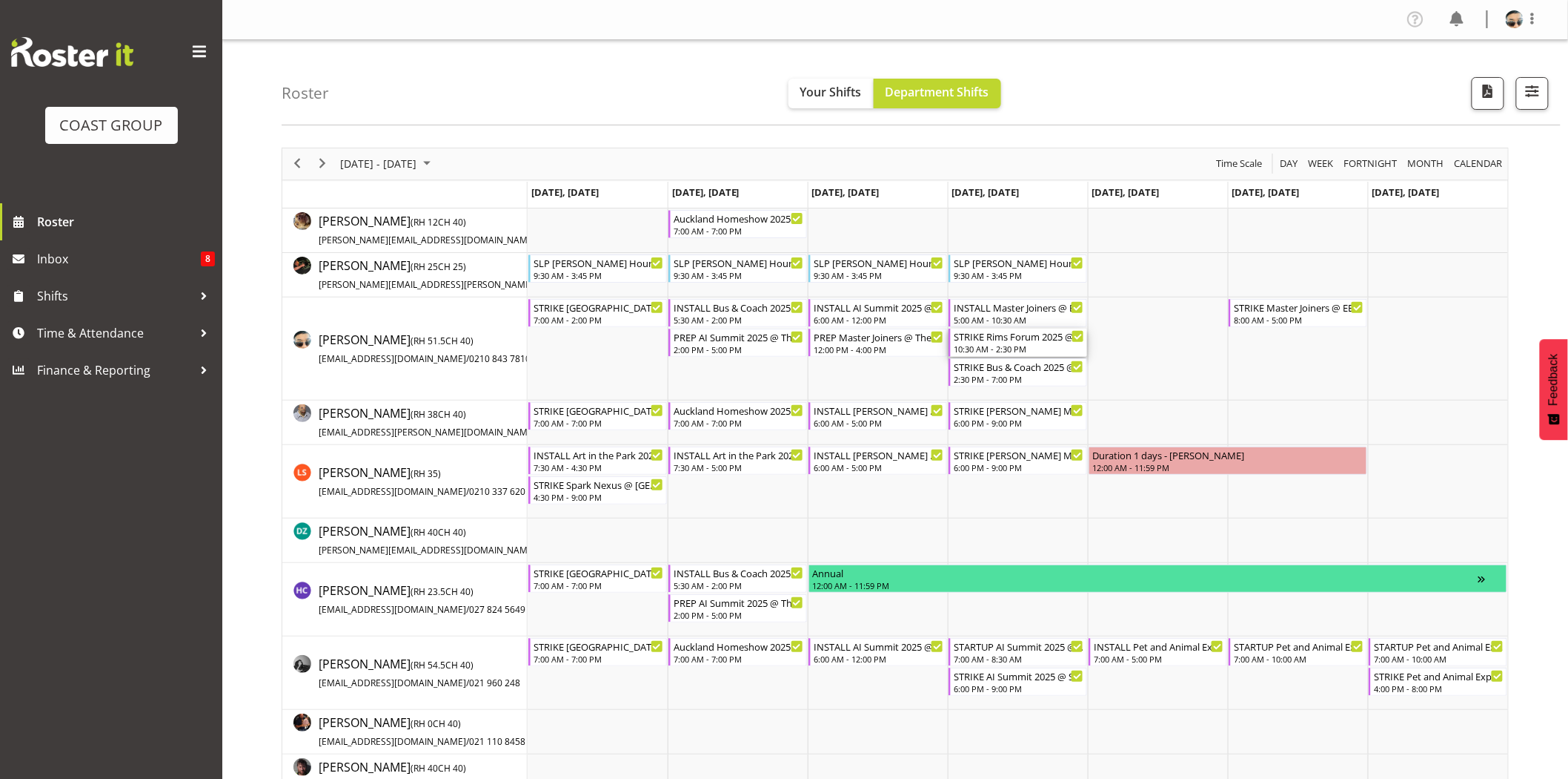
click at [1005, 335] on div "STRIKE Rims Forum 2025 @ Energy Events Center On Site @ 1330" at bounding box center [1019, 336] width 130 height 14
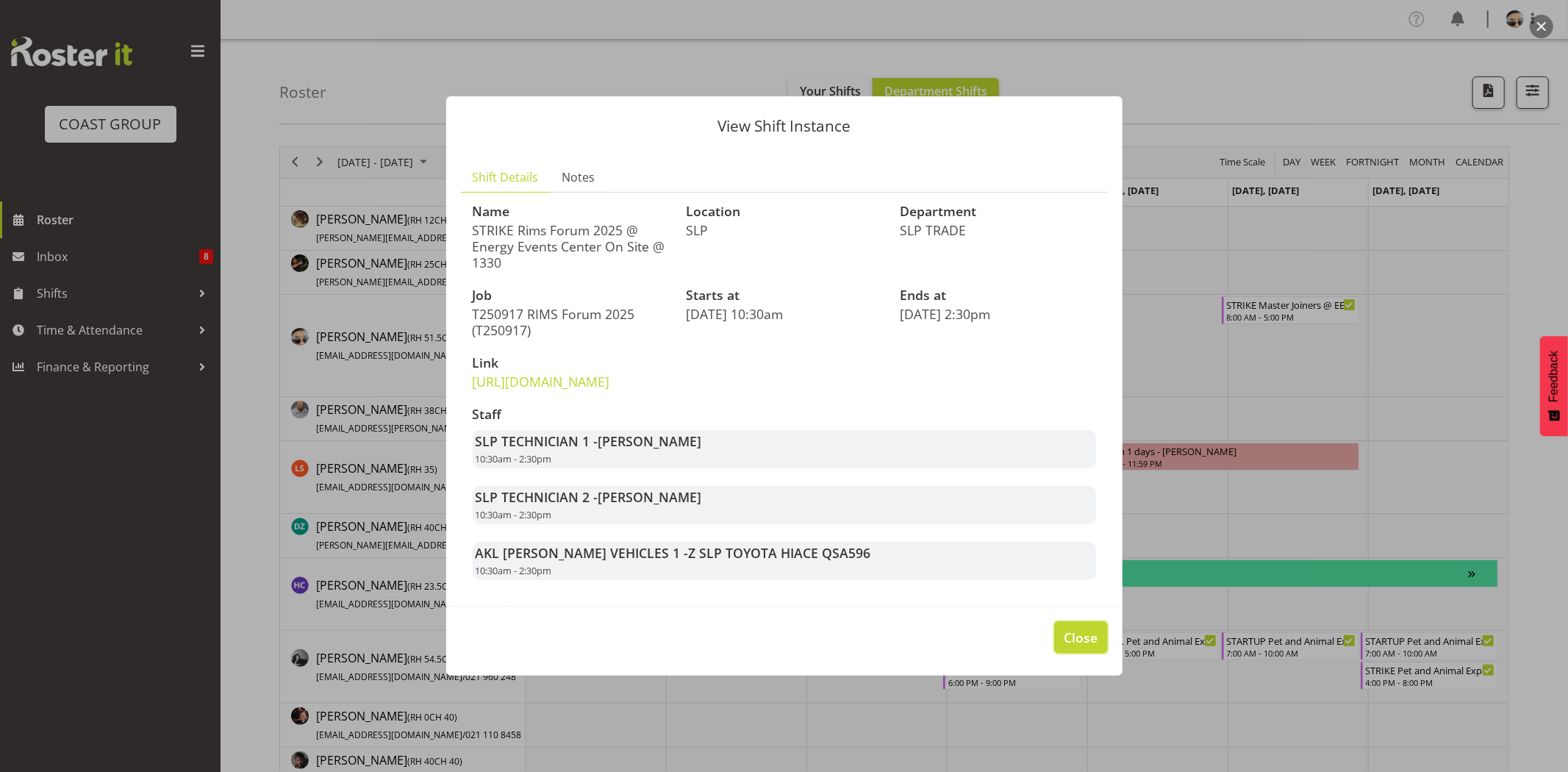
click at [1093, 646] on span "Close" at bounding box center [1081, 636] width 34 height 19
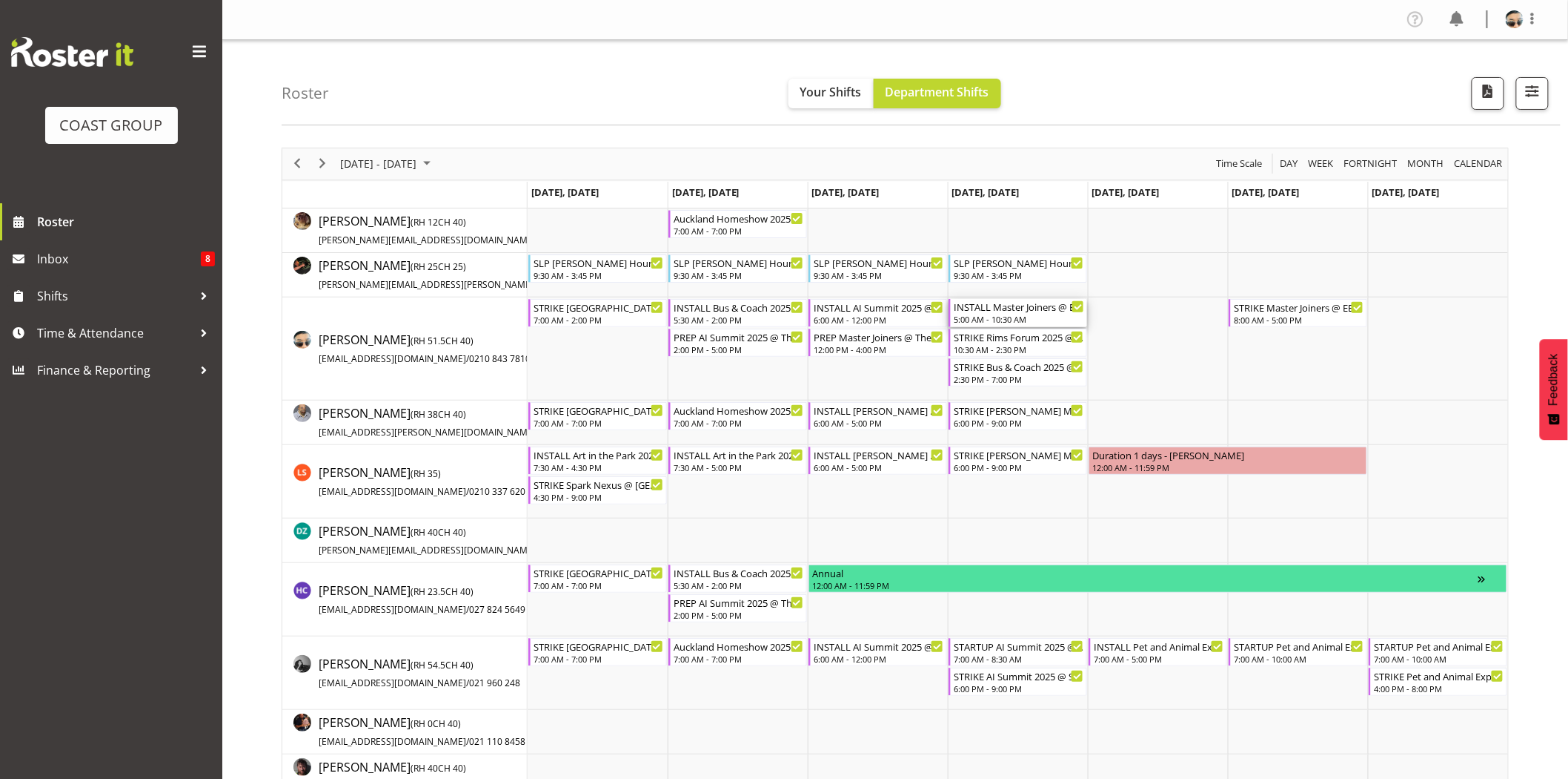
click at [1011, 307] on div "INSTALL Master Joiners @ EEC Rotorua On Site @ TBC" at bounding box center [1019, 306] width 130 height 14
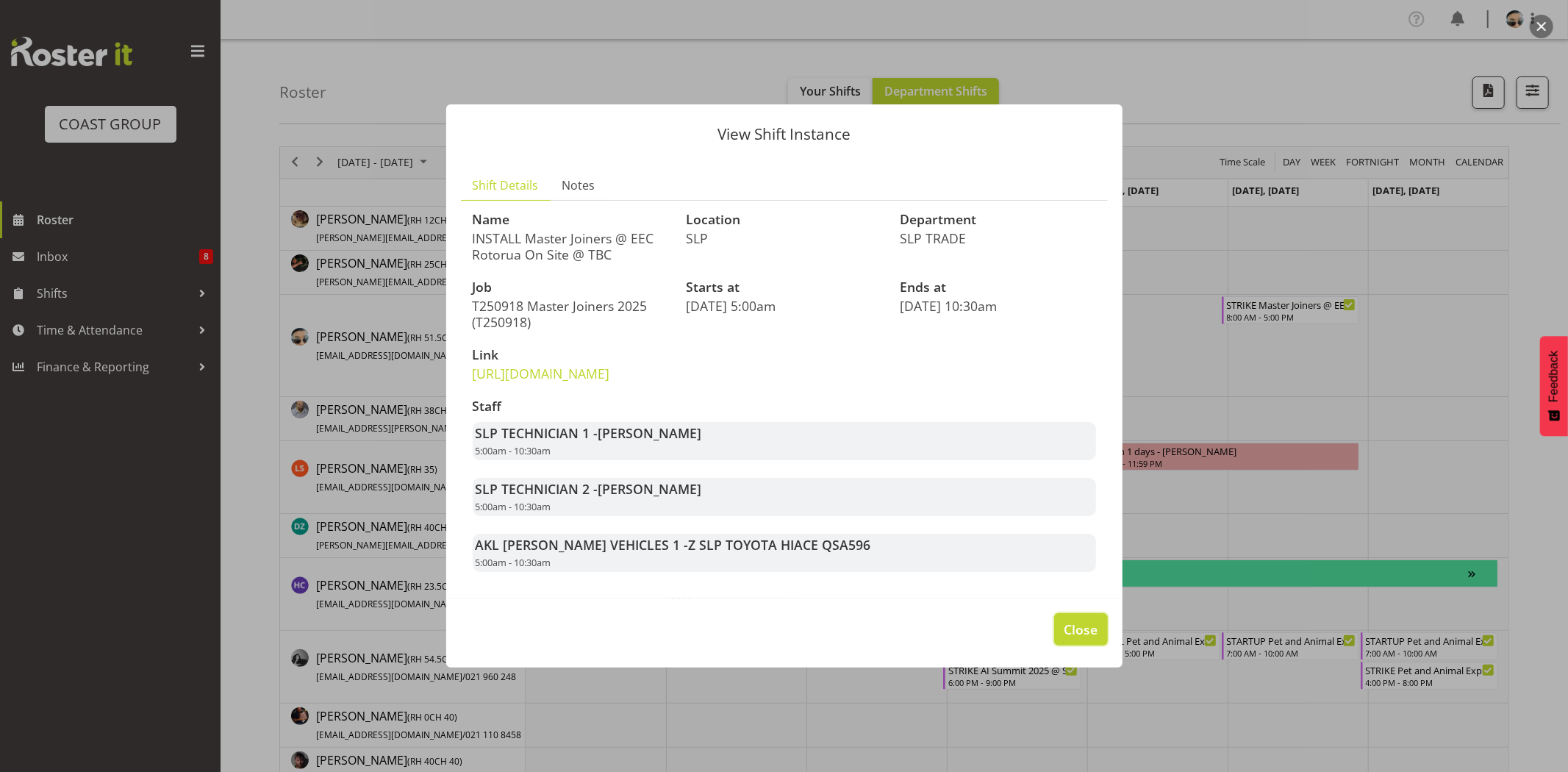
click at [1092, 638] on span "Close" at bounding box center [1081, 628] width 34 height 19
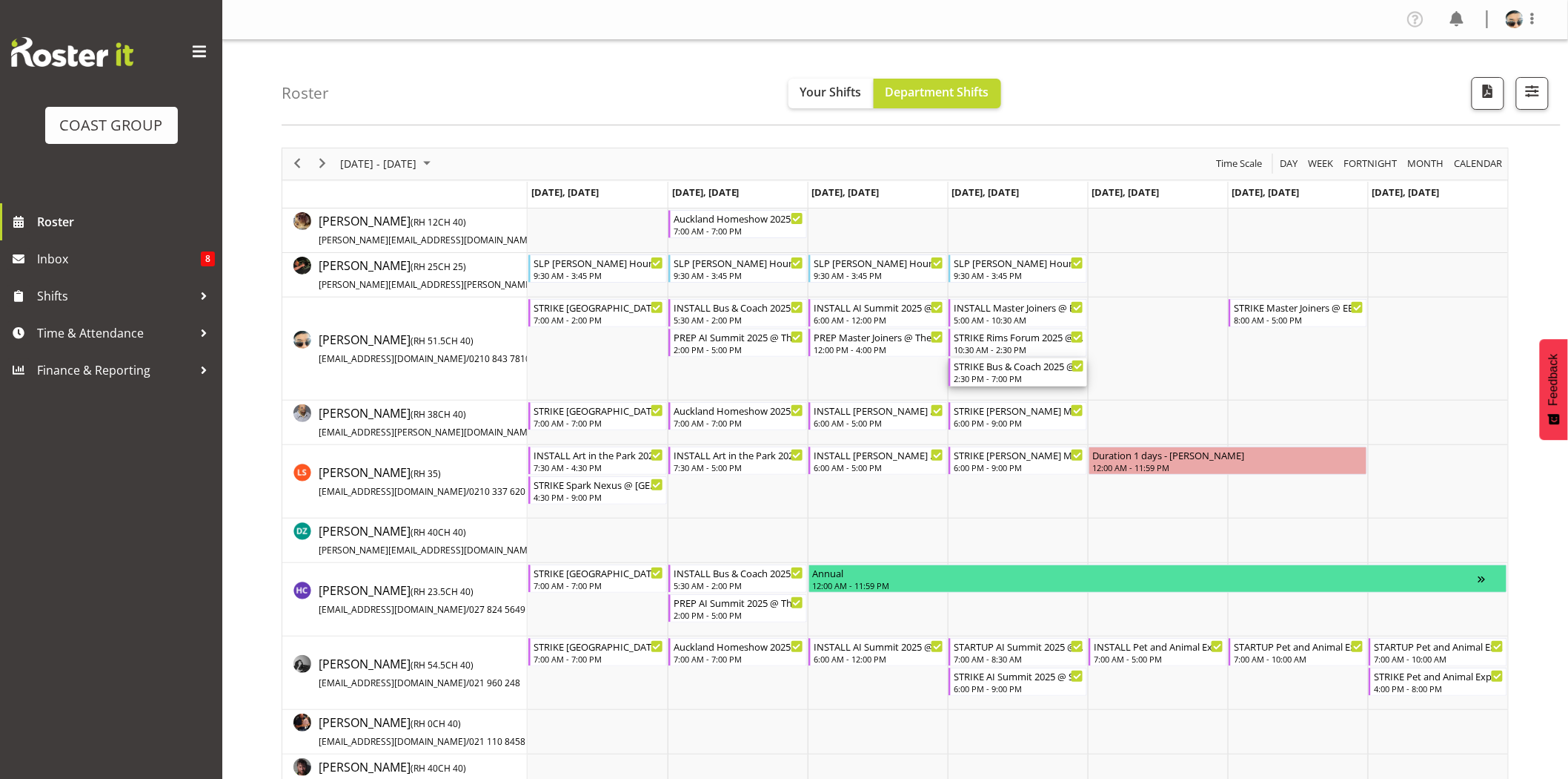
click at [1047, 376] on div "2:30 PM - 7:00 PM" at bounding box center [1019, 378] width 130 height 12
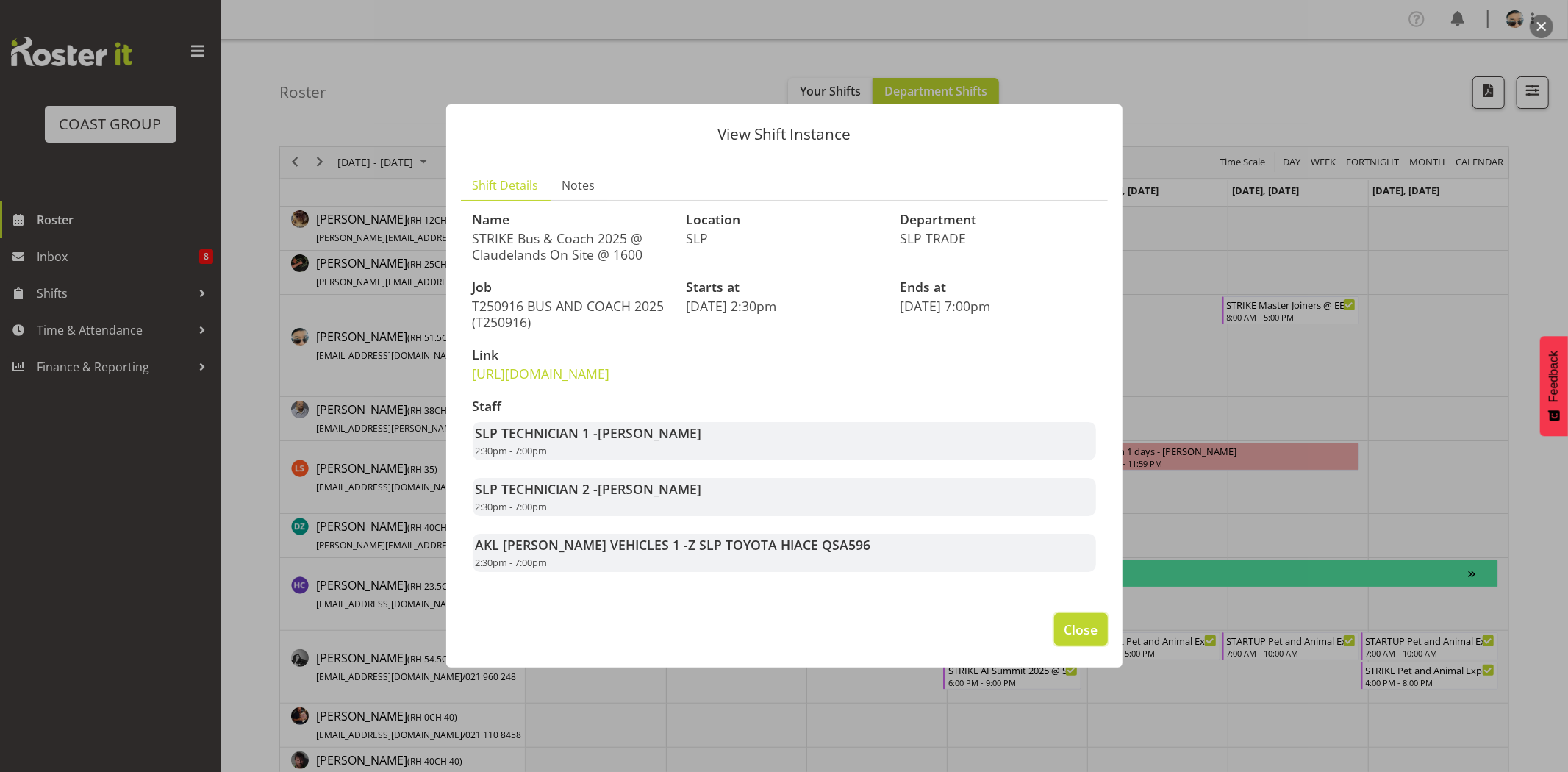
click at [1088, 638] on span "Close" at bounding box center [1081, 628] width 34 height 19
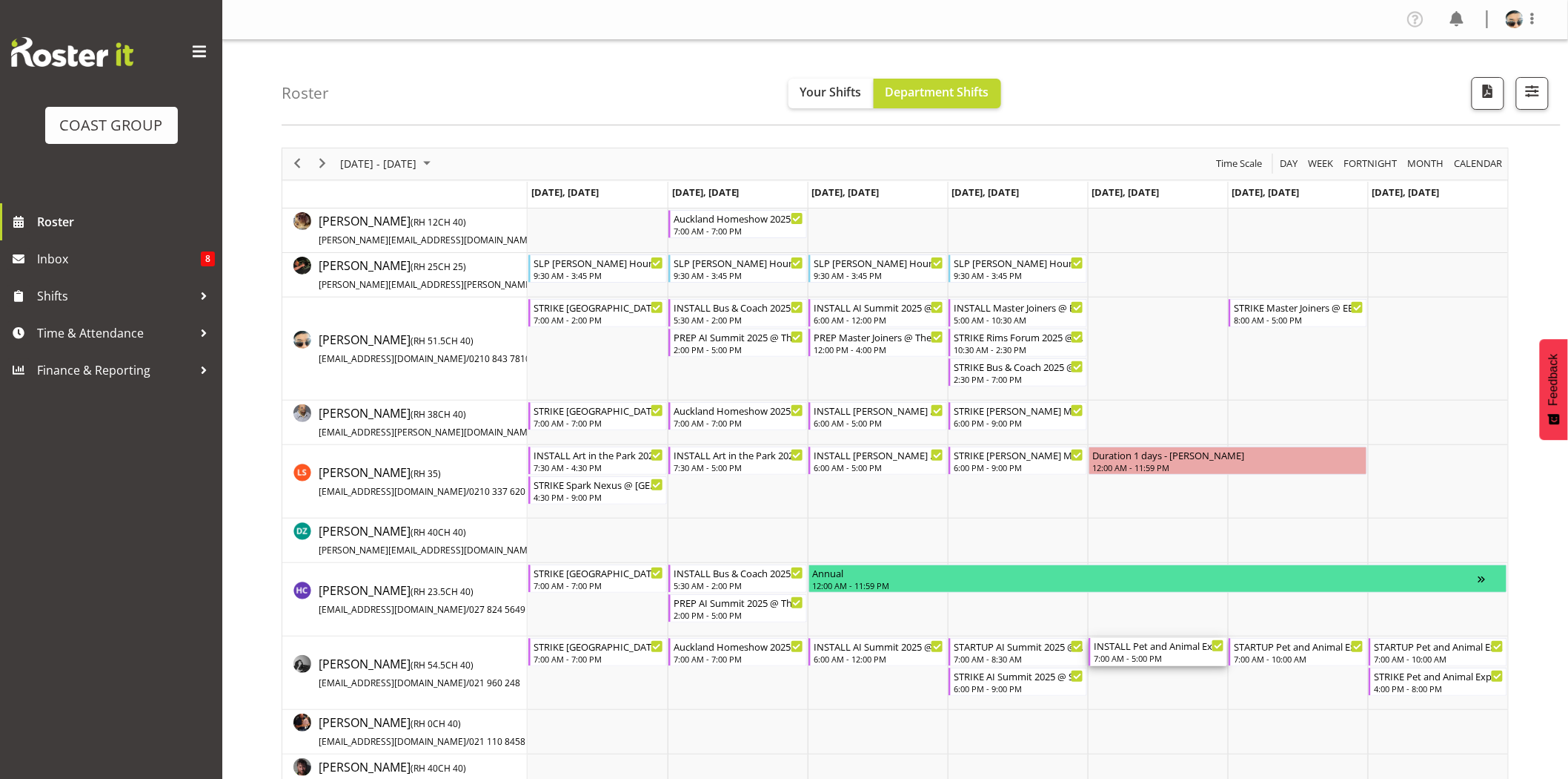
click at [1097, 660] on div "7:00 AM - 5:00 PM" at bounding box center [1159, 658] width 130 height 12
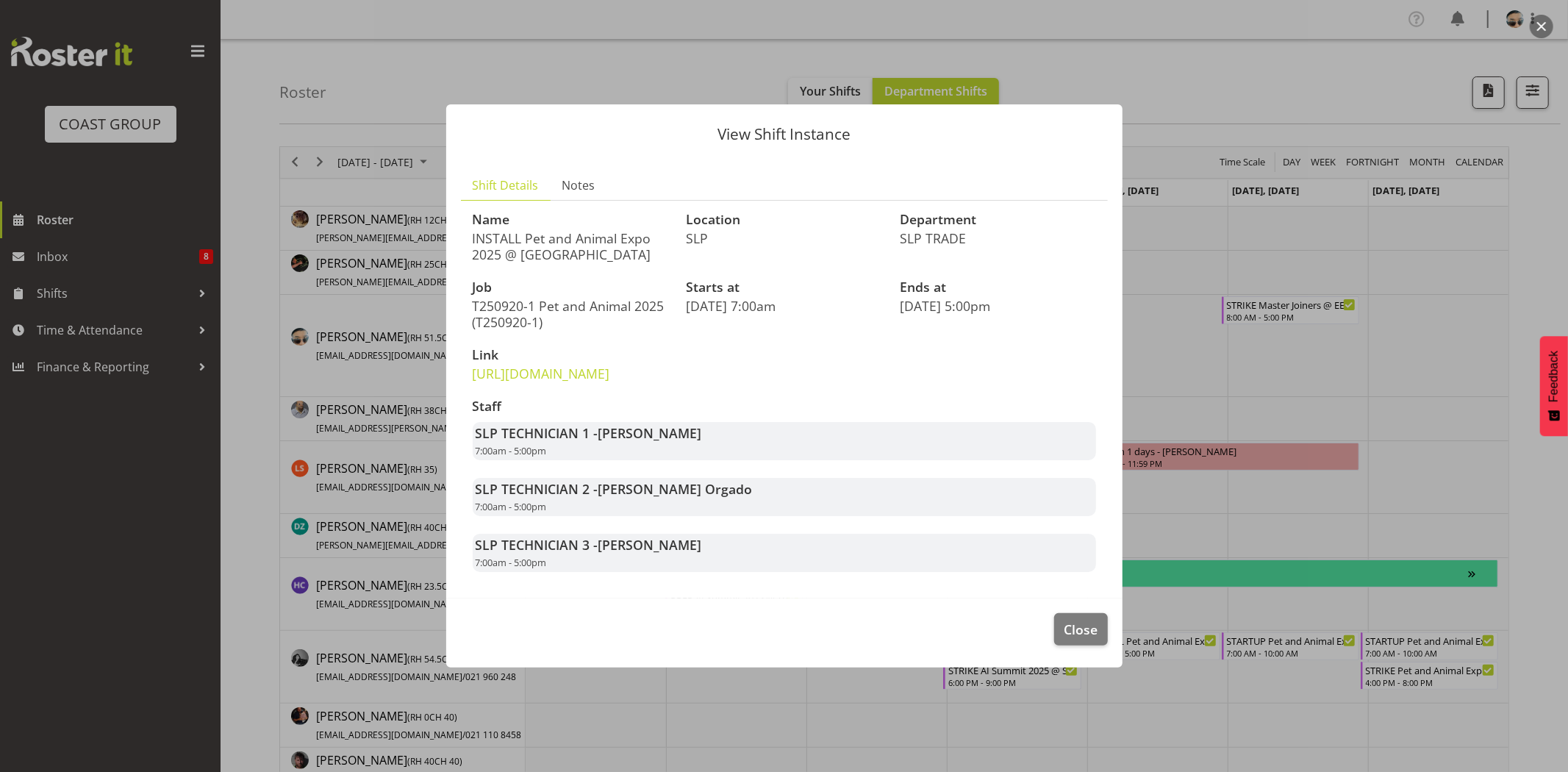
drag, startPoint x: 1088, startPoint y: 654, endPoint x: 1125, endPoint y: 399, distance: 257.7
click at [1125, 399] on body "COAST GROUP Roster Inbox 8 Shifts Time & Attendance Finance & Reporting Profile…" at bounding box center [784, 386] width 1568 height 772
click at [1087, 638] on span "Close" at bounding box center [1081, 628] width 34 height 19
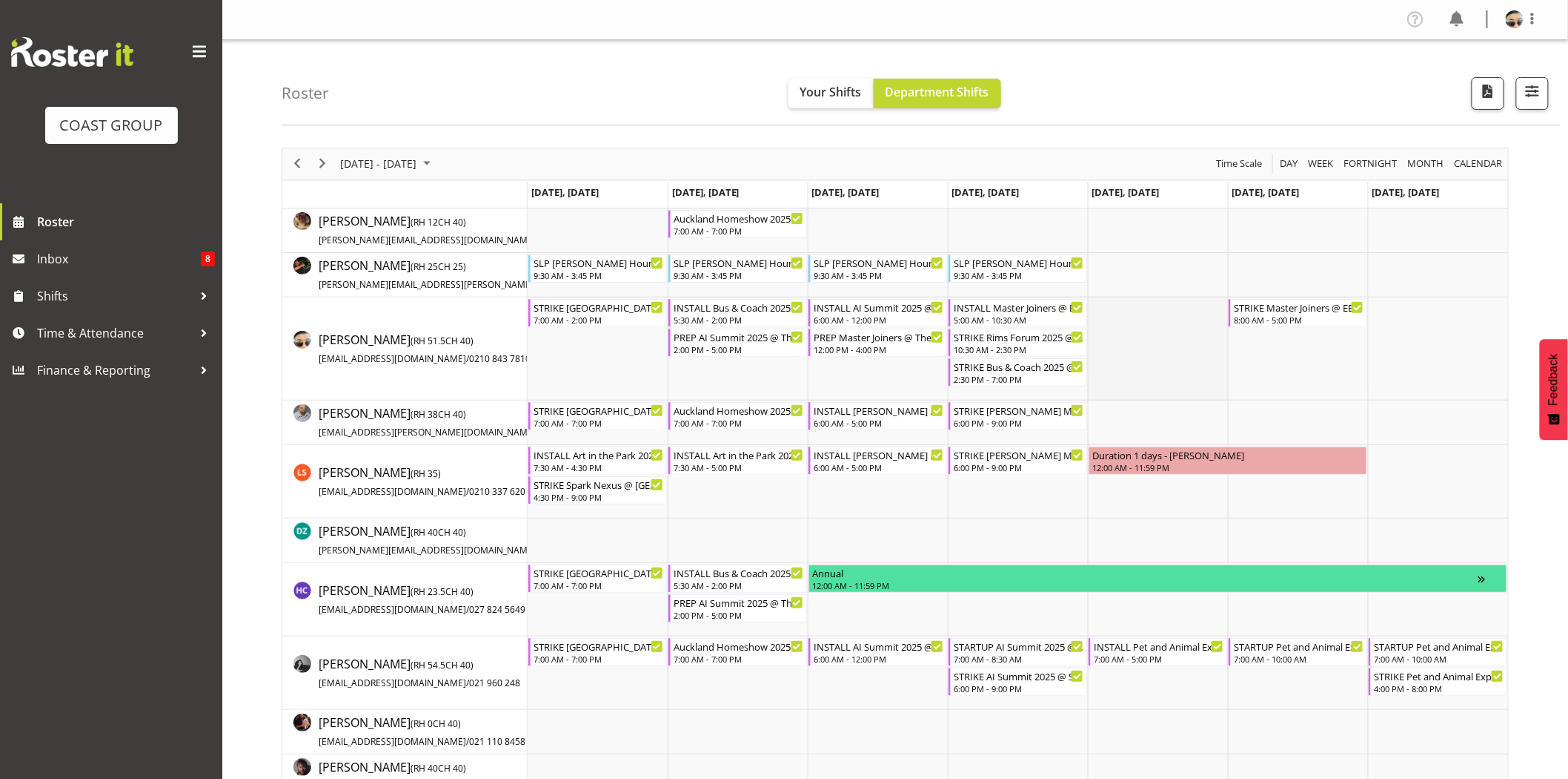
click at [1190, 384] on td "Timeline Week of September 15, 2025" at bounding box center [1158, 349] width 140 height 103
click at [1183, 388] on td "Timeline Week of September 15, 2025" at bounding box center [1158, 349] width 140 height 103
click at [594, 161] on div "[DATE] - [DATE] [DATE] Day Week Fortnight Month calendar Month Agenda Time Scale" at bounding box center [895, 164] width 1226 height 31
click at [325, 171] on span "Next" at bounding box center [322, 163] width 18 height 18
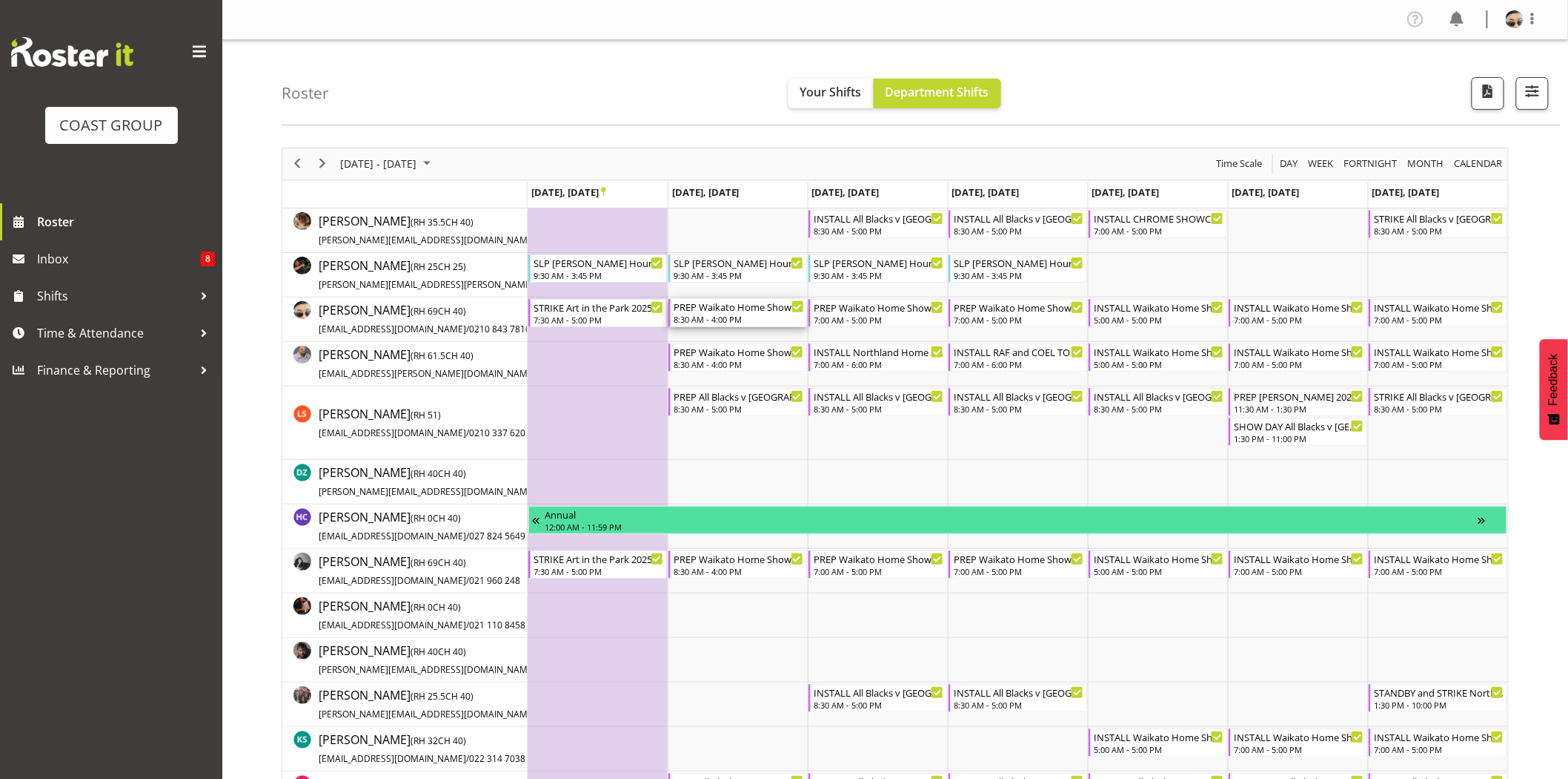
click at [724, 316] on div "8:30 AM - 4:00 PM" at bounding box center [739, 318] width 130 height 12
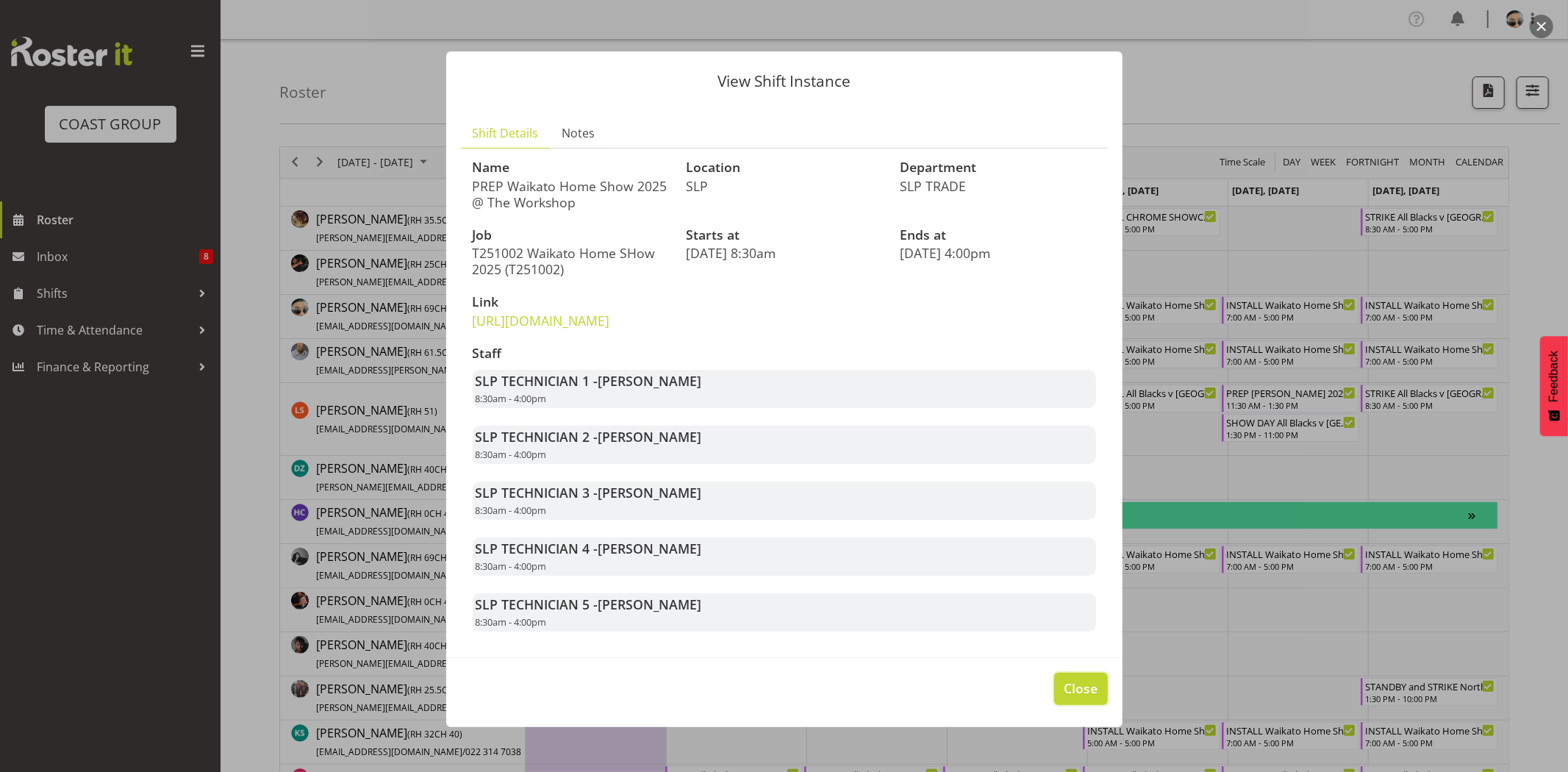
click at [1082, 697] on span "Close" at bounding box center [1081, 688] width 34 height 19
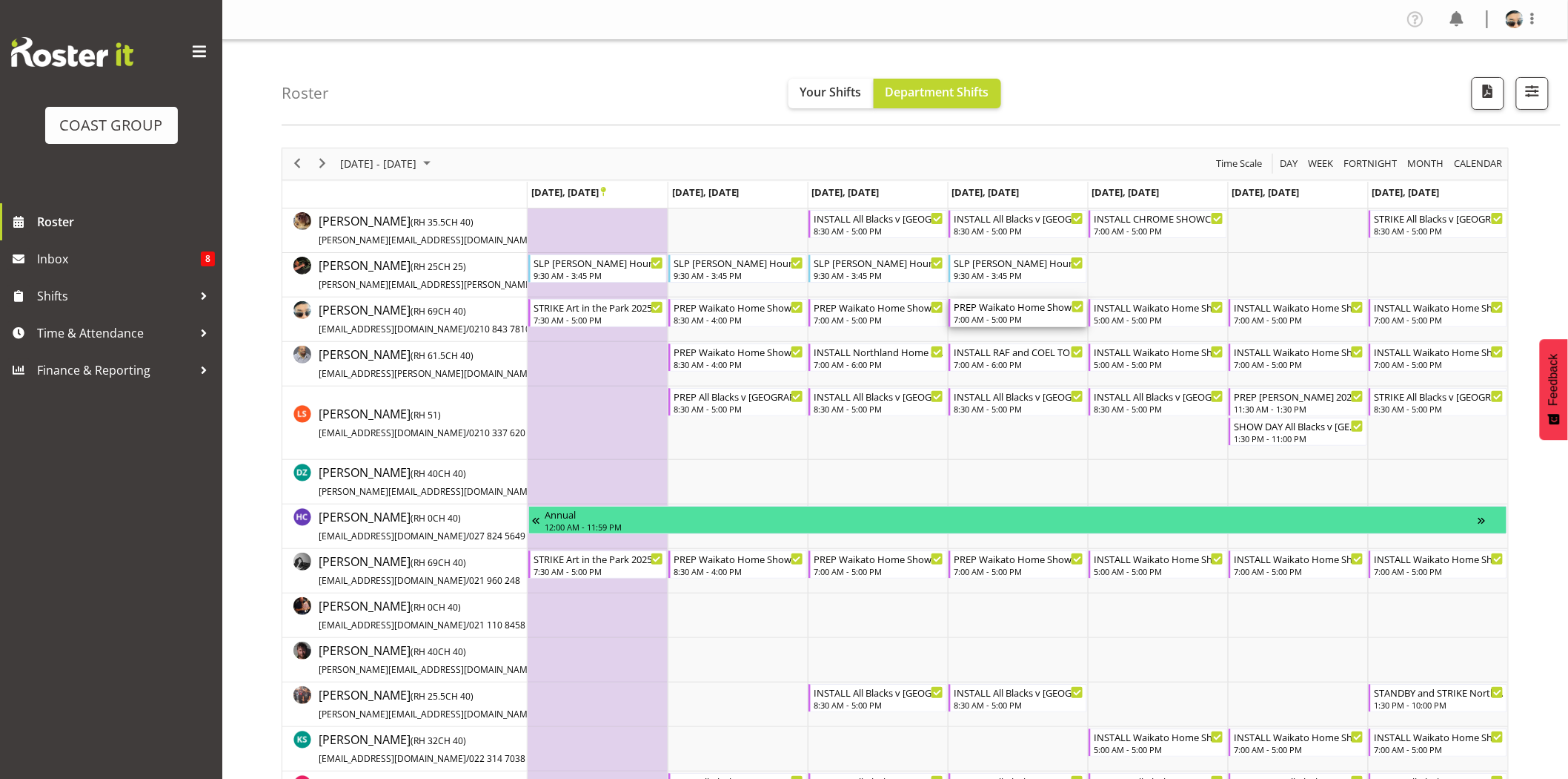
click at [996, 317] on div "7:00 AM - 5:00 PM" at bounding box center [1019, 318] width 130 height 12
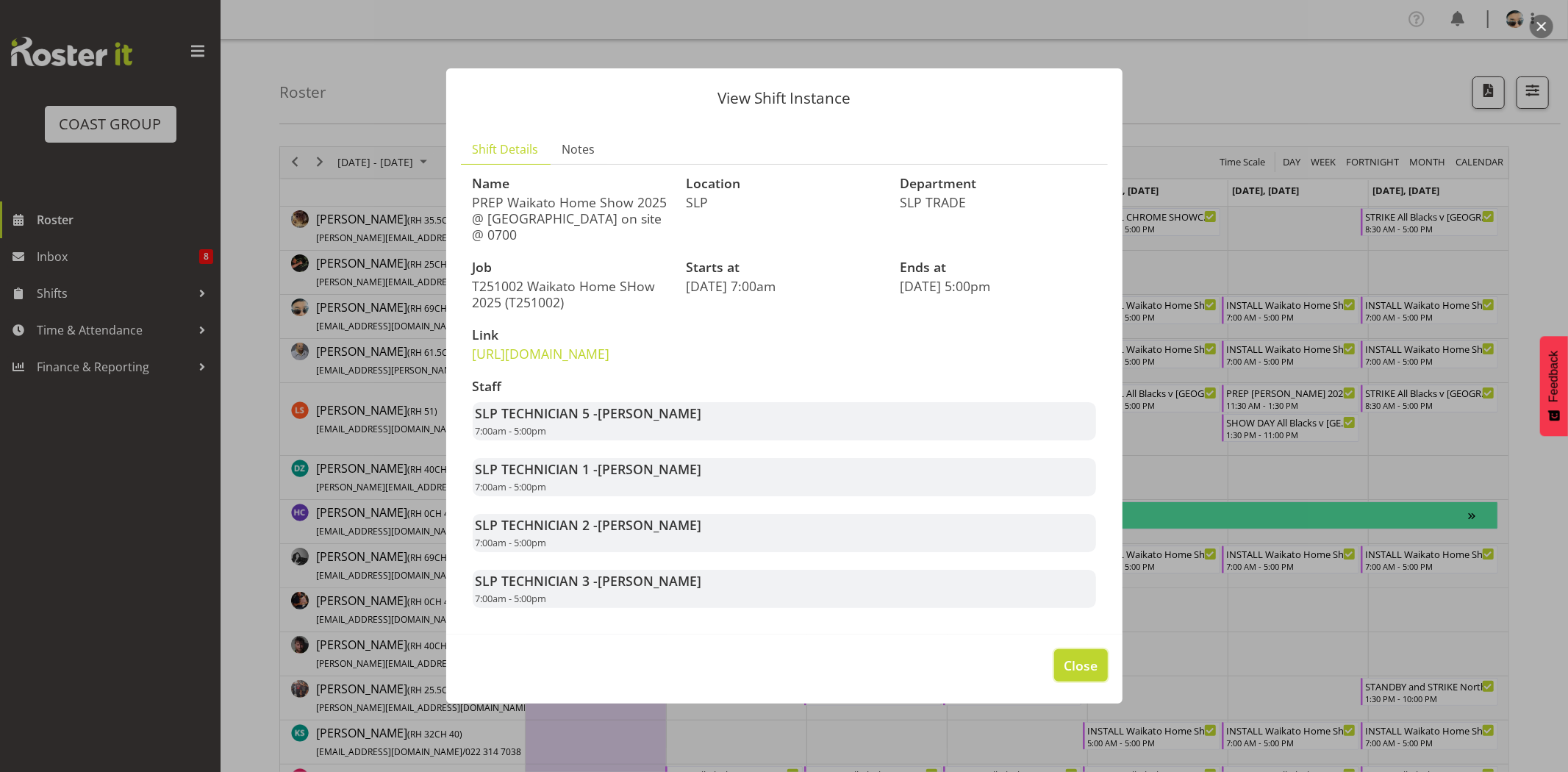
click at [1092, 669] on span "Close" at bounding box center [1081, 664] width 34 height 19
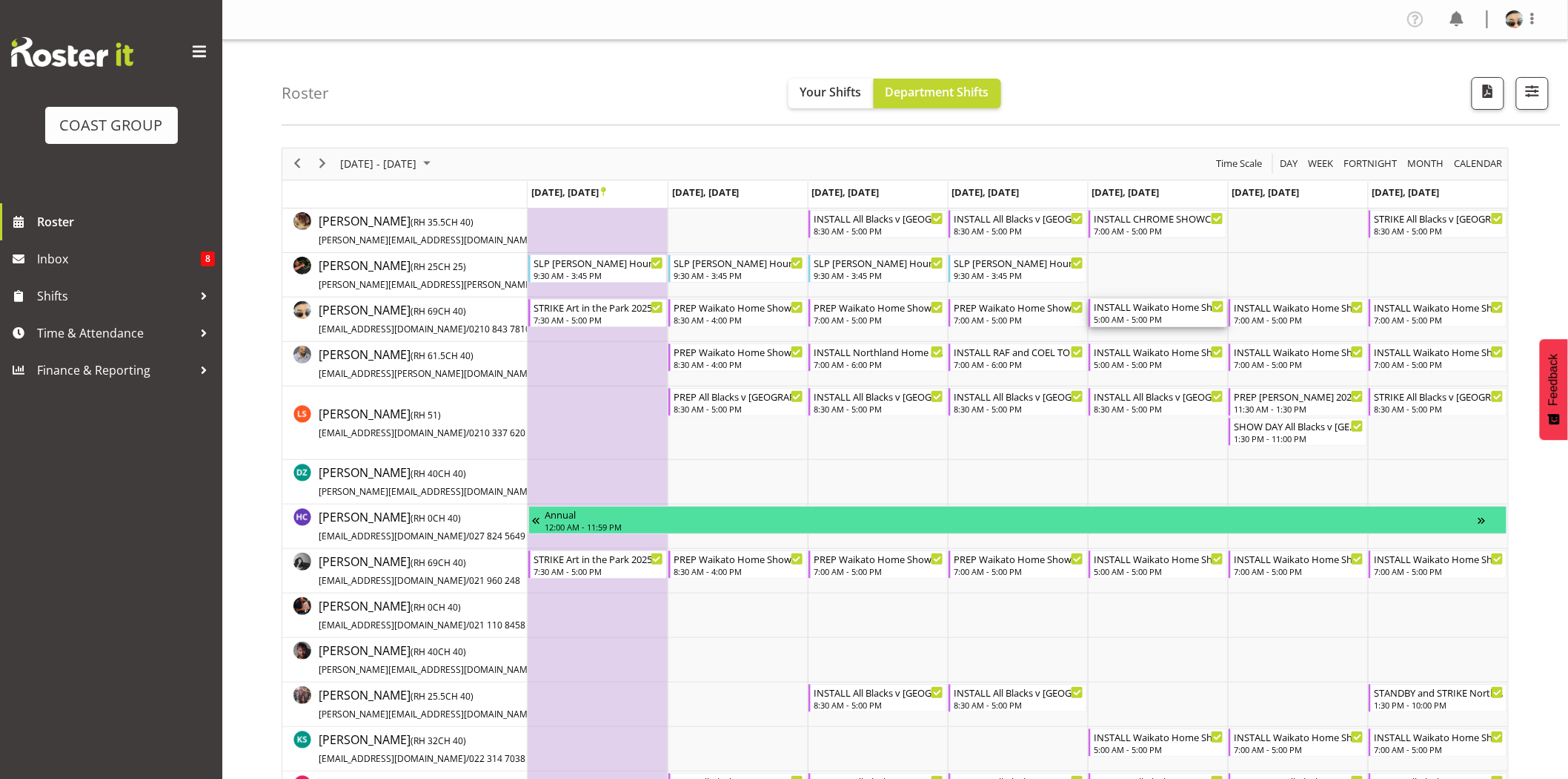
click at [1163, 320] on div "5:00 AM - 5:00 PM" at bounding box center [1159, 318] width 130 height 12
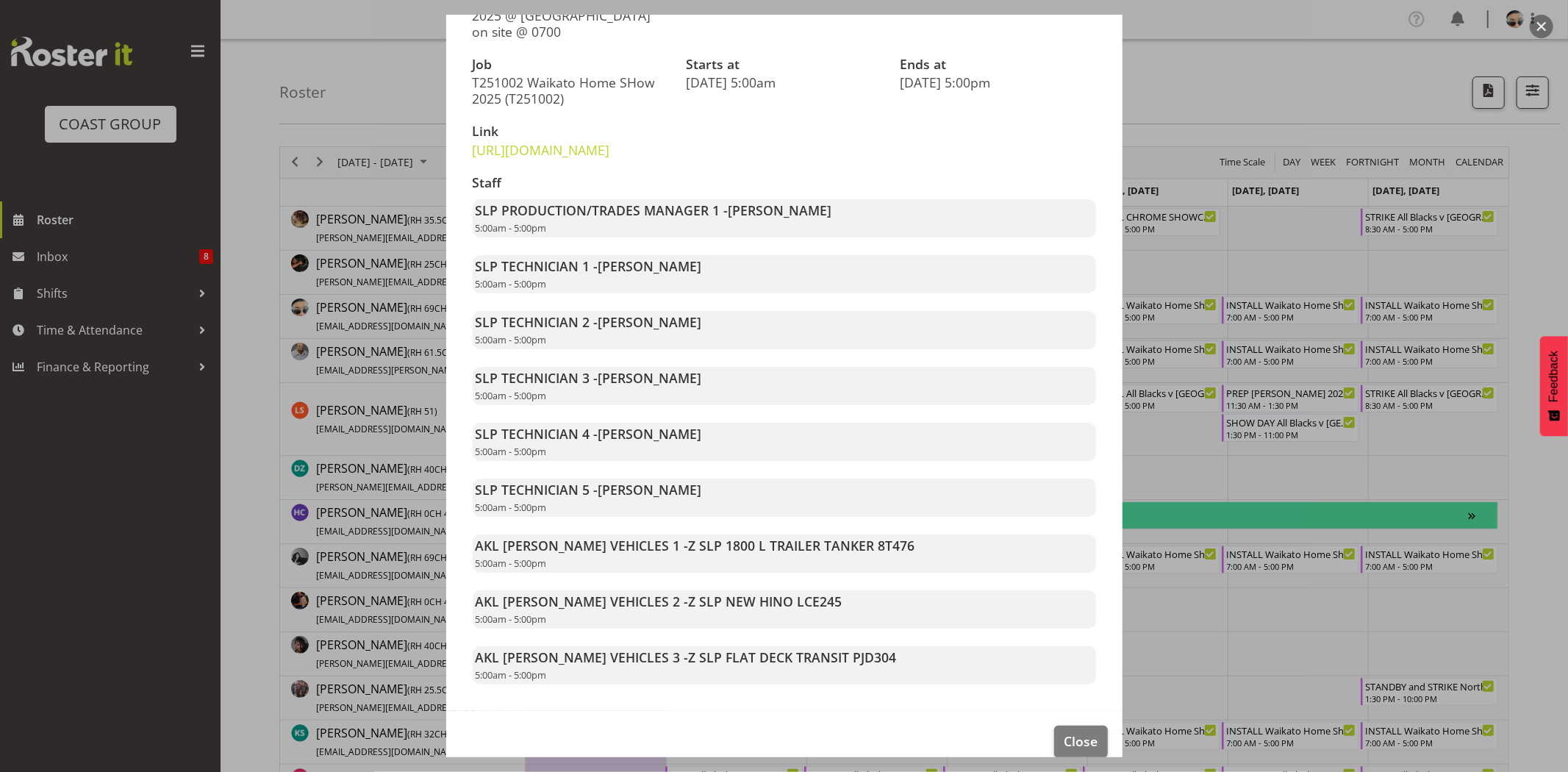
scroll to position [191, 0]
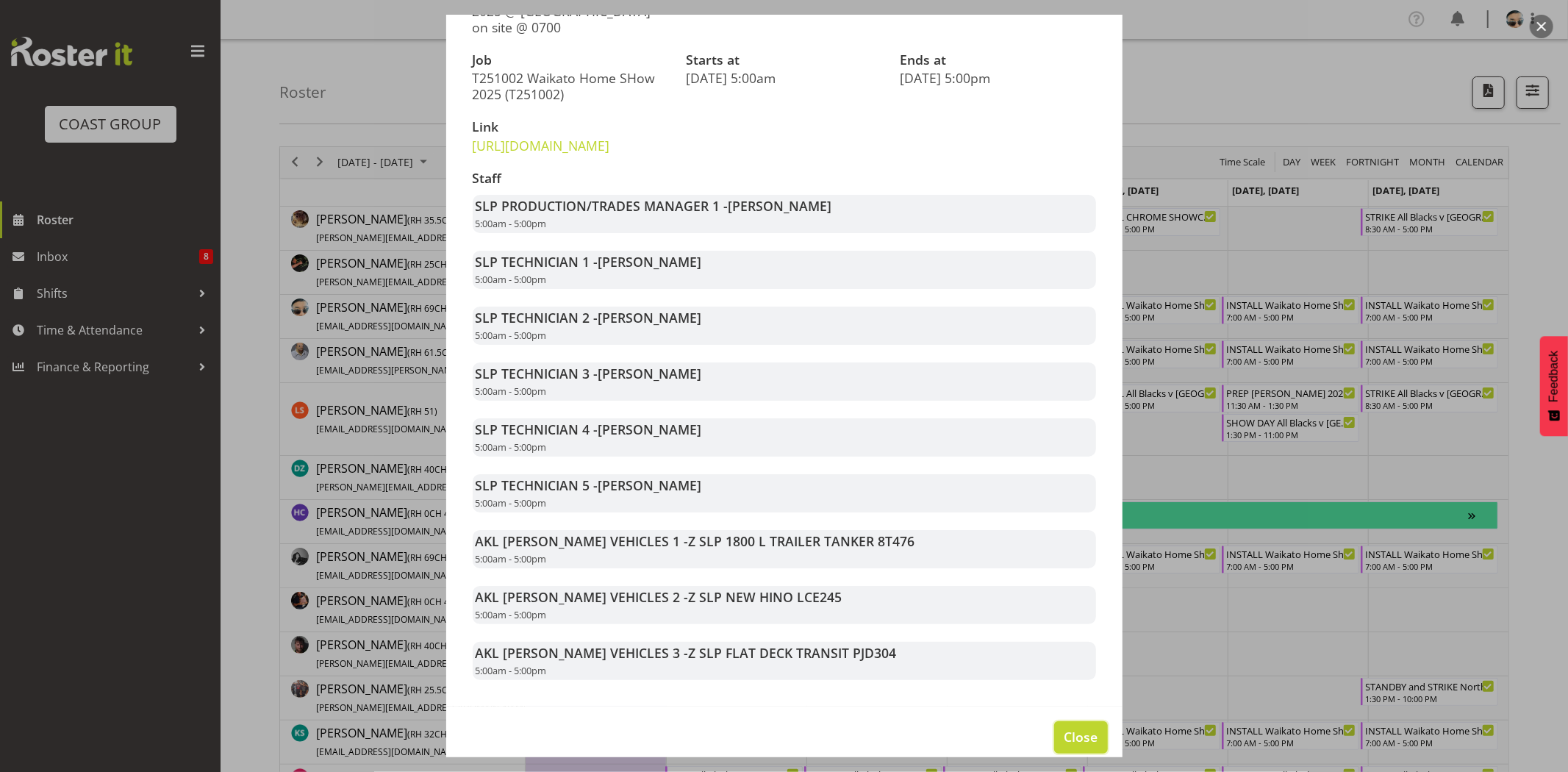
click at [1084, 753] on button "Close" at bounding box center [1080, 737] width 53 height 32
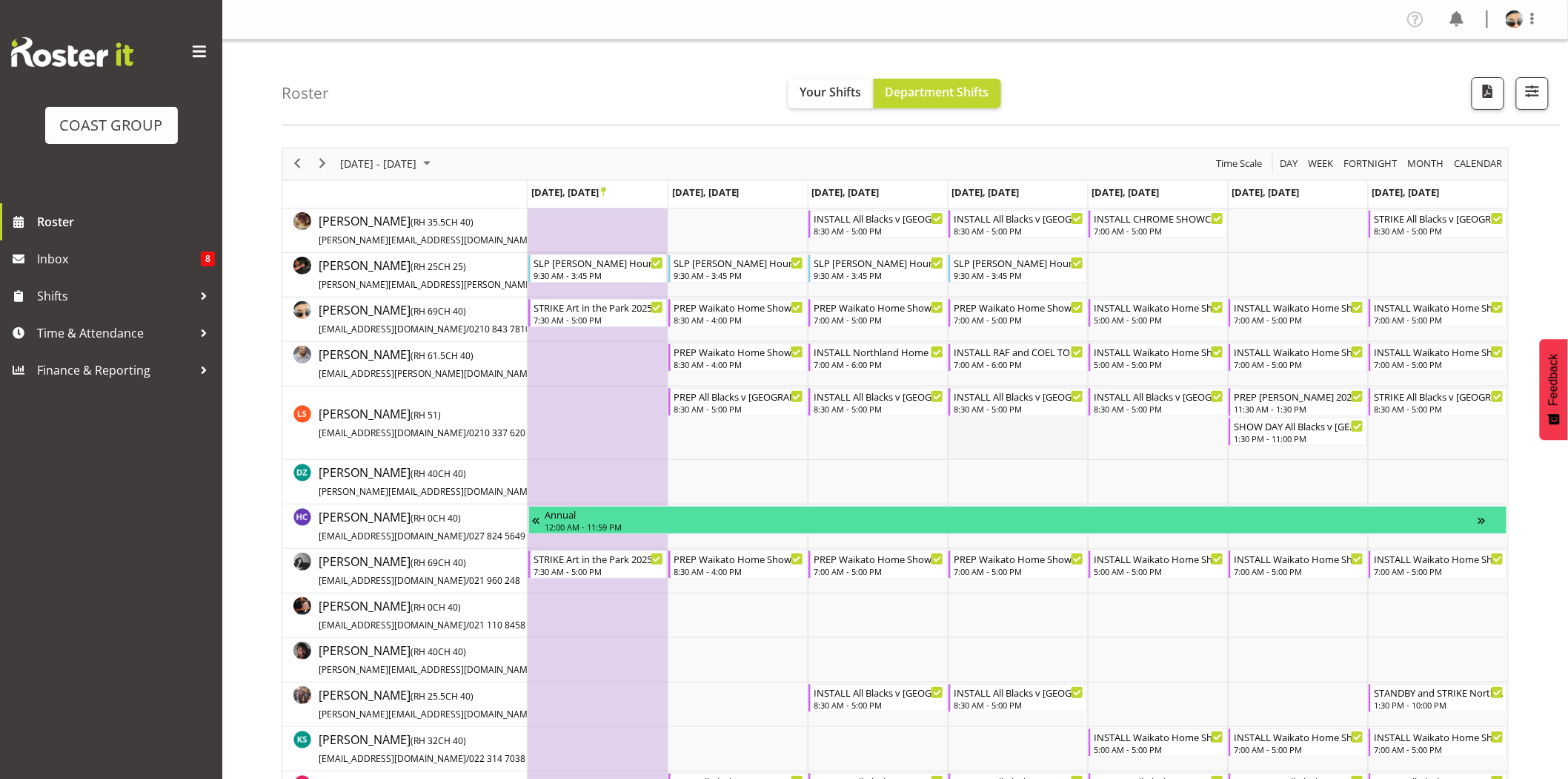
click at [1051, 445] on td "Timeline Week of September 22, 2025" at bounding box center [1018, 422] width 140 height 73
click at [1277, 319] on div "7:00 AM - 5:00 PM" at bounding box center [1299, 318] width 130 height 12
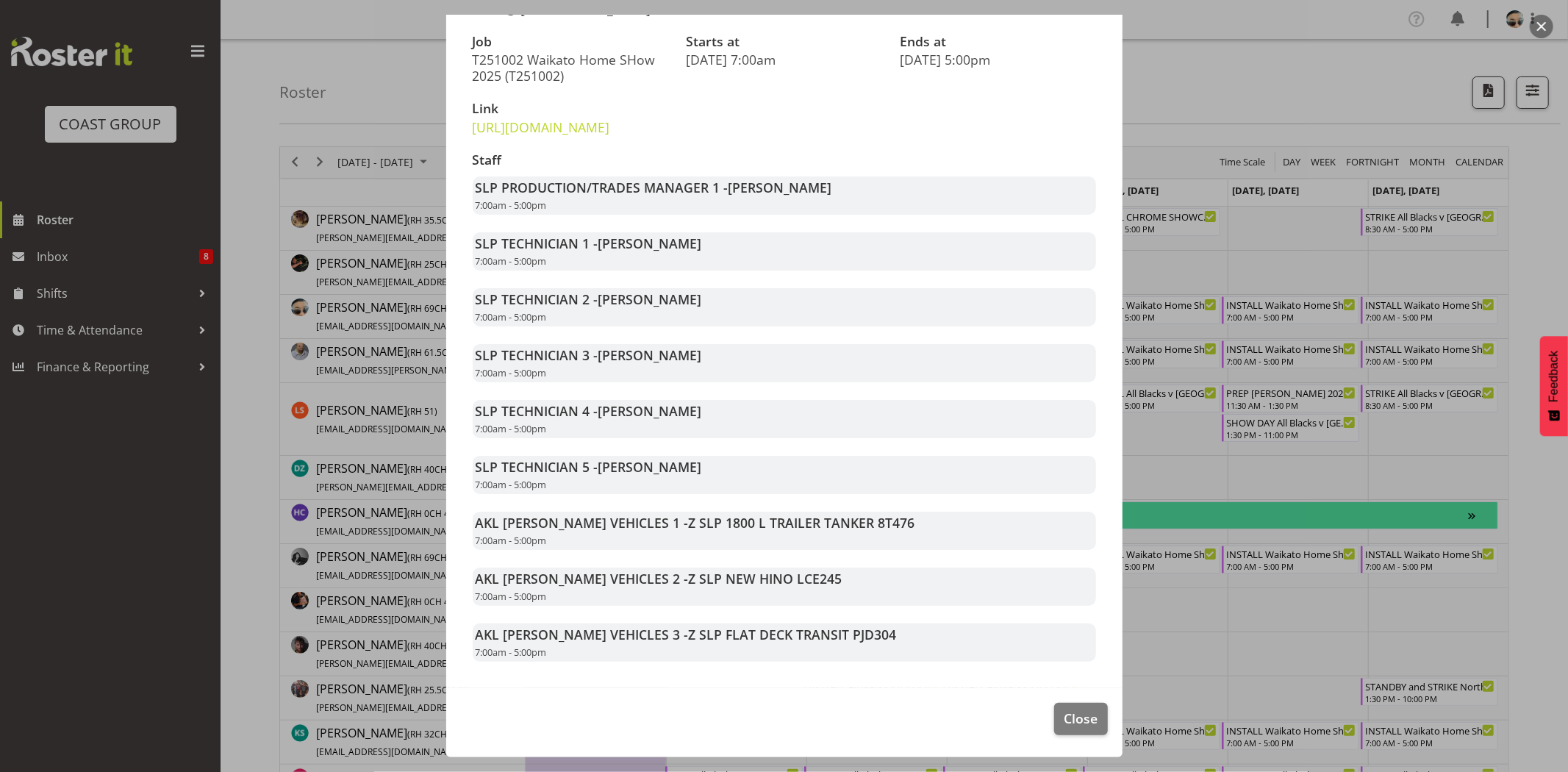
scroll to position [224, 0]
click at [976, 476] on div "SLP TECHNICIAN 5 - [PERSON_NAME] 7:00am - 5:00pm" at bounding box center [784, 475] width 623 height 39
click at [1068, 711] on span "Close" at bounding box center [1081, 717] width 34 height 19
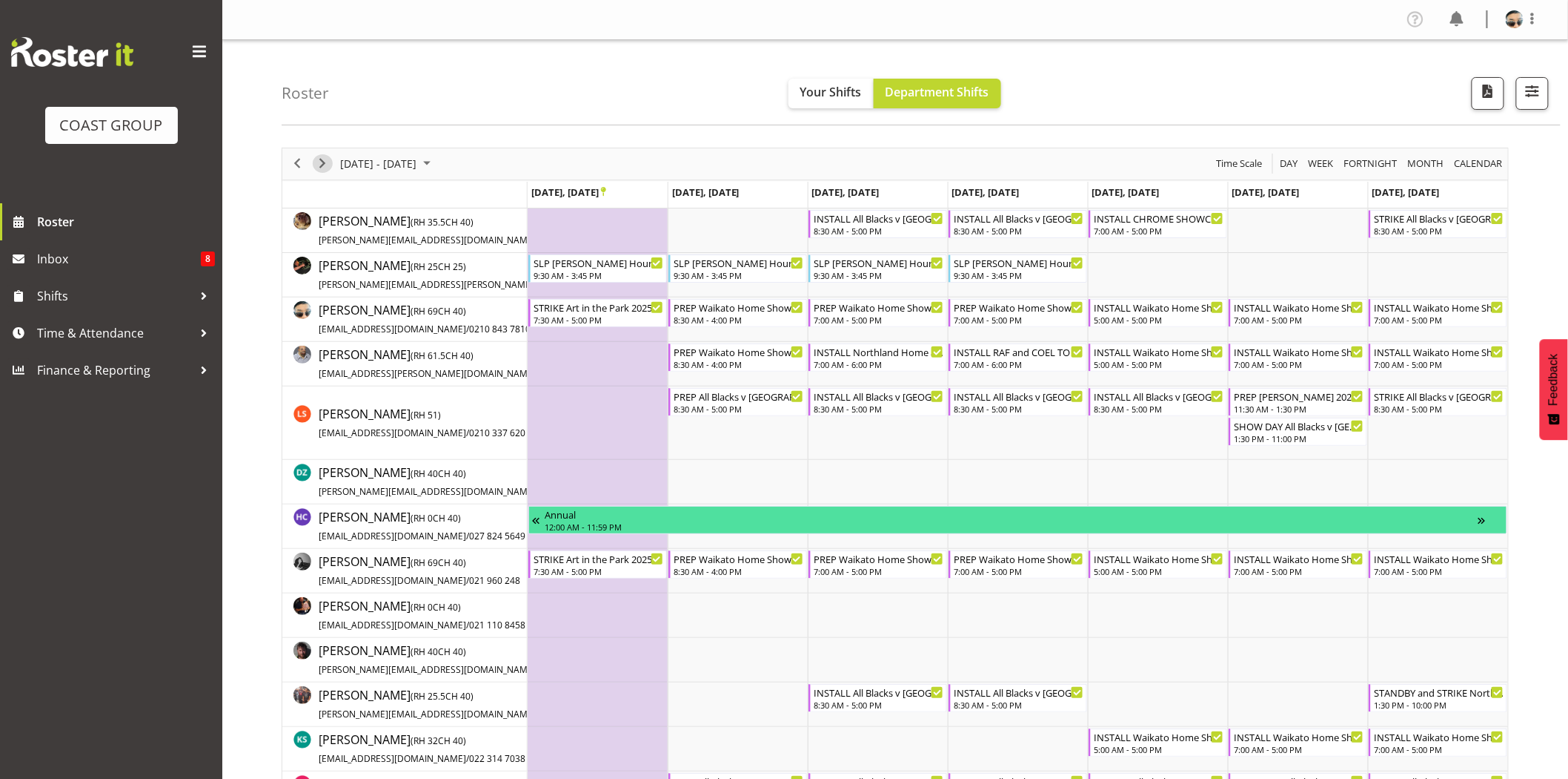
drag, startPoint x: 317, startPoint y: 168, endPoint x: 482, endPoint y: 2, distance: 234.1
click at [320, 168] on span "Next" at bounding box center [322, 163] width 18 height 18
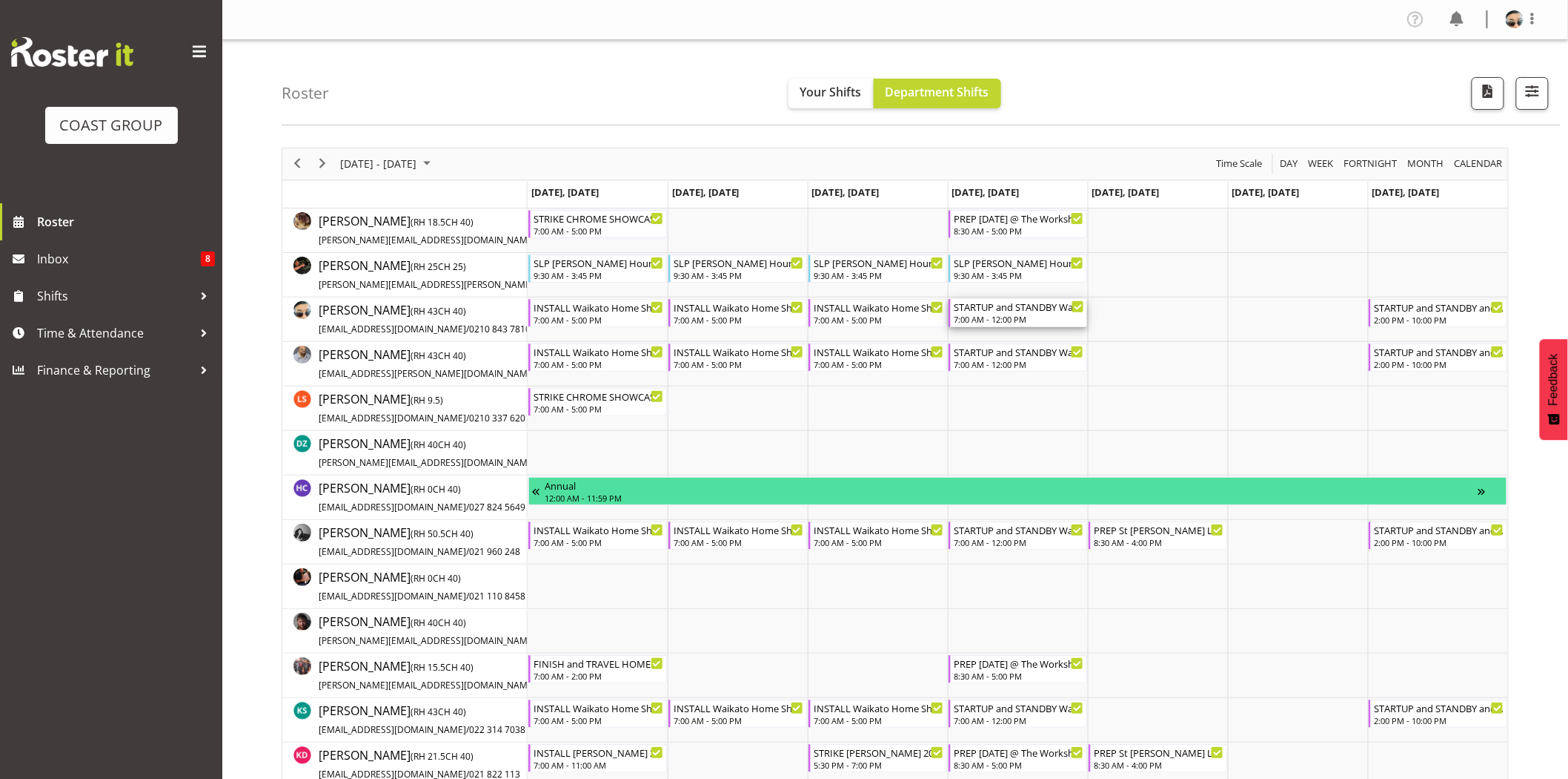
click at [1019, 305] on div "STARTUP and STANDBY Waikato Home Show 2025 @ [GEOGRAPHIC_DATA]" at bounding box center [1019, 306] width 130 height 14
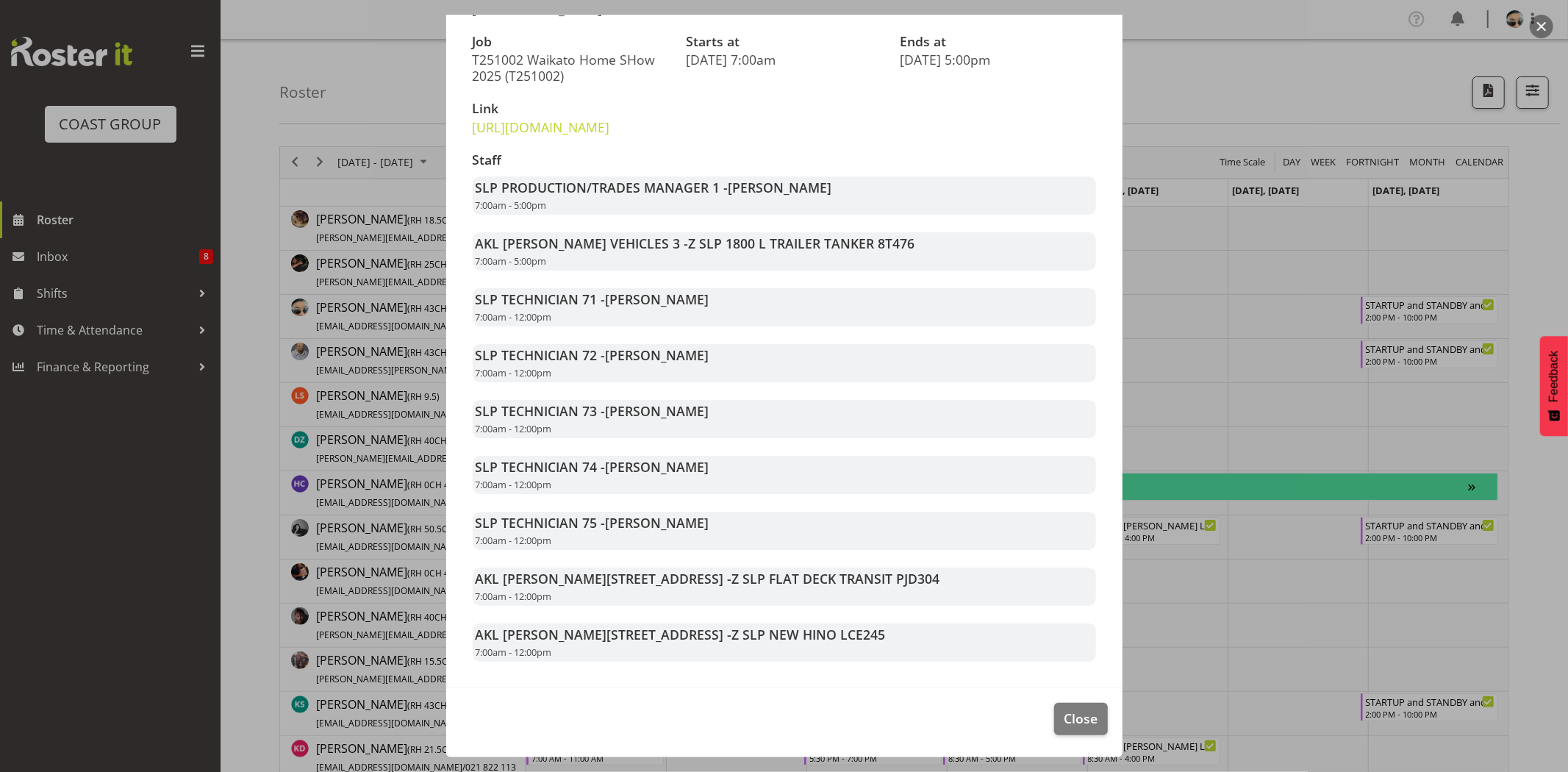
scroll to position [241, 0]
click at [1077, 714] on span "Close" at bounding box center [1081, 717] width 34 height 19
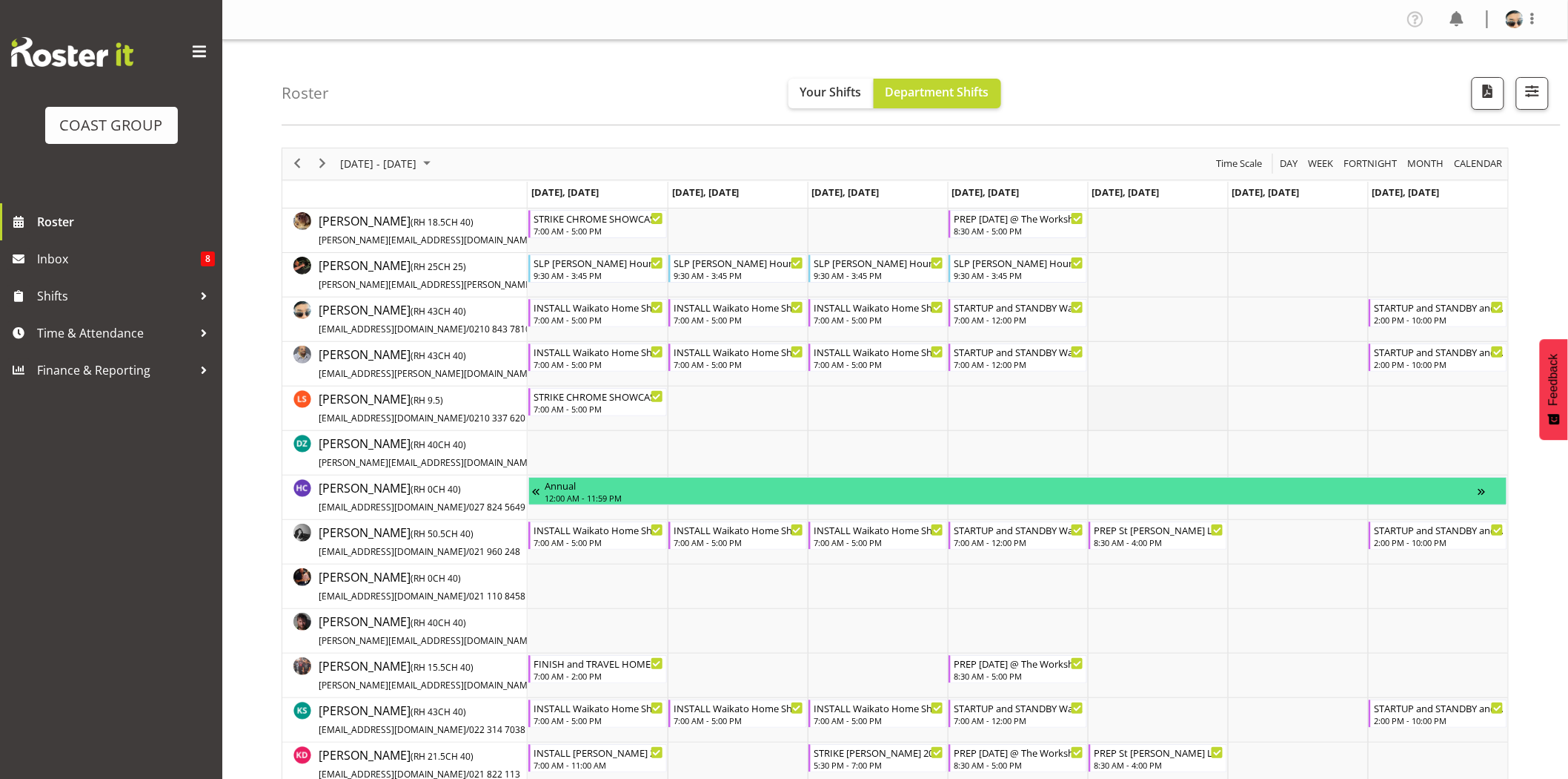
click at [1088, 425] on td "Timeline Week of September 29, 2025" at bounding box center [1158, 408] width 140 height 44
click at [1117, 326] on td "Timeline Week of September 29, 2025" at bounding box center [1158, 319] width 140 height 44
click at [1425, 313] on div "STARTUP and STANDBY and STRIKE Waikato Home Show 2025 @ Claudelands 2:00 PM - 1…" at bounding box center [1439, 313] width 130 height 28
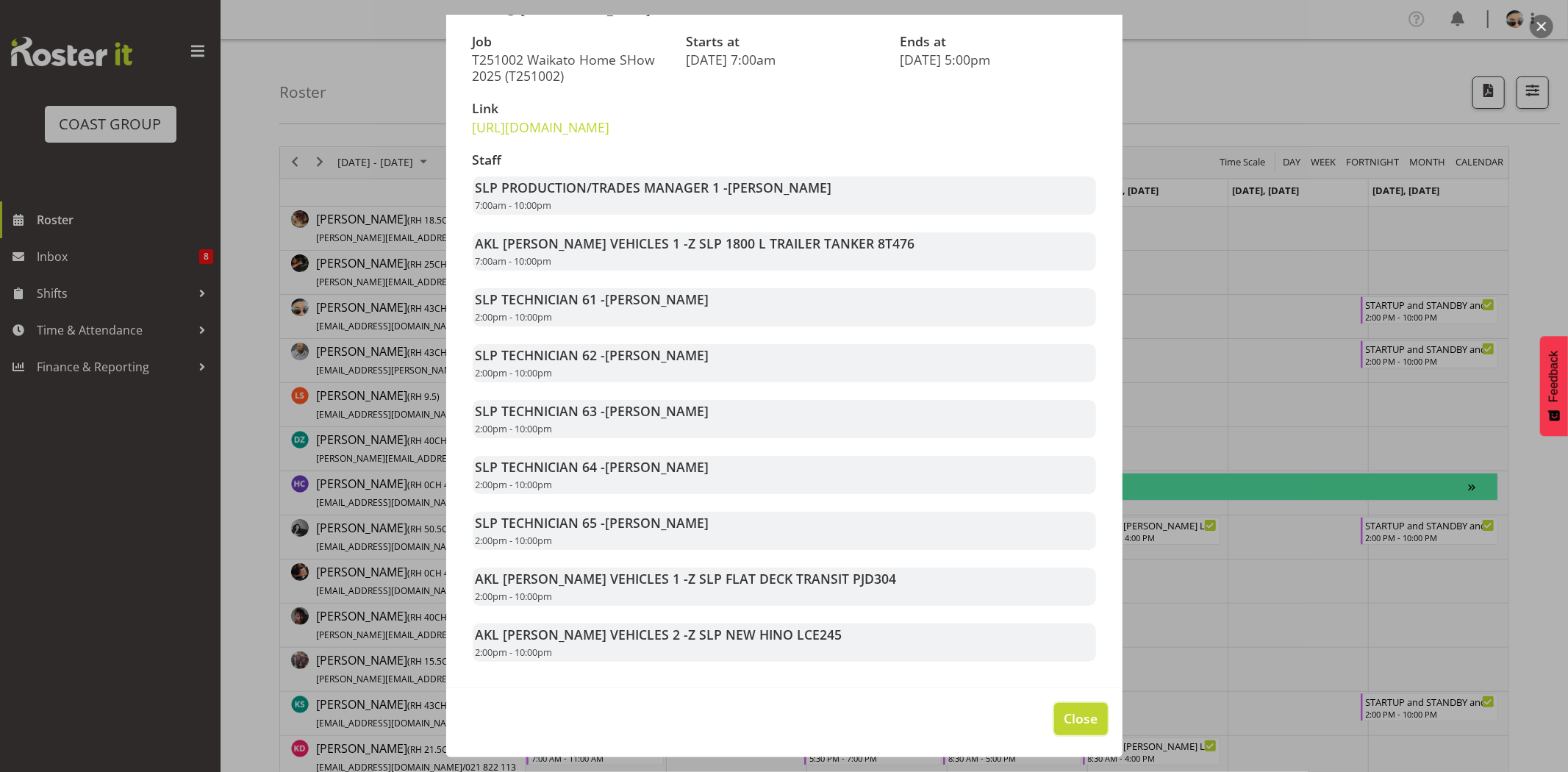
click at [1073, 724] on span "Close" at bounding box center [1081, 717] width 34 height 19
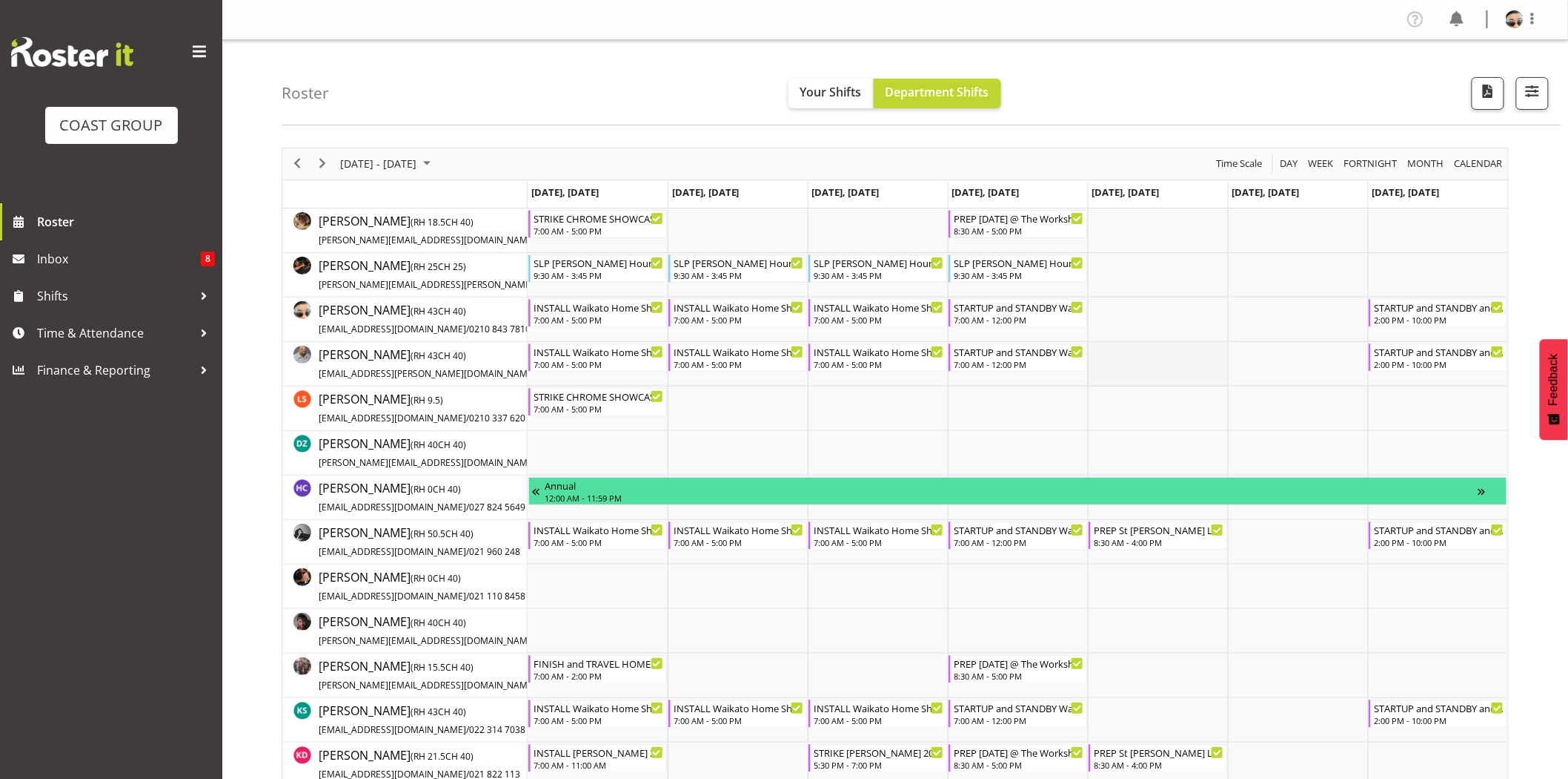
click at [1130, 372] on td "Timeline Week of September 29, 2025" at bounding box center [1158, 363] width 140 height 44
drag, startPoint x: 320, startPoint y: 161, endPoint x: 549, endPoint y: 1, distance: 279.4
click at [320, 161] on span "Next" at bounding box center [322, 163] width 18 height 18
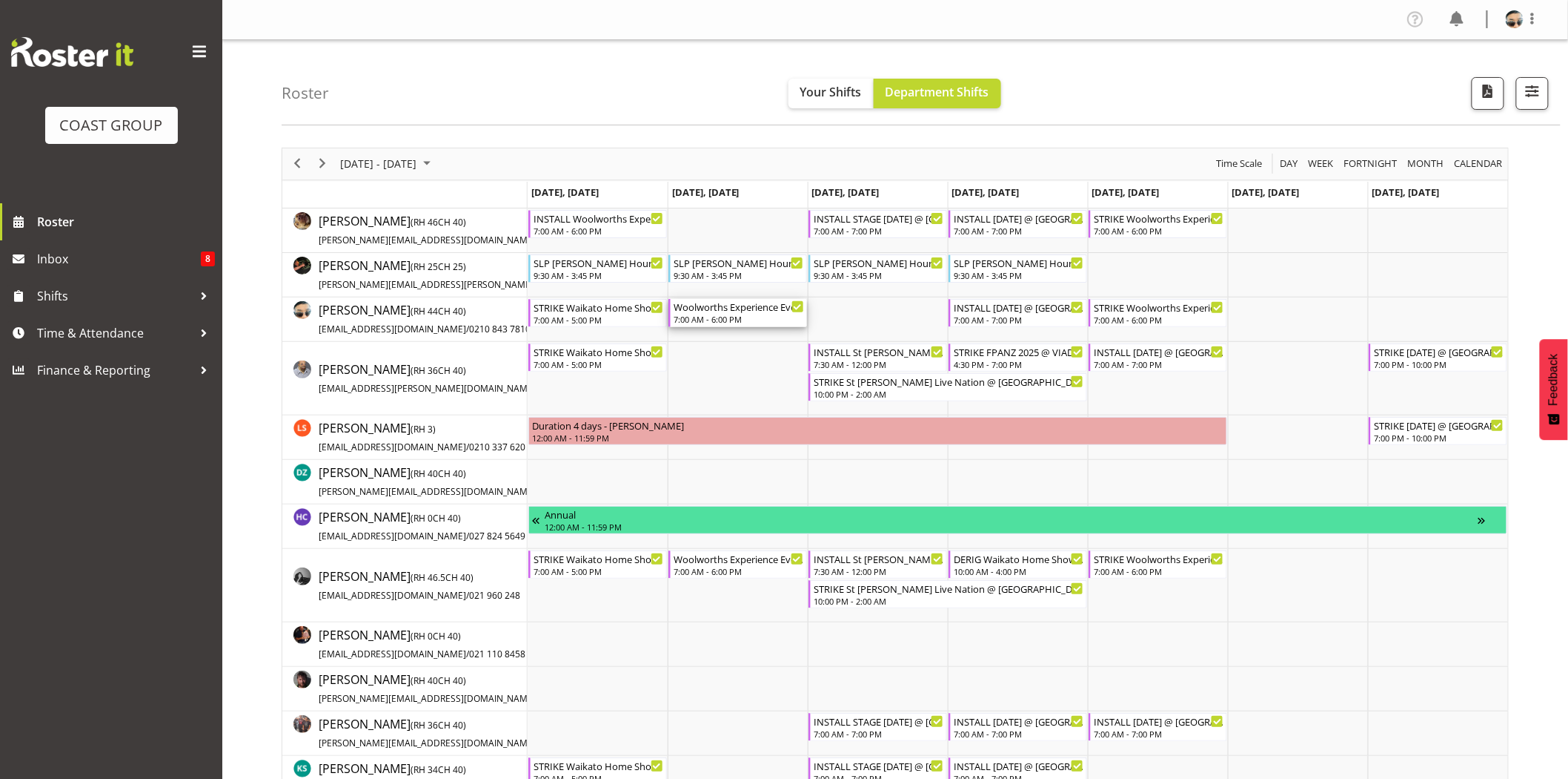
click at [729, 313] on div "7:00 AM - 6:00 PM" at bounding box center [739, 318] width 130 height 12
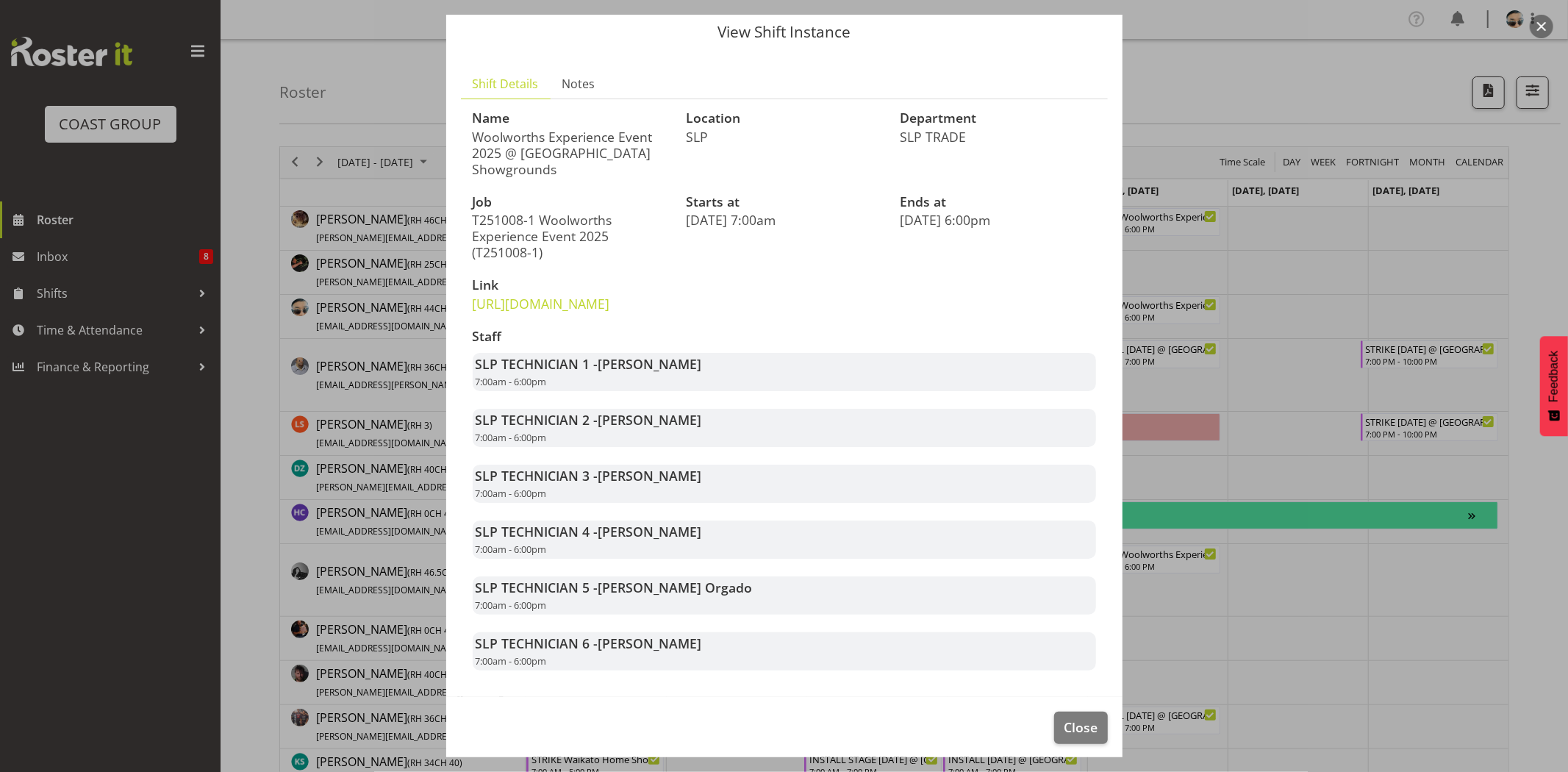
scroll to position [75, 0]
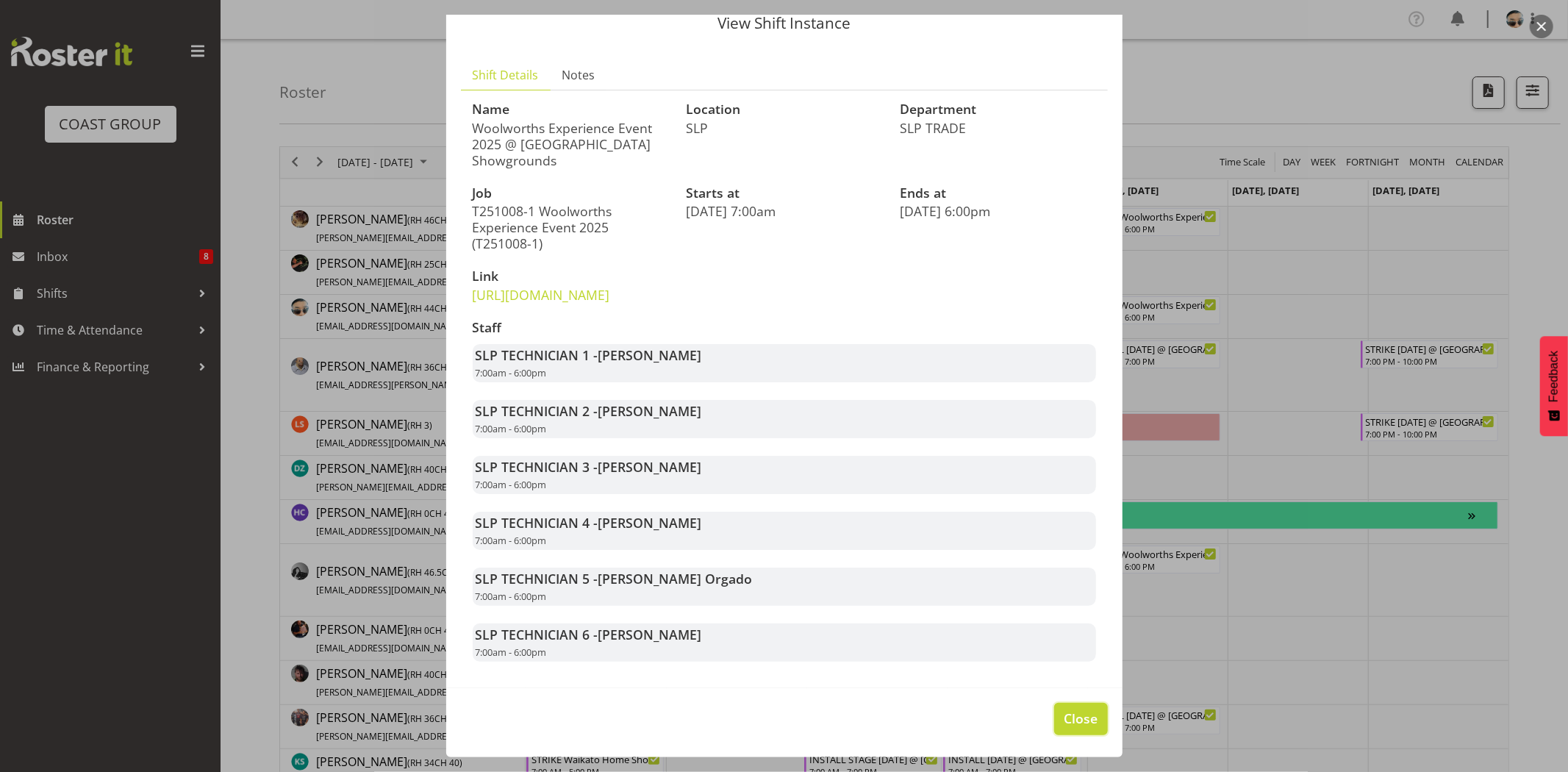
click at [1064, 724] on span "Close" at bounding box center [1081, 717] width 34 height 19
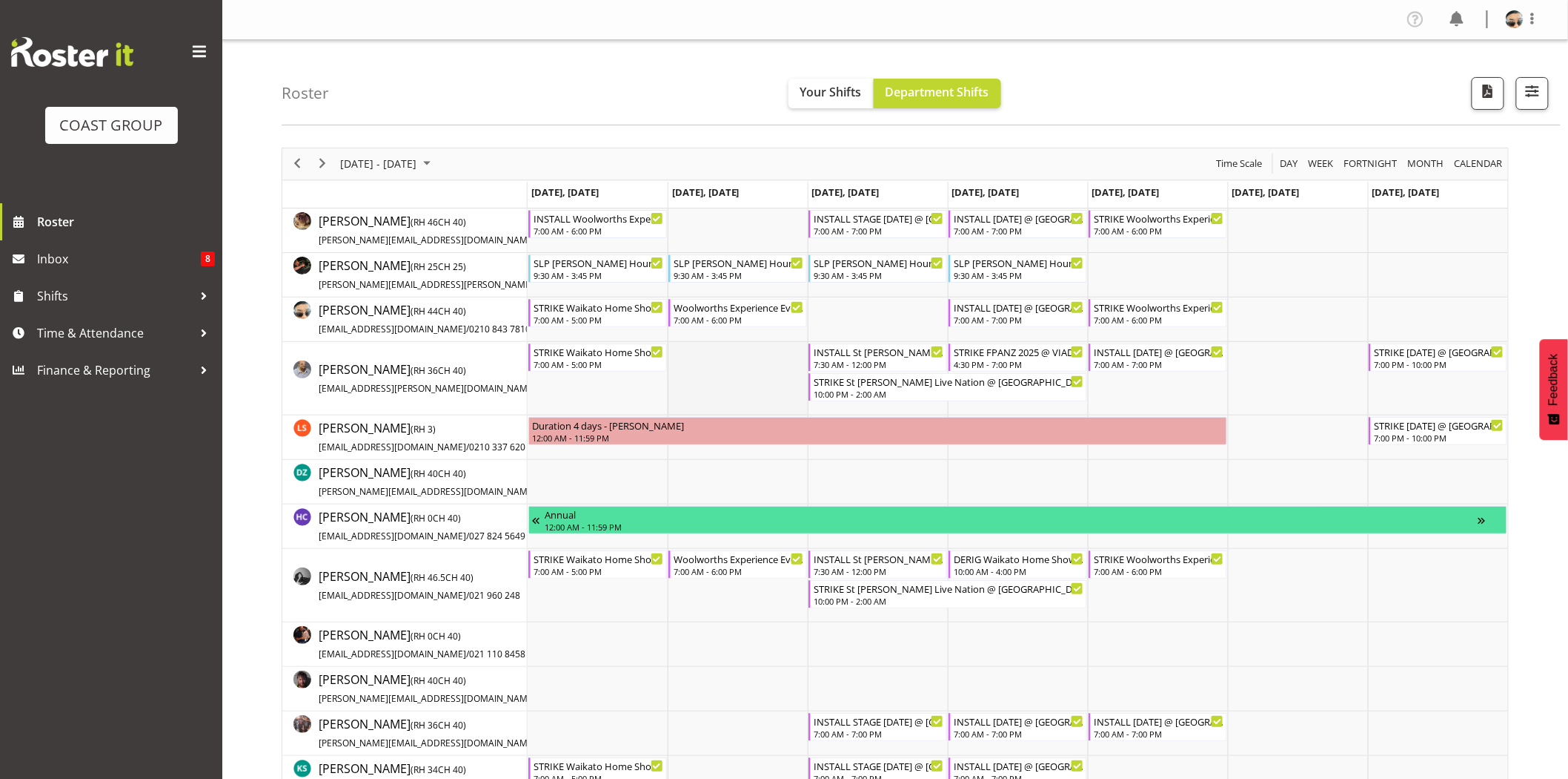
click at [713, 374] on td "Timeline Week of October 6, 2025" at bounding box center [738, 378] width 140 height 73
click at [1028, 321] on div "7:00 AM - 7:00 PM" at bounding box center [1019, 318] width 130 height 12
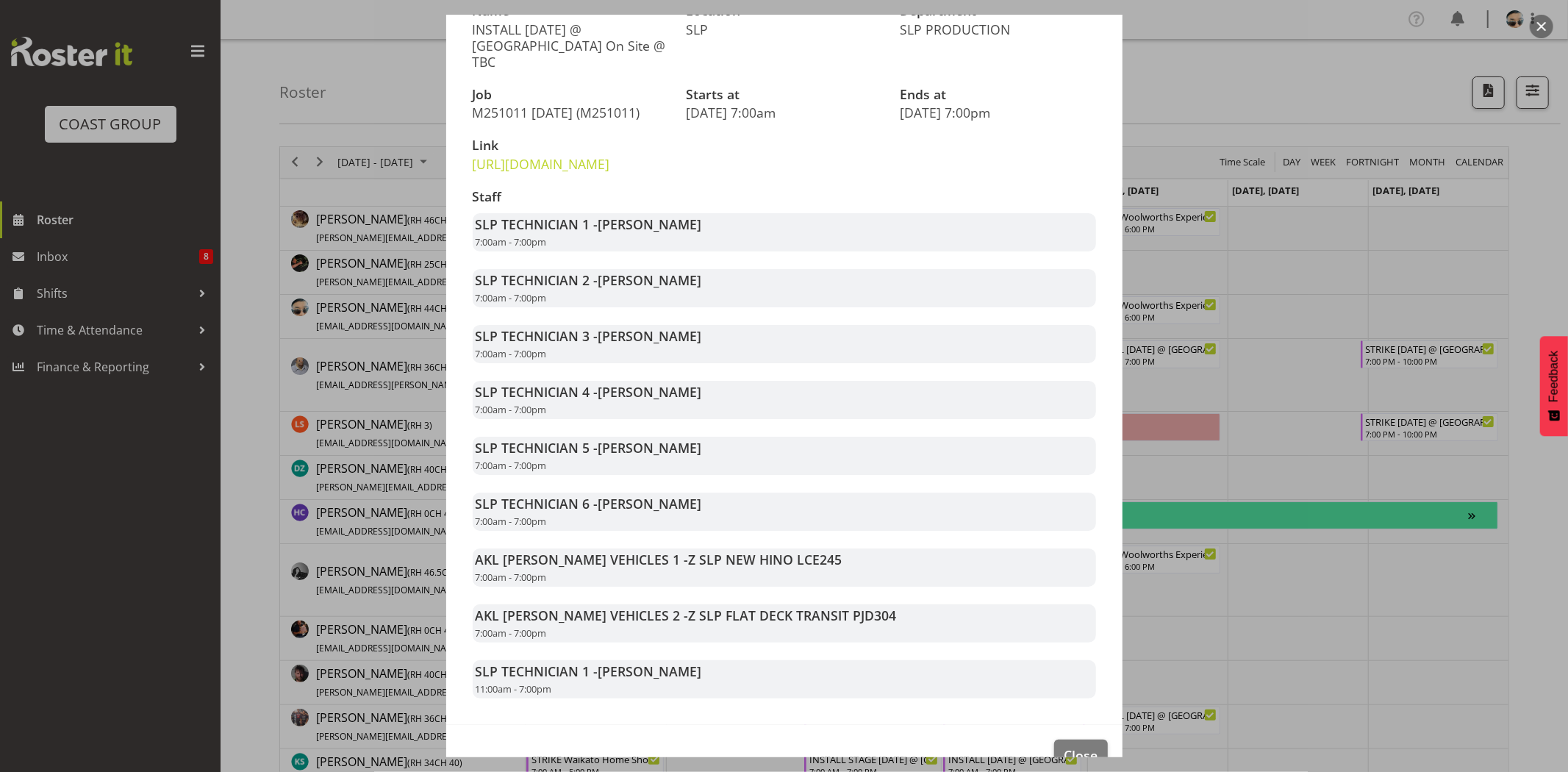
scroll to position [224, 0]
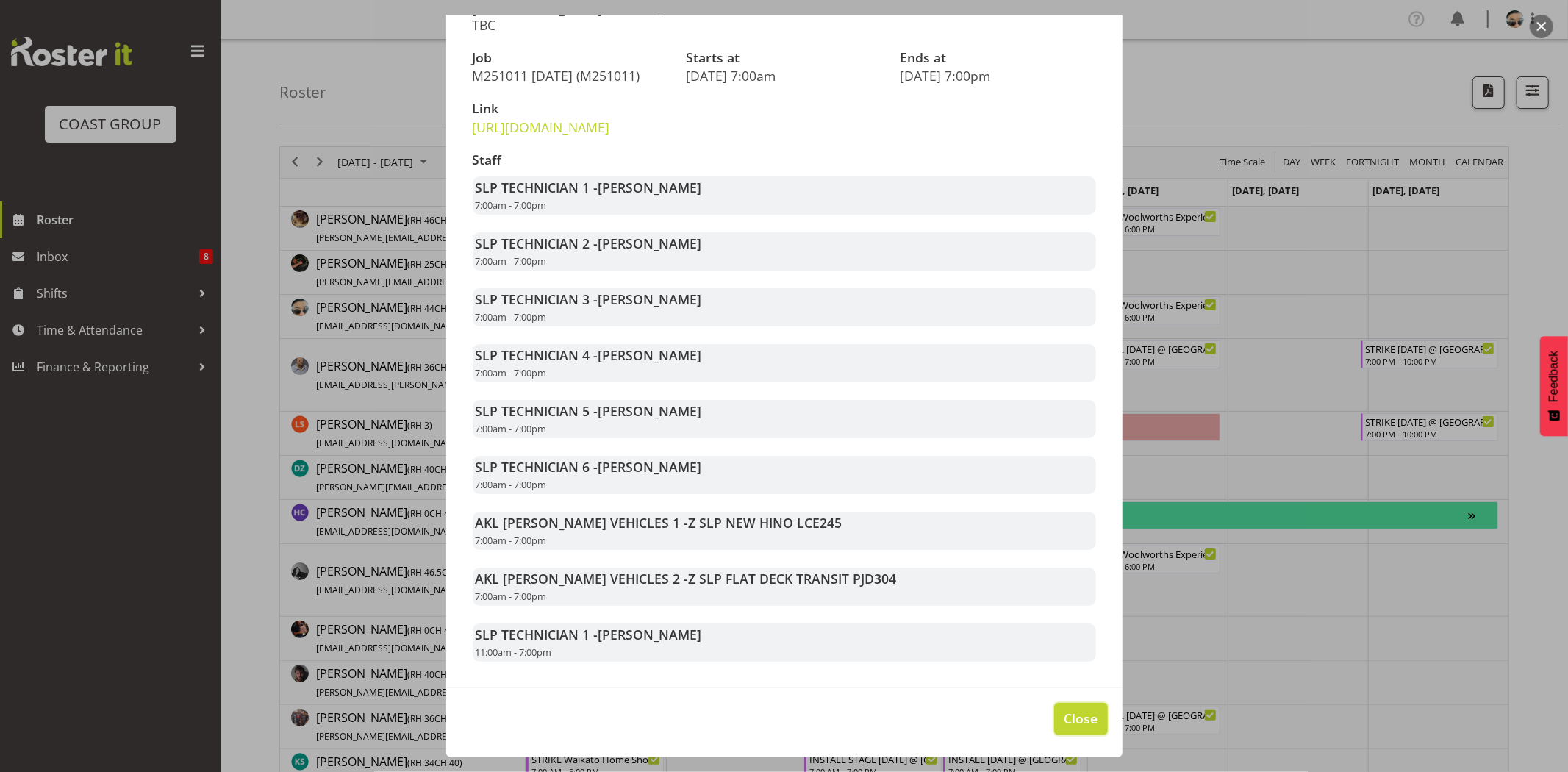
click at [1054, 707] on button "Close" at bounding box center [1080, 719] width 53 height 32
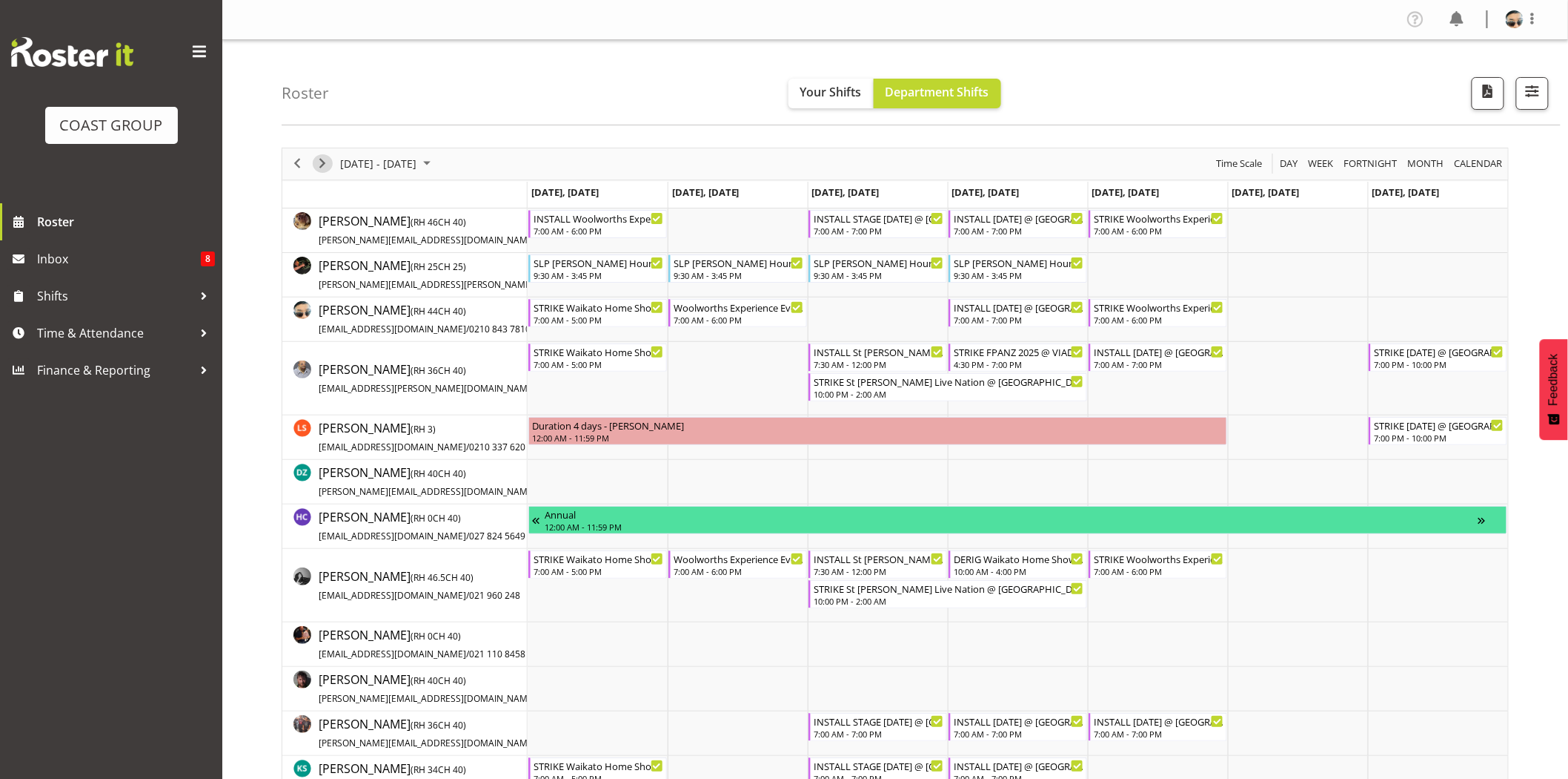
drag, startPoint x: 312, startPoint y: 166, endPoint x: 341, endPoint y: 167, distance: 29.0
click at [313, 166] on span "Next" at bounding box center [322, 163] width 18 height 18
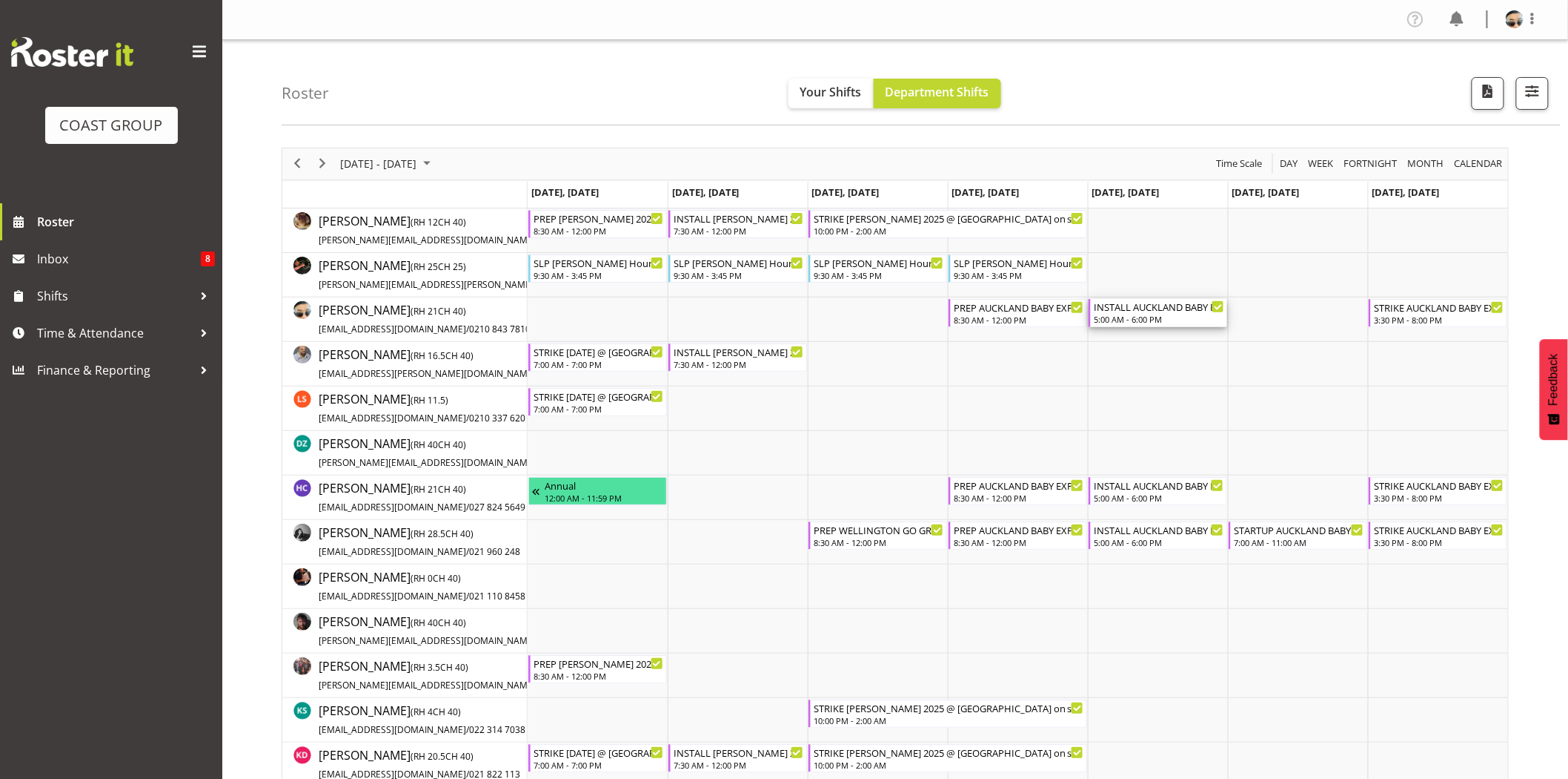
click at [1147, 313] on div "INSTALL AUCKLAND BABY EXPO 2025 @ Event Finder Stadium On Site @ 0600 5:00 AM -…" at bounding box center [1159, 313] width 130 height 28
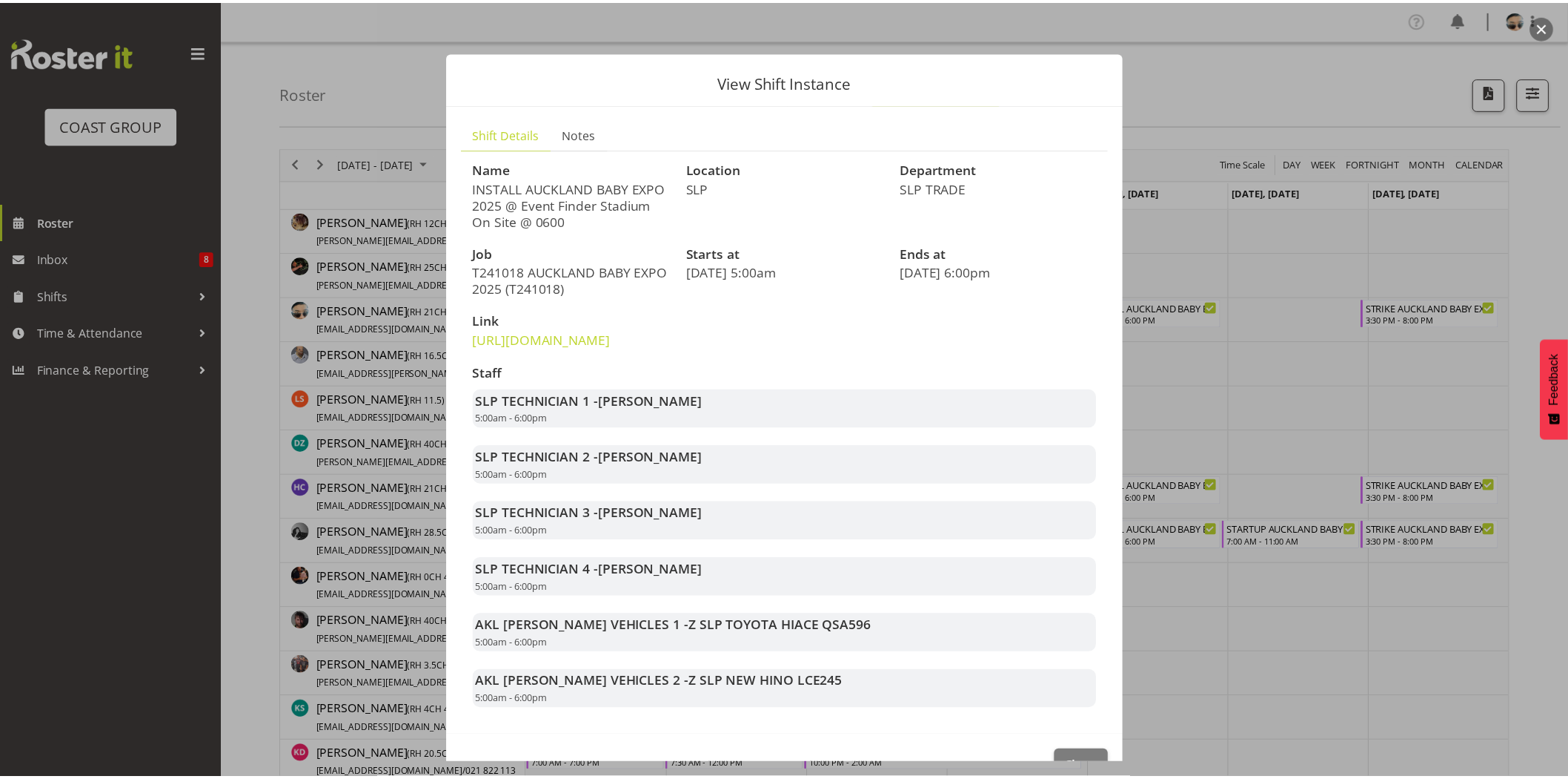
scroll to position [75, 0]
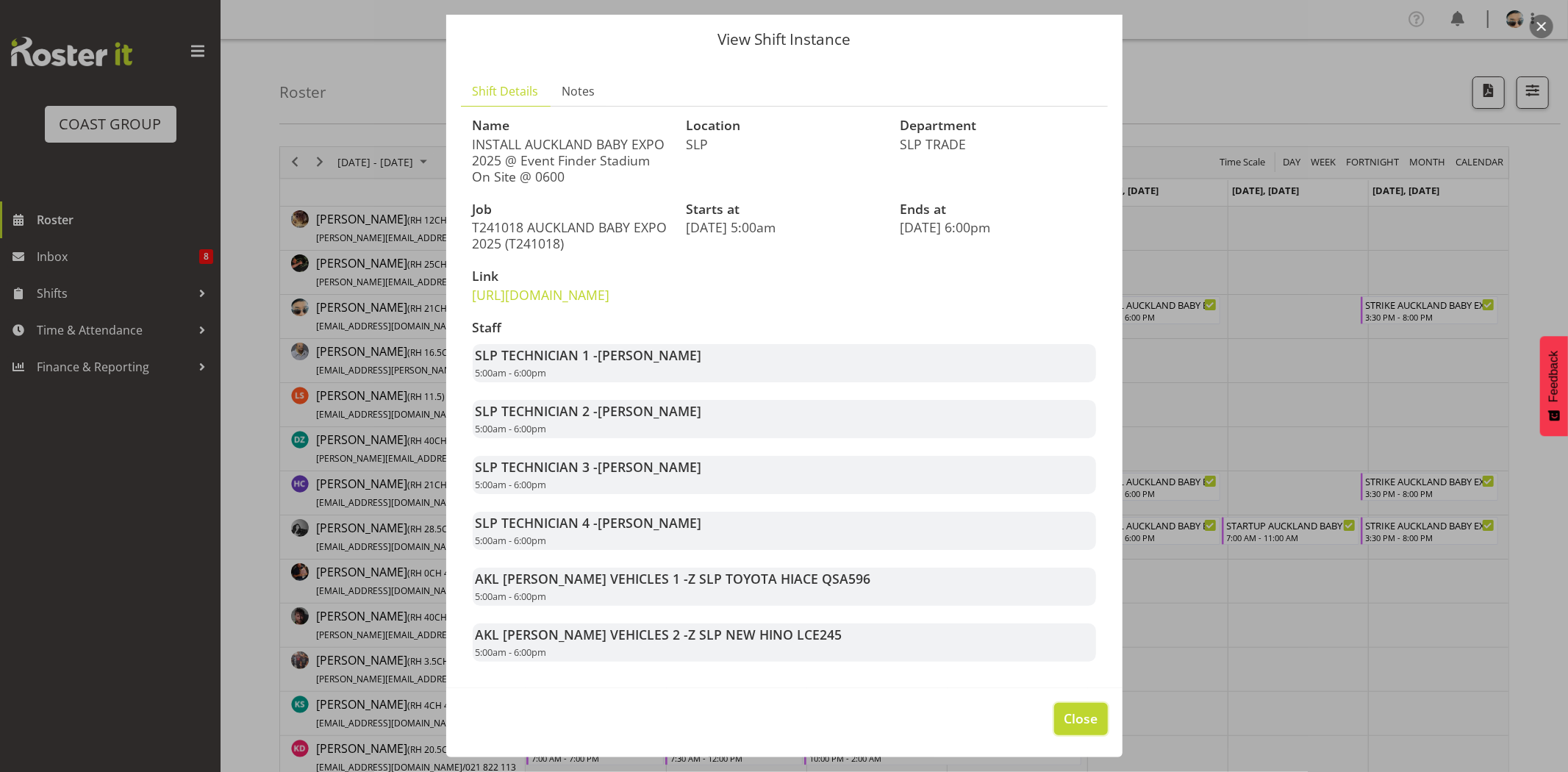
click at [1064, 715] on span "Close" at bounding box center [1081, 717] width 34 height 19
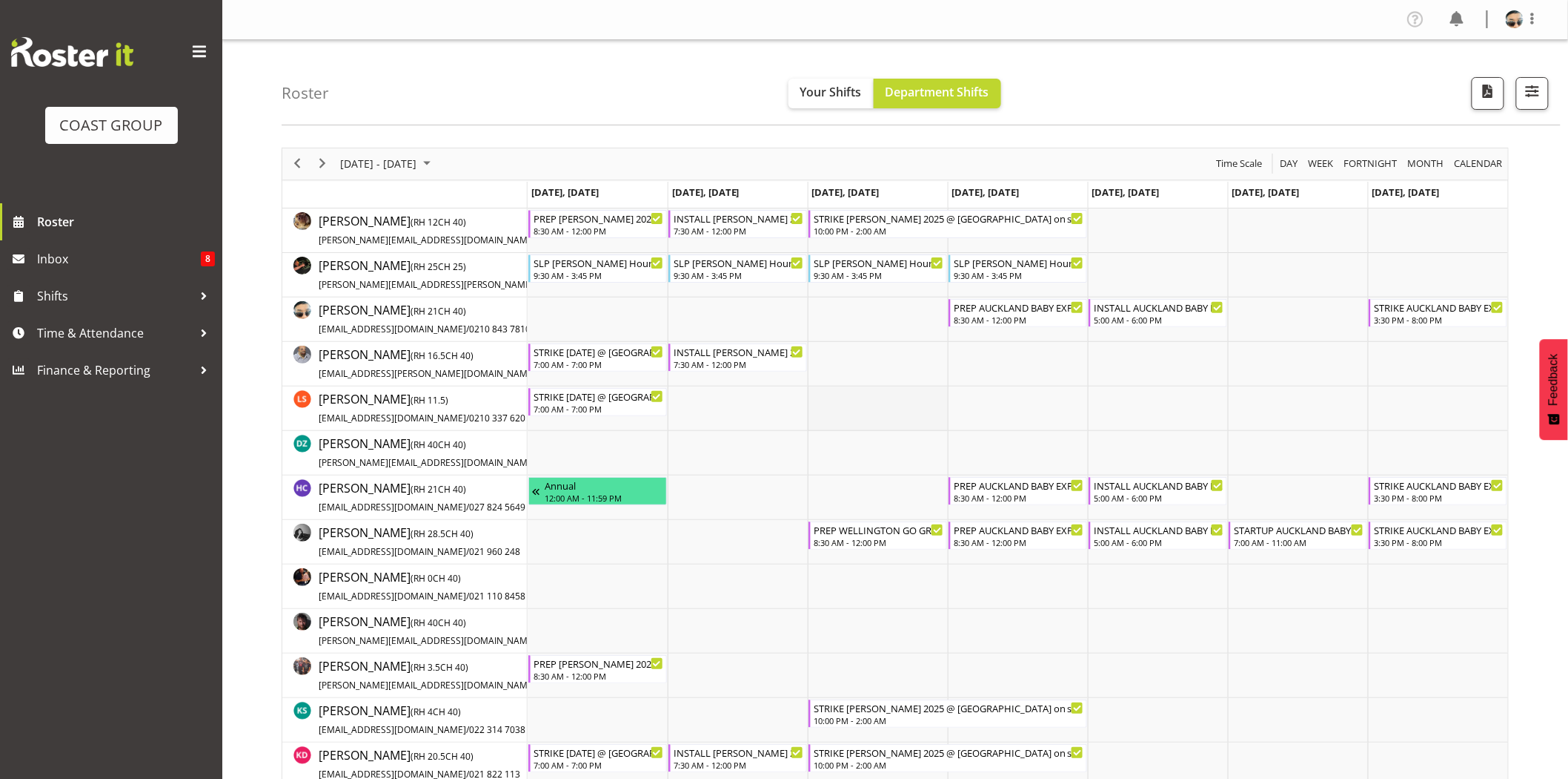
click at [875, 406] on td "Timeline Week of October 13, 2025" at bounding box center [877, 408] width 140 height 44
click at [939, 419] on td "Timeline Week of October 13, 2025" at bounding box center [877, 408] width 140 height 44
click at [319, 166] on span "Next" at bounding box center [322, 163] width 18 height 18
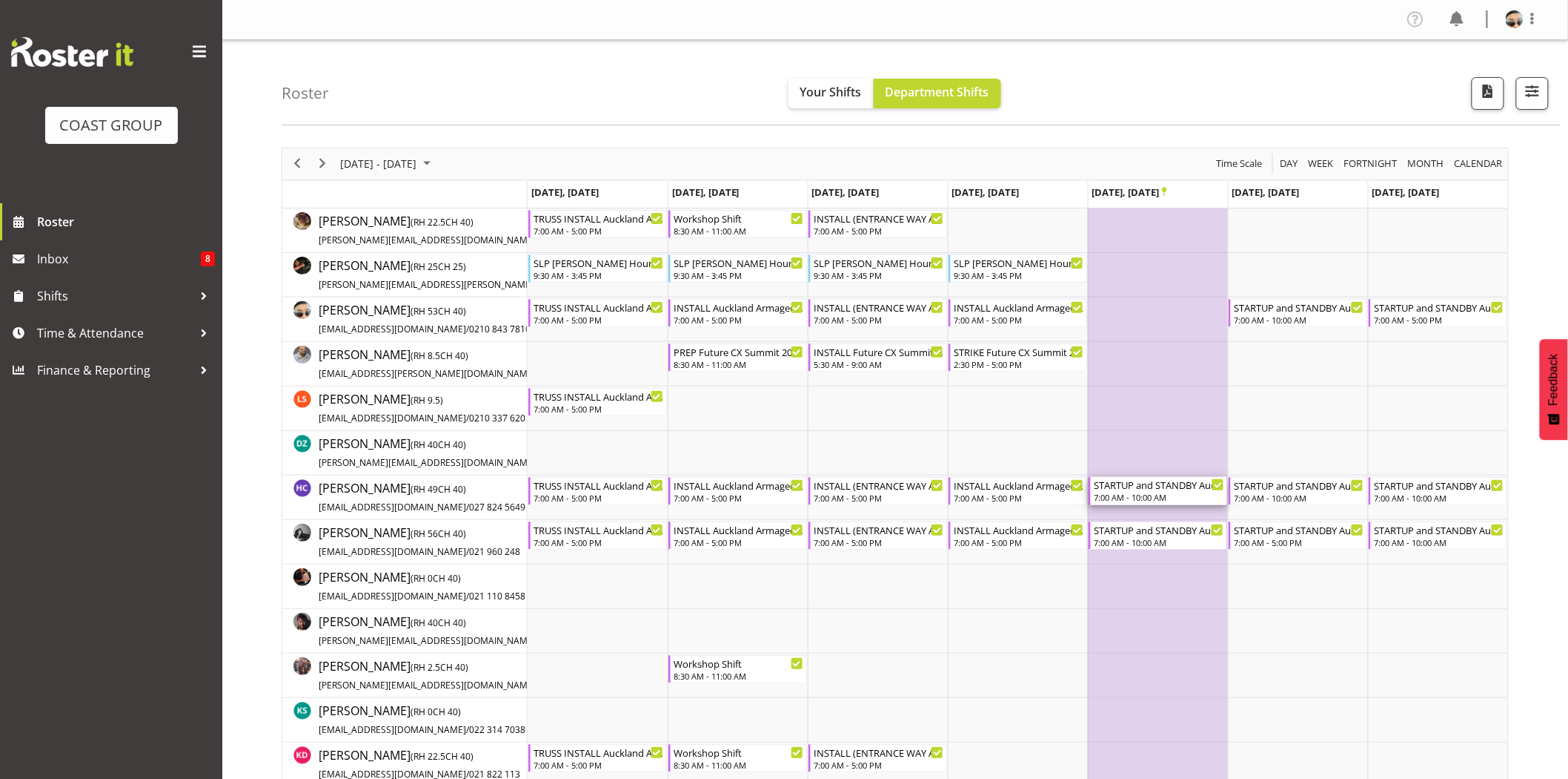
click at [1179, 499] on div "7:00 AM - 10:00 AM" at bounding box center [1159, 496] width 130 height 12
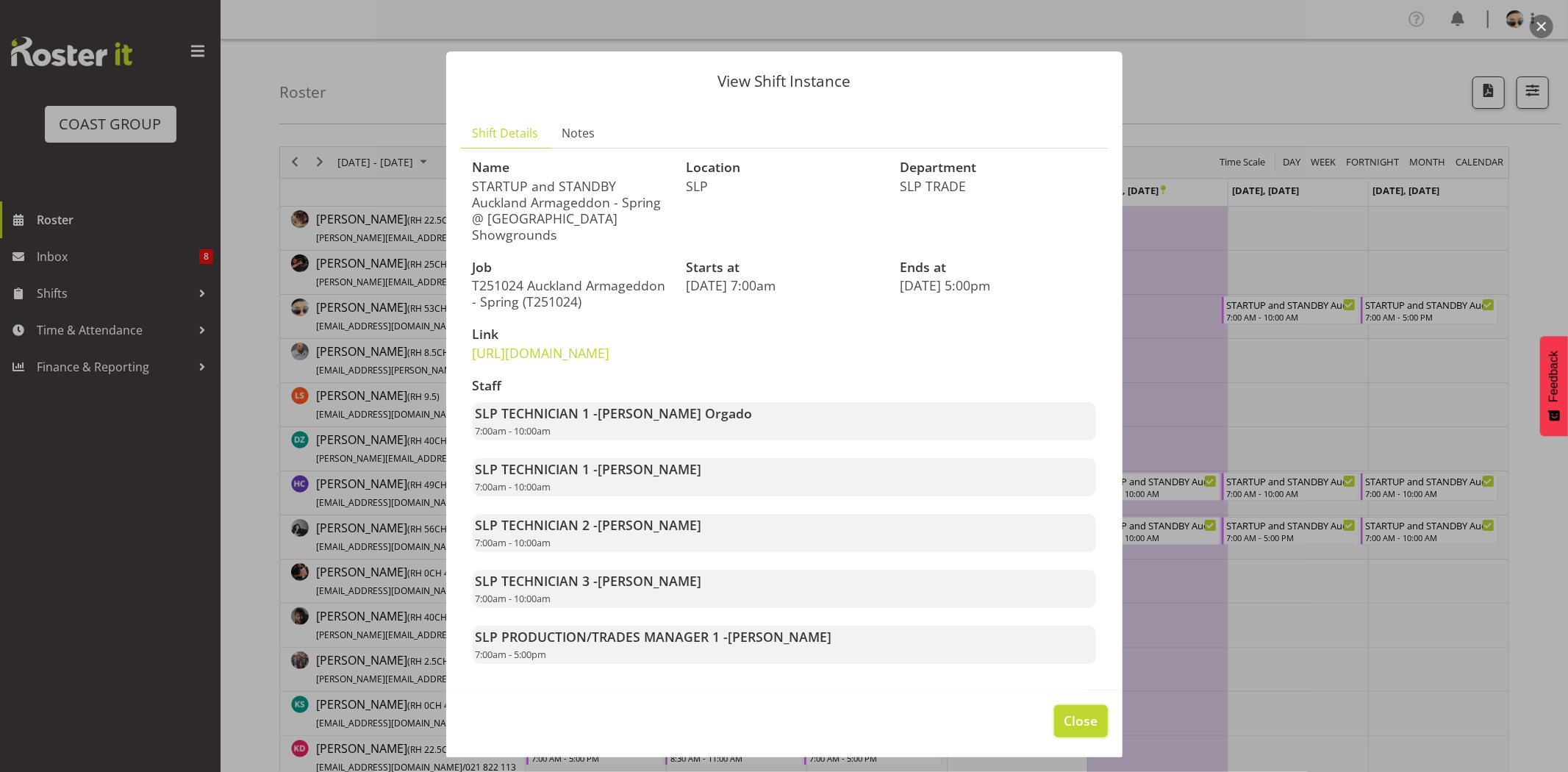
click at [1069, 730] on span "Close" at bounding box center [1081, 720] width 34 height 19
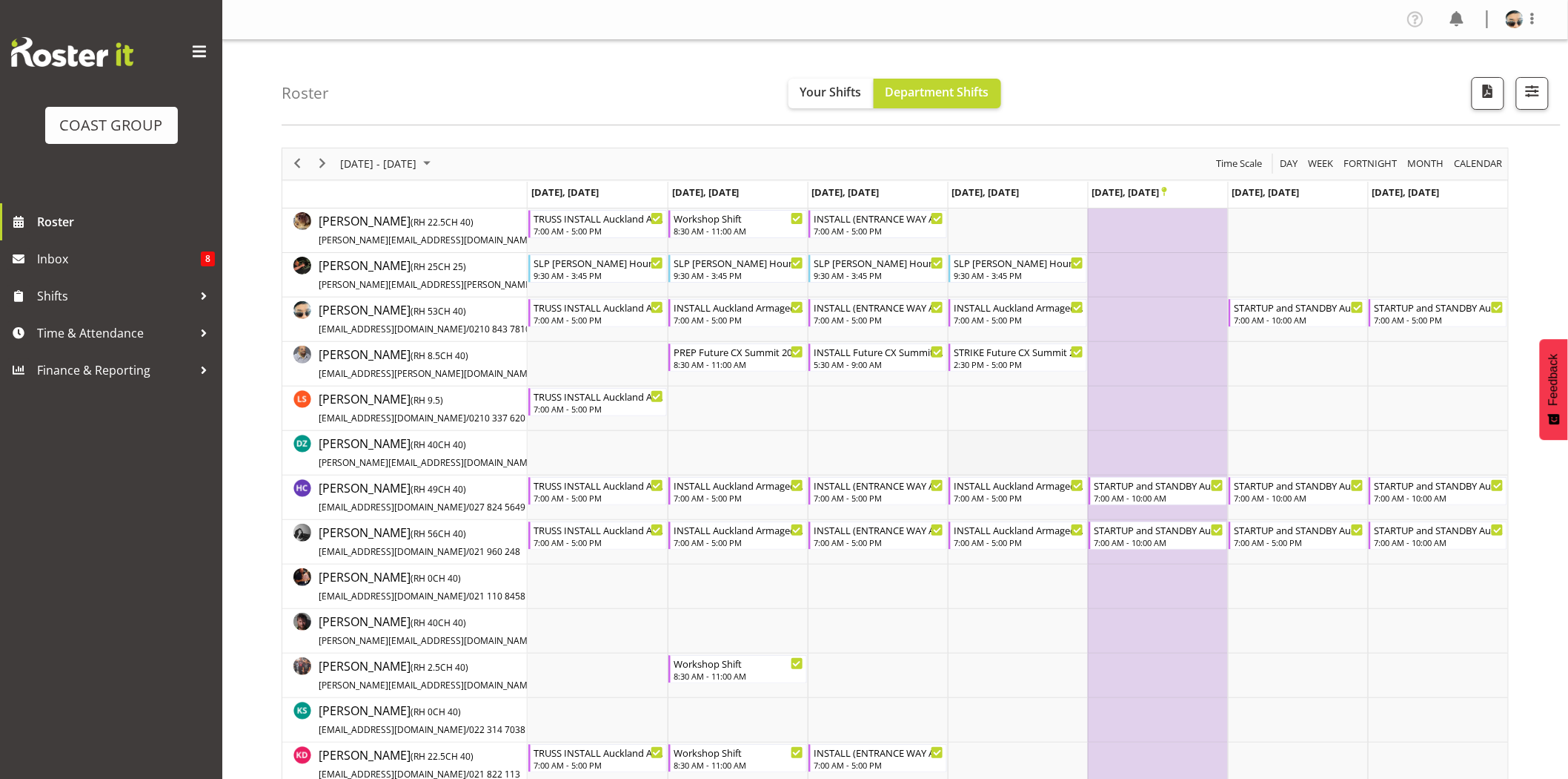
click at [1038, 458] on td "Timeline Week of October 20, 2025" at bounding box center [1018, 453] width 140 height 44
click at [324, 159] on span "Next" at bounding box center [322, 163] width 18 height 18
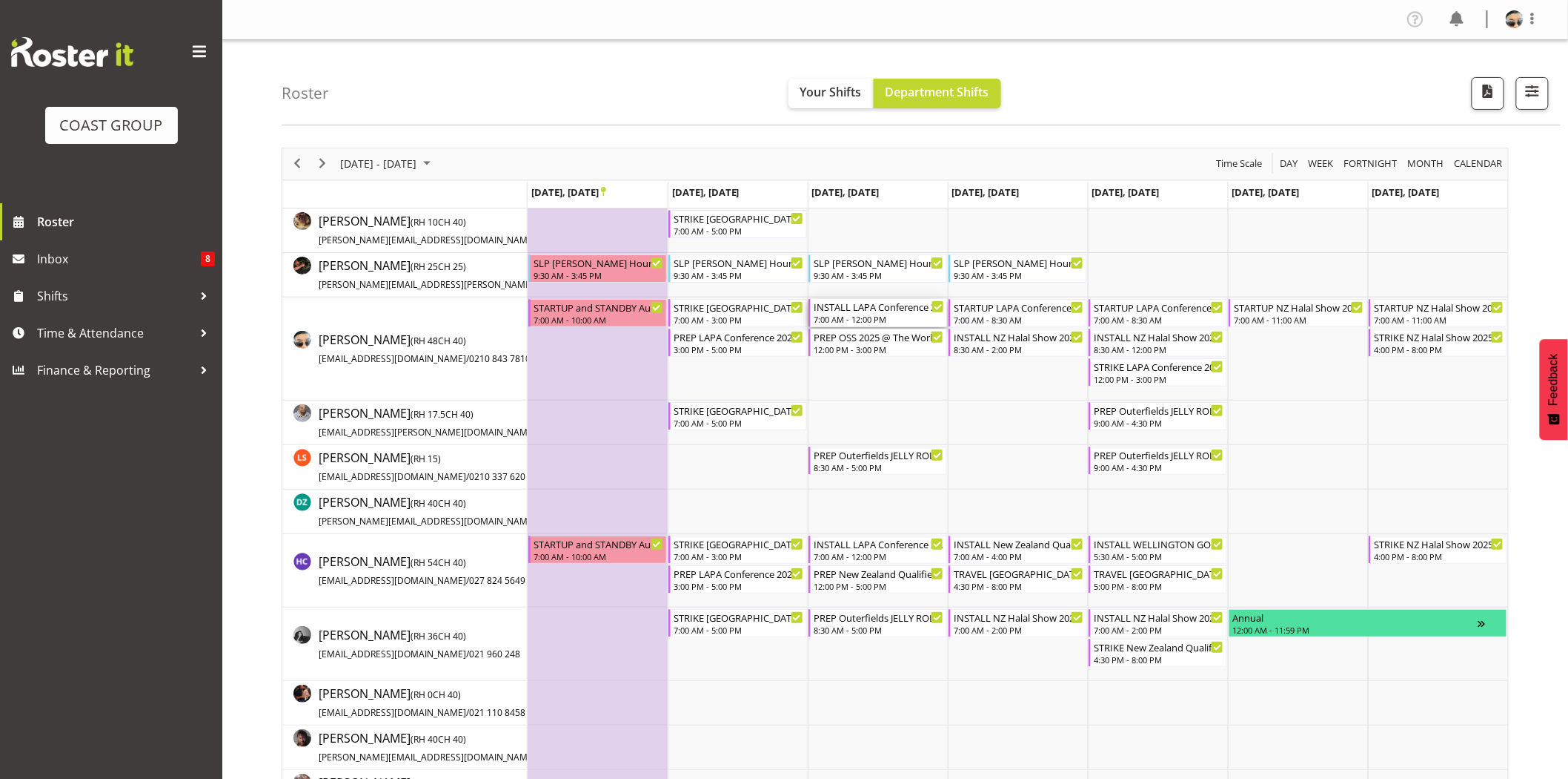
click at [888, 313] on div "INSTALL LAPA Conference 2025 @ [GEOGRAPHIC_DATA] On SIte @ 0800 7:00 AM - 12:00…" at bounding box center [879, 313] width 130 height 28
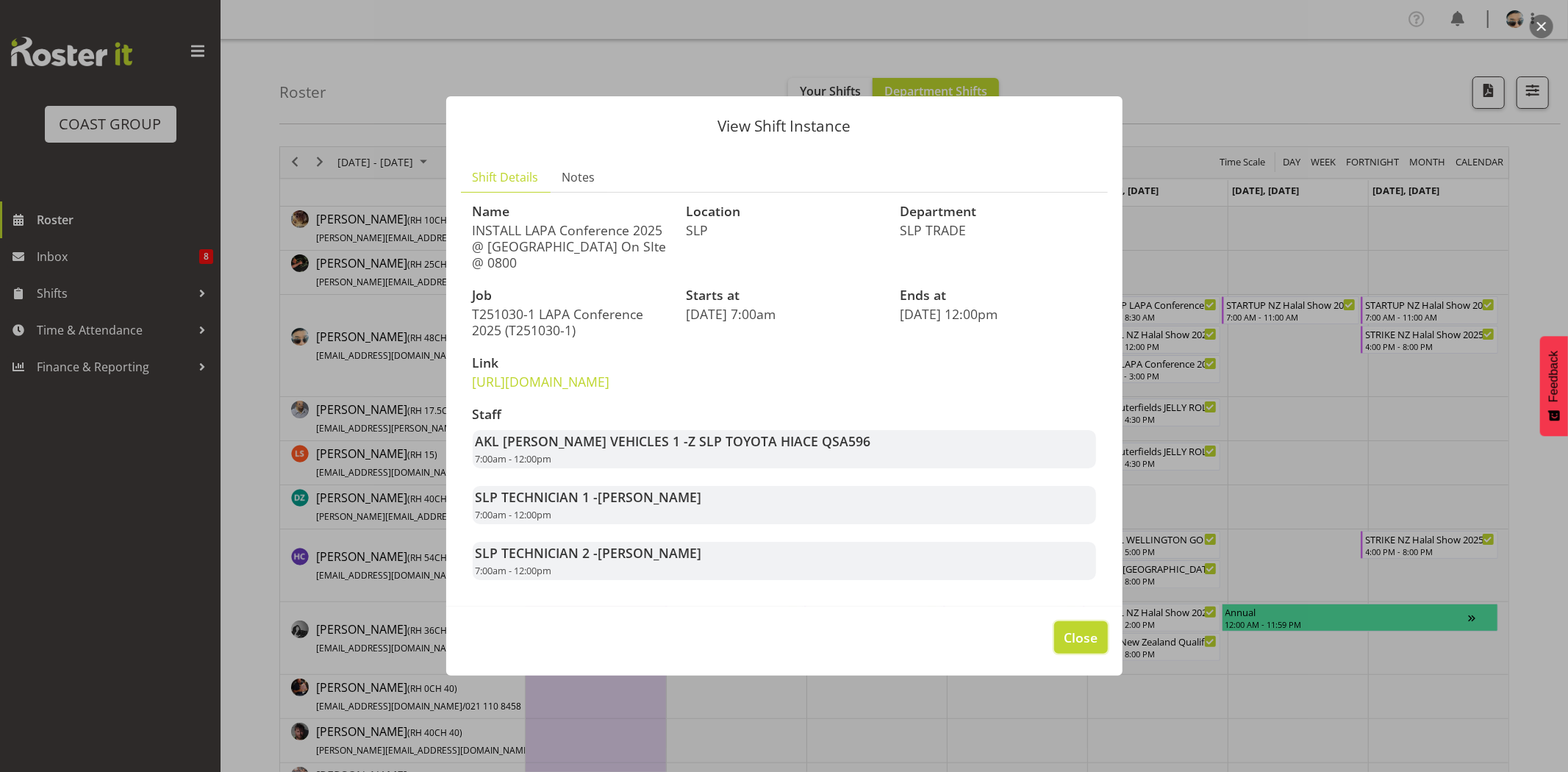
click at [1064, 646] on span "Close" at bounding box center [1081, 636] width 34 height 19
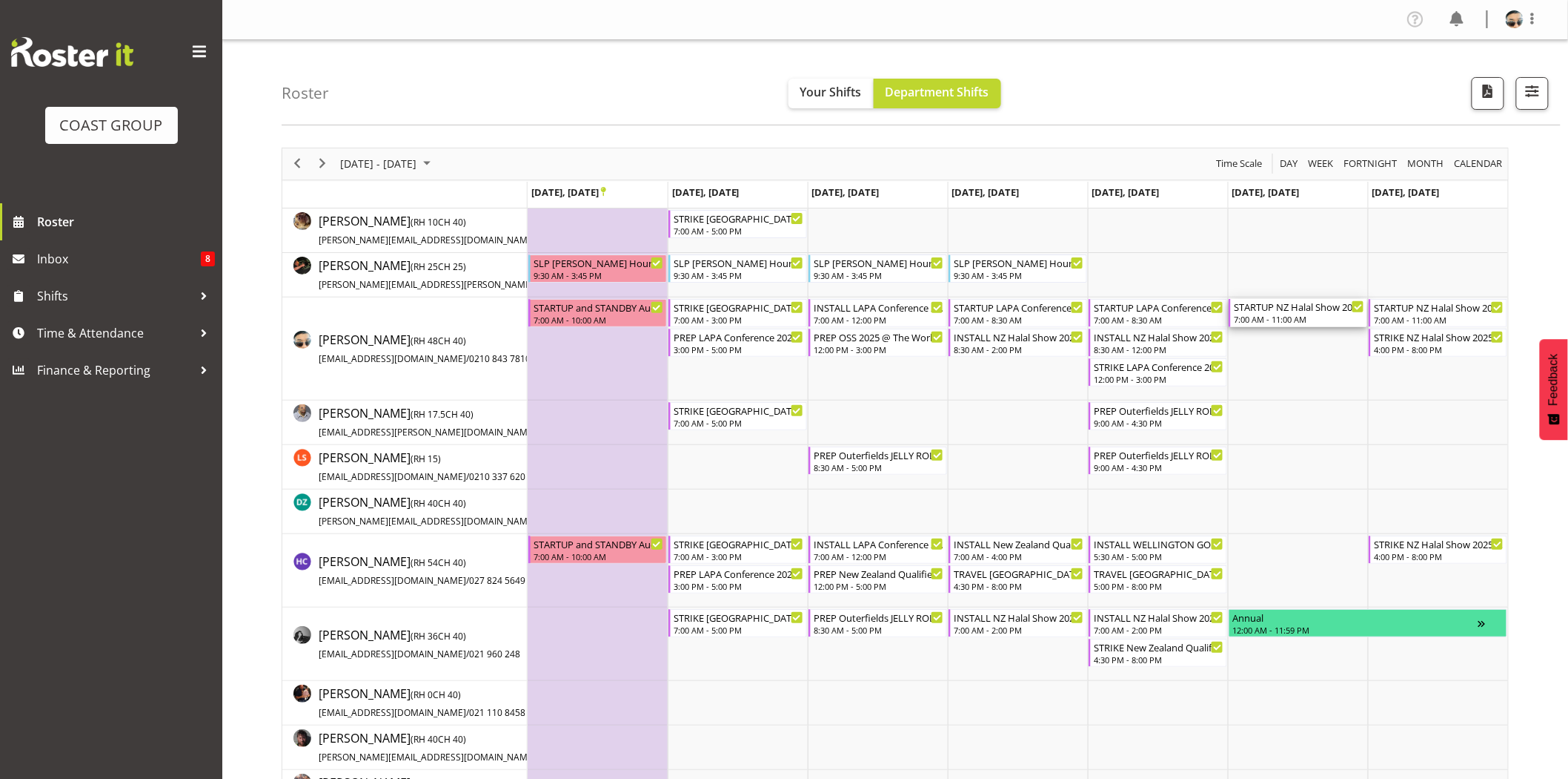
click at [1302, 320] on div "7:00 AM - 11:00 AM" at bounding box center [1299, 318] width 130 height 12
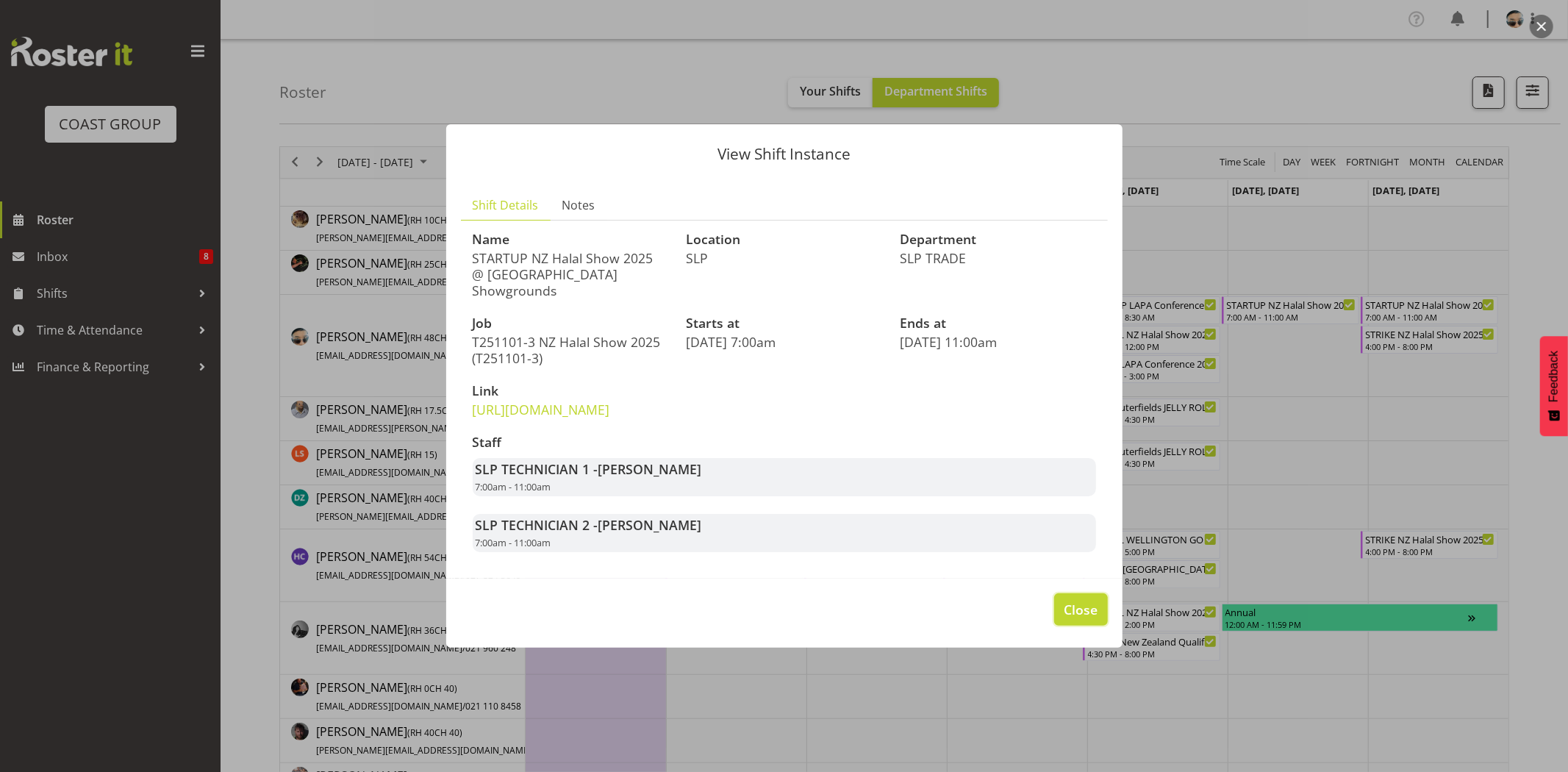
click at [1068, 618] on span "Close" at bounding box center [1081, 609] width 34 height 19
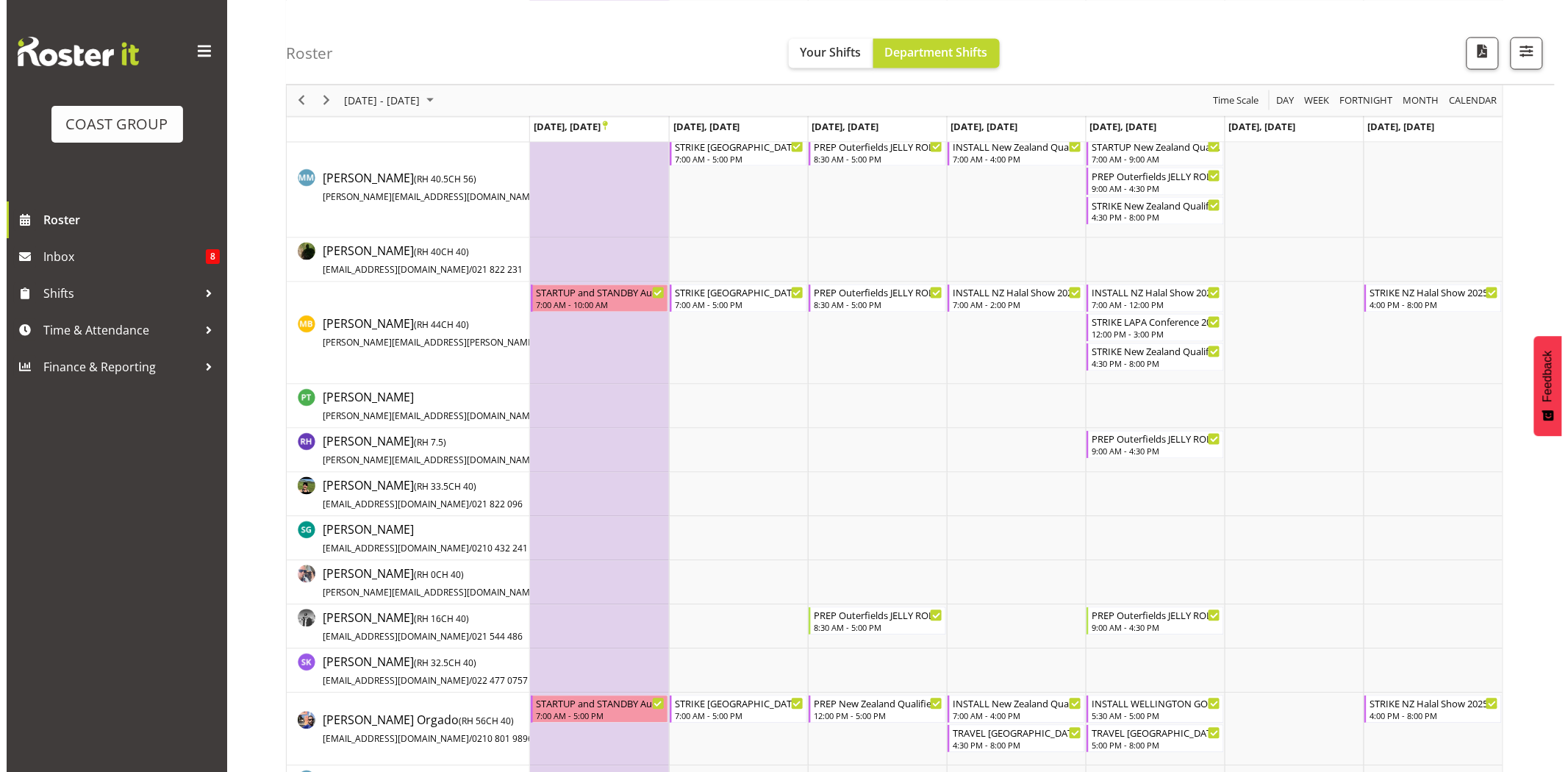
scroll to position [966, 0]
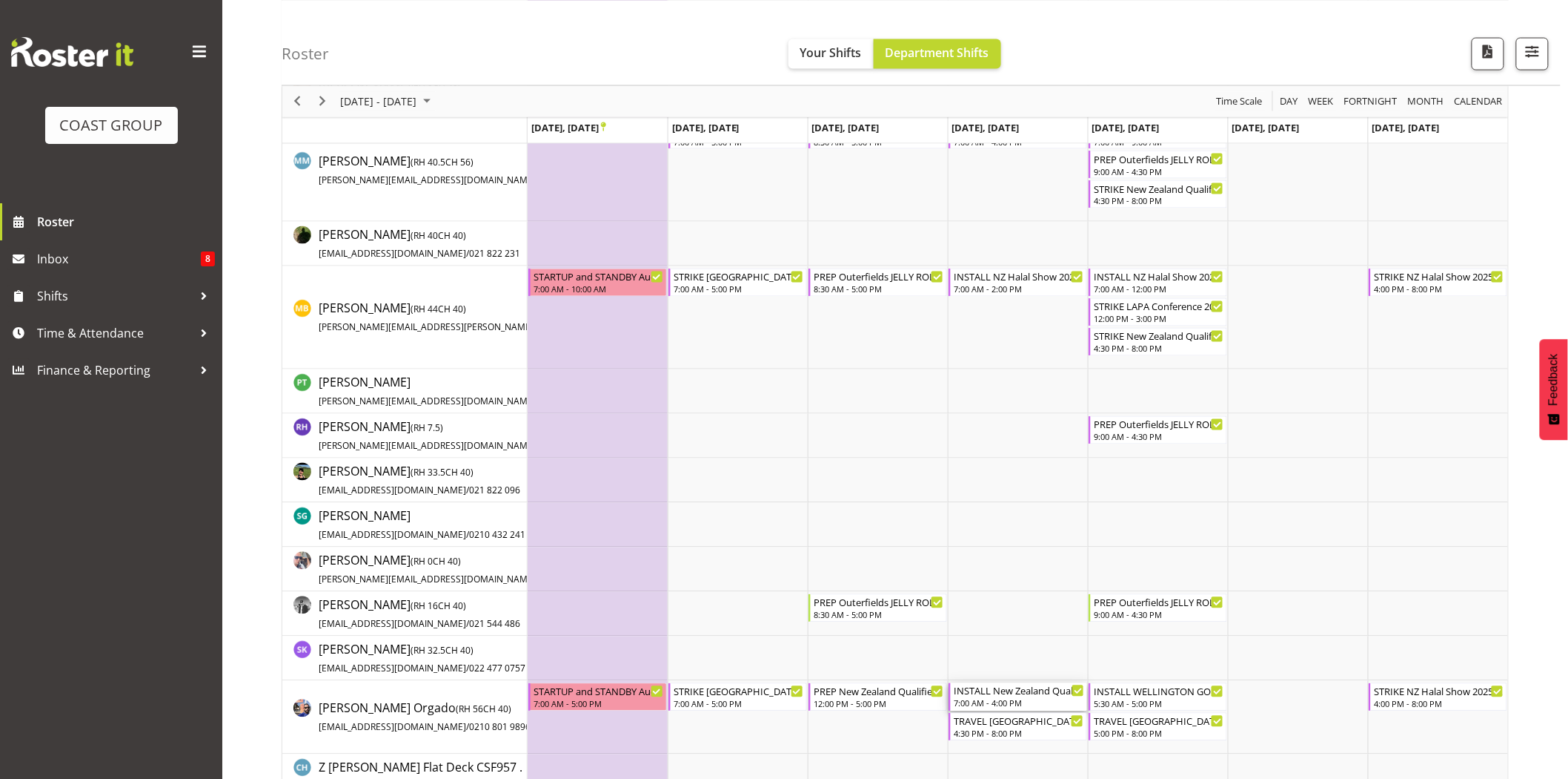
click at [1010, 695] on div "INSTALL New Zealand Qualified Bookkeepers Association 2025 @ Due Drop Events Ce…" at bounding box center [1019, 690] width 130 height 14
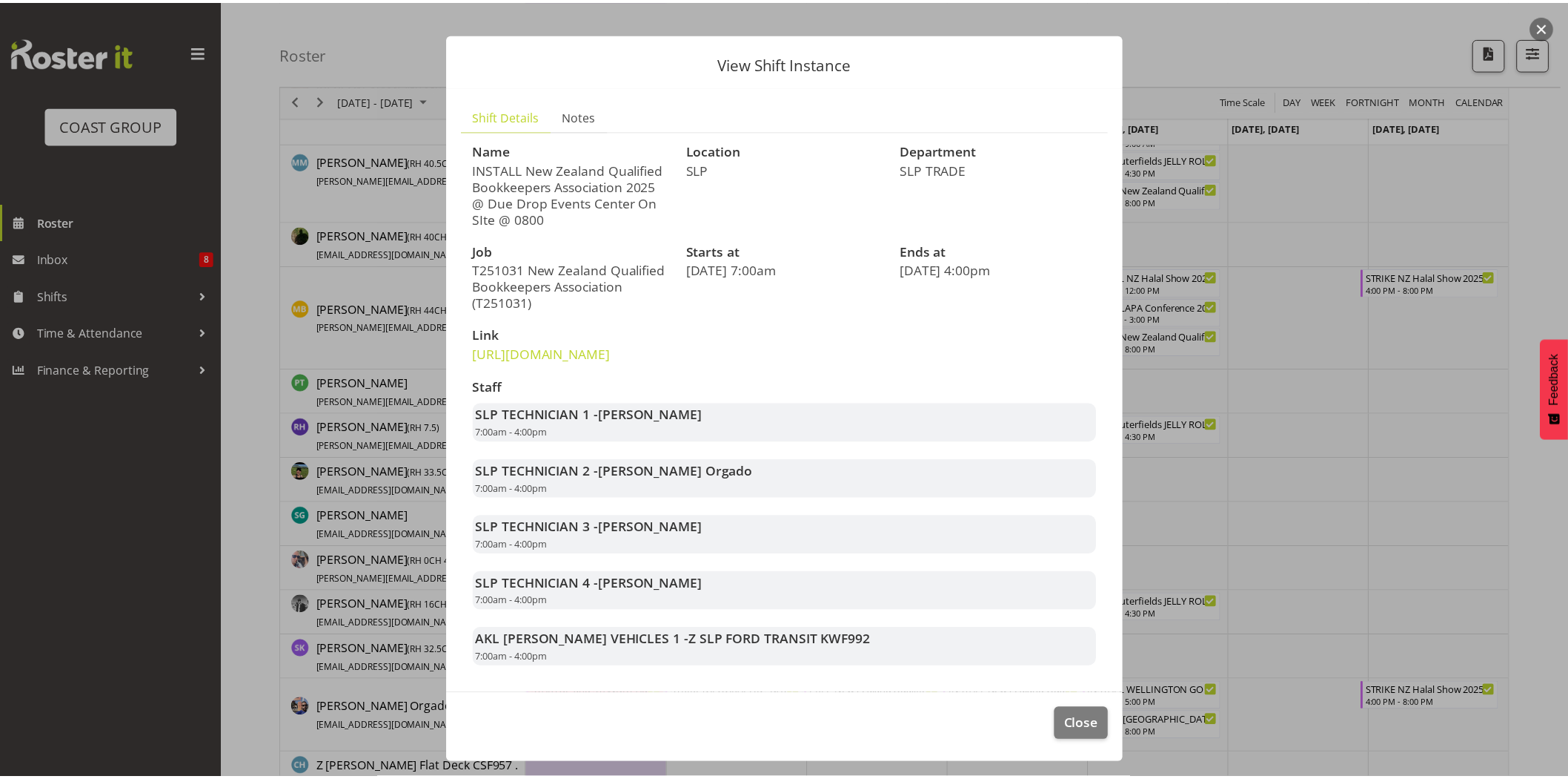
scroll to position [51, 0]
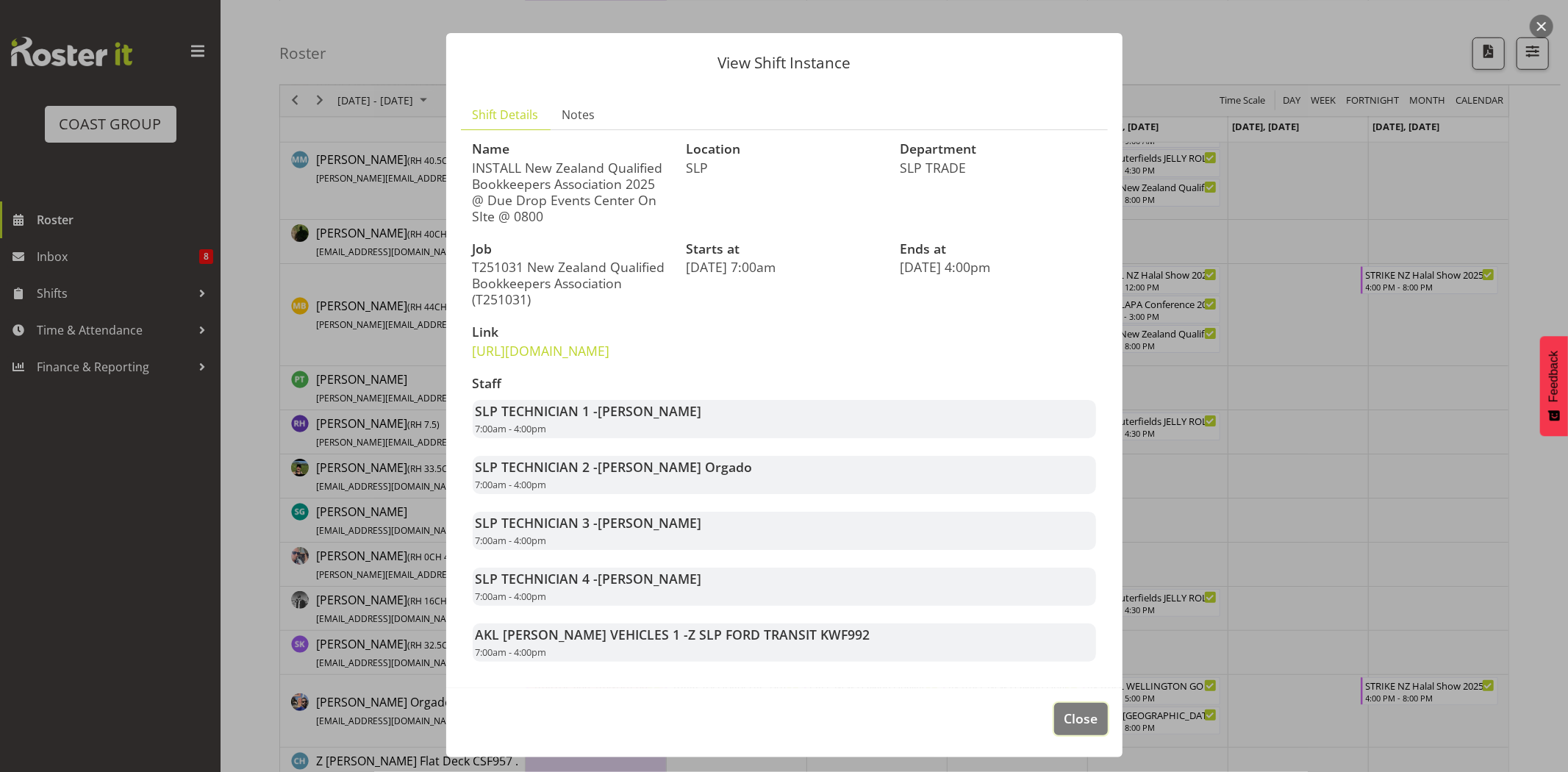
drag, startPoint x: 1079, startPoint y: 711, endPoint x: 1185, endPoint y: 665, distance: 115.6
click at [1079, 715] on span "Close" at bounding box center [1081, 717] width 34 height 19
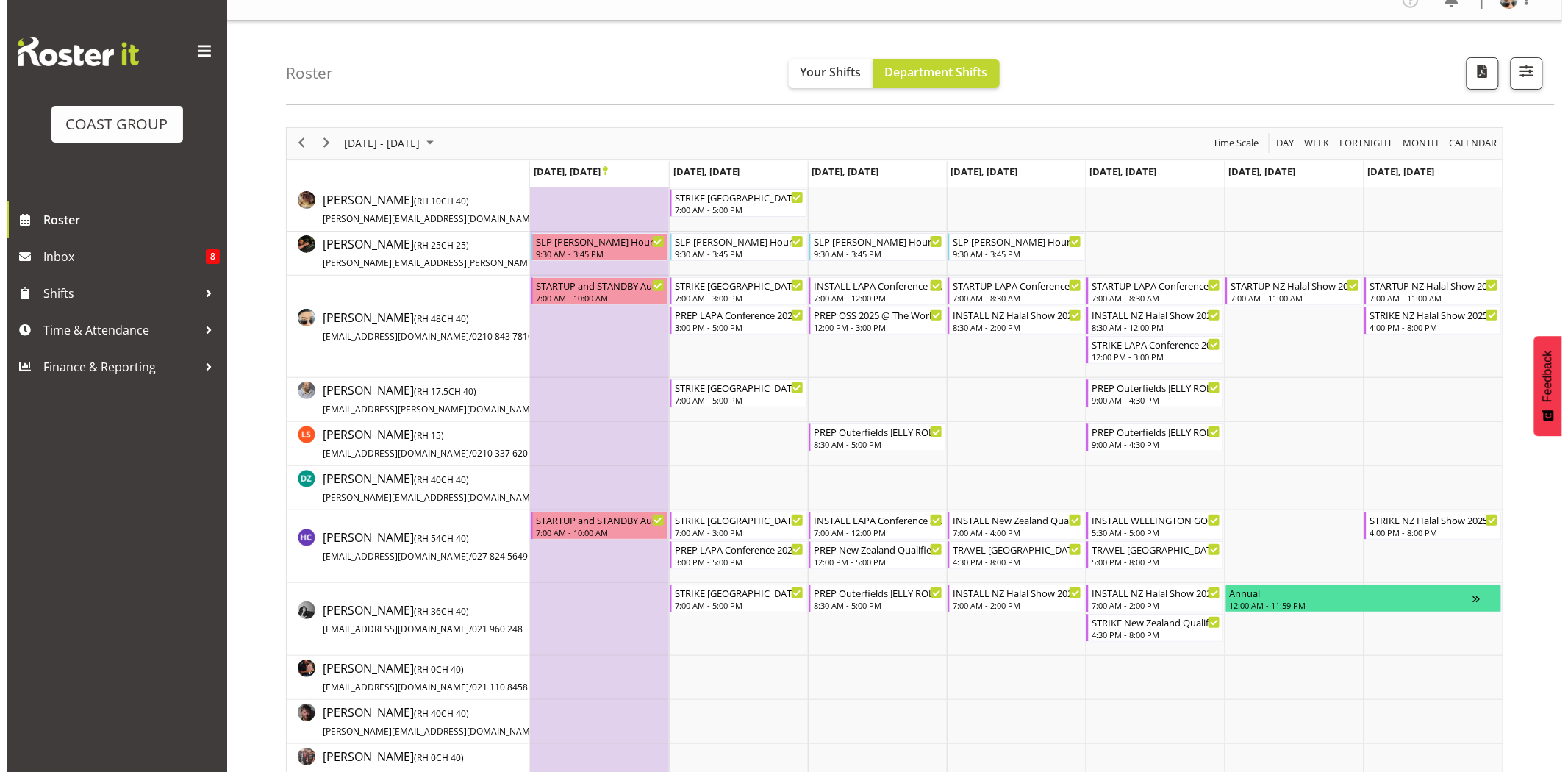
scroll to position [0, 0]
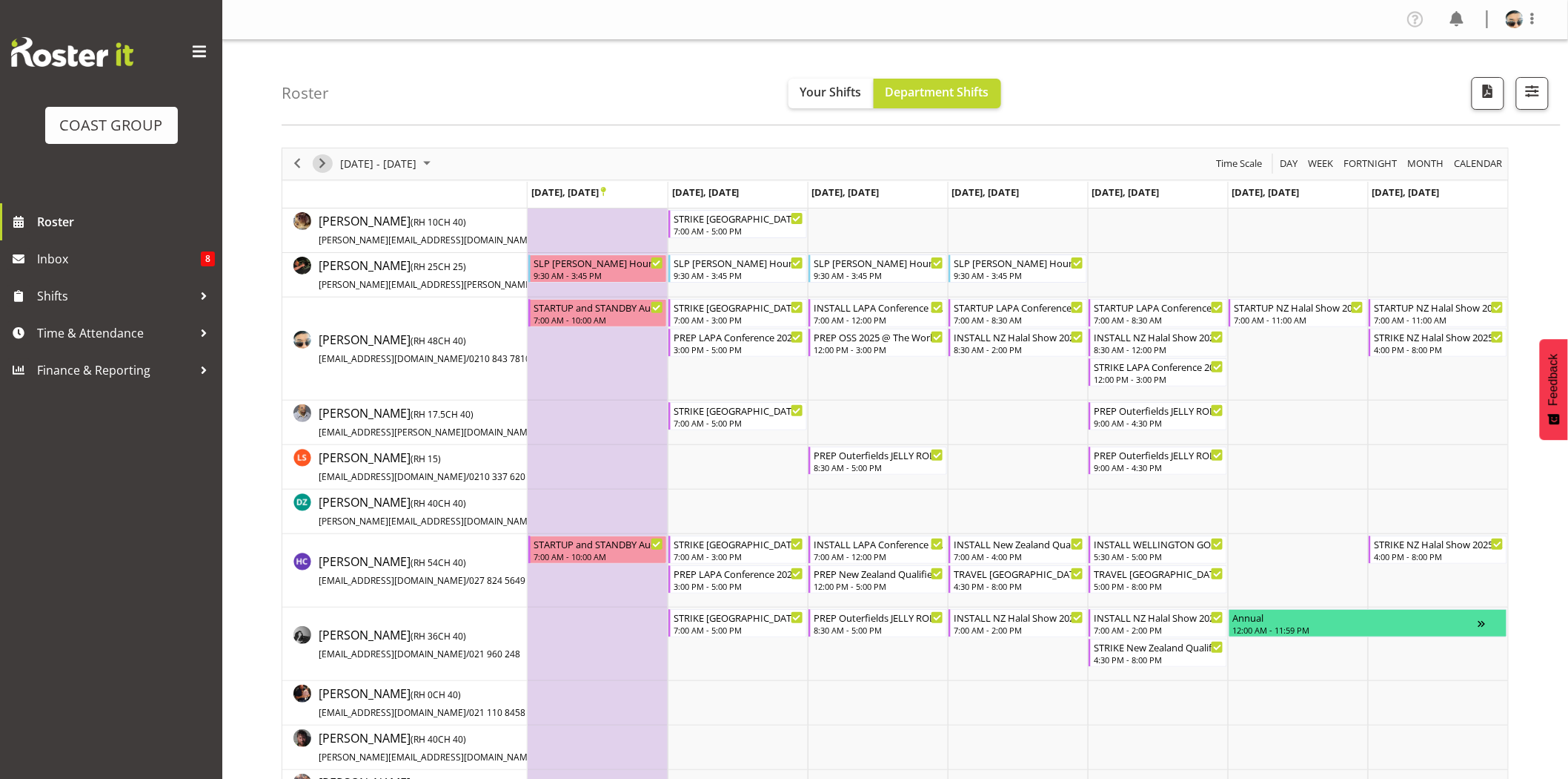
click at [330, 169] on span "Next" at bounding box center [322, 163] width 18 height 18
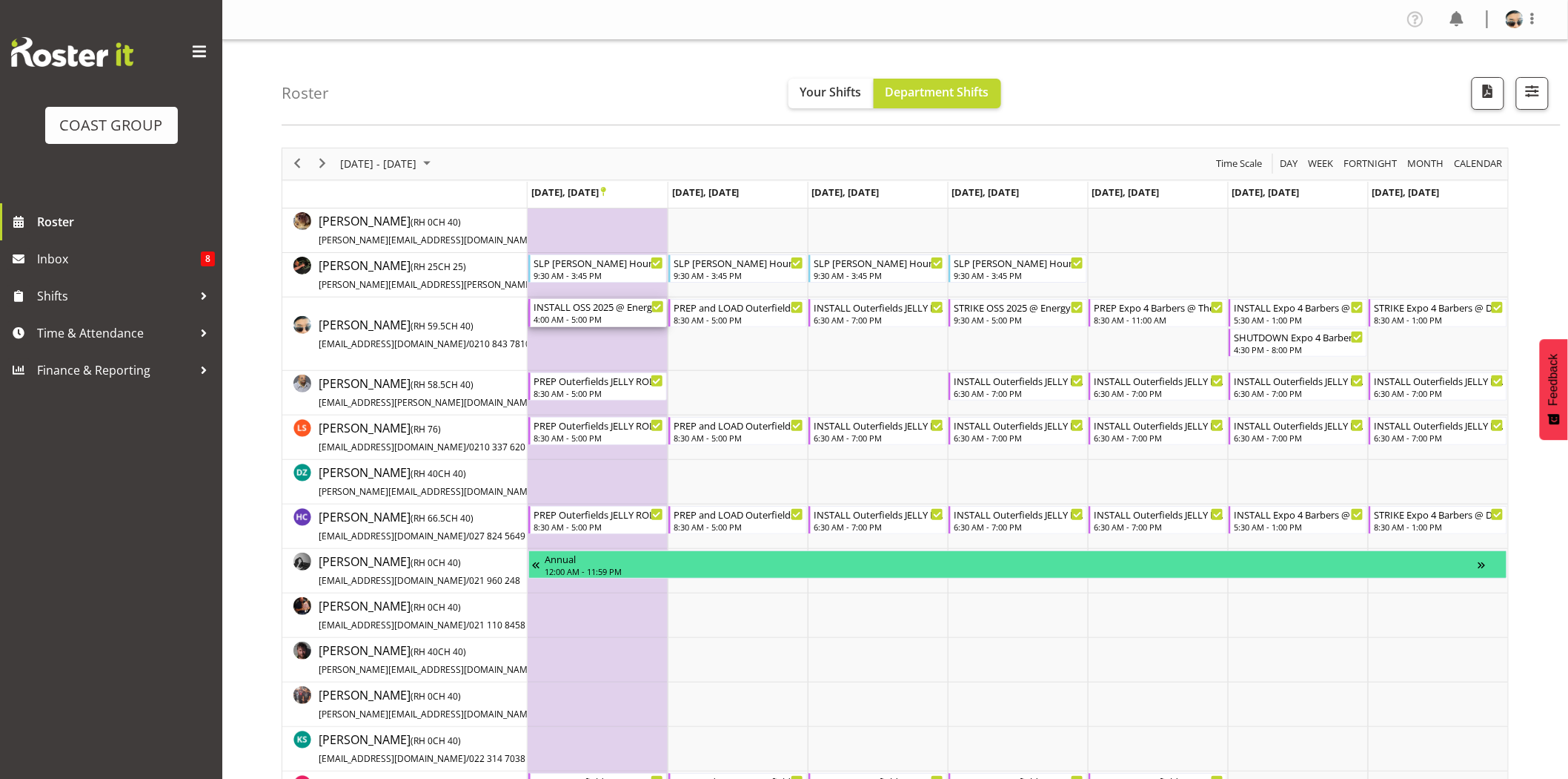
click at [623, 313] on div "INSTALL OSS 2025 @ Energy Events Centre On SIte @ 0700 4:00 AM - 5:00 PM" at bounding box center [598, 313] width 130 height 28
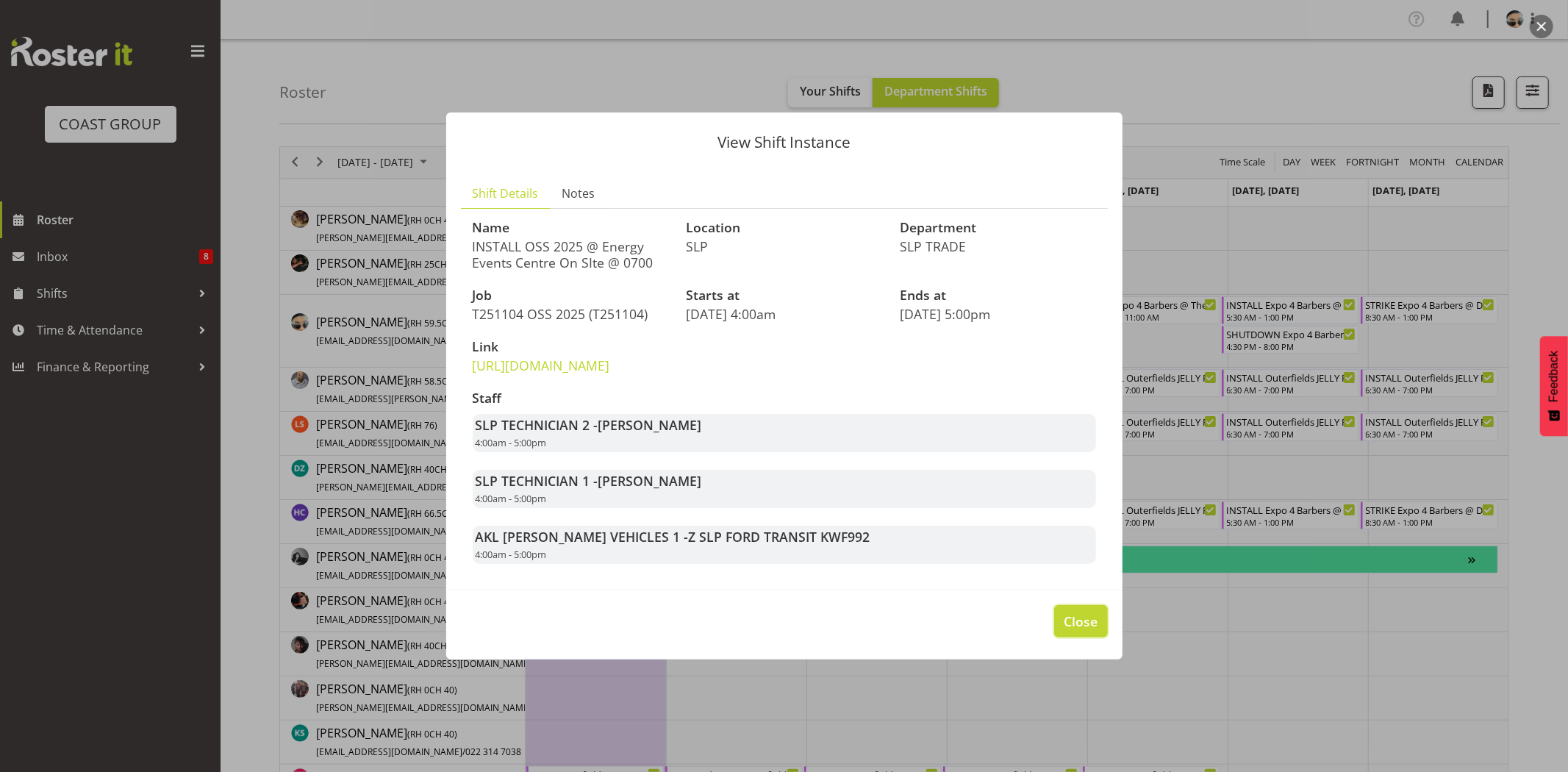
click at [1082, 630] on span "Close" at bounding box center [1081, 620] width 34 height 19
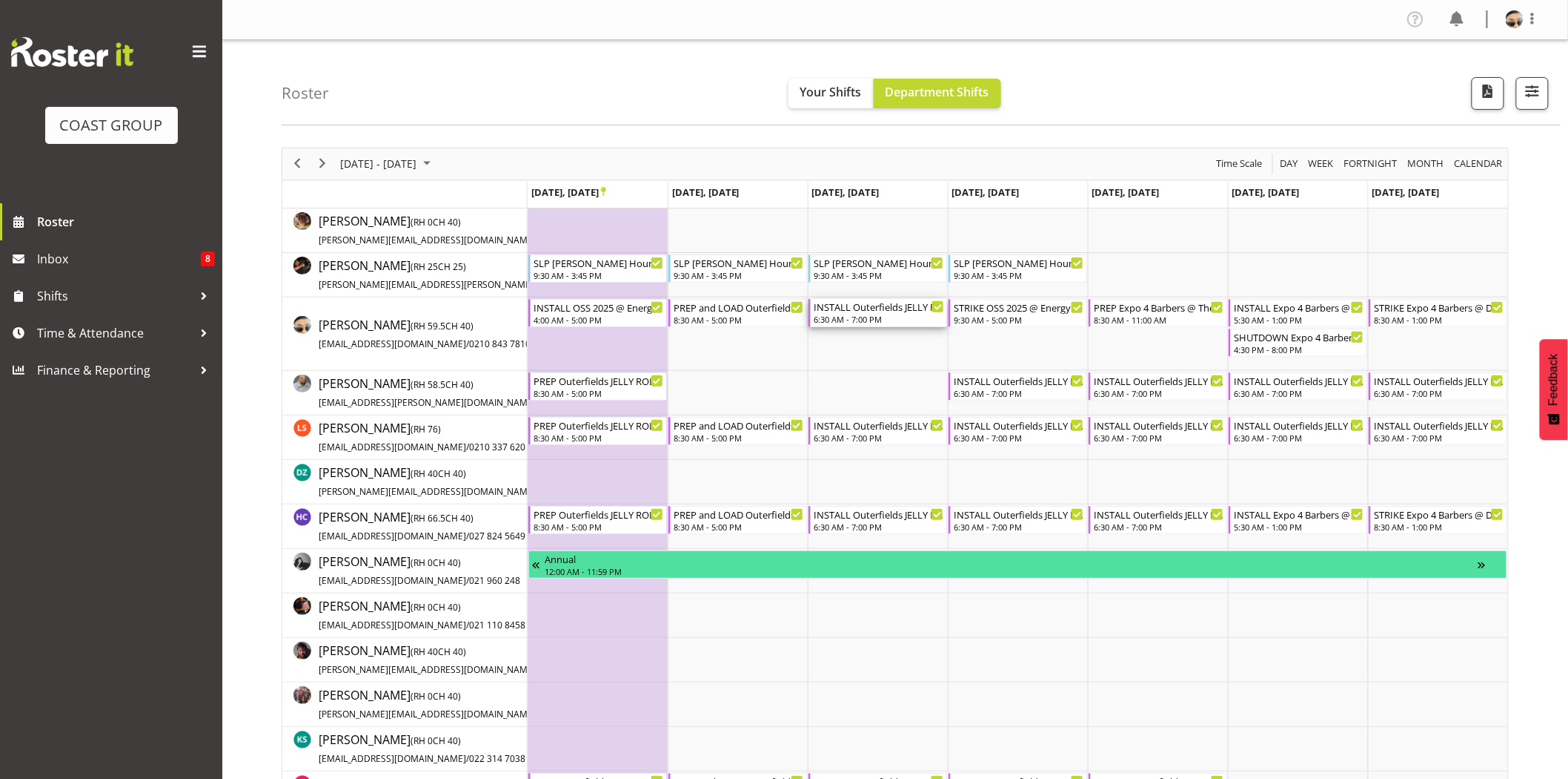
click at [865, 313] on div "INSTALL Outerfields JELLY ROLL 2025 @ [GEOGRAPHIC_DATA] On Site @ 0700 6:30 AM …" at bounding box center [879, 313] width 130 height 28
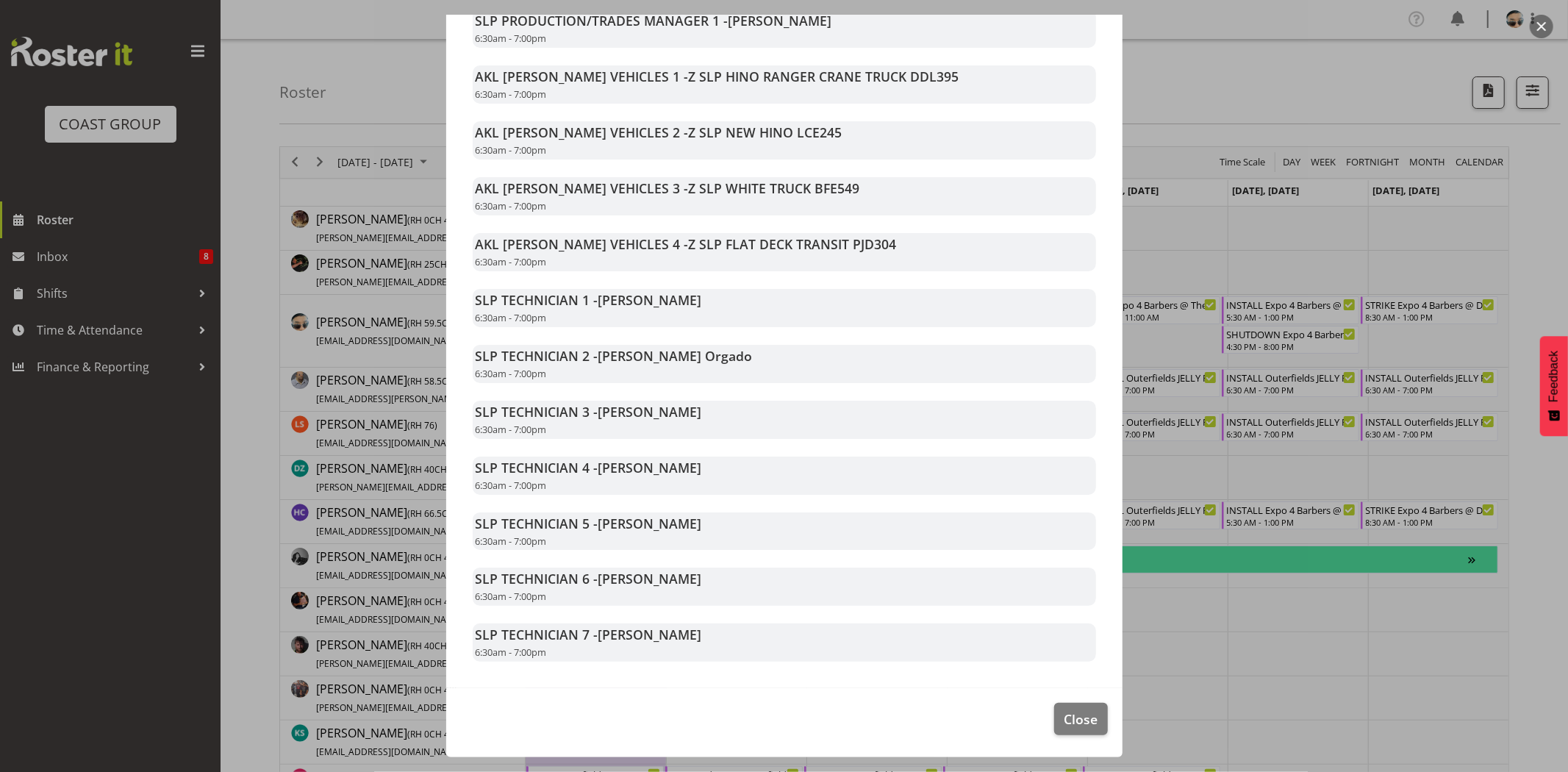
scroll to position [464, 0]
click at [1064, 726] on span "Close" at bounding box center [1081, 718] width 34 height 19
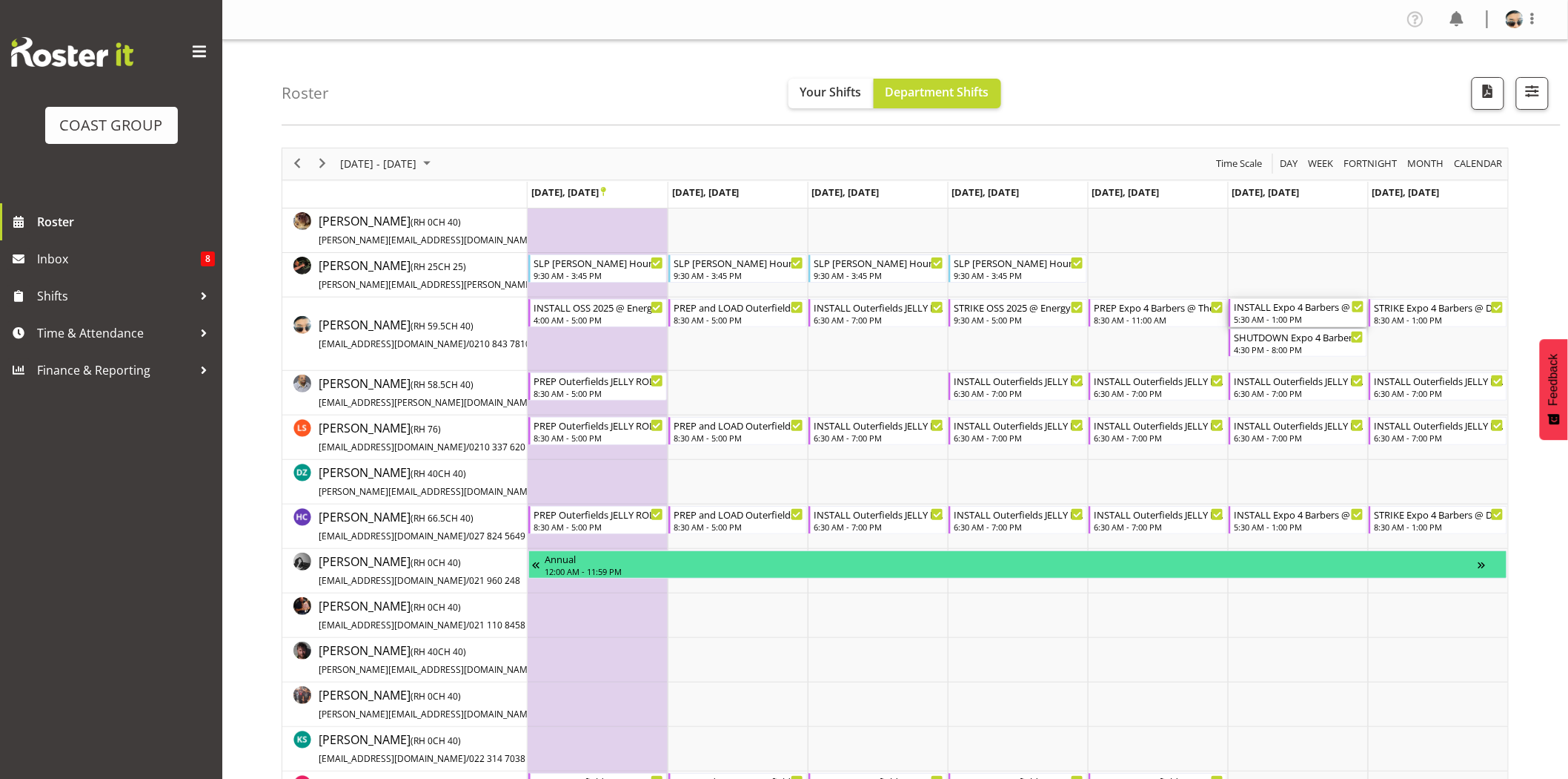
click at [1273, 317] on div "5:30 AM - 1:00 PM" at bounding box center [1299, 318] width 130 height 12
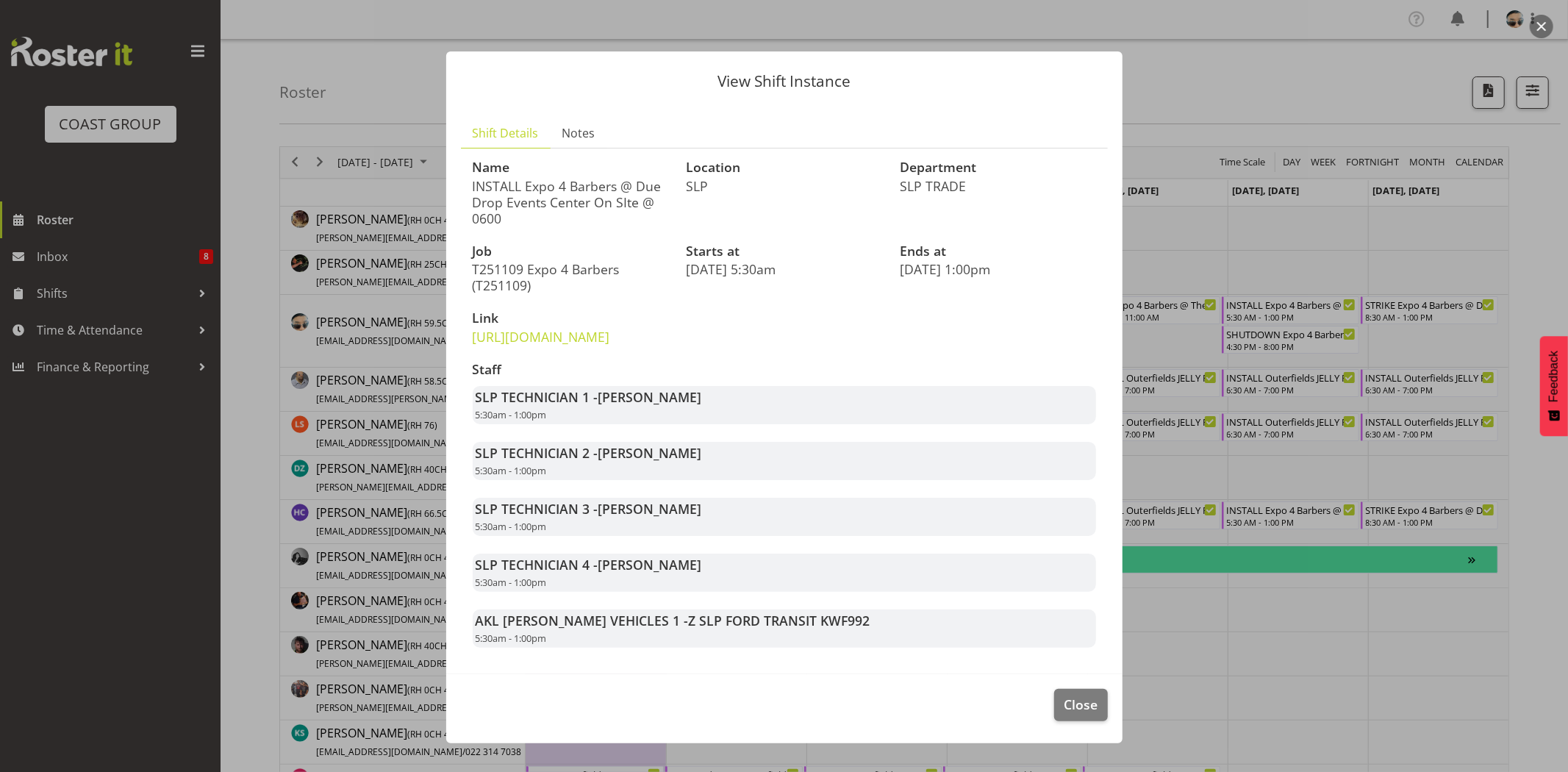
click at [959, 413] on div "Staff SLP TECHNICIAN 1 - Aof Anujarawat 5:30am - 1:00pm SLP TECHNICIAN 2 - [PER…" at bounding box center [785, 504] width 641 height 303
drag, startPoint x: 480, startPoint y: 188, endPoint x: 612, endPoint y: 180, distance: 132.2
click at [612, 180] on p "INSTALL Expo 4 Barbers @ Due Drop Events Center On SIte @ 0600" at bounding box center [570, 202] width 197 height 48
drag, startPoint x: 529, startPoint y: 181, endPoint x: 623, endPoint y: 181, distance: 94.0
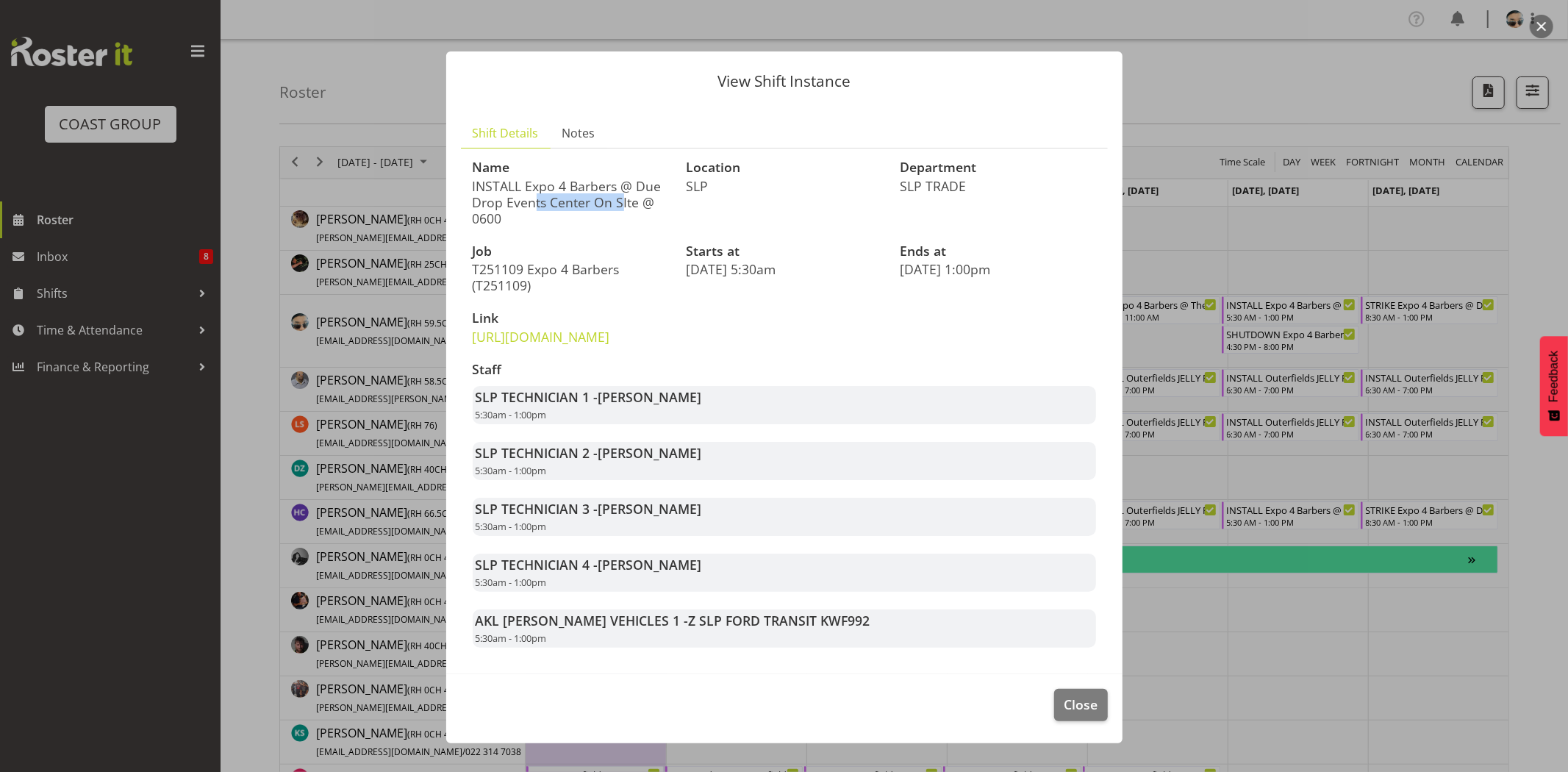
click at [623, 181] on p "INSTALL Expo 4 Barbers @ Due Drop Events Center On SIte @ 0600" at bounding box center [570, 202] width 197 height 48
drag, startPoint x: 502, startPoint y: 185, endPoint x: 593, endPoint y: 192, distance: 91.3
click at [586, 192] on p "INSTALL Expo 4 Barbers @ Due Drop Events Center On SIte @ 0600" at bounding box center [570, 202] width 197 height 48
click at [603, 192] on p "INSTALL Expo 4 Barbers @ Due Drop Events Center On SIte @ 0600" at bounding box center [570, 202] width 197 height 48
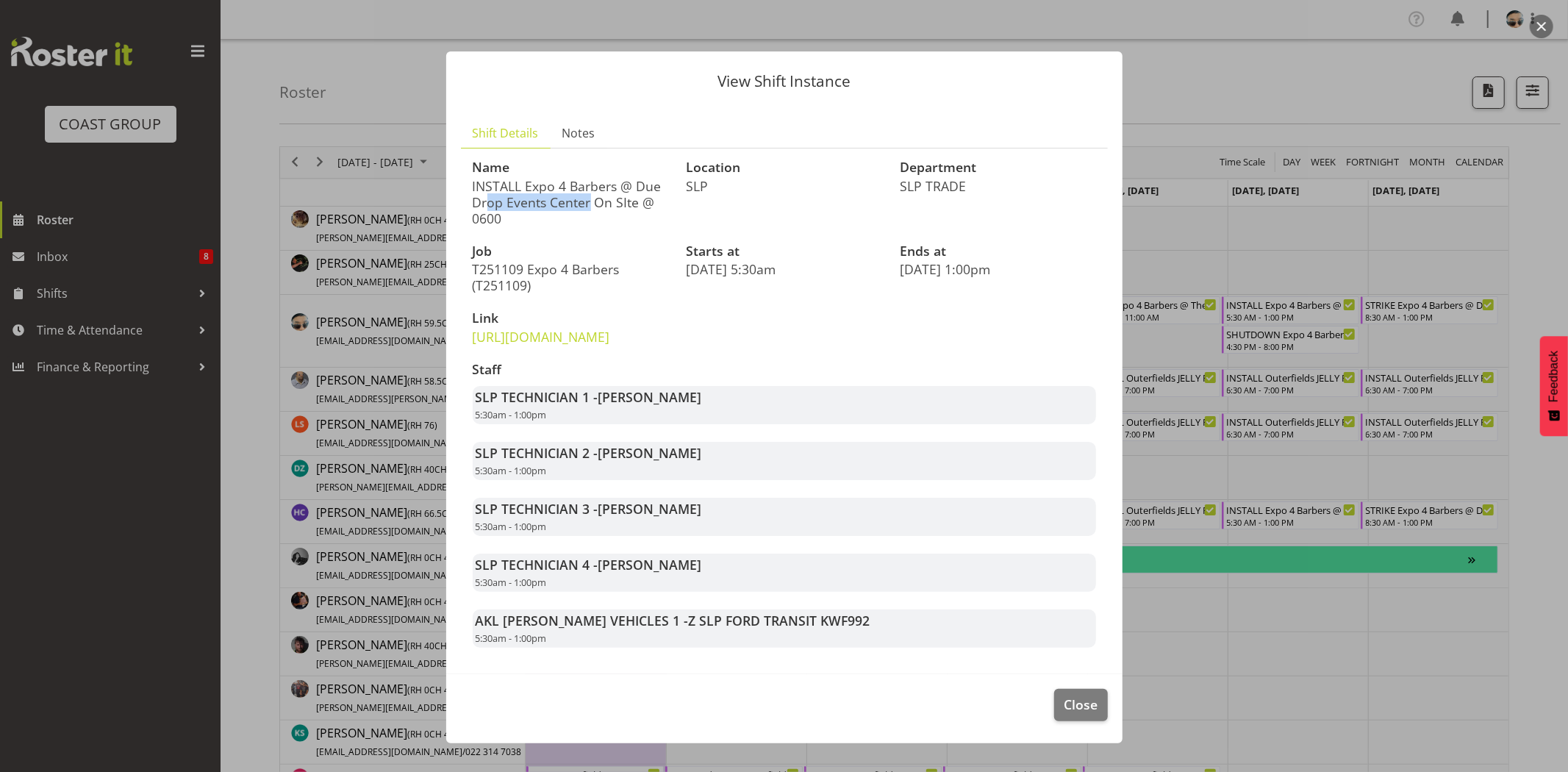
drag, startPoint x: 480, startPoint y: 184, endPoint x: 590, endPoint y: 184, distance: 110.0
click at [590, 184] on p "INSTALL Expo 4 Barbers @ Due Drop Events Center On SIte @ 0600" at bounding box center [570, 202] width 197 height 48
click at [590, 185] on p "INSTALL Expo 4 Barbers @ Due Drop Events Center On SIte @ 0600" at bounding box center [570, 202] width 197 height 48
drag, startPoint x: 478, startPoint y: 187, endPoint x: 625, endPoint y: 209, distance: 148.6
click at [625, 209] on p "INSTALL Expo 4 Barbers @ Due Drop Events Center On SIte @ 0600" at bounding box center [570, 202] width 197 height 48
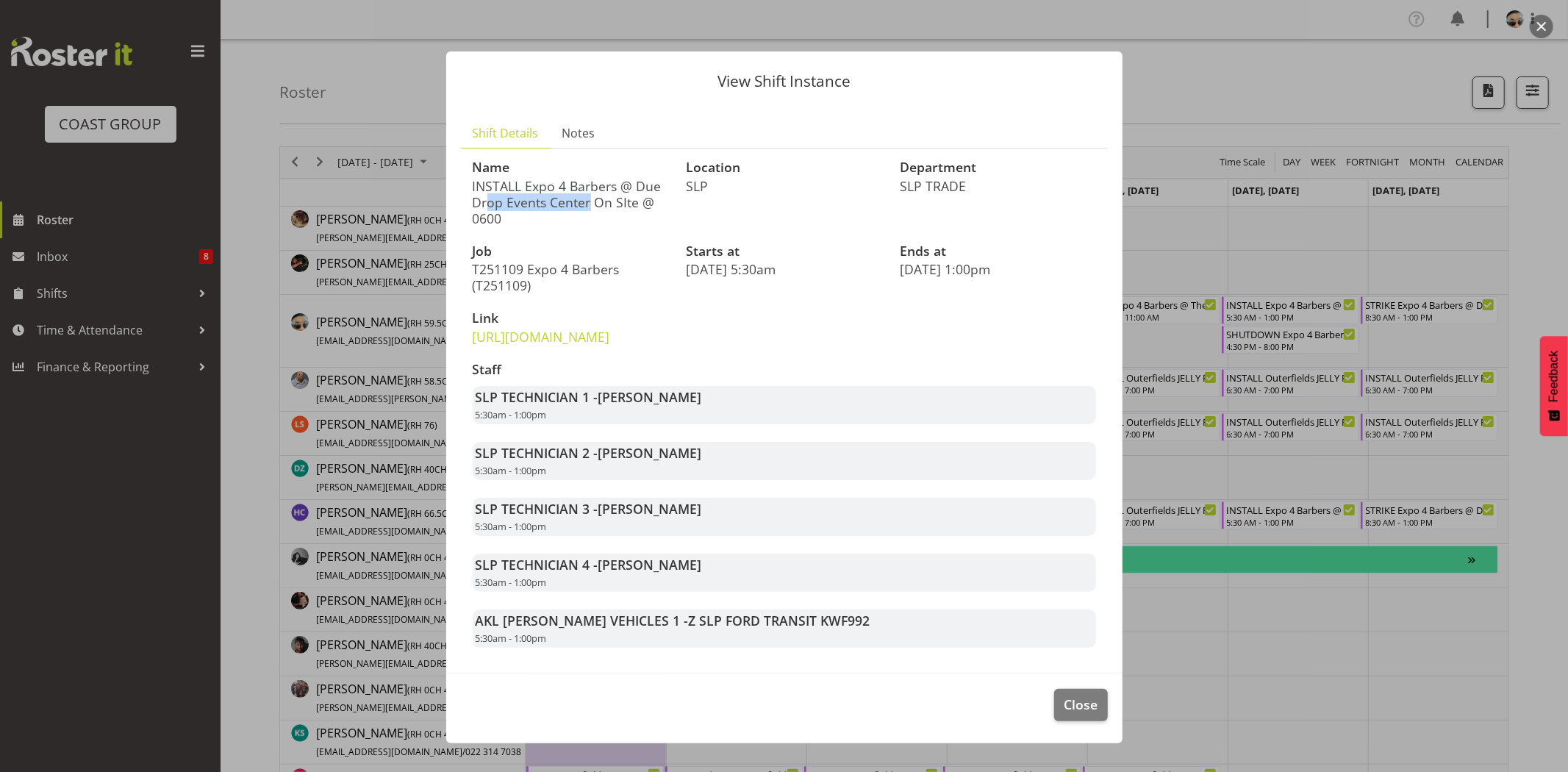
click at [626, 209] on p "INSTALL Expo 4 Barbers @ Due Drop Events Center On SIte @ 0600" at bounding box center [570, 202] width 197 height 48
drag, startPoint x: 532, startPoint y: 423, endPoint x: 674, endPoint y: 449, distance: 144.4
click at [674, 424] on div "SLP TECHNICIAN 1 - Aof Anujarawat 5:30am - 1:00pm" at bounding box center [784, 405] width 623 height 39
click at [1076, 714] on span "Close" at bounding box center [1081, 704] width 34 height 19
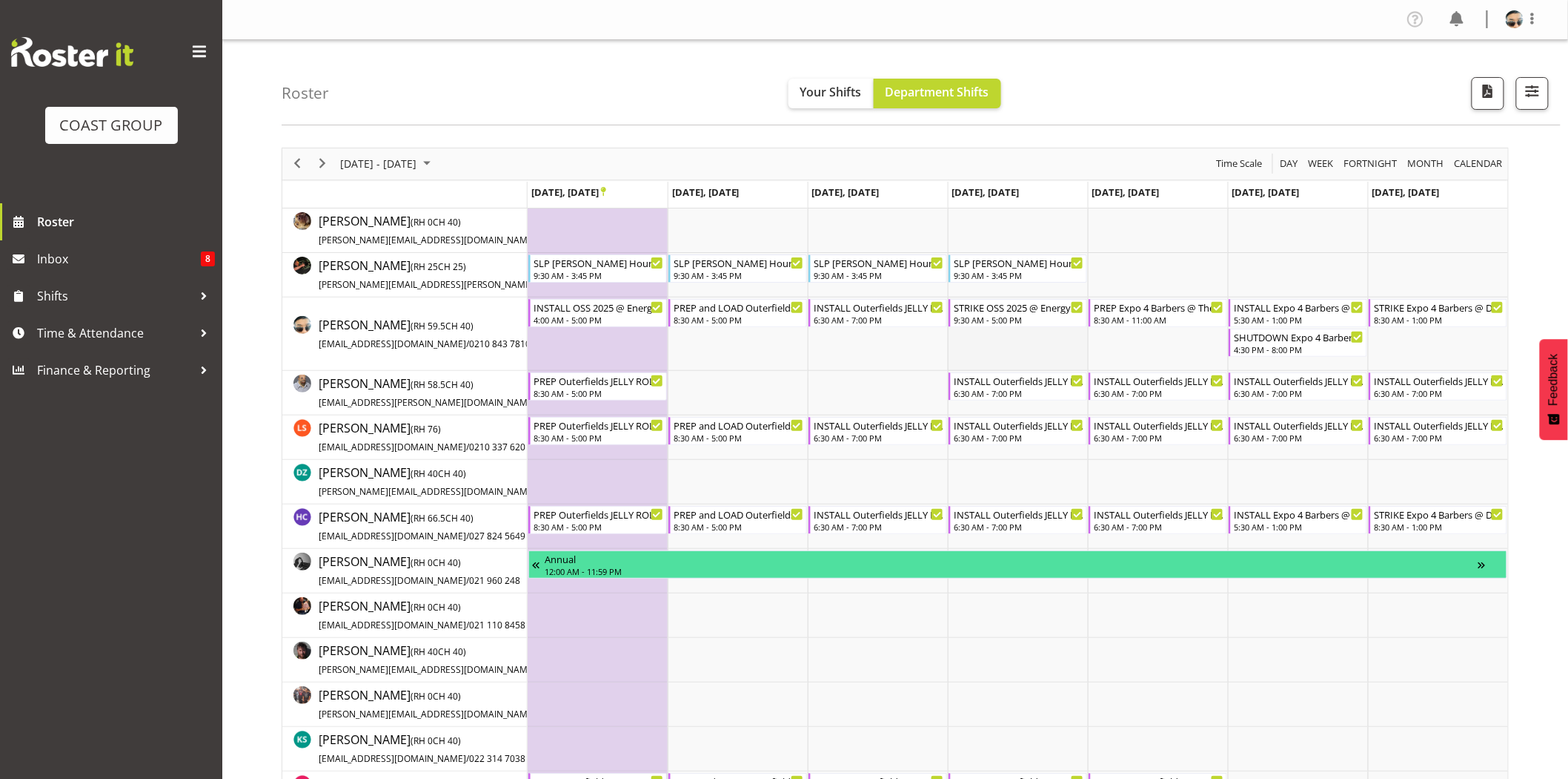
click at [1056, 340] on td "Timeline Week of November 3, 2025" at bounding box center [1018, 333] width 140 height 73
click at [1322, 267] on td "Timeline Week of November 3, 2025" at bounding box center [1297, 274] width 140 height 44
click at [1382, 316] on div "8:30 AM - 1:00 PM" at bounding box center [1439, 318] width 130 height 12
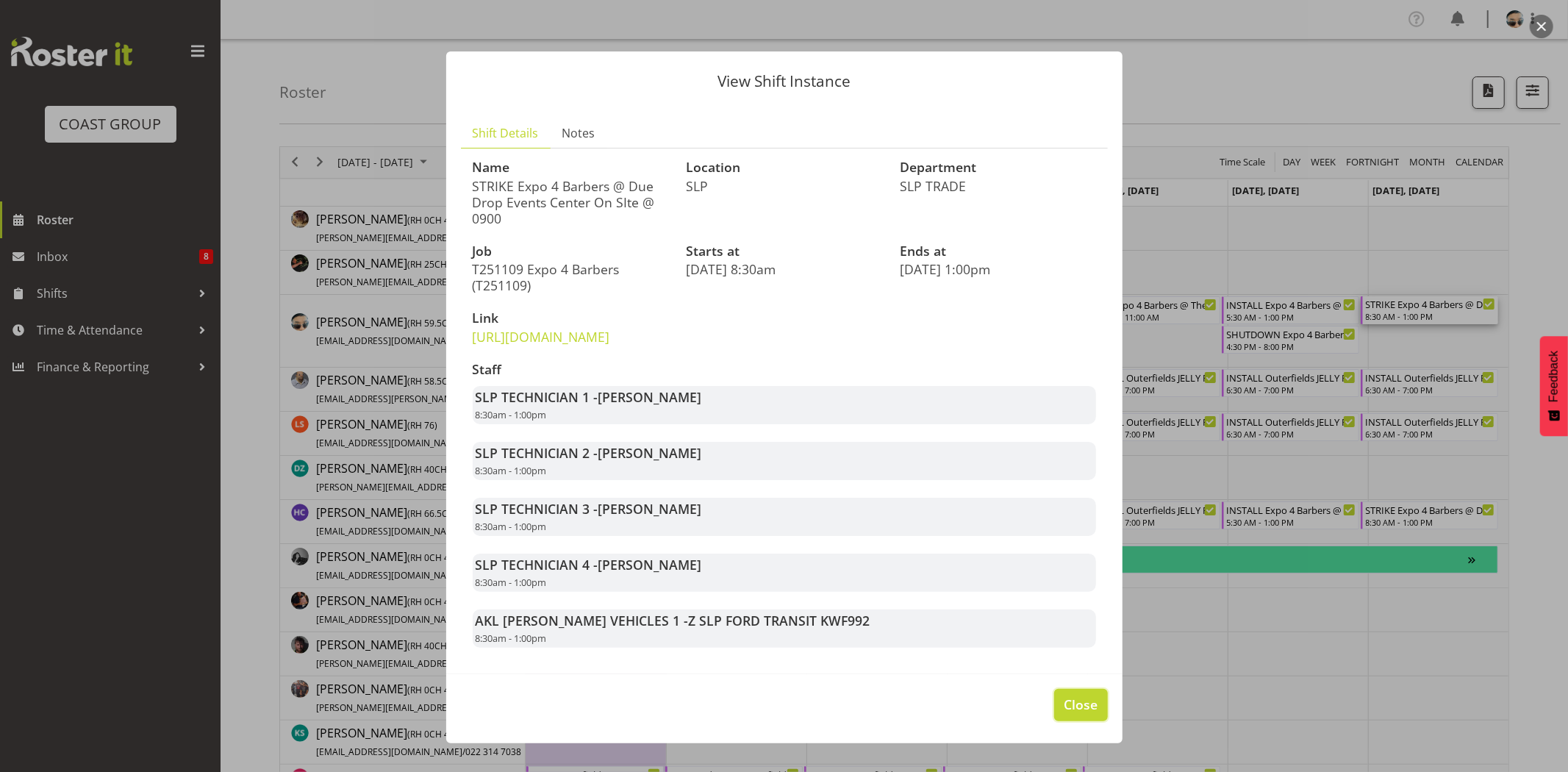
click at [1074, 714] on span "Close" at bounding box center [1081, 704] width 34 height 19
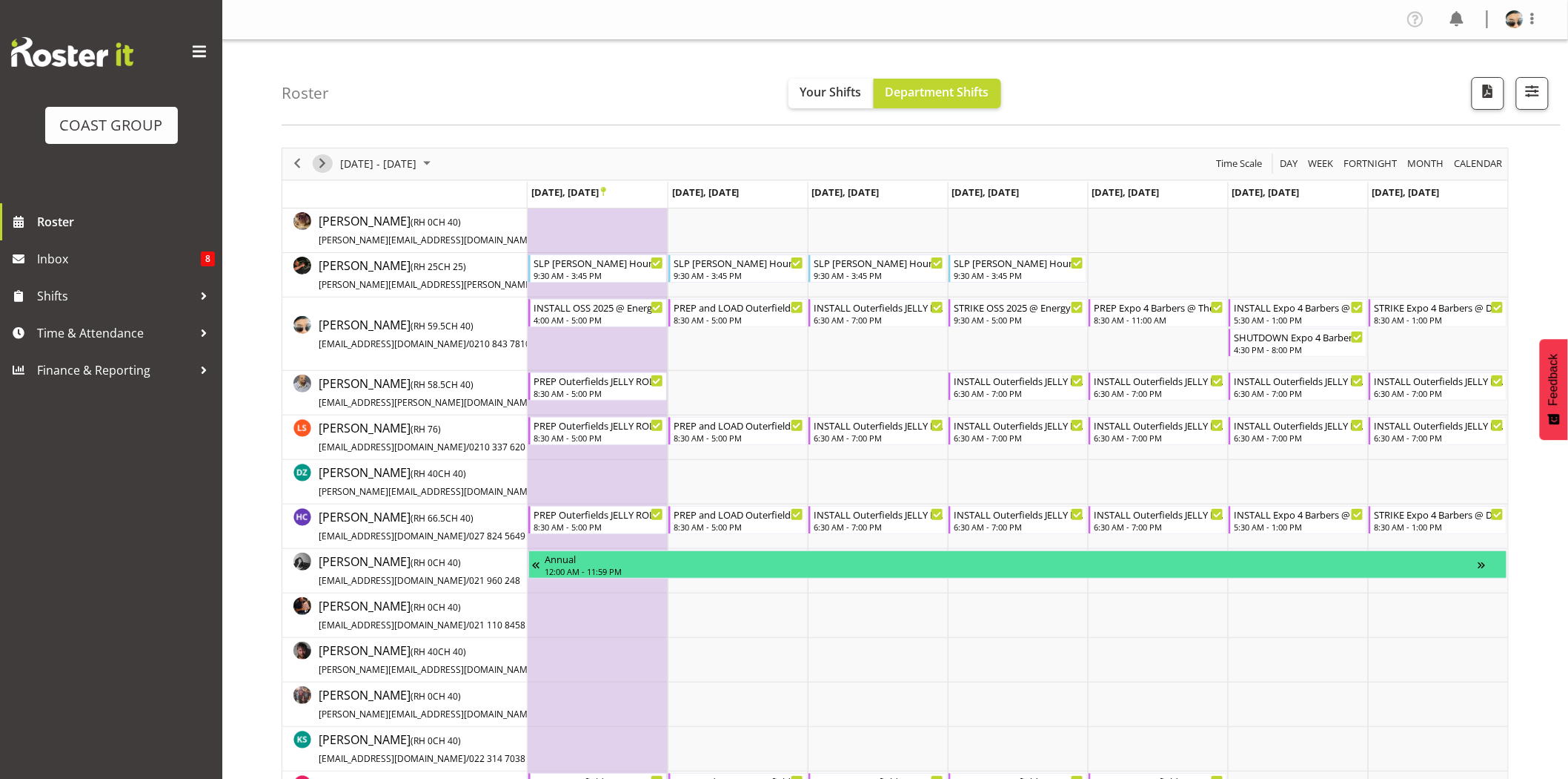
drag, startPoint x: 322, startPoint y: 158, endPoint x: 631, endPoint y: 5, distance: 344.8
click at [322, 158] on span "Next" at bounding box center [322, 163] width 18 height 18
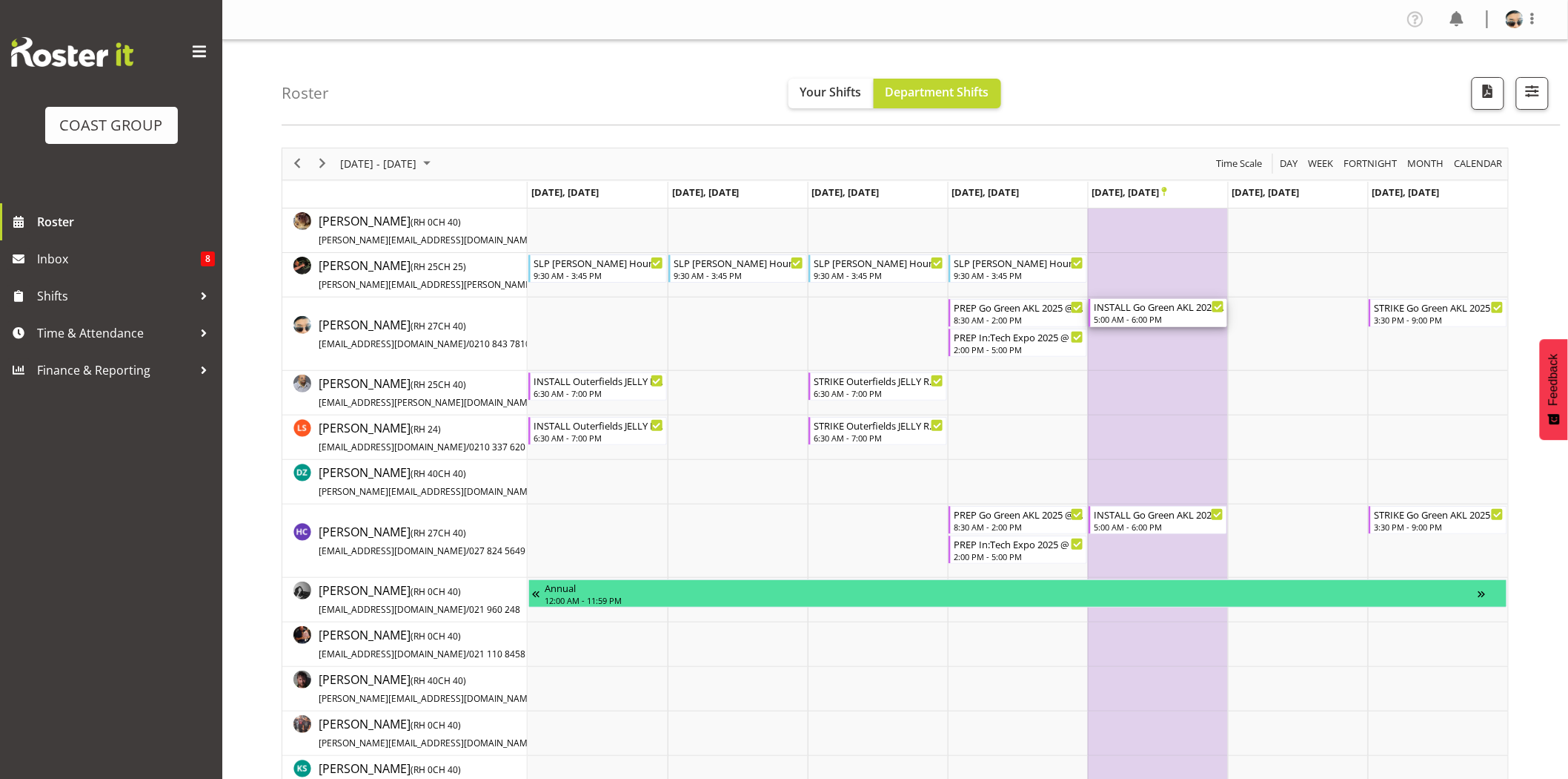
click at [1154, 317] on div "5:00 AM - 6:00 PM" at bounding box center [1159, 318] width 130 height 12
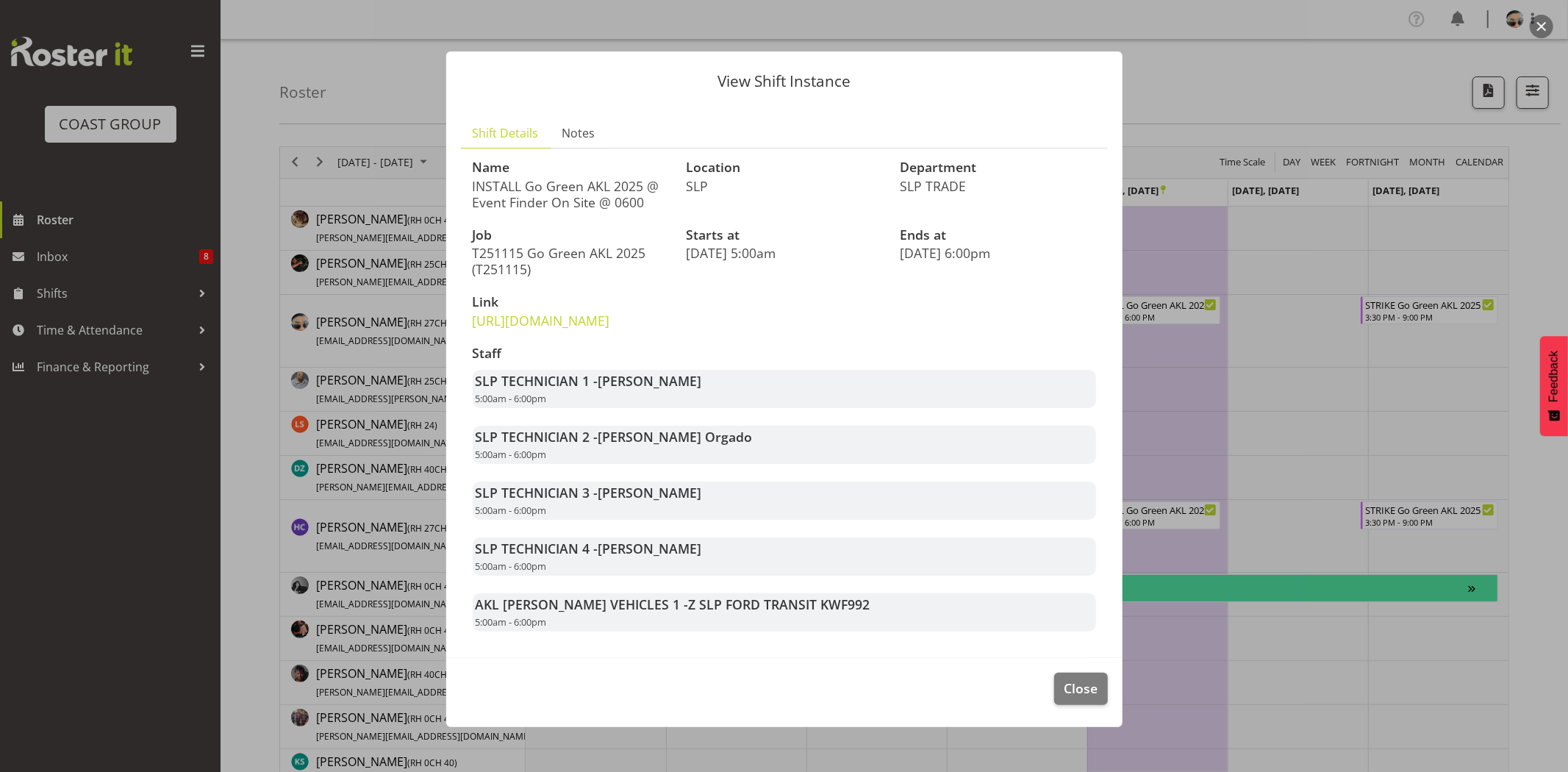
drag, startPoint x: 601, startPoint y: 468, endPoint x: 718, endPoint y: 485, distance: 118.2
click at [717, 464] on div "SLP TECHNICIAN 2 - [PERSON_NAME] Orgado 5:00am - 6:00pm" at bounding box center [784, 444] width 623 height 39
click at [718, 464] on div "SLP TECHNICIAN 2 - [PERSON_NAME] Orgado 5:00am - 6:00pm" at bounding box center [784, 444] width 623 height 39
click at [1064, 697] on span "Close" at bounding box center [1081, 688] width 34 height 19
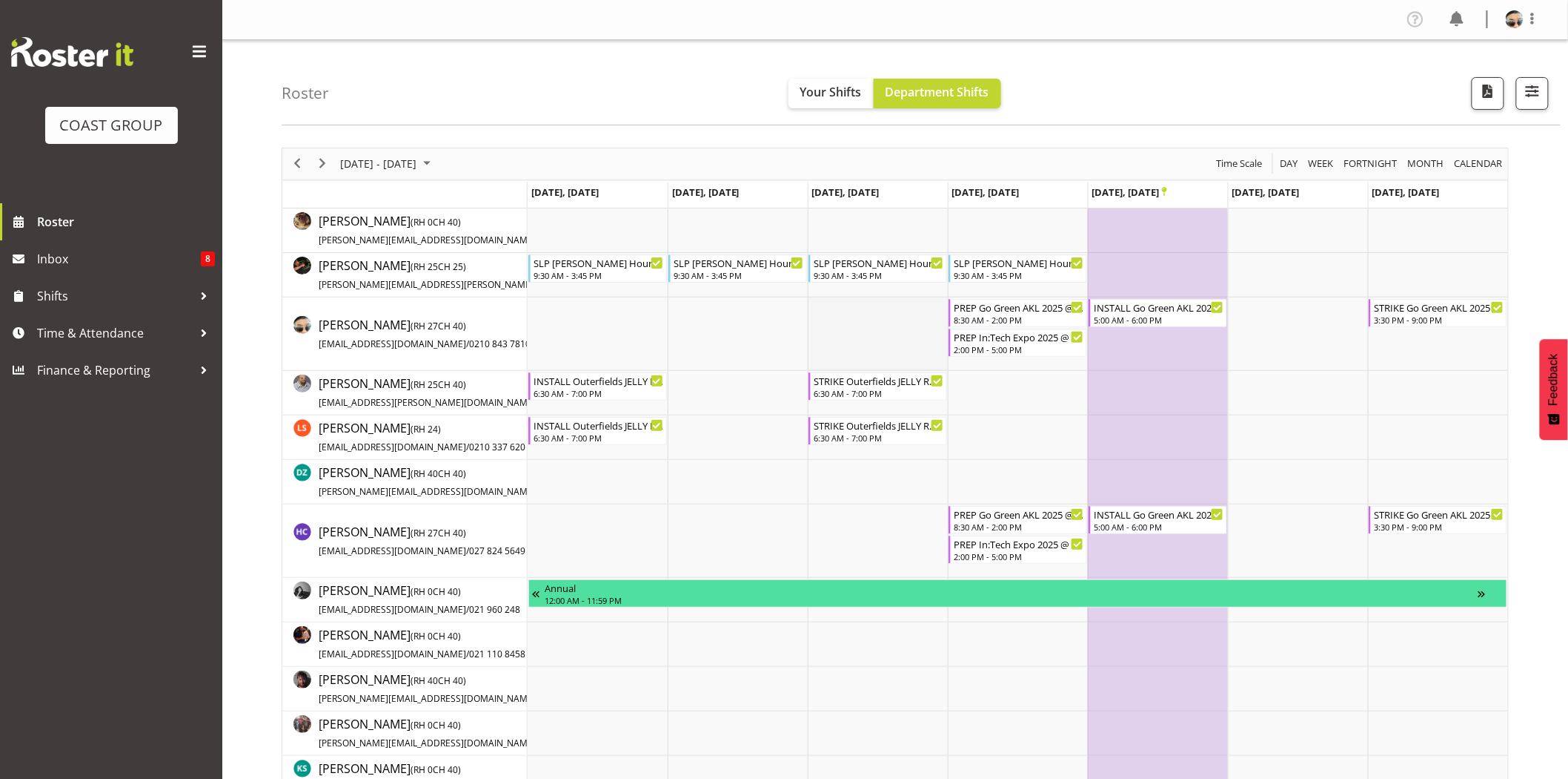
click at [895, 340] on td "Timeline Week of November 10, 2025" at bounding box center [877, 333] width 140 height 73
click at [1154, 308] on div "INSTALL Go Green AKL 2025 @ Event Finder On Site @ 0600" at bounding box center [1159, 306] width 130 height 14
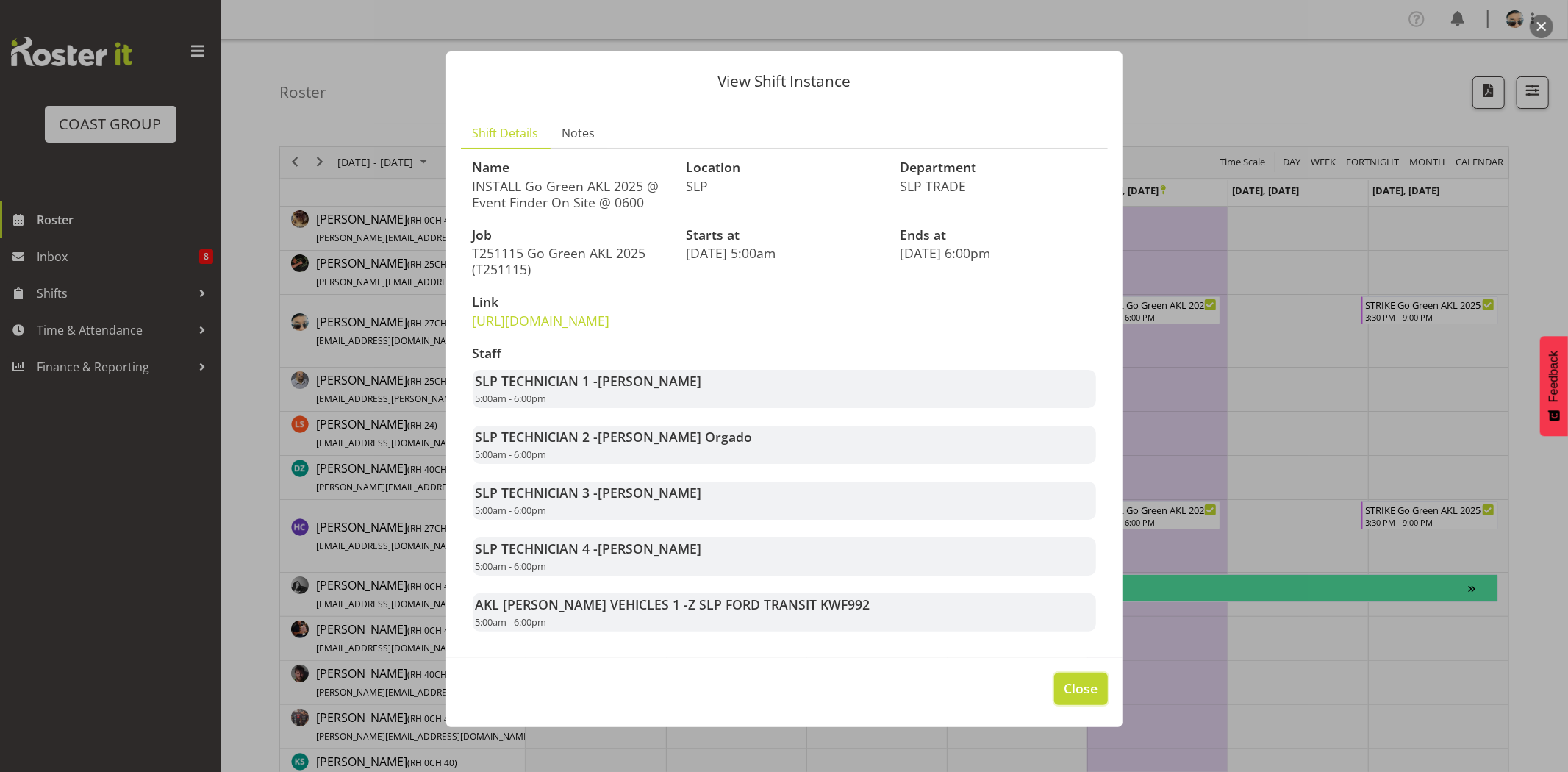
click at [1064, 697] on span "Close" at bounding box center [1081, 688] width 34 height 19
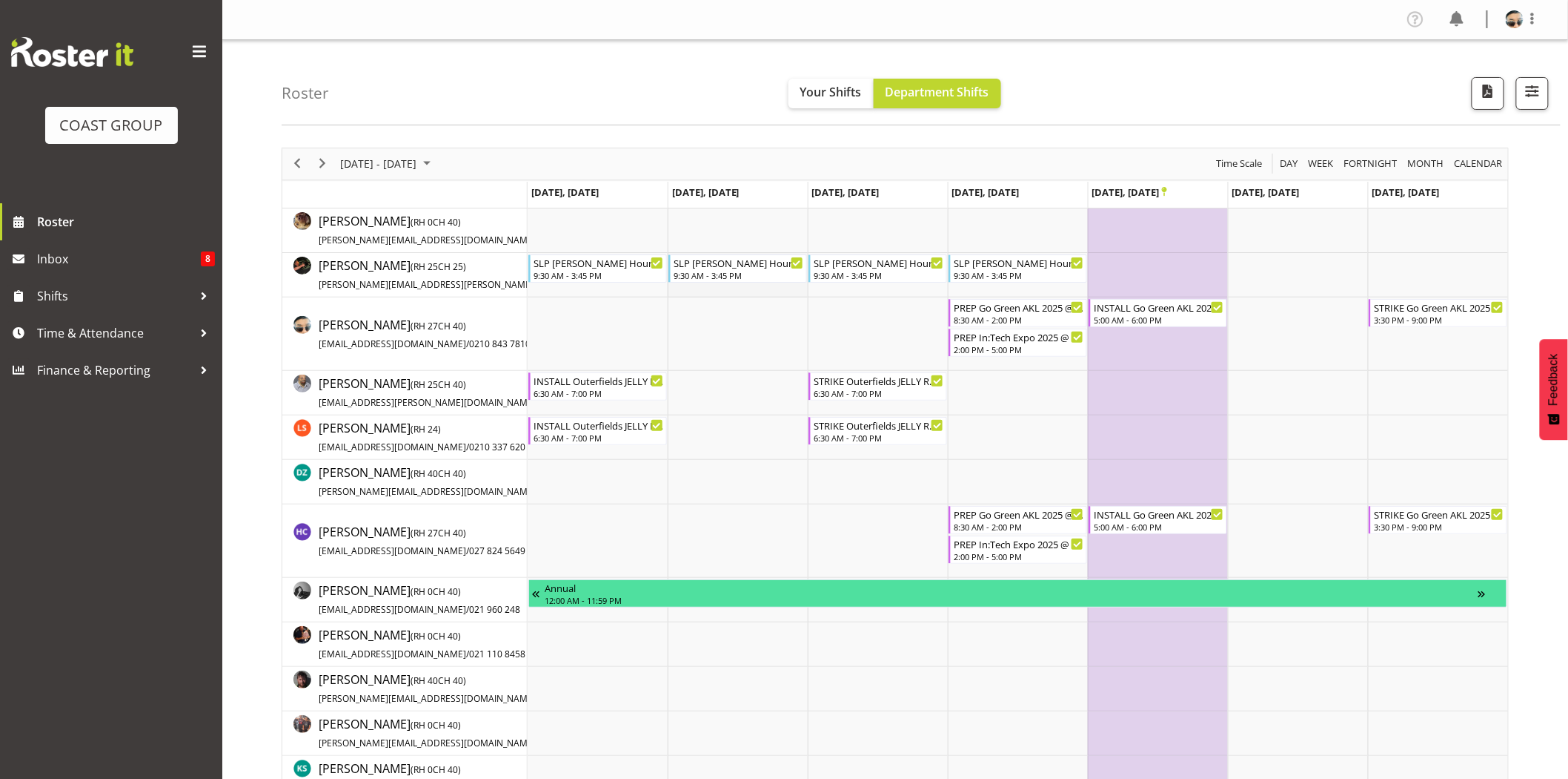
drag, startPoint x: 803, startPoint y: 301, endPoint x: 767, endPoint y: 285, distance: 39.4
click at [802, 302] on td "Timeline Week of November 10, 2025" at bounding box center [738, 333] width 140 height 73
click at [320, 158] on span "Next" at bounding box center [322, 163] width 18 height 18
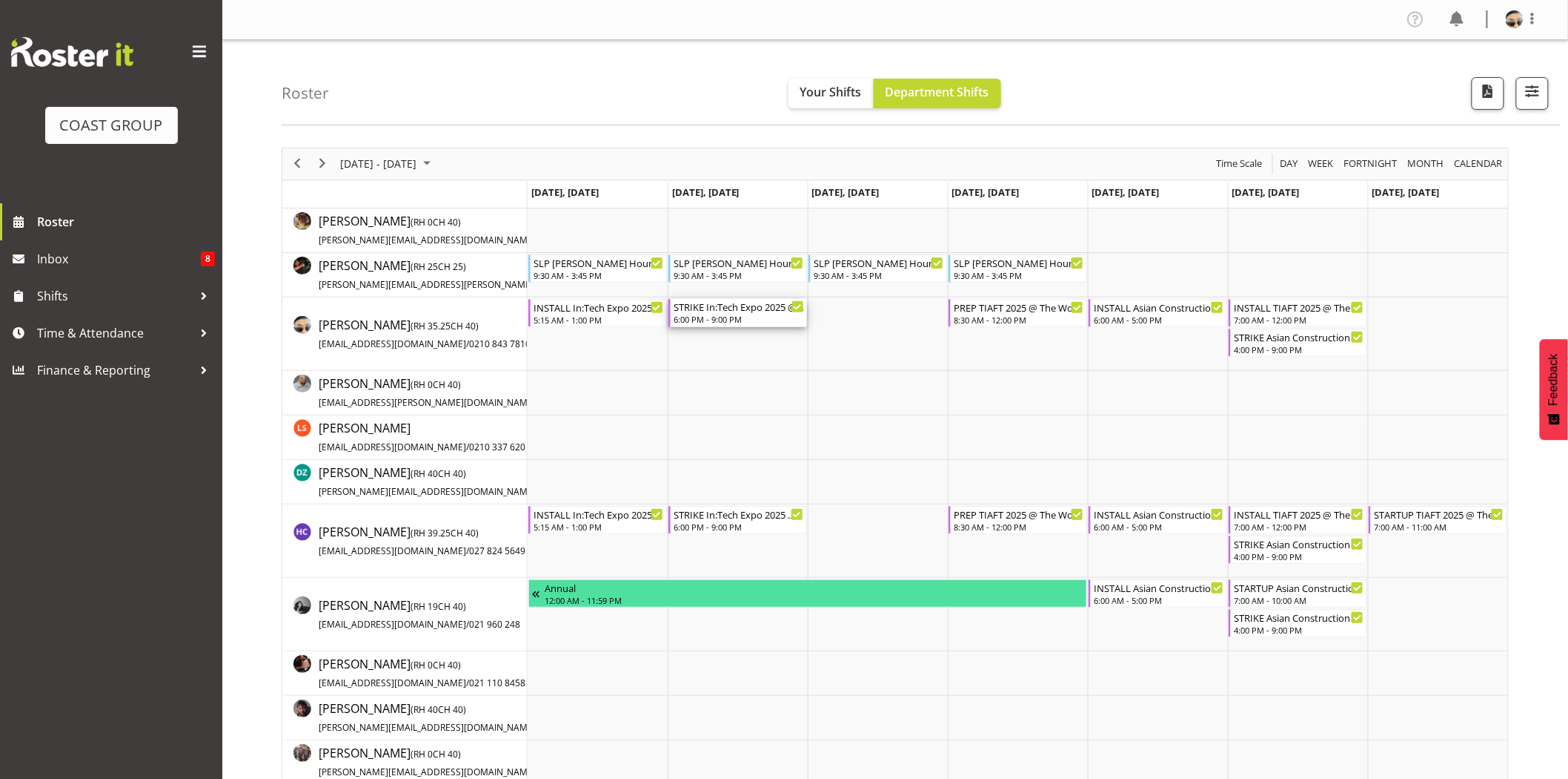
click at [716, 317] on div "6:00 PM - 9:00 PM" at bounding box center [739, 318] width 130 height 12
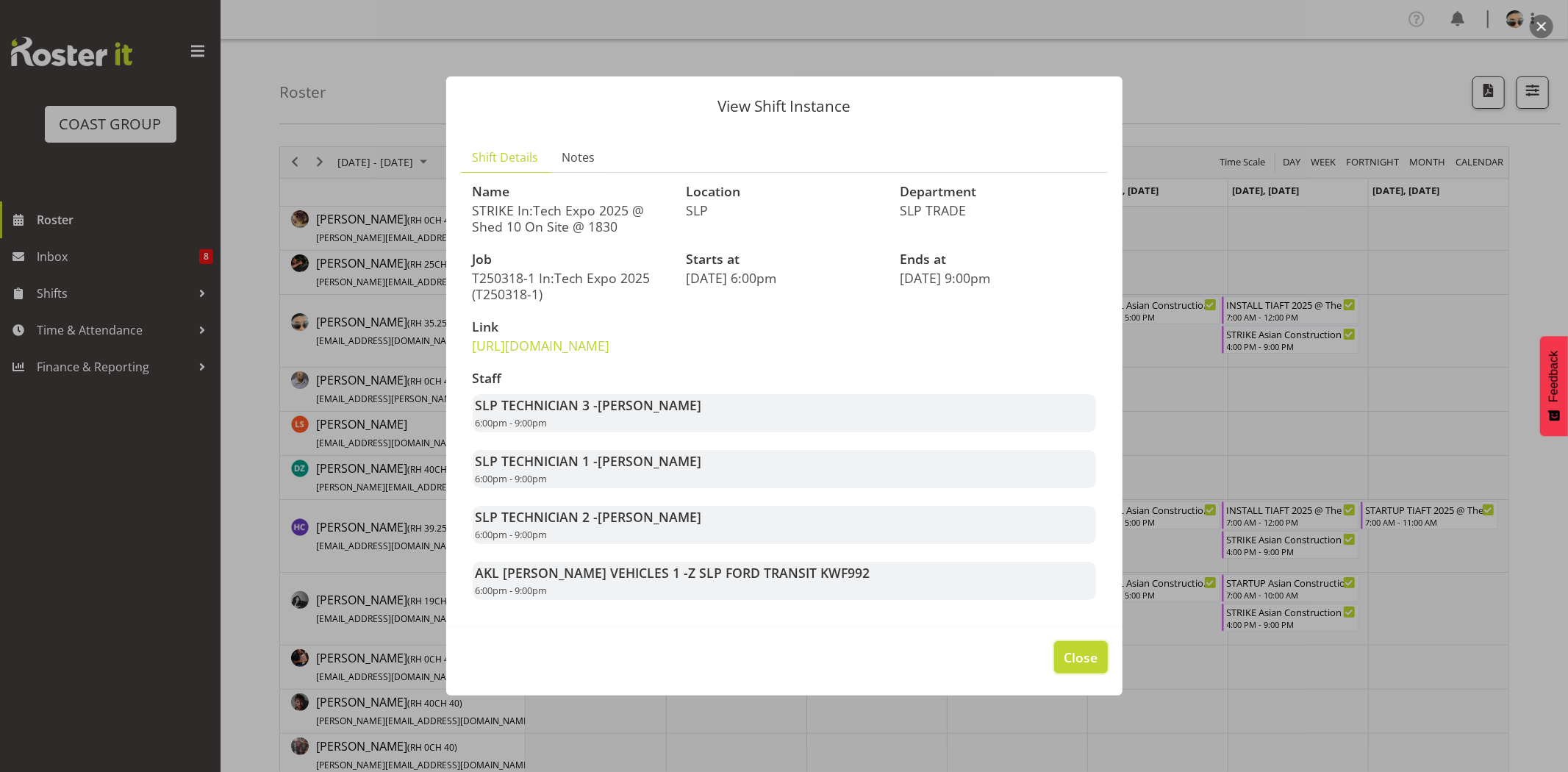
click at [1080, 666] on span "Close" at bounding box center [1081, 656] width 34 height 19
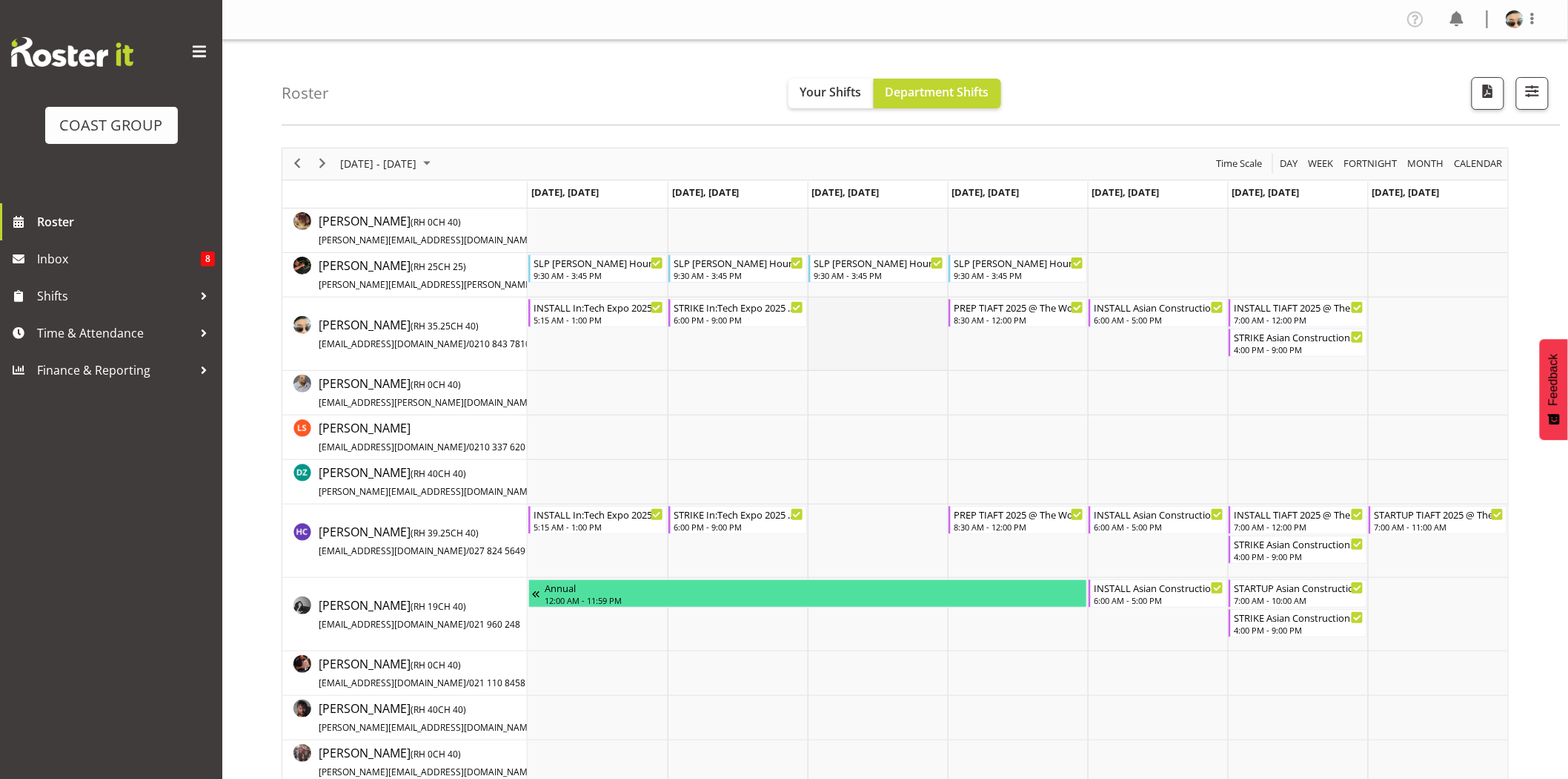
click at [901, 367] on td "Timeline Week of November 17, 2025" at bounding box center [877, 333] width 140 height 73
click at [1057, 398] on td "Timeline Week of November 17, 2025" at bounding box center [1018, 392] width 140 height 44
click at [1142, 315] on div "6:00 AM - 5:00 PM" at bounding box center [1159, 318] width 130 height 12
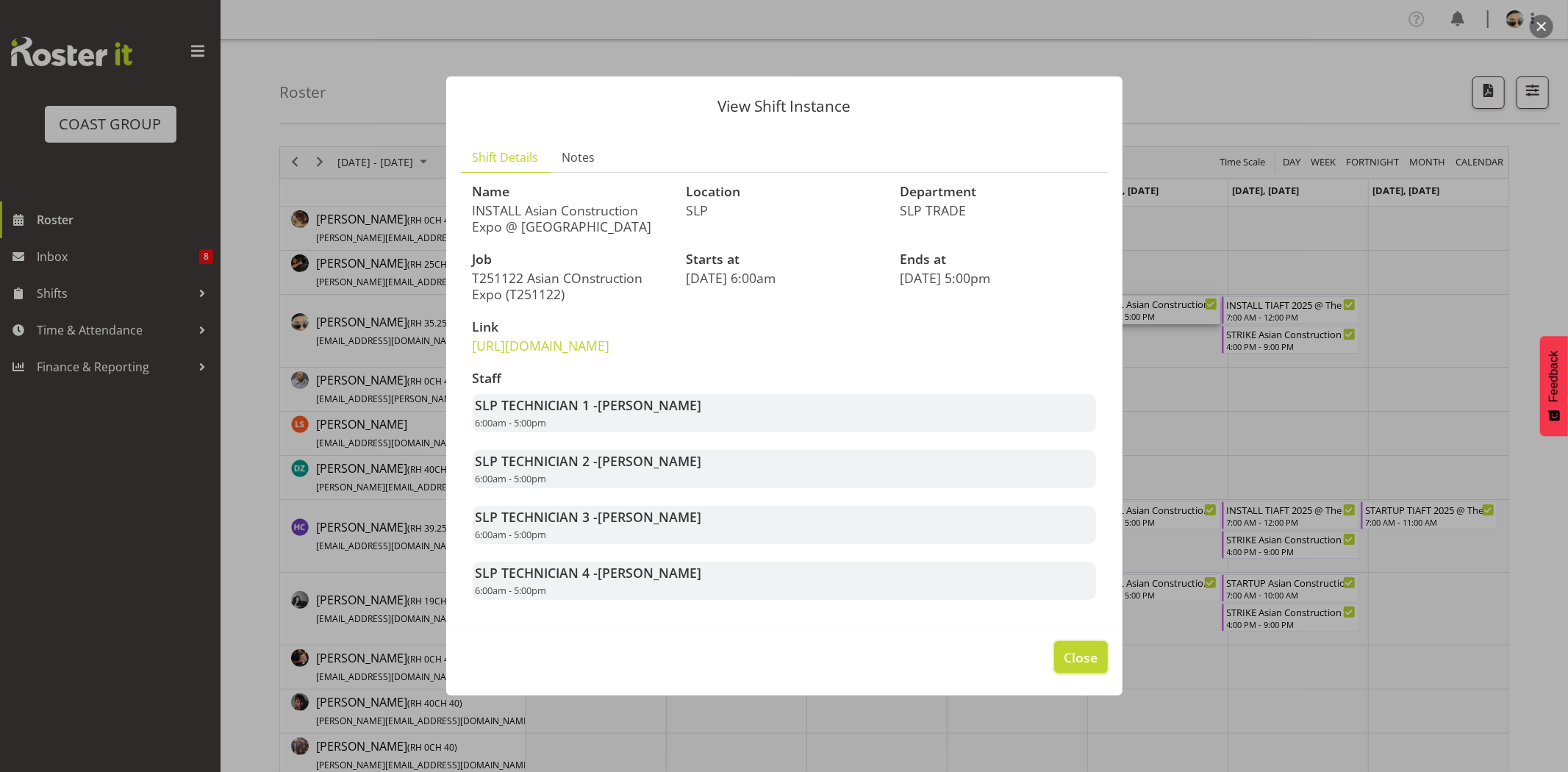
click at [1068, 666] on span "Close" at bounding box center [1081, 656] width 34 height 19
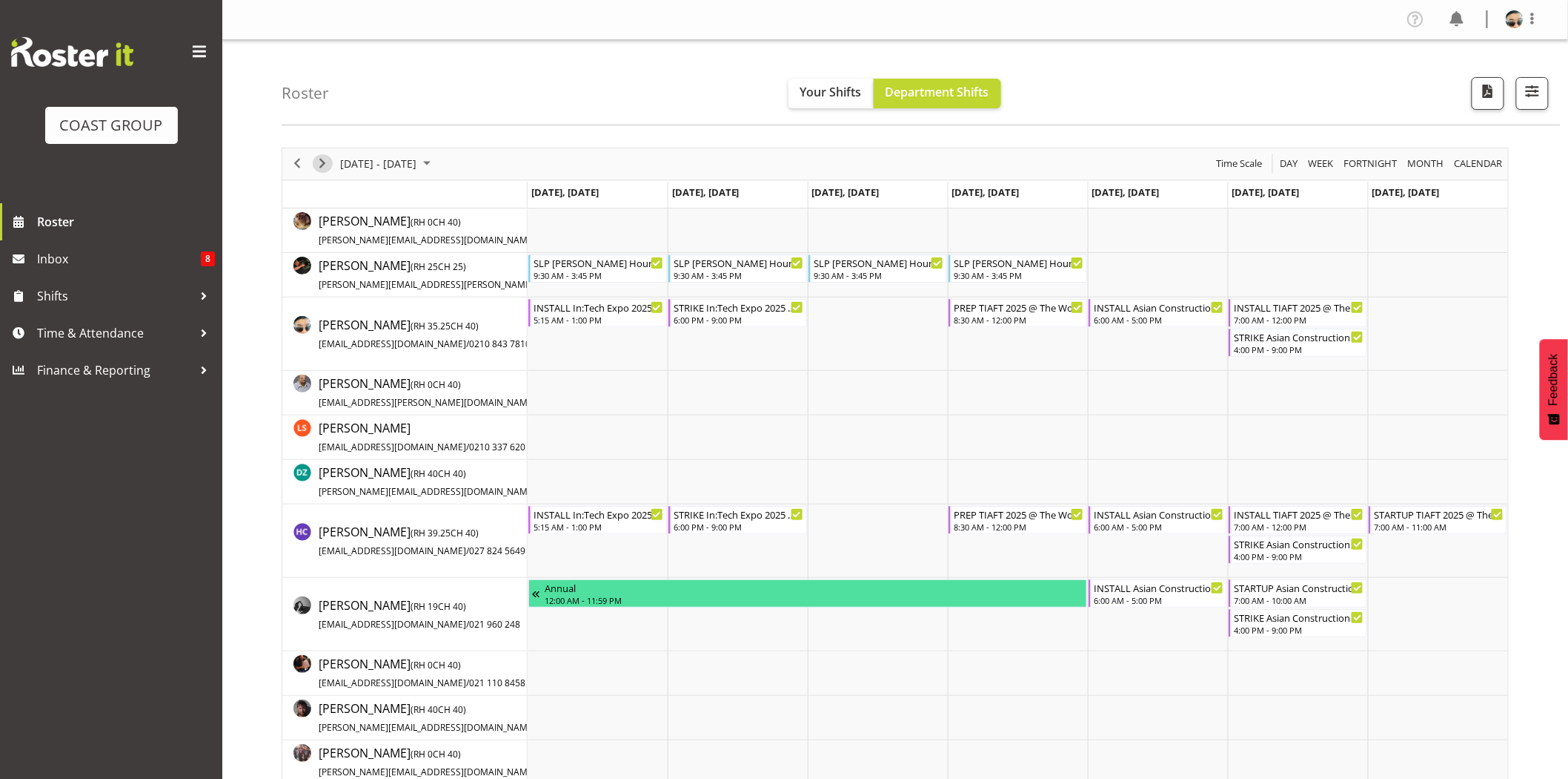
click at [320, 165] on span "Next" at bounding box center [322, 163] width 18 height 18
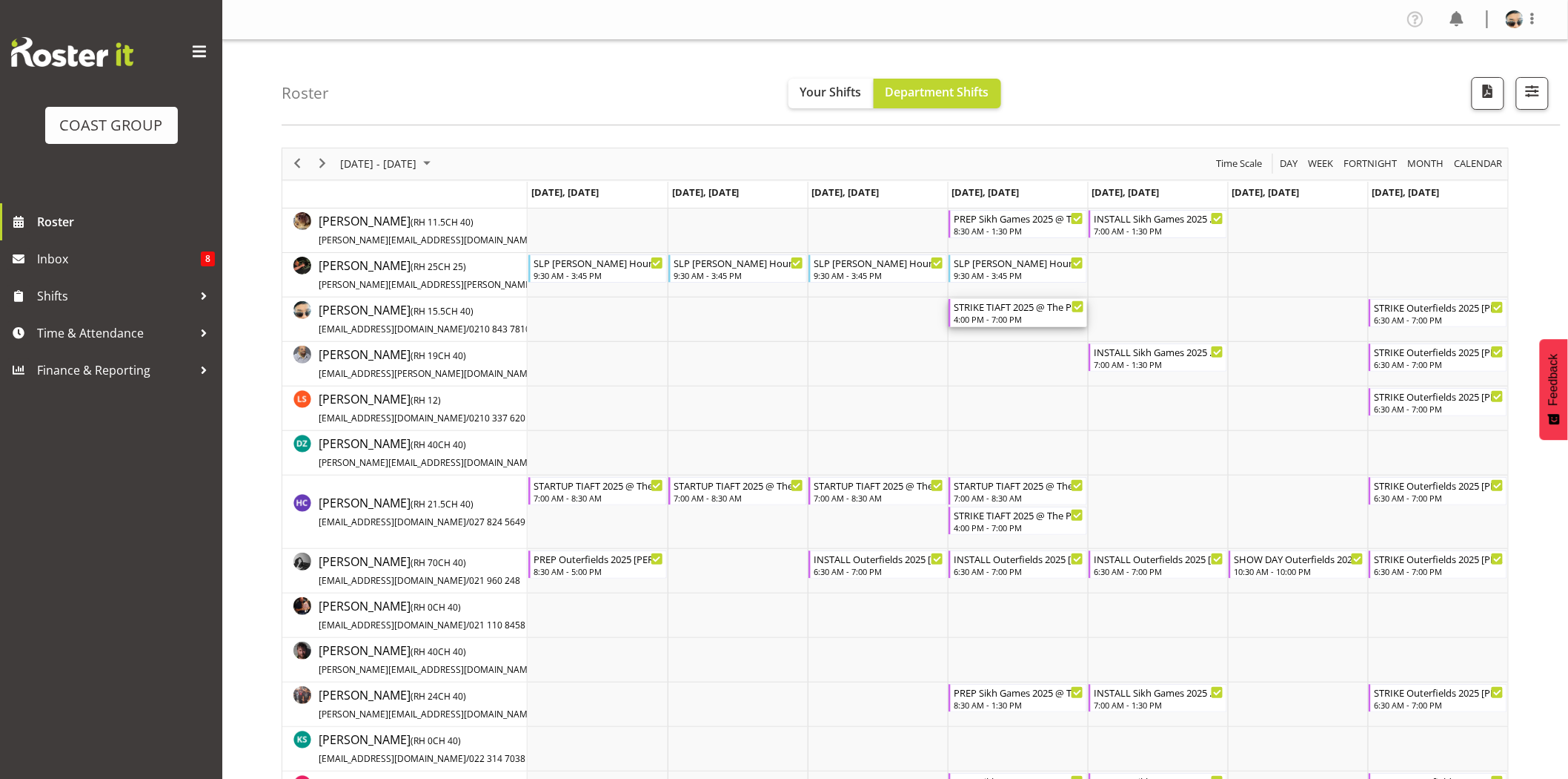
click at [1028, 322] on div "4:00 PM - 7:00 PM" at bounding box center [1019, 318] width 130 height 12
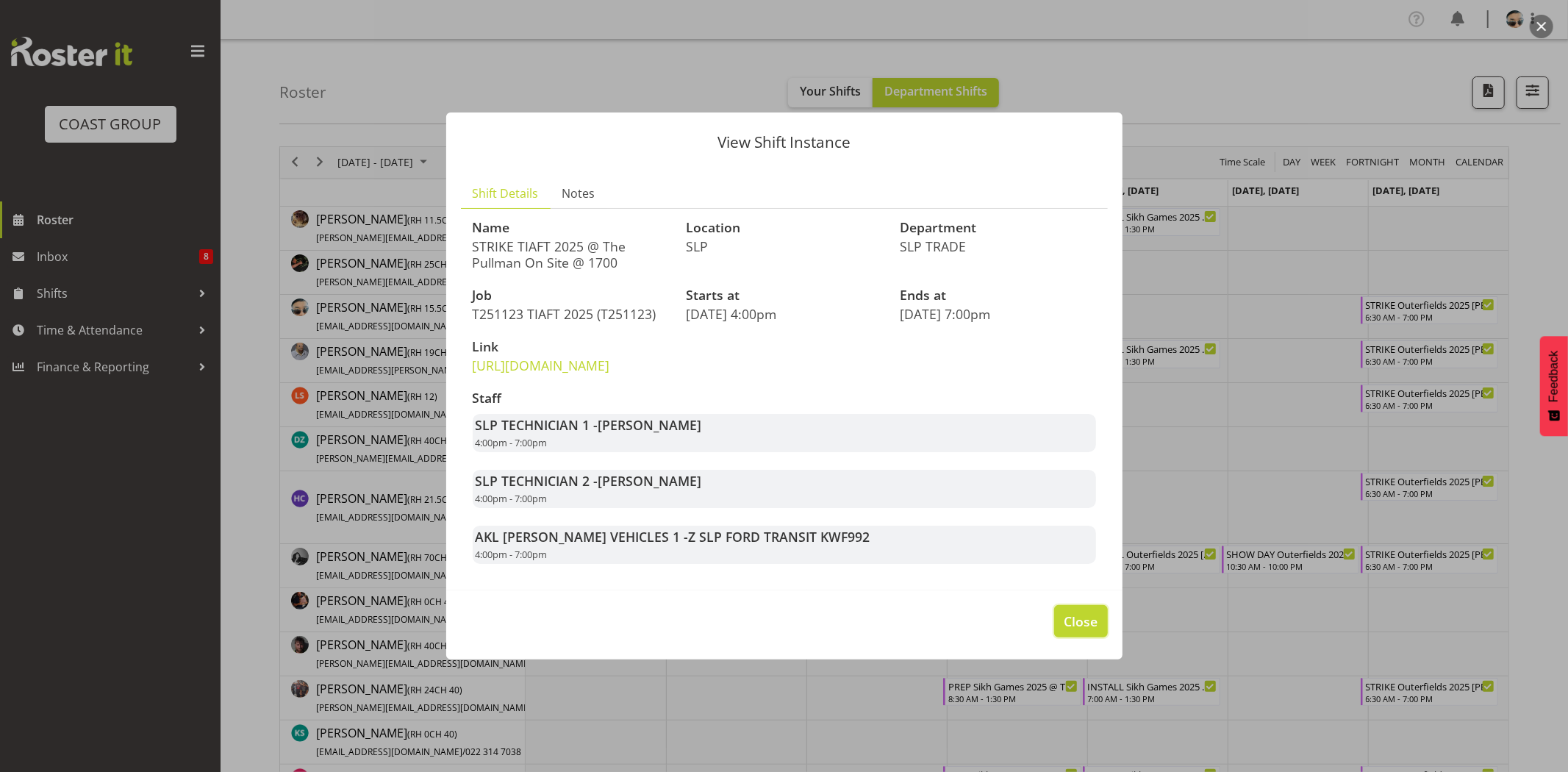
click at [1064, 630] on span "Close" at bounding box center [1081, 620] width 34 height 19
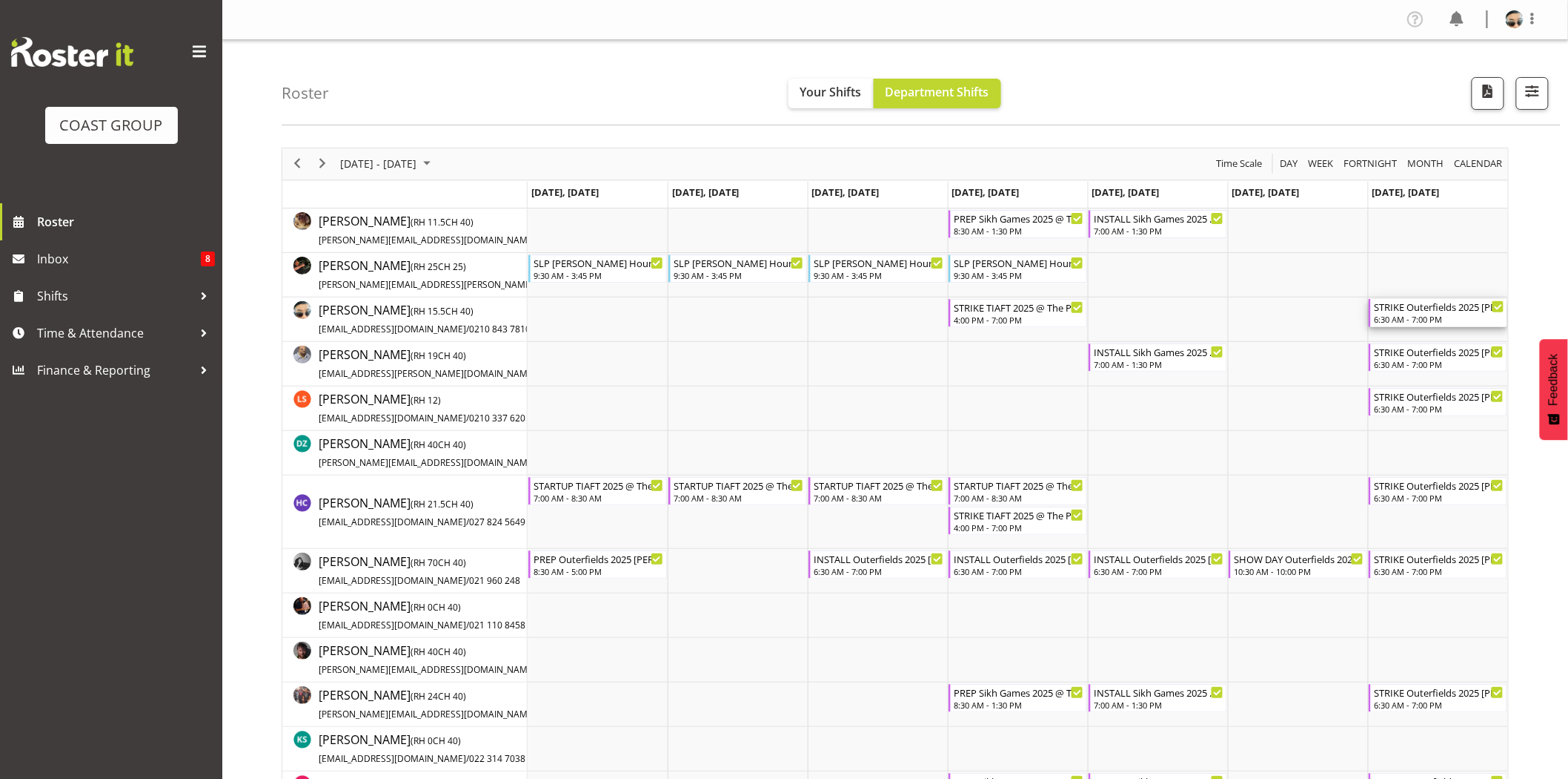
click at [1397, 317] on div "6:30 AM - 7:00 PM" at bounding box center [1439, 318] width 130 height 12
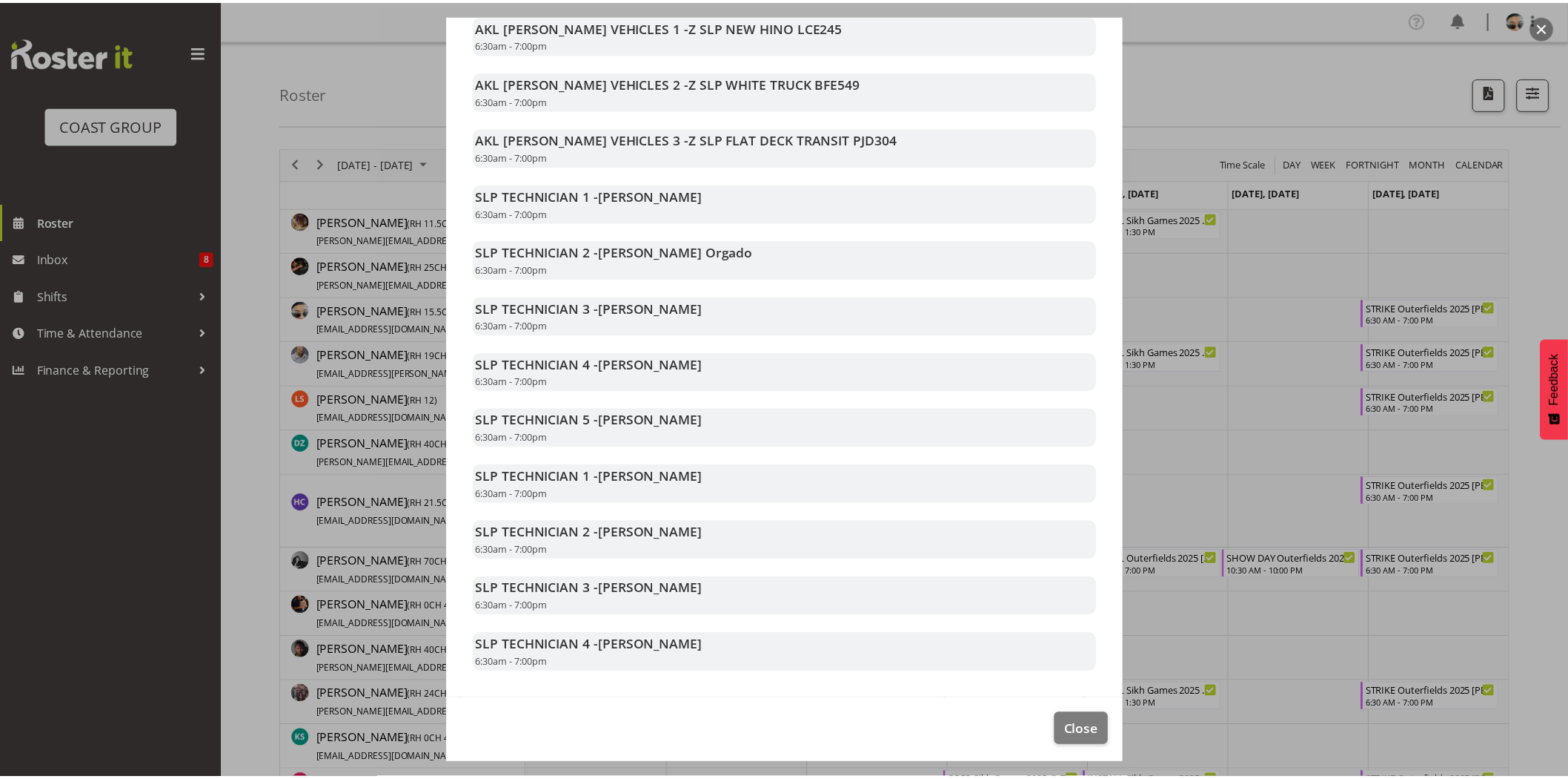
scroll to position [631, 0]
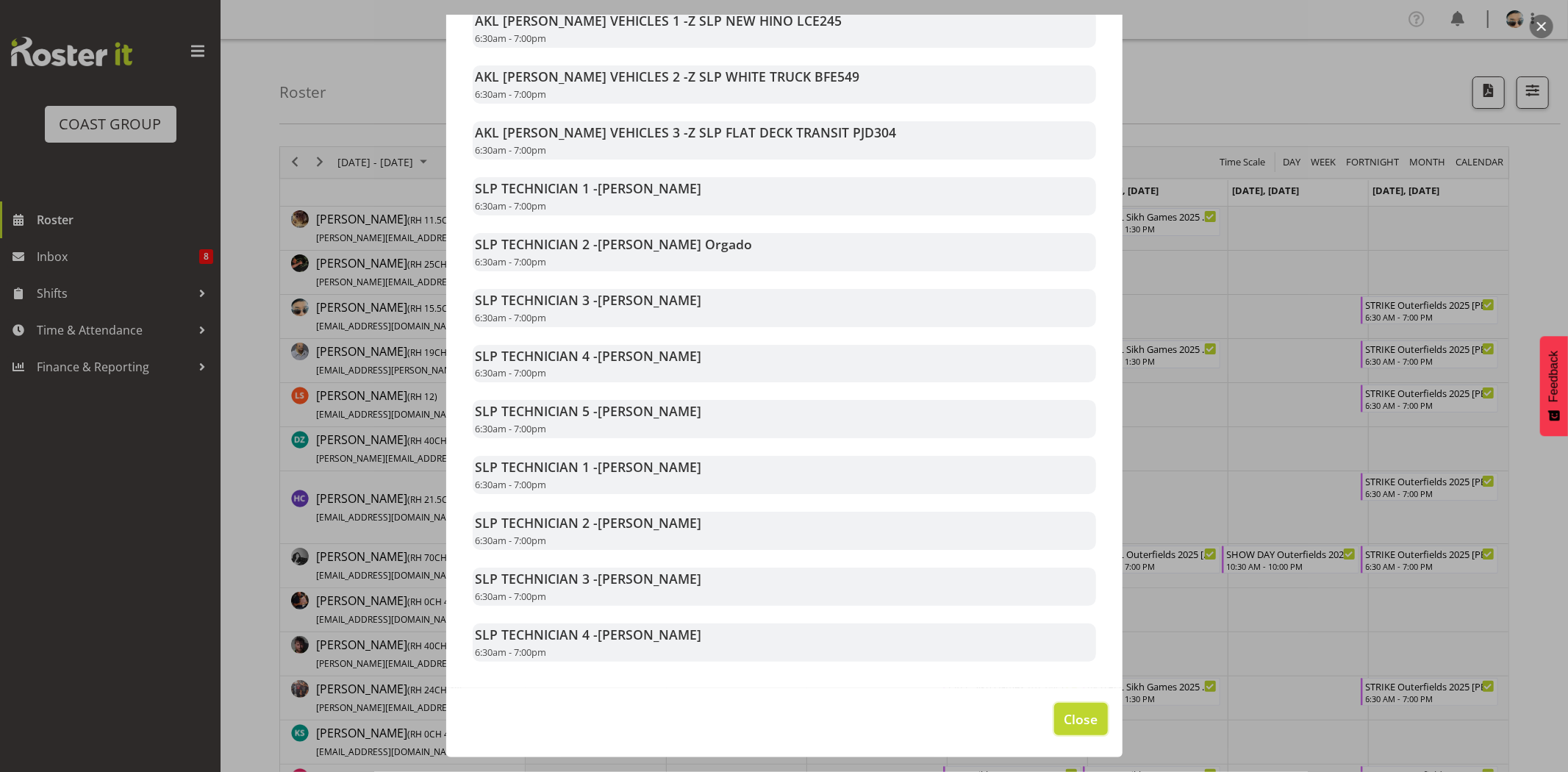
drag, startPoint x: 1079, startPoint y: 724, endPoint x: 1074, endPoint y: 718, distance: 7.8
click at [1078, 725] on span "Close" at bounding box center [1081, 718] width 34 height 19
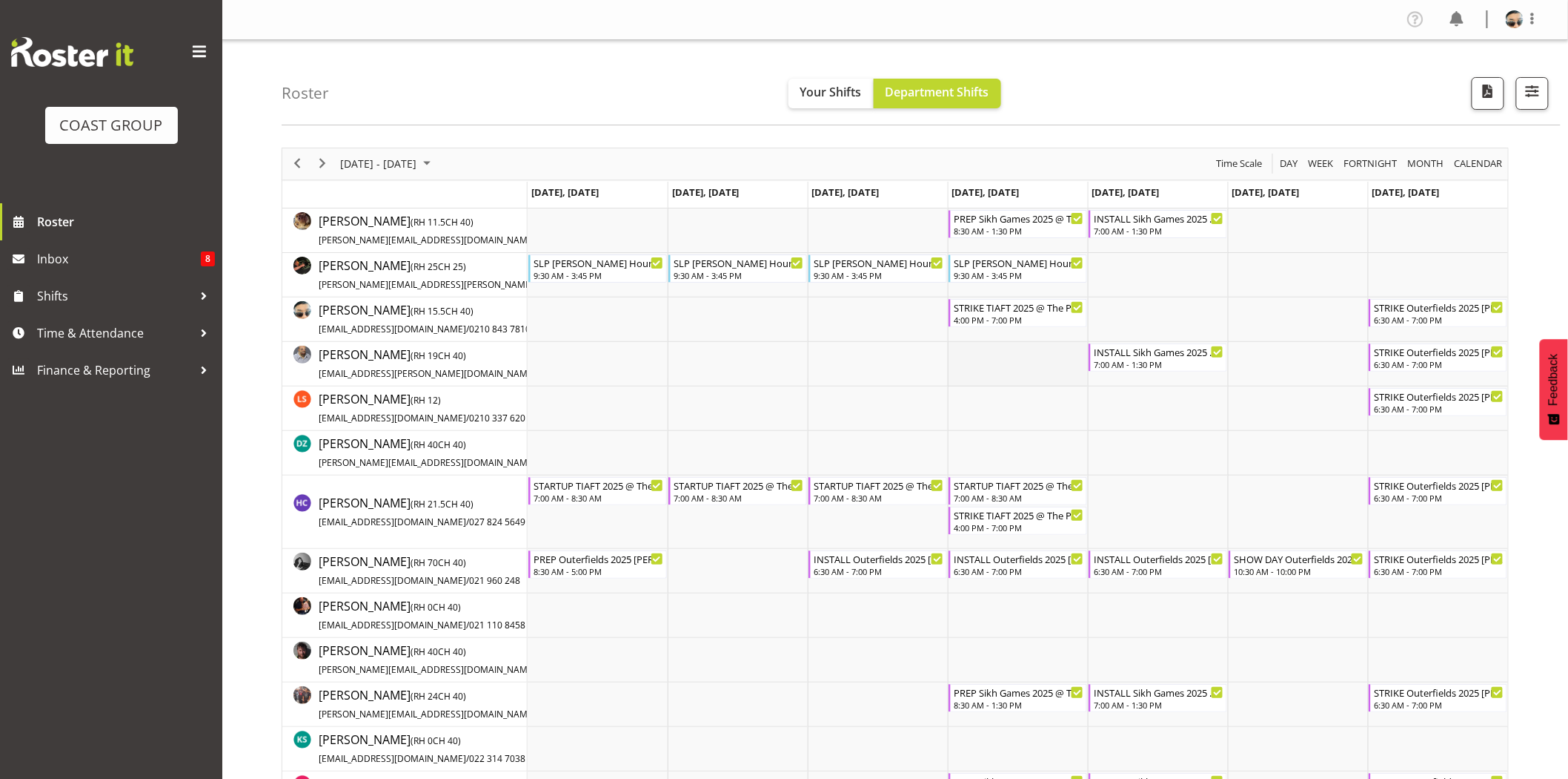
click at [976, 346] on td "Timeline Week of November 24, 2025" at bounding box center [1018, 363] width 140 height 44
click at [899, 390] on td "Timeline Week of November 24, 2025" at bounding box center [877, 408] width 140 height 44
click at [1307, 563] on div "SHOW DAY Outerfields 2025 [PERSON_NAME] @ [GEOGRAPHIC_DATA] On Site @ 0700" at bounding box center [1299, 557] width 130 height 14
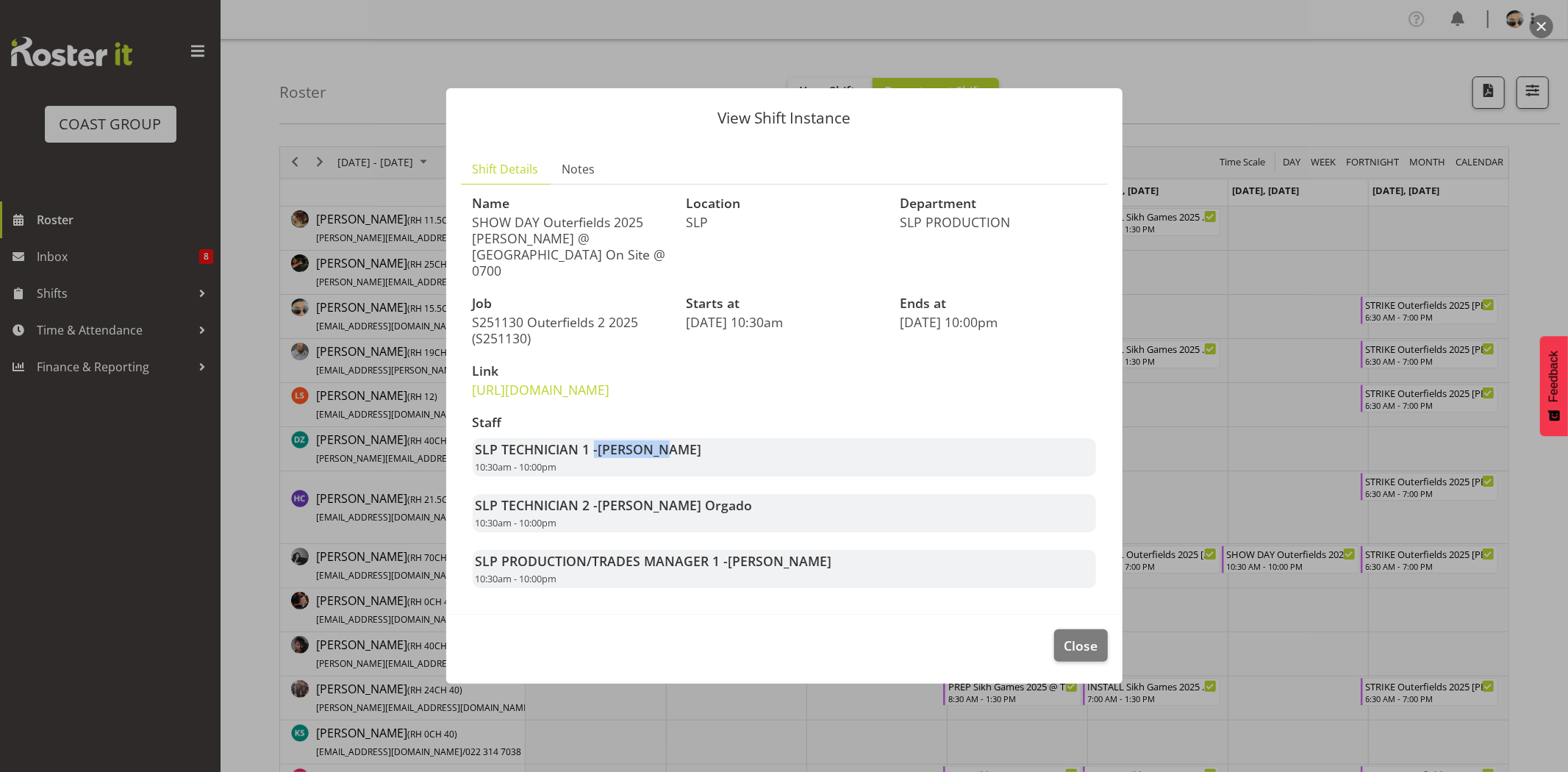
drag, startPoint x: 591, startPoint y: 452, endPoint x: 682, endPoint y: 458, distance: 91.2
click at [682, 458] on strong "SLP TECHNICIAN 1 - [PERSON_NAME]" at bounding box center [589, 449] width 226 height 18
click at [682, 458] on span "[PERSON_NAME]" at bounding box center [649, 449] width 103 height 18
drag, startPoint x: 591, startPoint y: 511, endPoint x: 731, endPoint y: 517, distance: 140.1
click at [731, 513] on strong "SLP TECHNICIAN 2 - [PERSON_NAME] Orgado" at bounding box center [614, 505] width 277 height 18
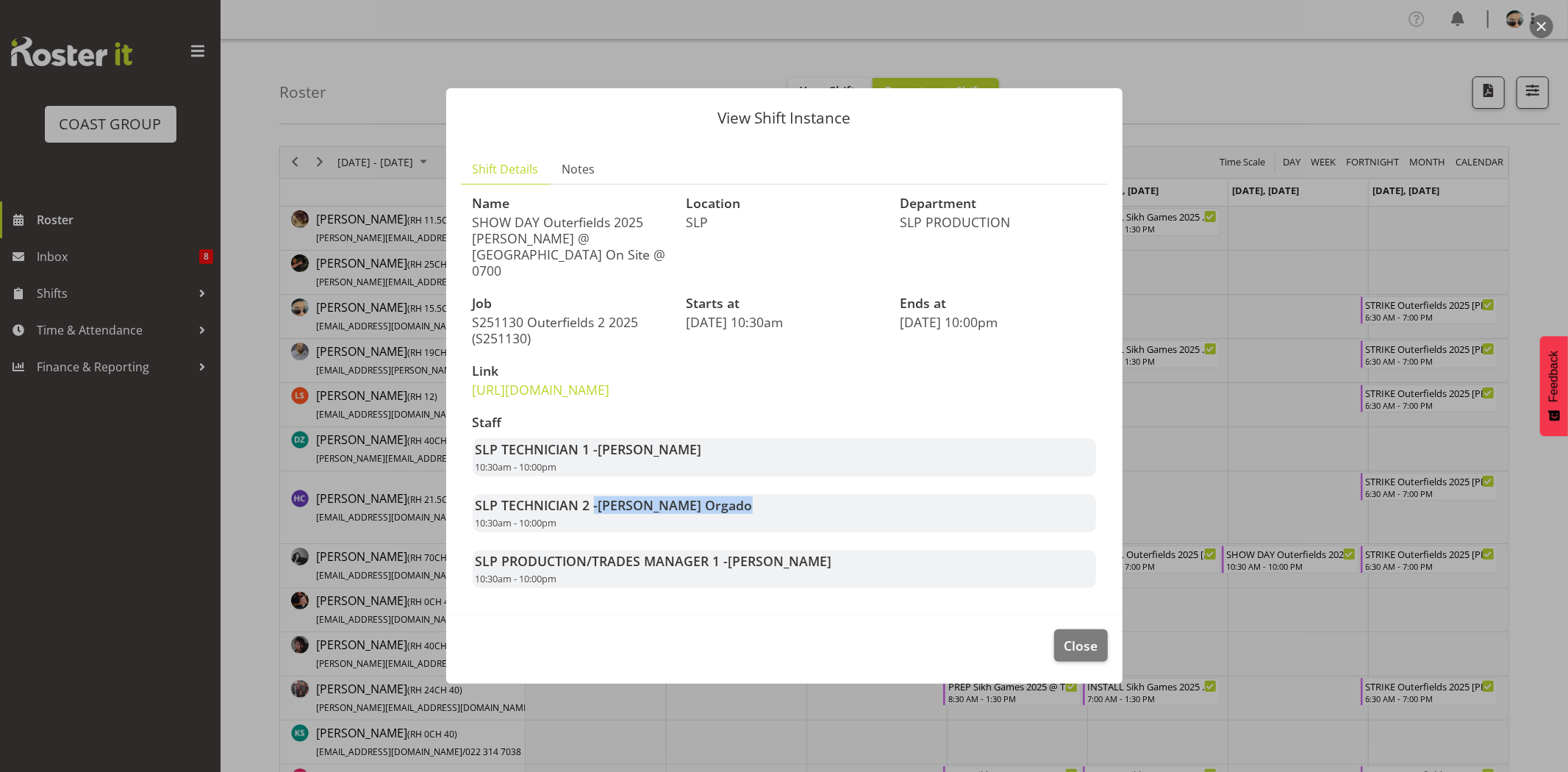
click at [731, 513] on span "[PERSON_NAME] Orgado" at bounding box center [675, 505] width 154 height 18
click at [1090, 654] on span "Close" at bounding box center [1081, 645] width 34 height 19
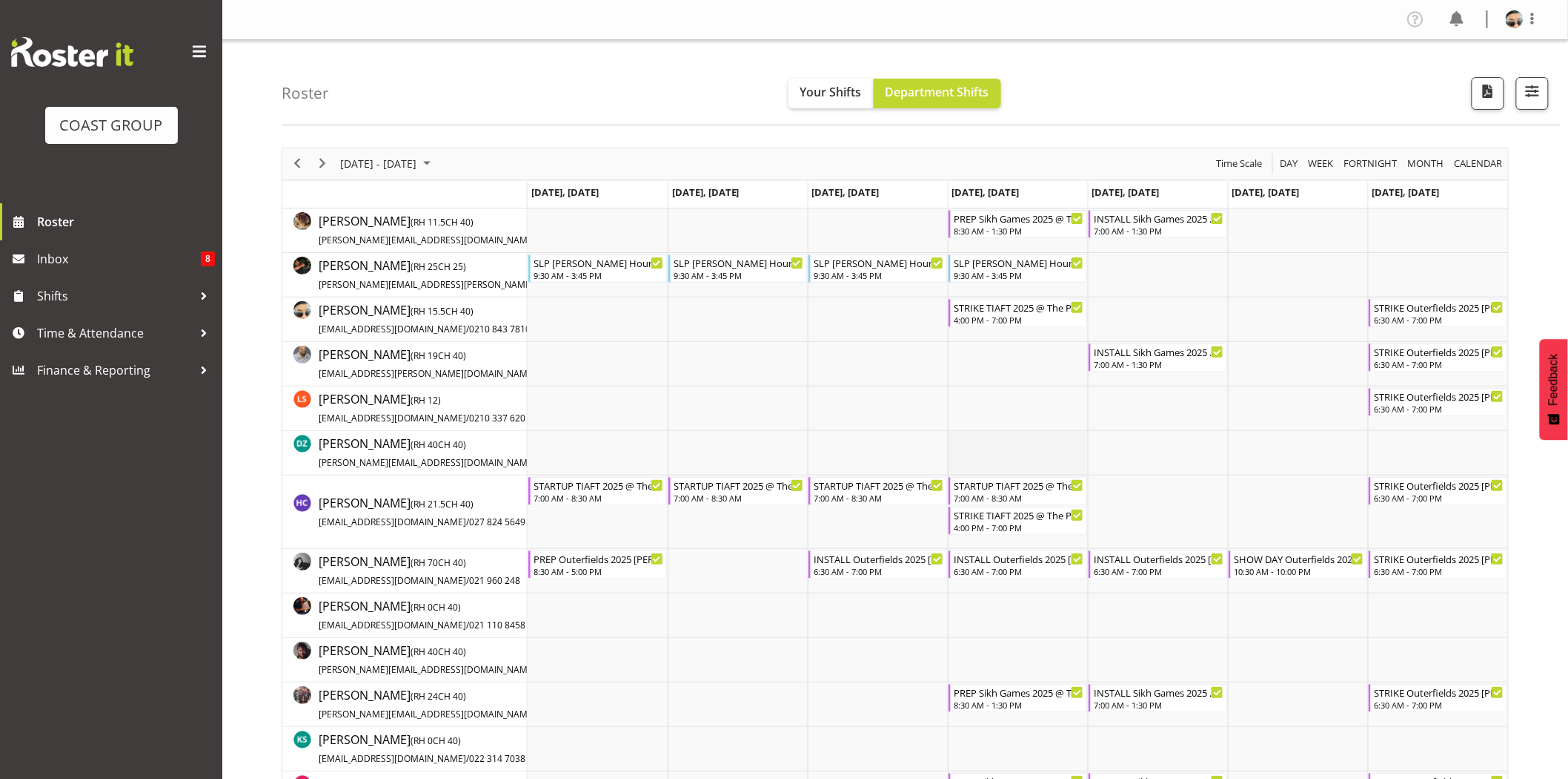
click at [984, 447] on td "Timeline Week of November 24, 2025" at bounding box center [1018, 453] width 140 height 44
click at [323, 166] on span "Next" at bounding box center [322, 163] width 18 height 18
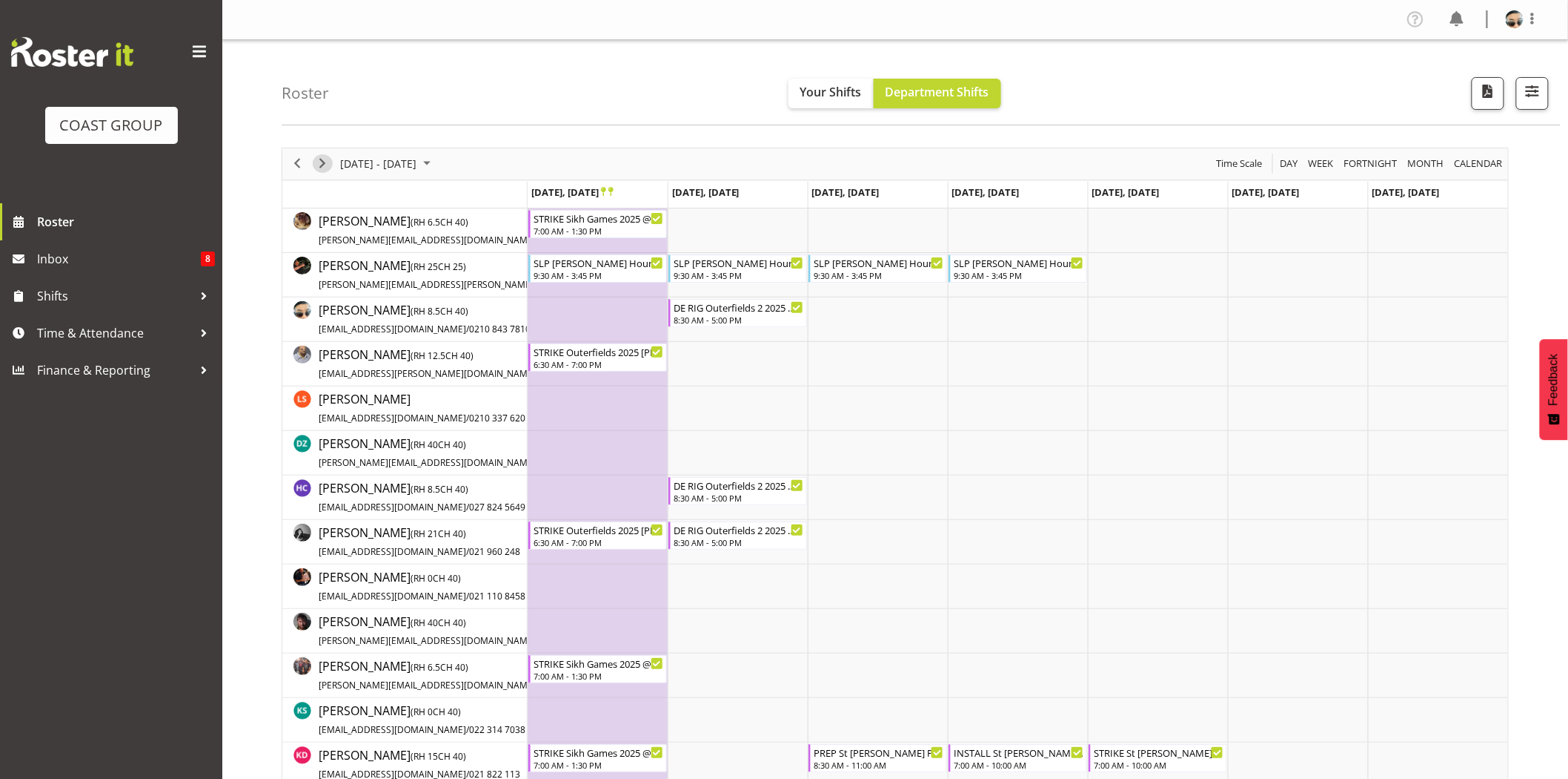
click at [320, 164] on span "Next" at bounding box center [322, 163] width 18 height 18
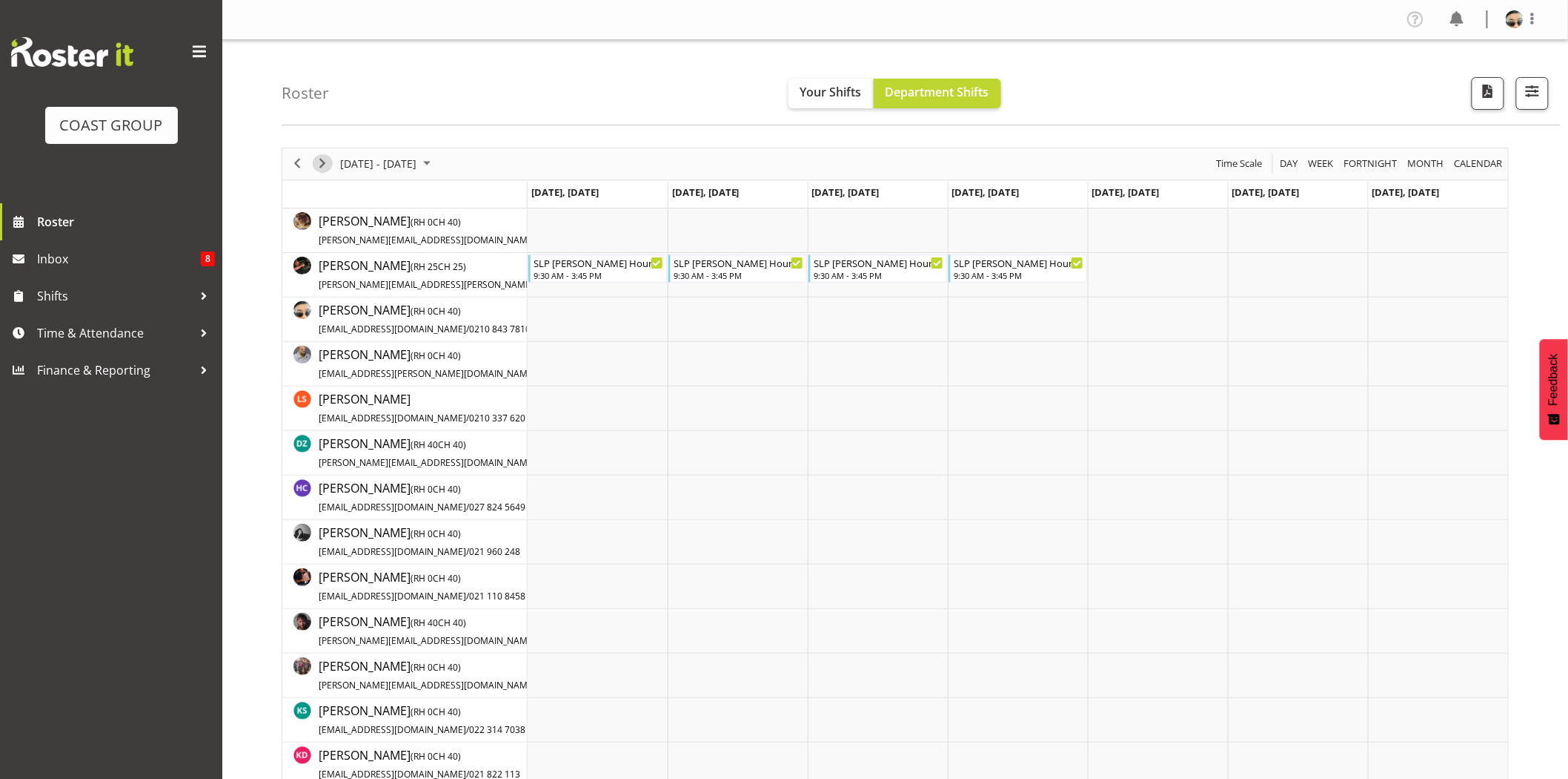
click at [326, 161] on span "Next" at bounding box center [322, 163] width 18 height 18
click at [319, 163] on span "Next" at bounding box center [322, 163] width 18 height 18
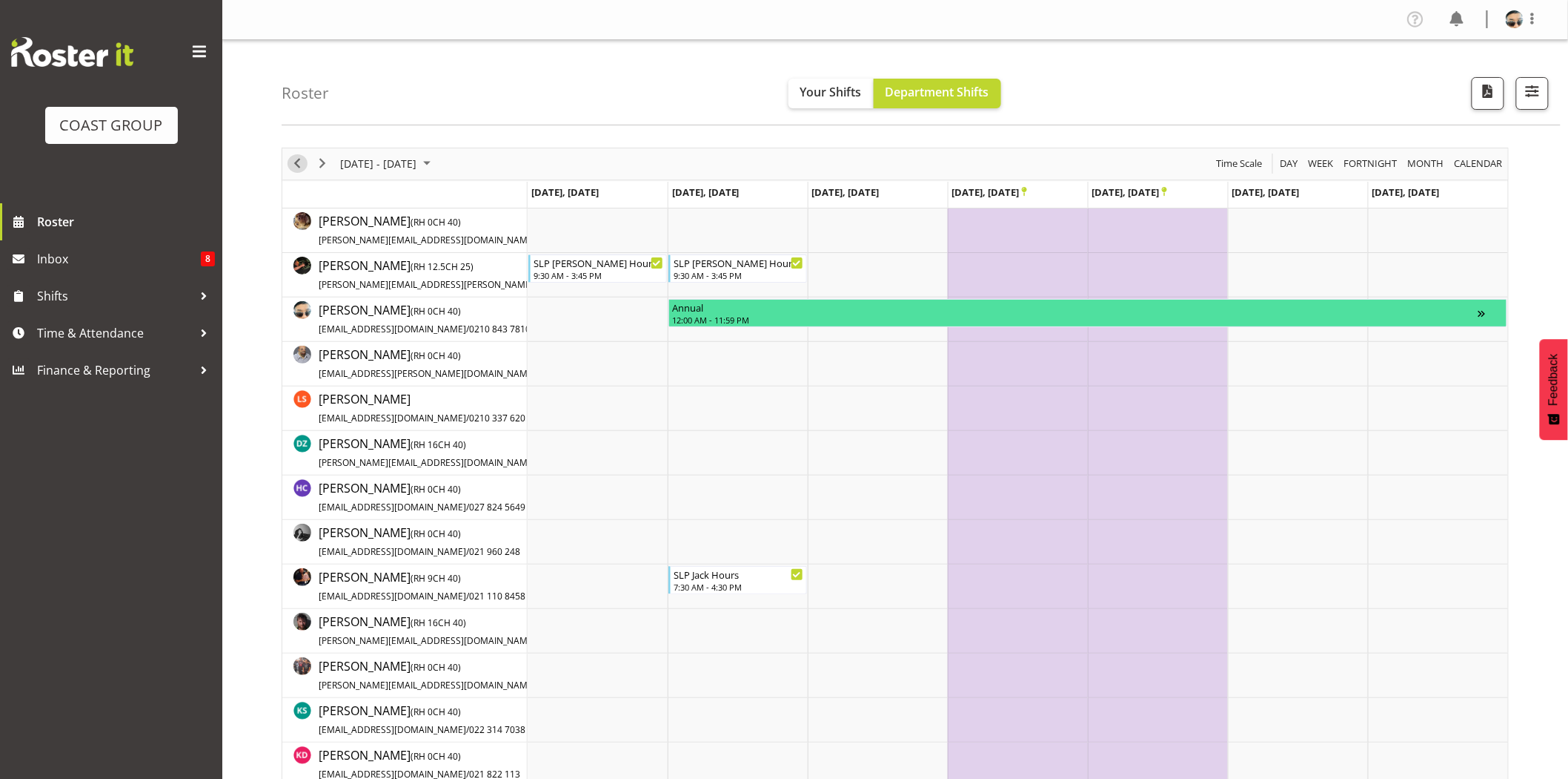
click at [294, 167] on span "Previous" at bounding box center [297, 163] width 18 height 18
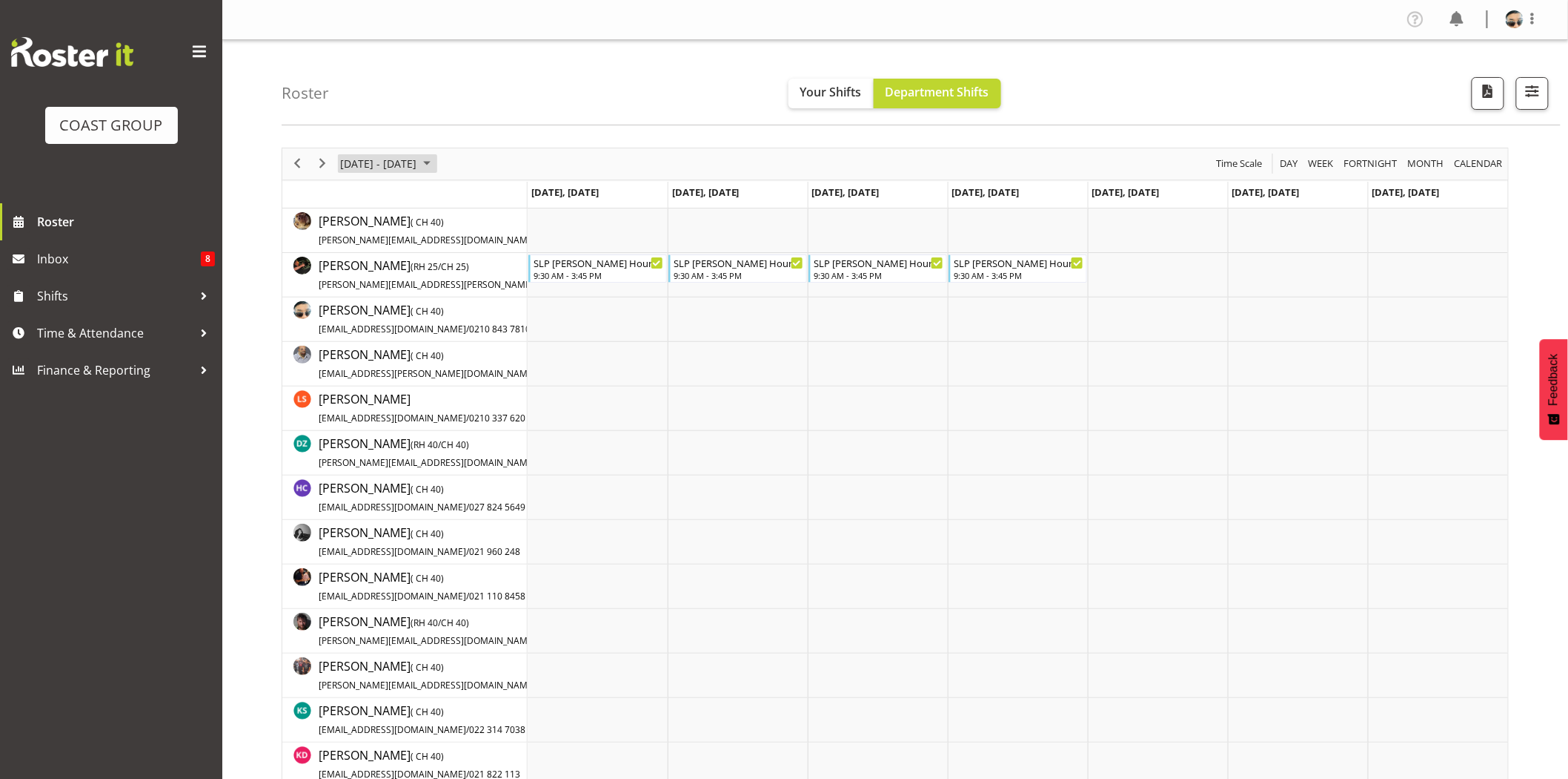
click at [435, 160] on span "December 2025" at bounding box center [427, 163] width 18 height 18
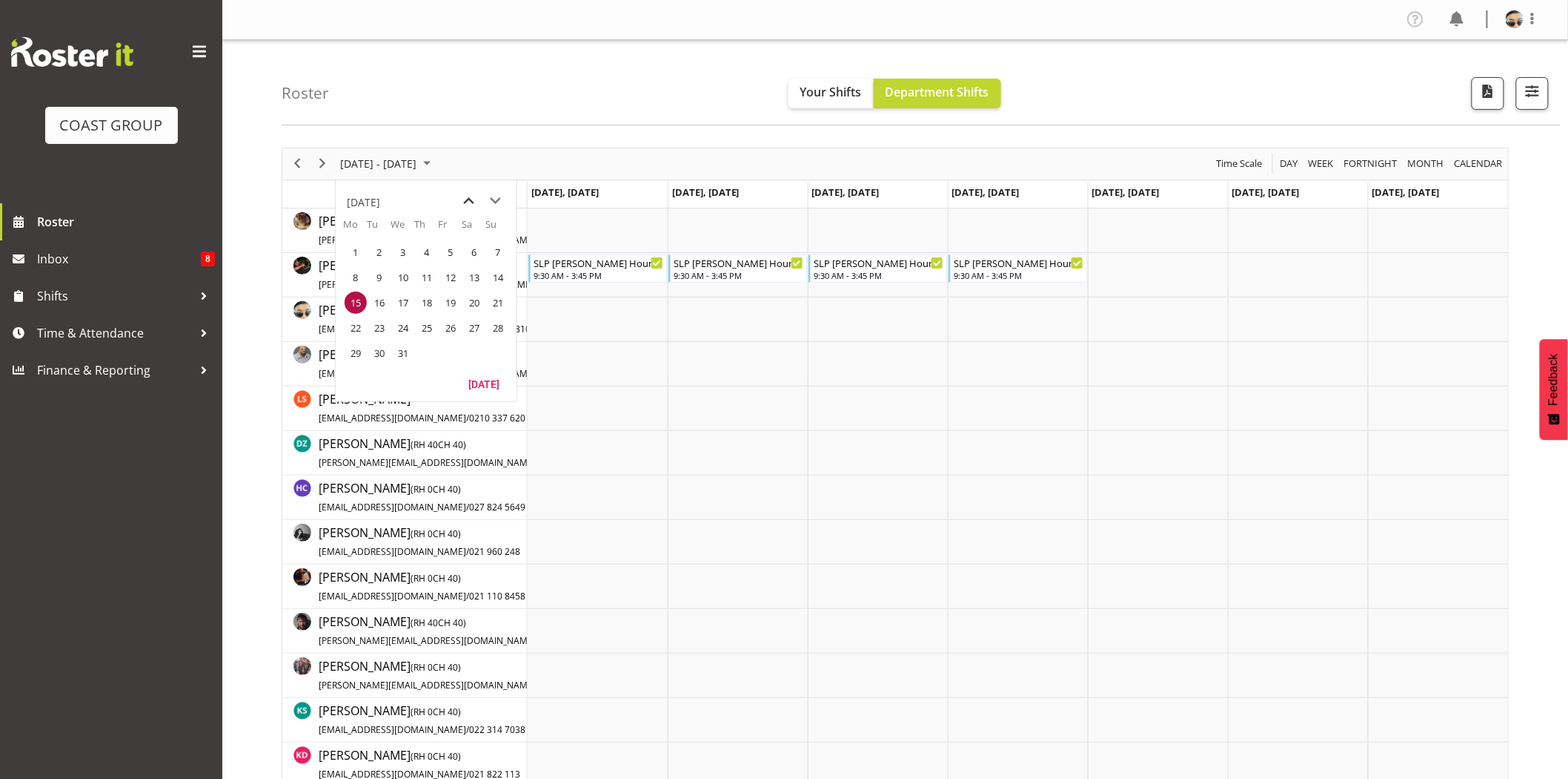
click at [474, 196] on span "previous month" at bounding box center [469, 200] width 26 height 26
click at [439, 280] on span "10" at bounding box center [450, 277] width 23 height 23
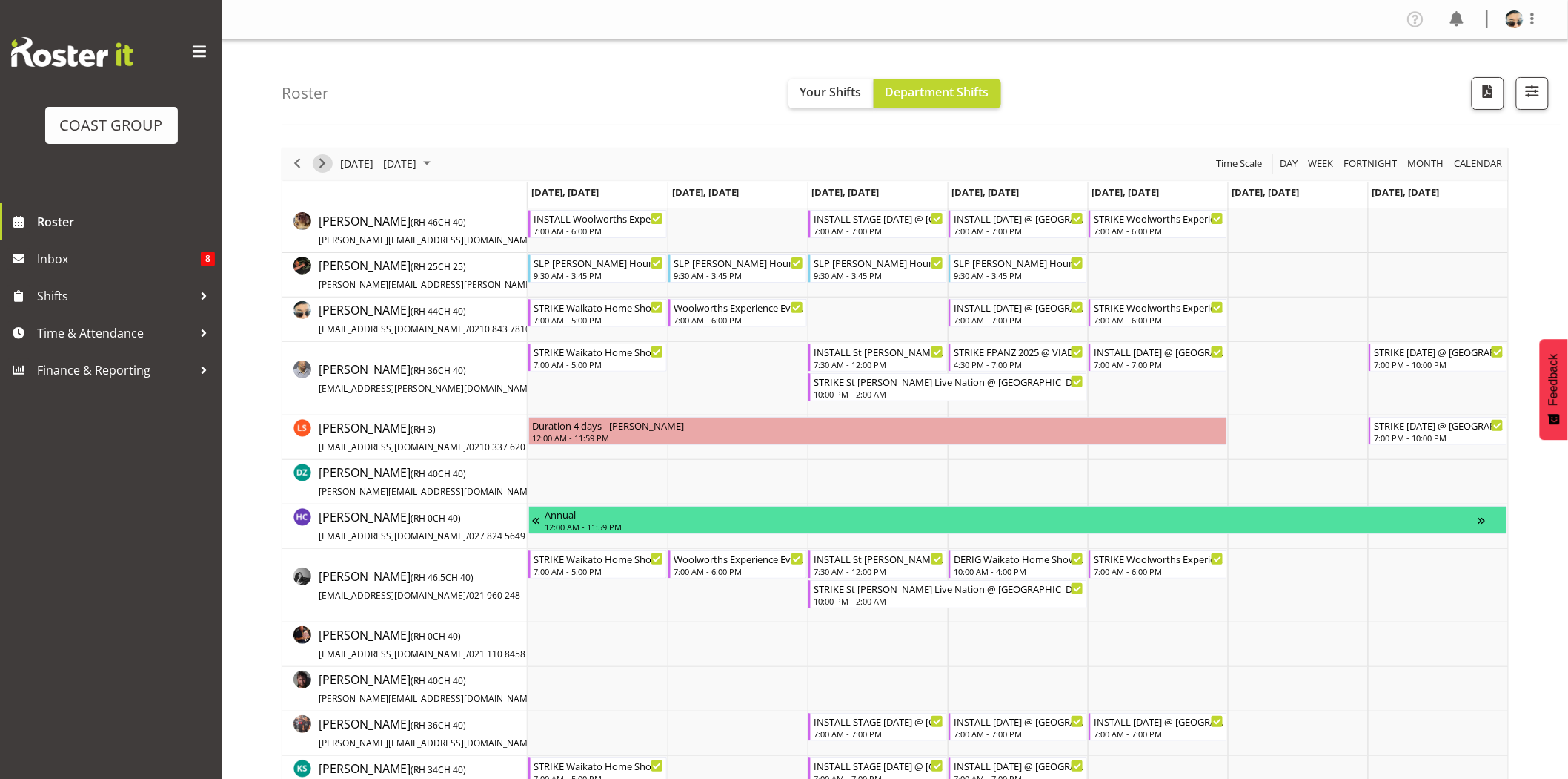
drag, startPoint x: 323, startPoint y: 168, endPoint x: 517, endPoint y: 70, distance: 217.3
click at [323, 168] on span "Next" at bounding box center [322, 163] width 18 height 18
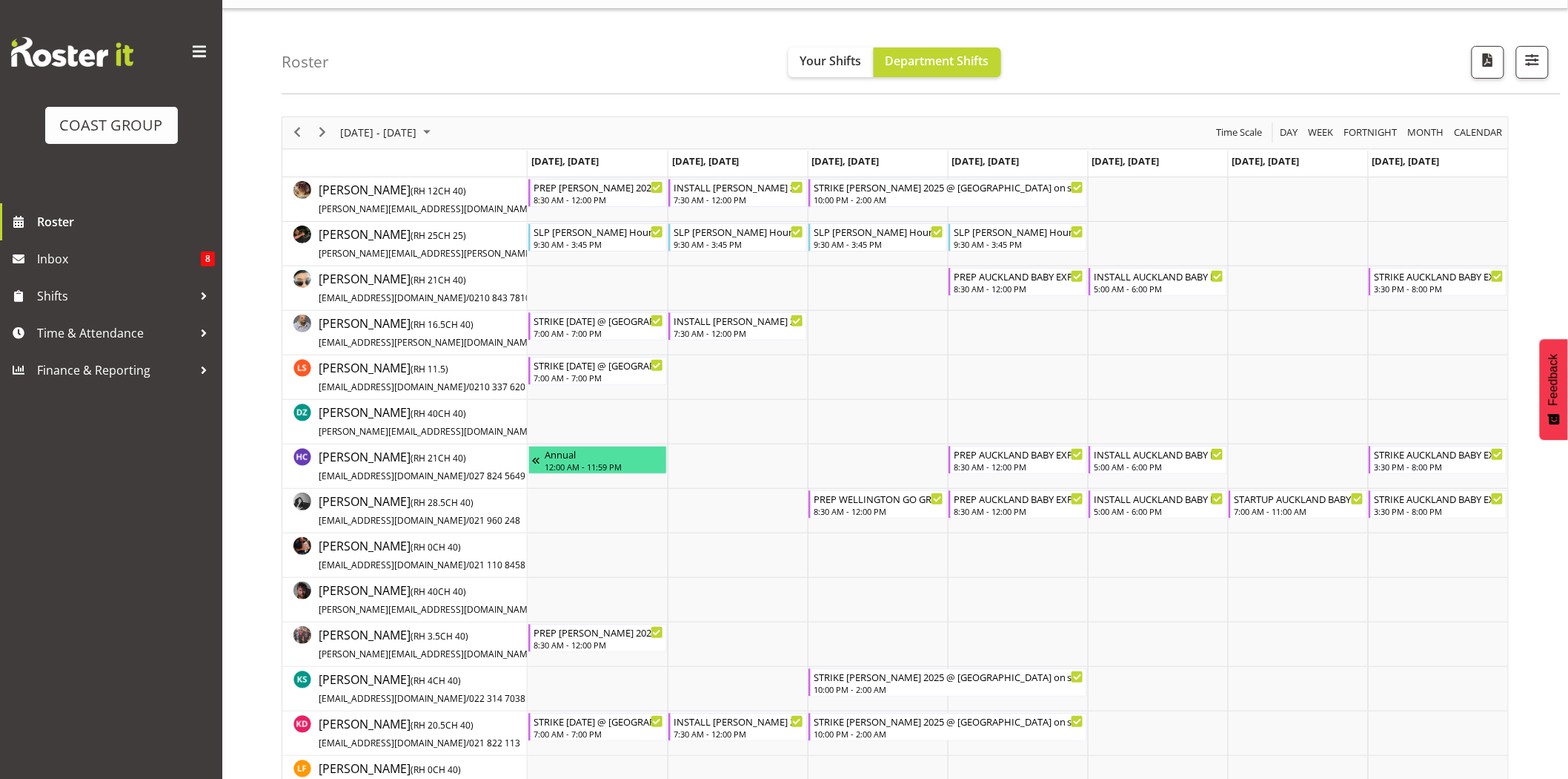
scroll to position [18, 0]
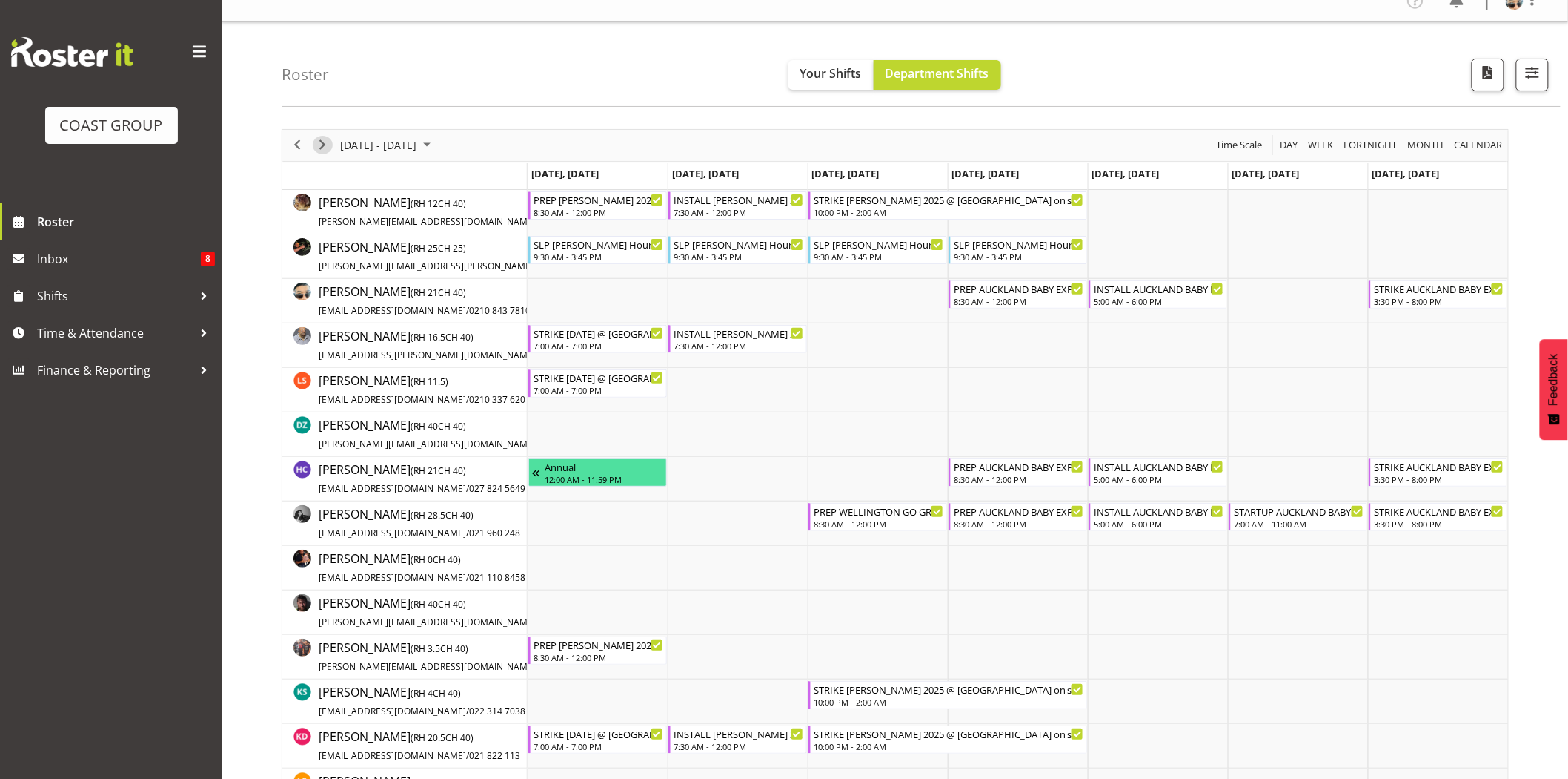
drag, startPoint x: 325, startPoint y: 138, endPoint x: 496, endPoint y: 11, distance: 213.0
click at [325, 138] on span "Next" at bounding box center [322, 145] width 18 height 18
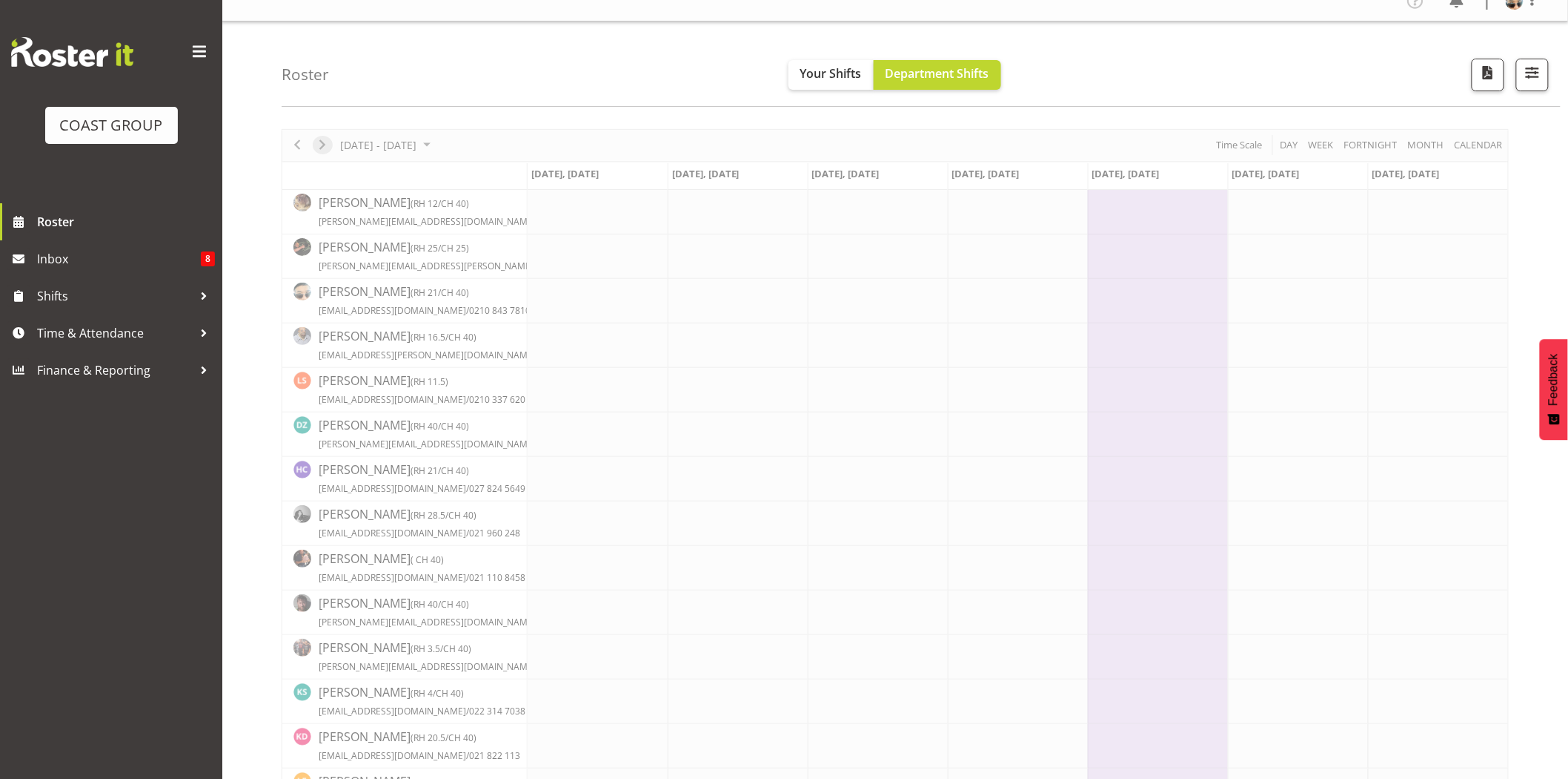
scroll to position [0, 0]
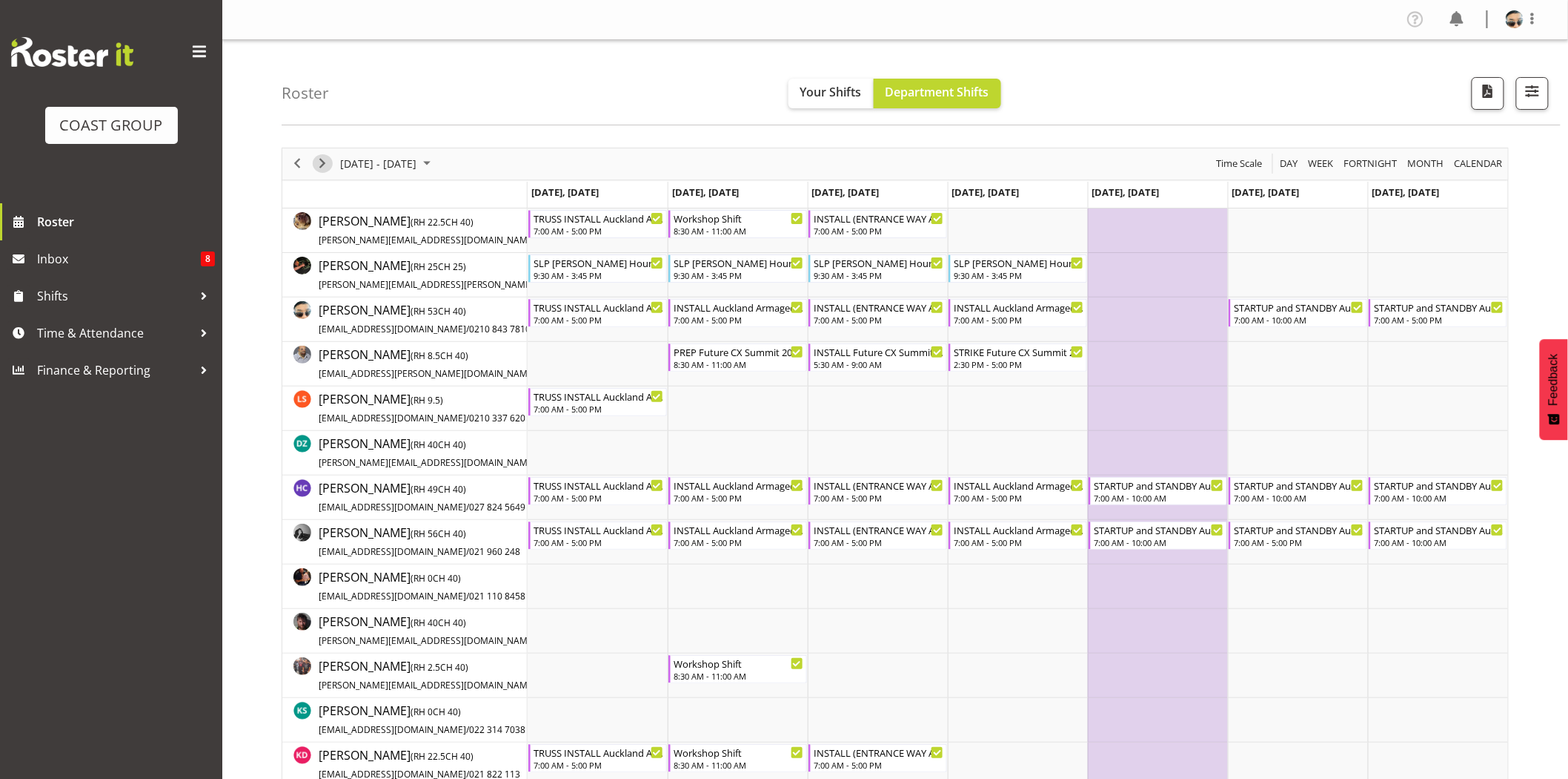
click at [321, 168] on span "Next" at bounding box center [322, 163] width 18 height 18
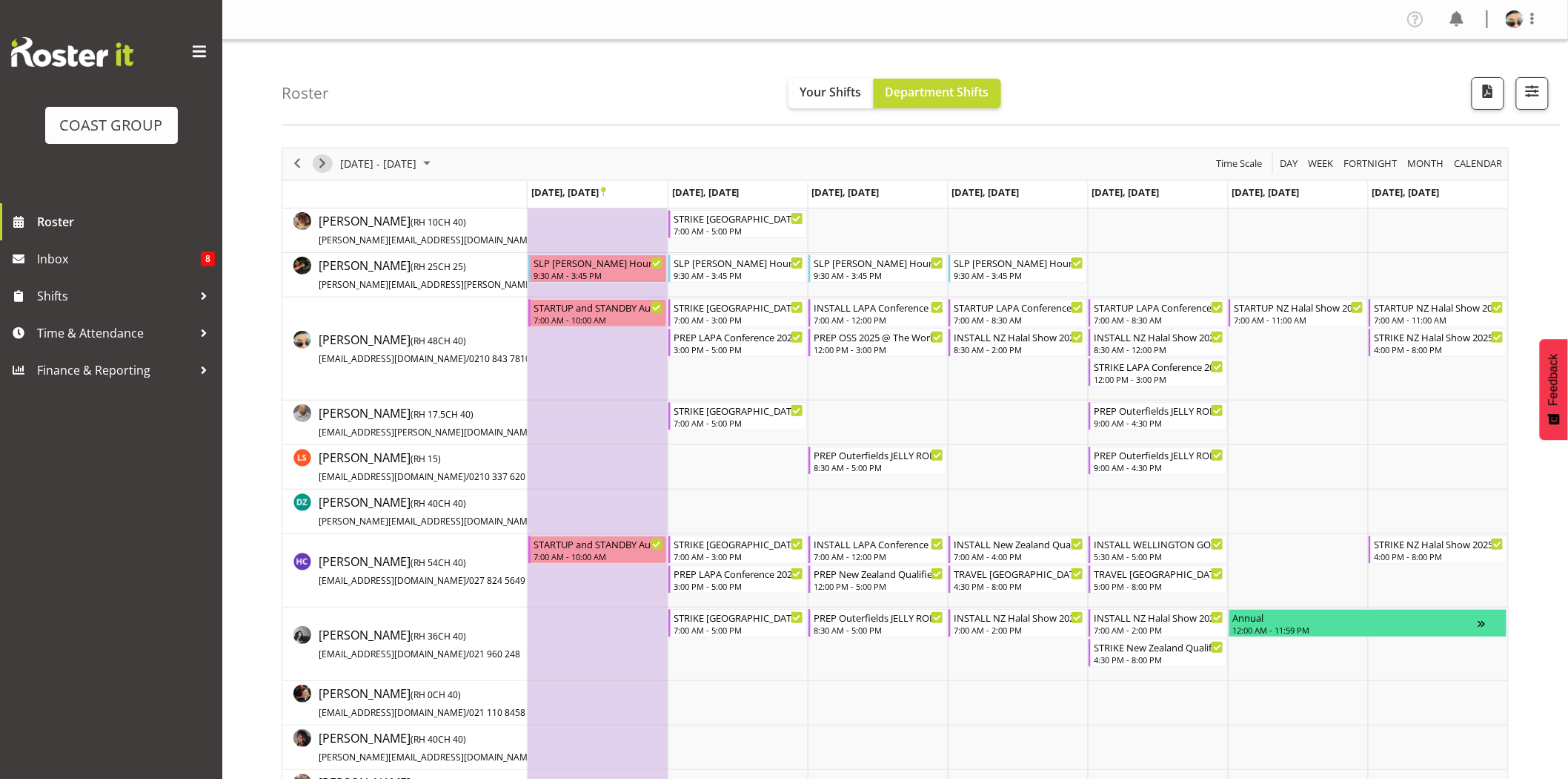
click at [324, 159] on span "Next" at bounding box center [322, 163] width 18 height 18
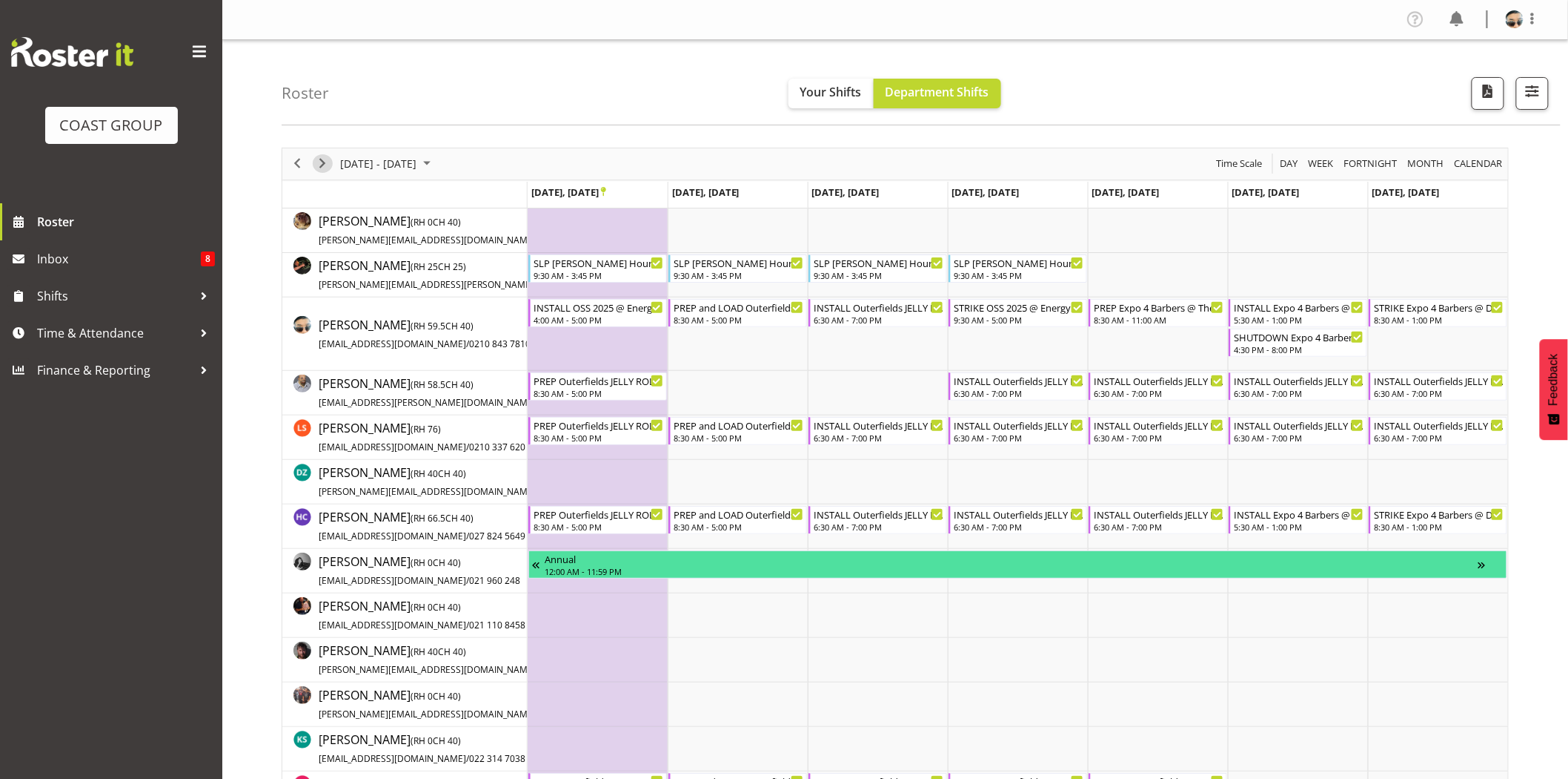
click at [329, 168] on span "Next" at bounding box center [322, 163] width 18 height 18
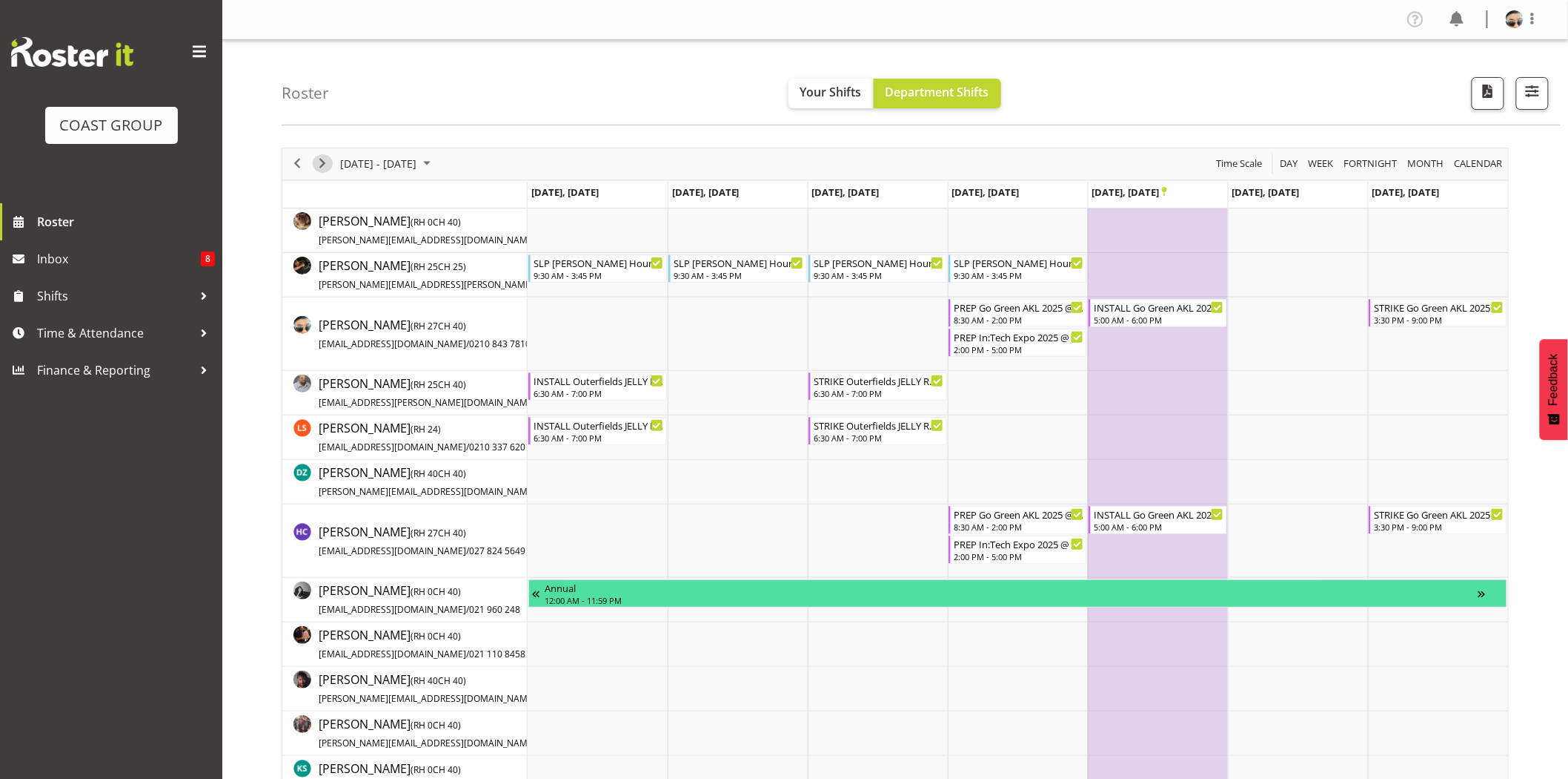
click at [329, 167] on span "Next" at bounding box center [322, 163] width 18 height 18
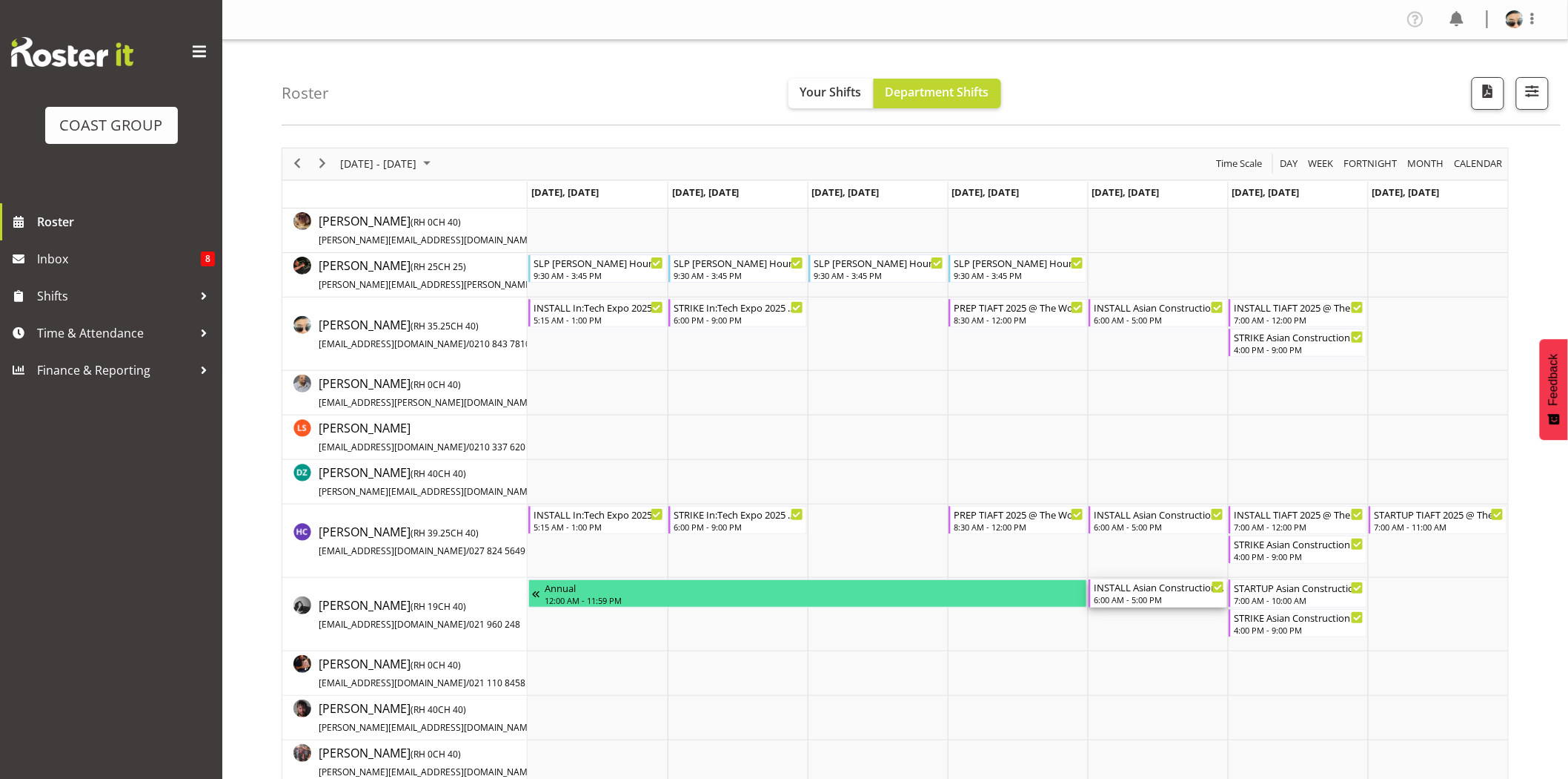
click at [1131, 602] on div "6:00 AM - 5:00 PM" at bounding box center [1159, 599] width 130 height 12
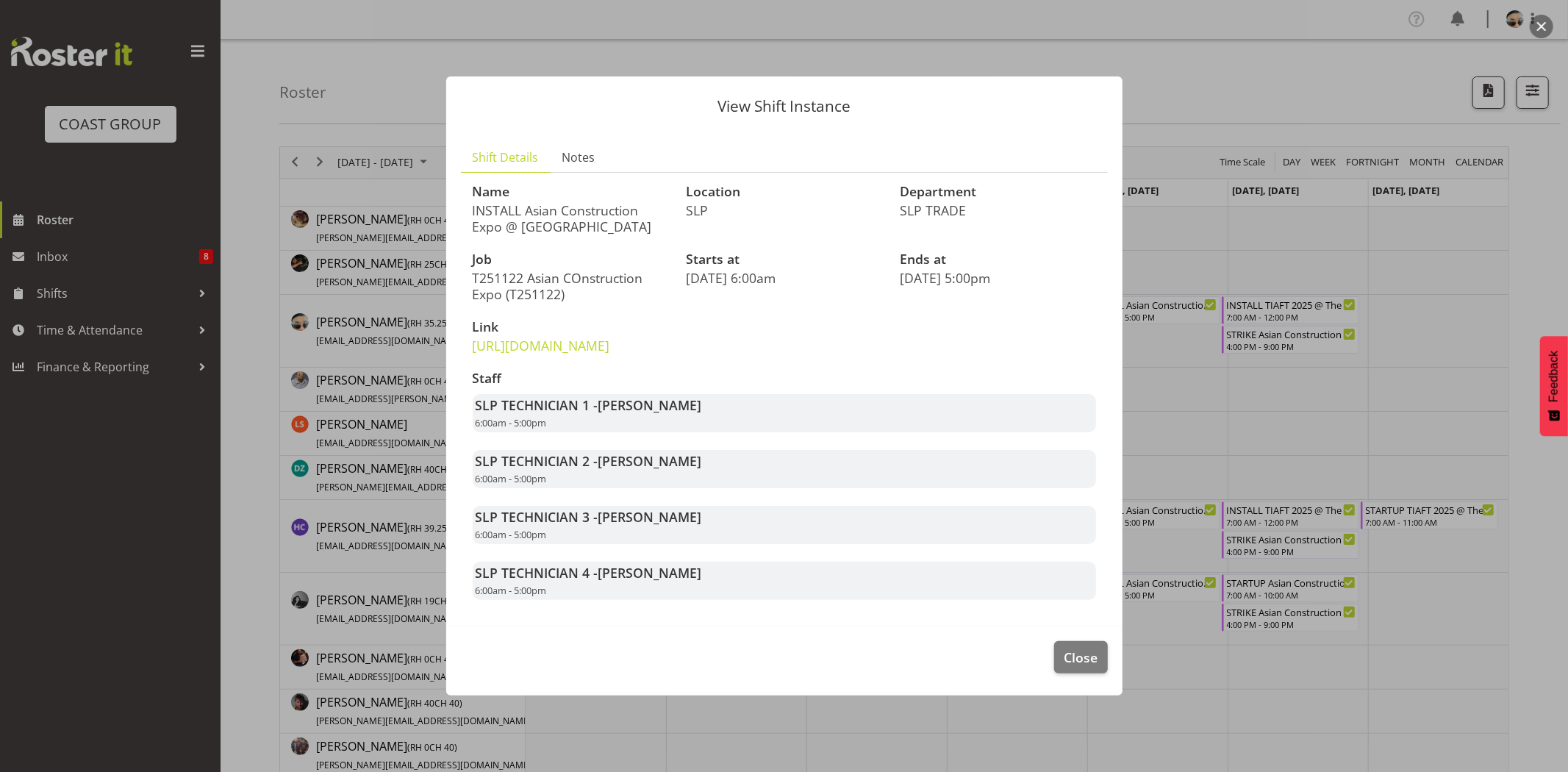
drag, startPoint x: 596, startPoint y: 427, endPoint x: 674, endPoint y: 434, distance: 78.3
click at [674, 432] on div "SLP TECHNICIAN 1 - Aof Anujarawat 6:00am - 5:00pm" at bounding box center [784, 413] width 623 height 39
drag, startPoint x: 599, startPoint y: 479, endPoint x: 689, endPoint y: 500, distance: 92.4
click at [674, 488] on div "SLP TECHNICIAN 2 - [PERSON_NAME] 6:00am - 5:00pm" at bounding box center [784, 469] width 623 height 39
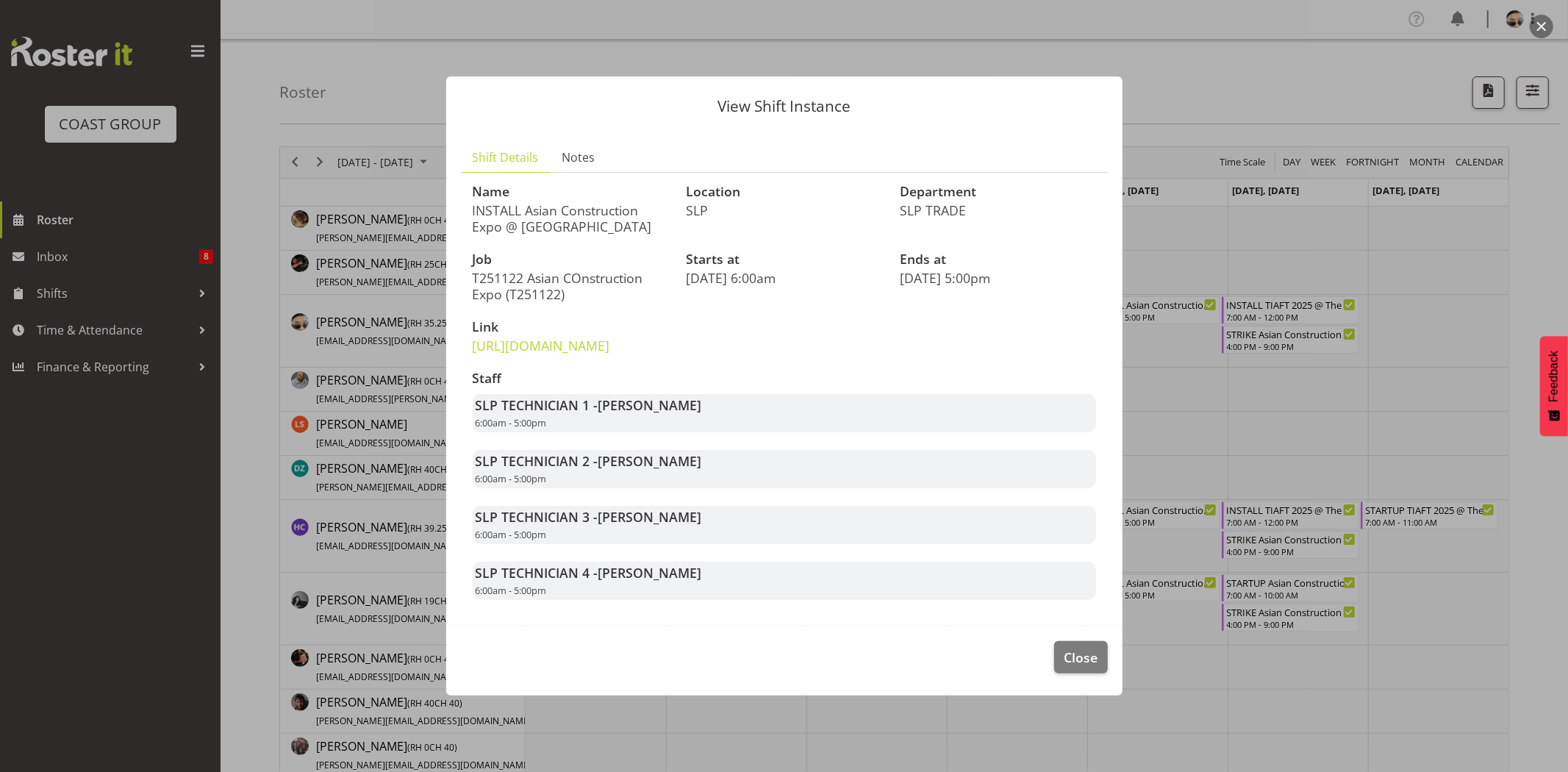
click at [690, 488] on div "SLP TECHNICIAN 2 - [PERSON_NAME] 6:00am - 5:00pm" at bounding box center [784, 469] width 623 height 39
click at [1079, 666] on span "Close" at bounding box center [1081, 656] width 34 height 19
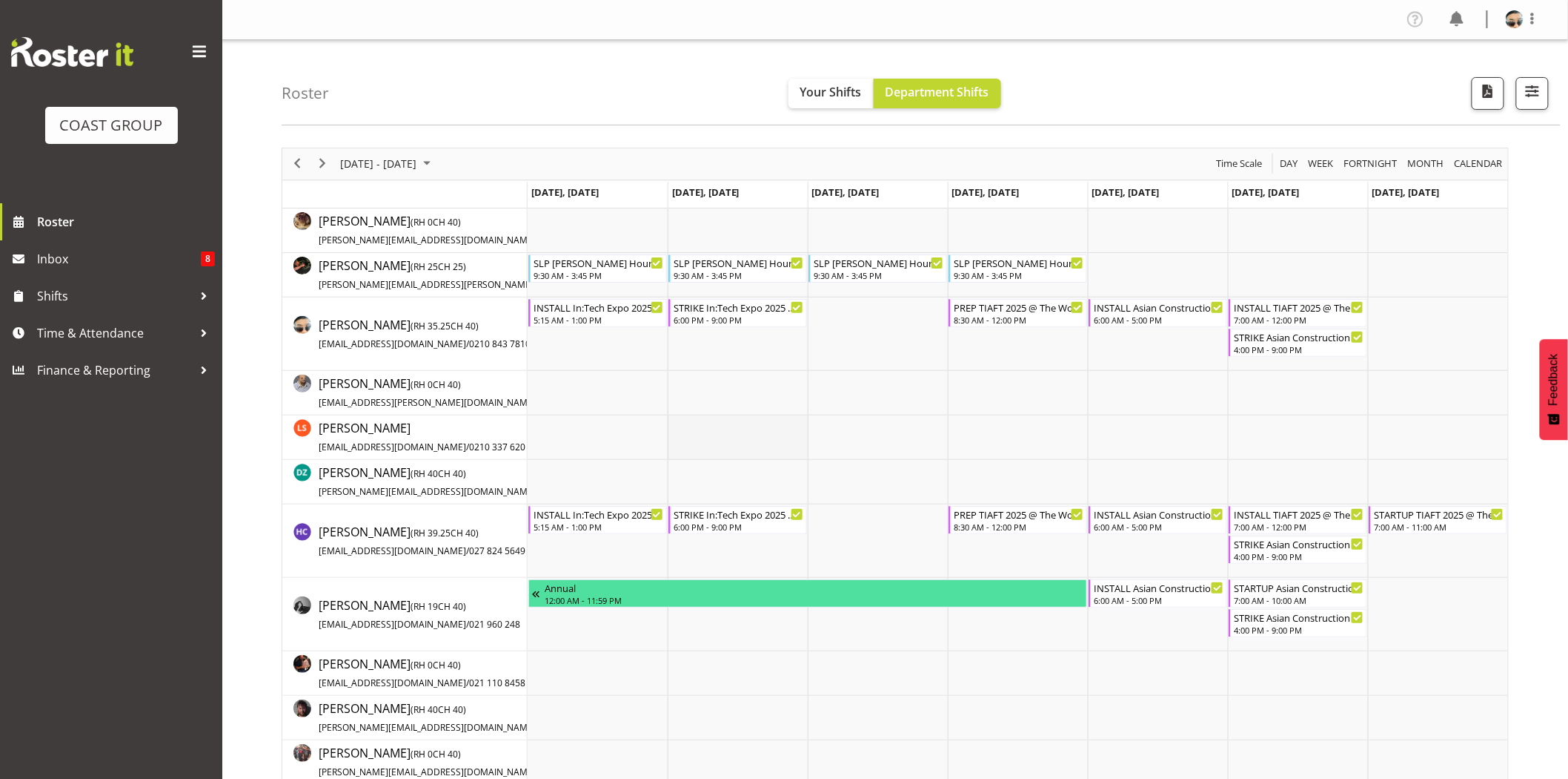
click at [779, 416] on td "Timeline Week of November 21, 2025" at bounding box center [738, 437] width 140 height 44
click at [104, 234] on link "Roster" at bounding box center [111, 221] width 223 height 37
